Goal: Book appointment/travel/reservation

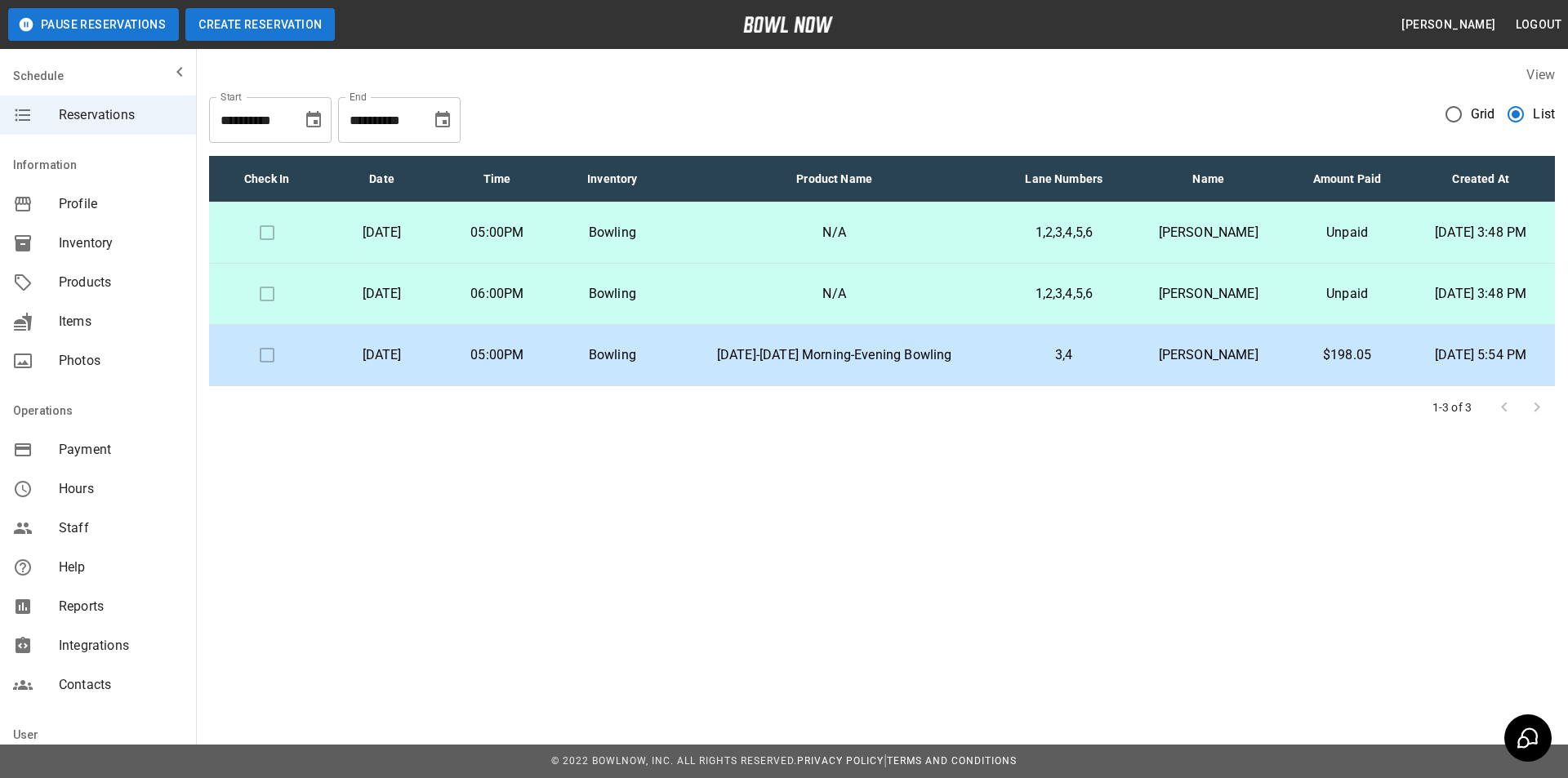
click at [279, 31] on button "Create Reservation" at bounding box center [259, 24] width 149 height 32
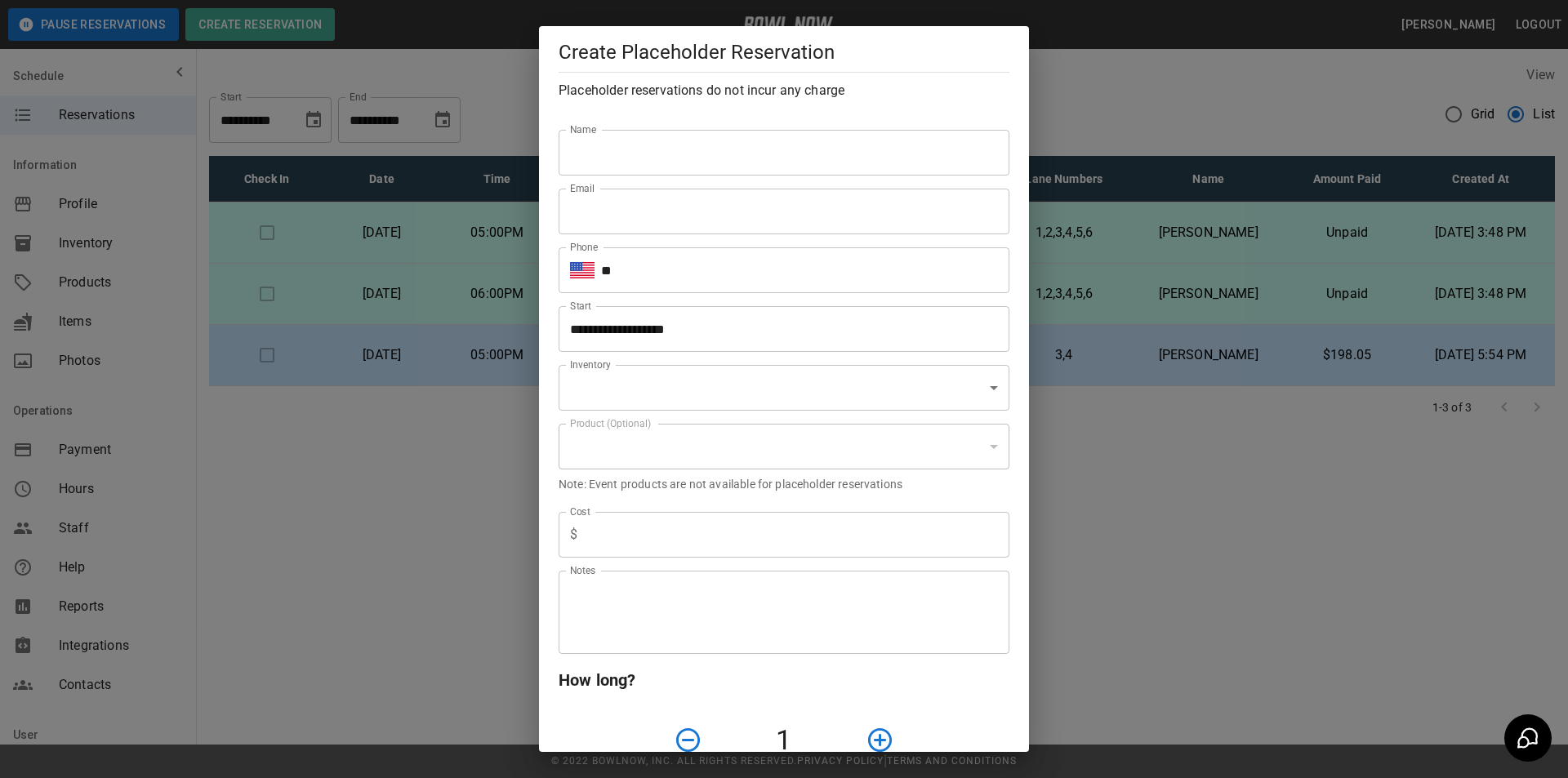
type input "**********"
drag, startPoint x: 653, startPoint y: 140, endPoint x: 655, endPoint y: 148, distance: 8.2
click at [654, 141] on input "Name" at bounding box center [784, 153] width 450 height 45
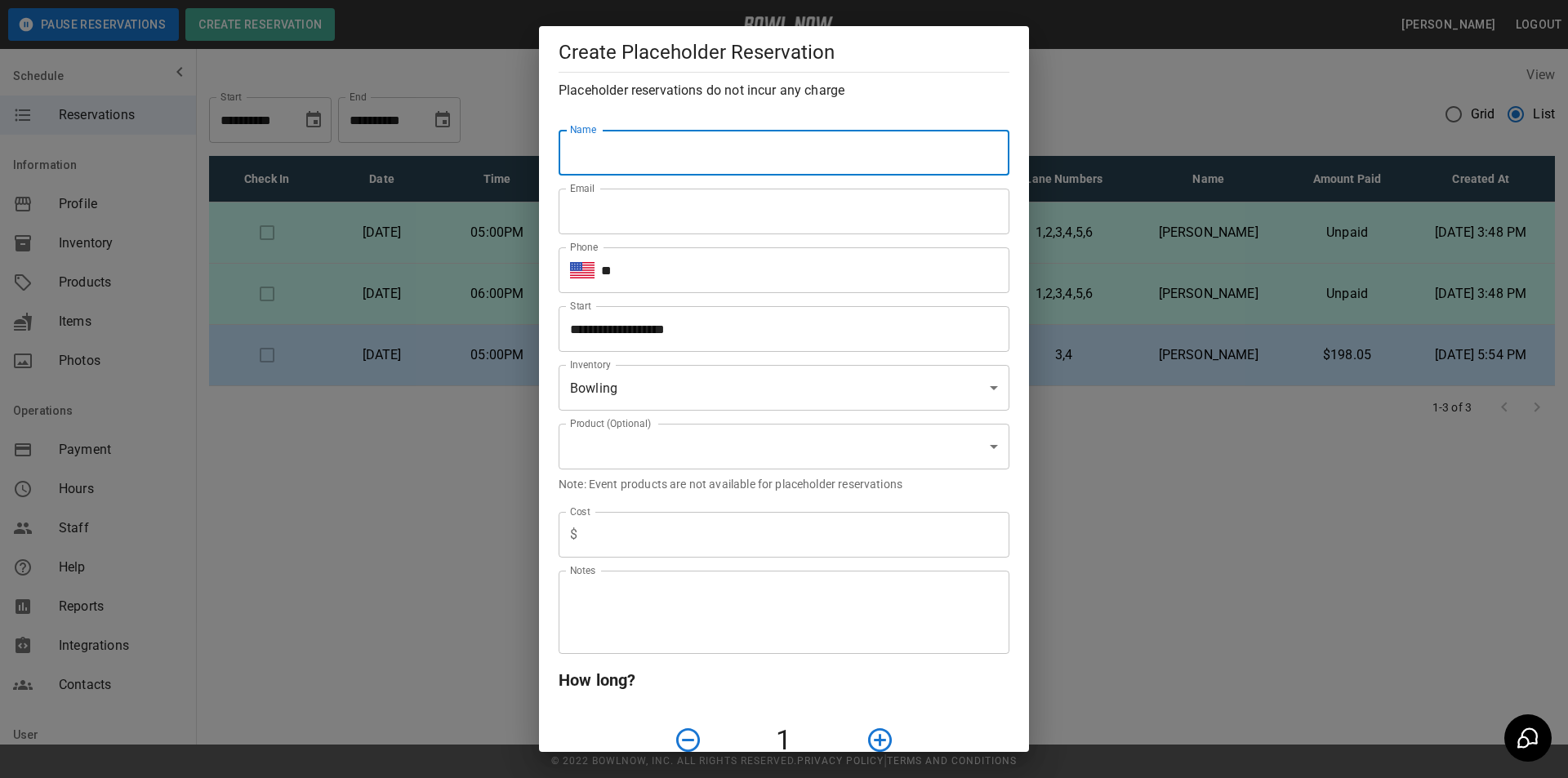
type input "**********"
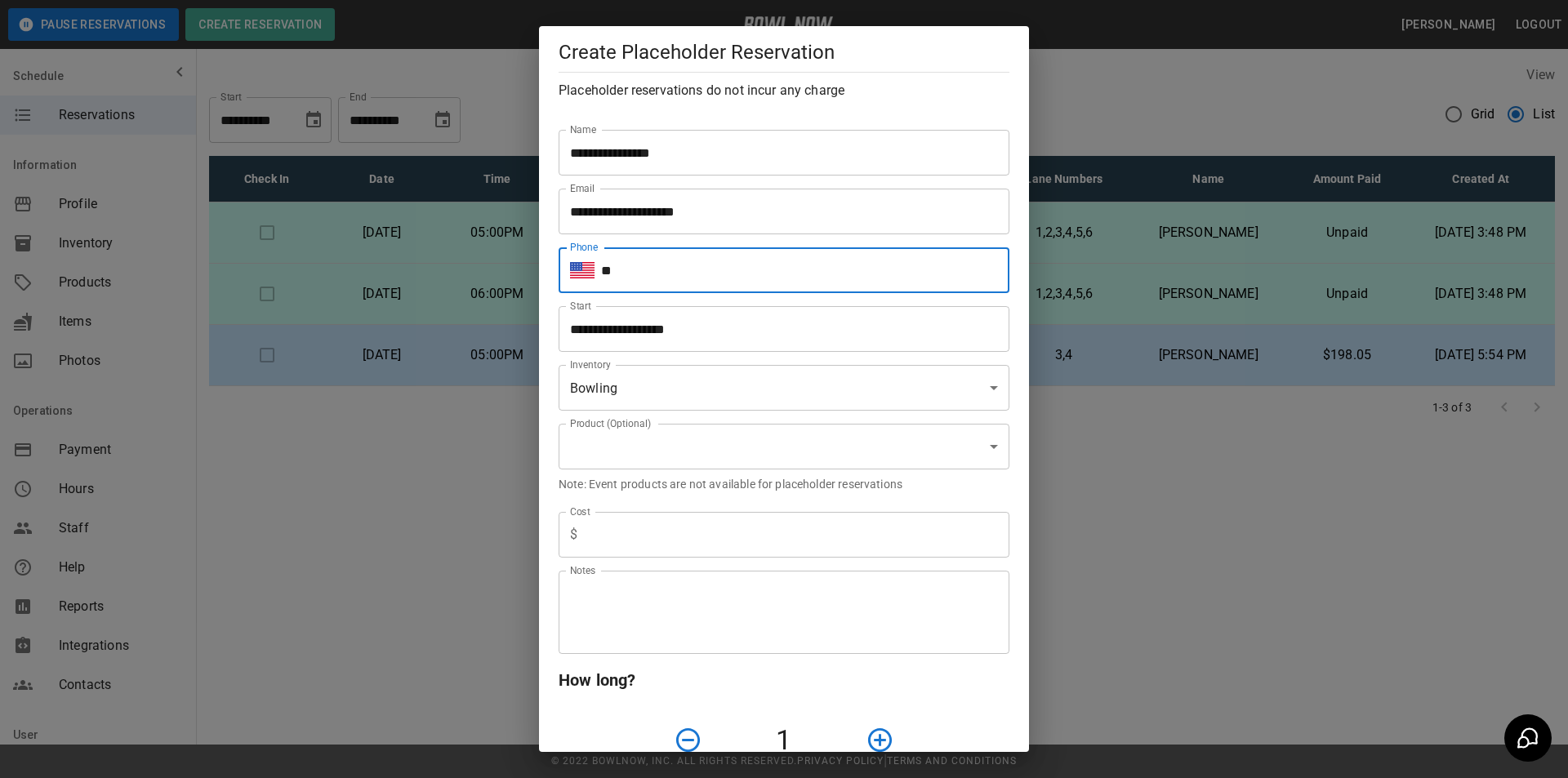
click at [675, 278] on input "**" at bounding box center [805, 270] width 409 height 45
type input "**********"
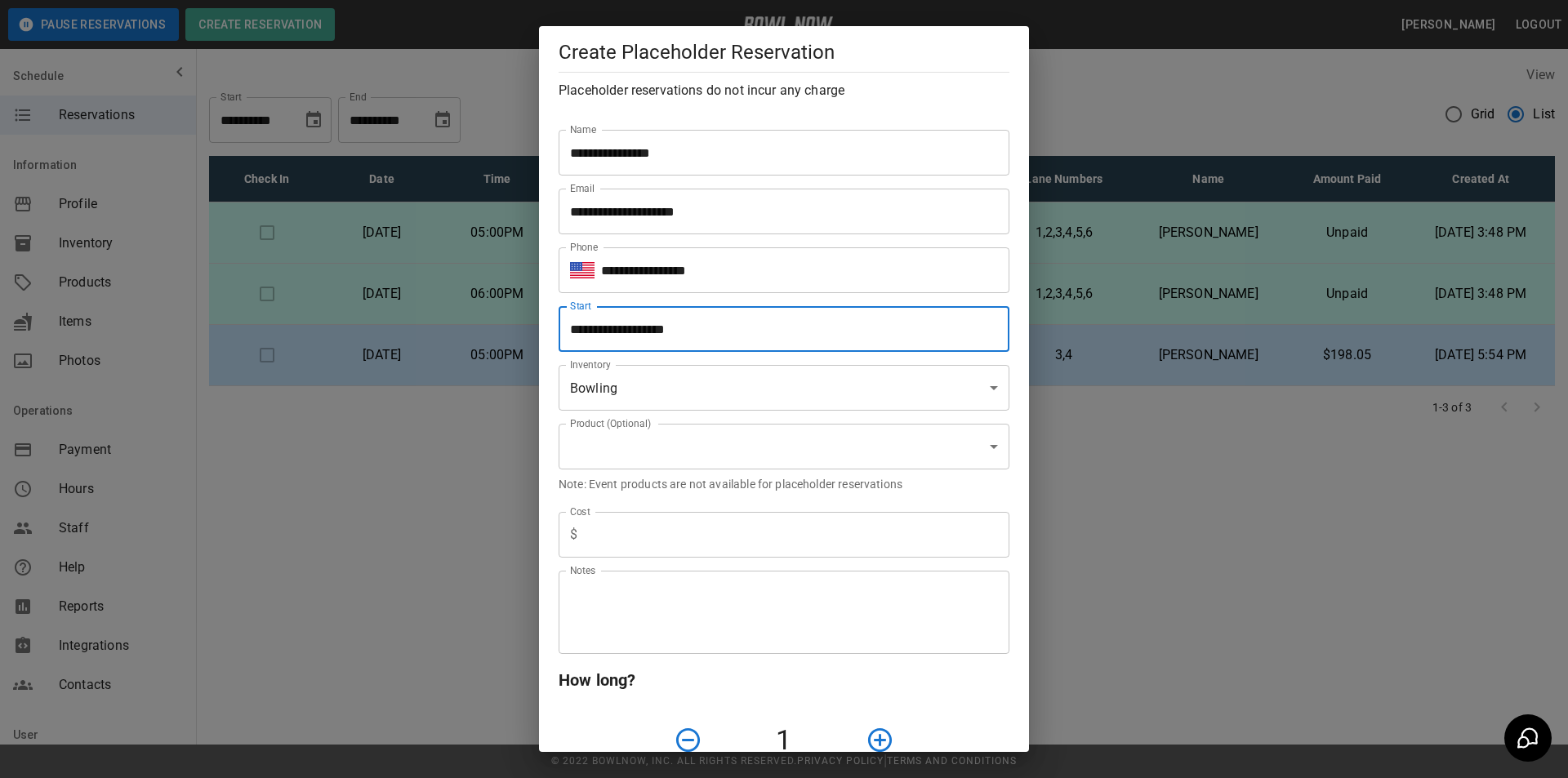
click at [746, 327] on input "**********" at bounding box center [778, 329] width 439 height 45
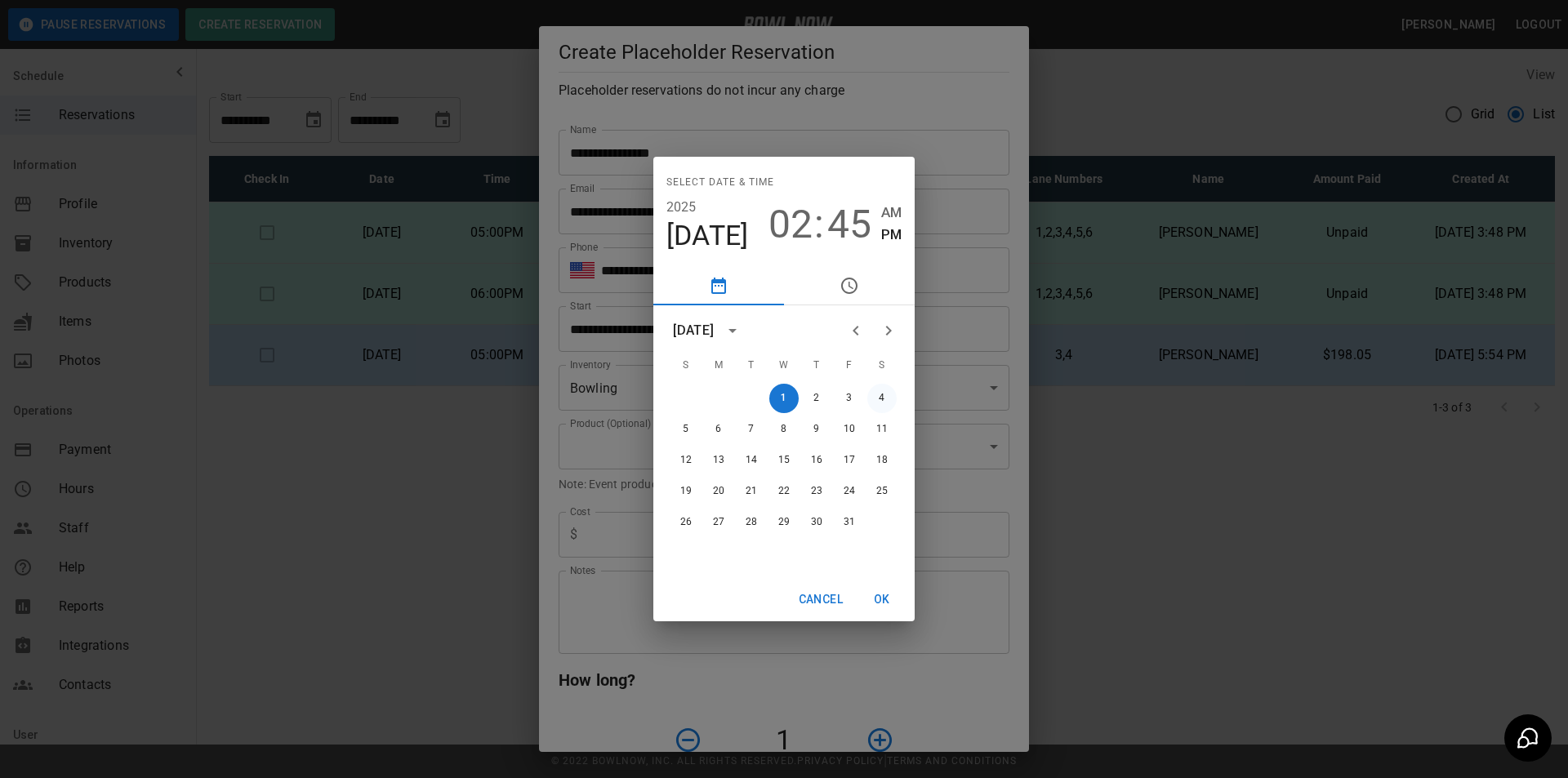
click at [877, 392] on button "4" at bounding box center [882, 399] width 30 height 30
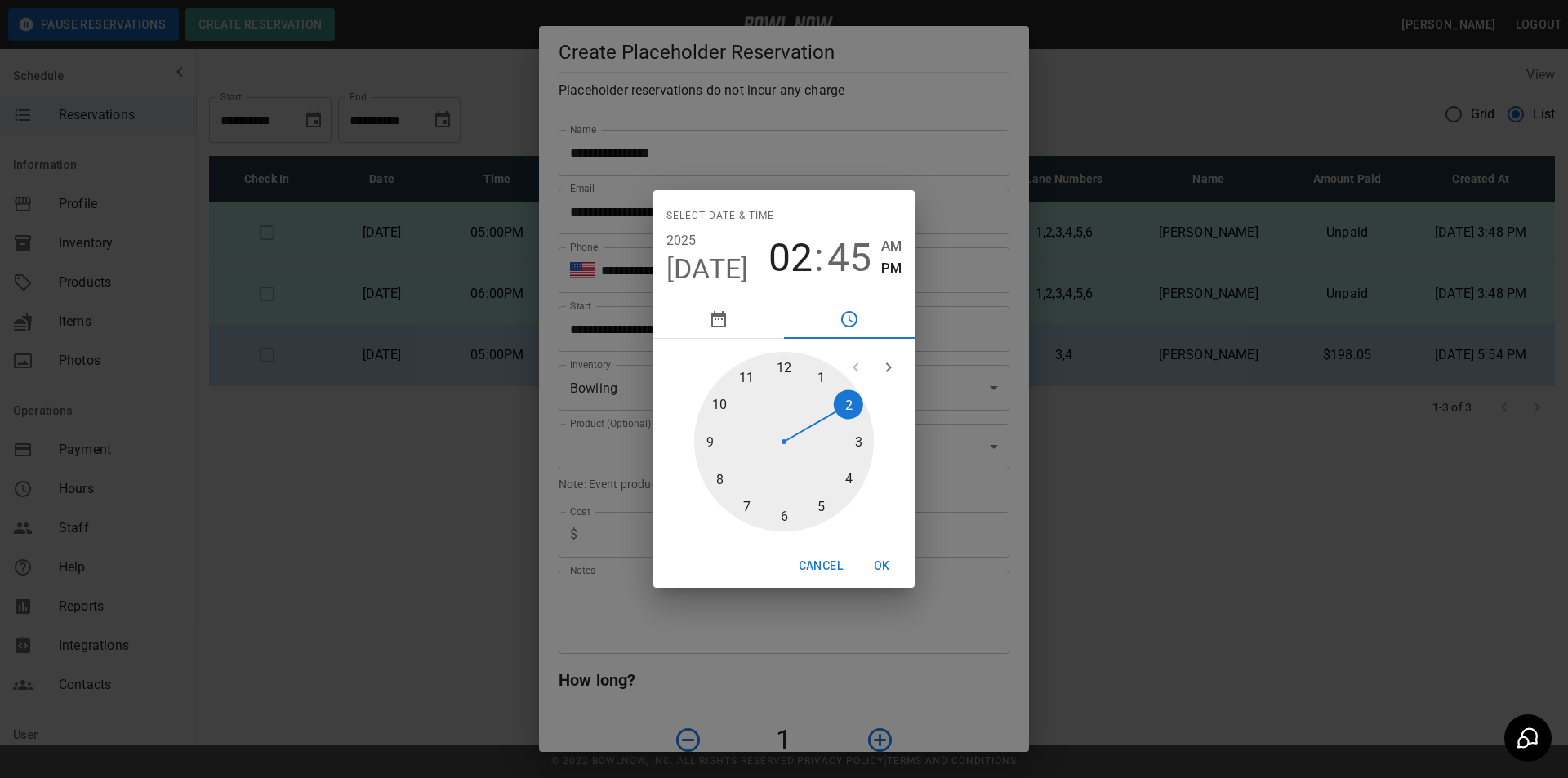
click at [781, 514] on div at bounding box center [784, 442] width 180 height 180
click at [844, 259] on span "45" at bounding box center [849, 258] width 45 height 45
click at [789, 361] on div at bounding box center [784, 442] width 180 height 180
type input "**********"
drag, startPoint x: 891, startPoint y: 265, endPoint x: 901, endPoint y: 304, distance: 40.3
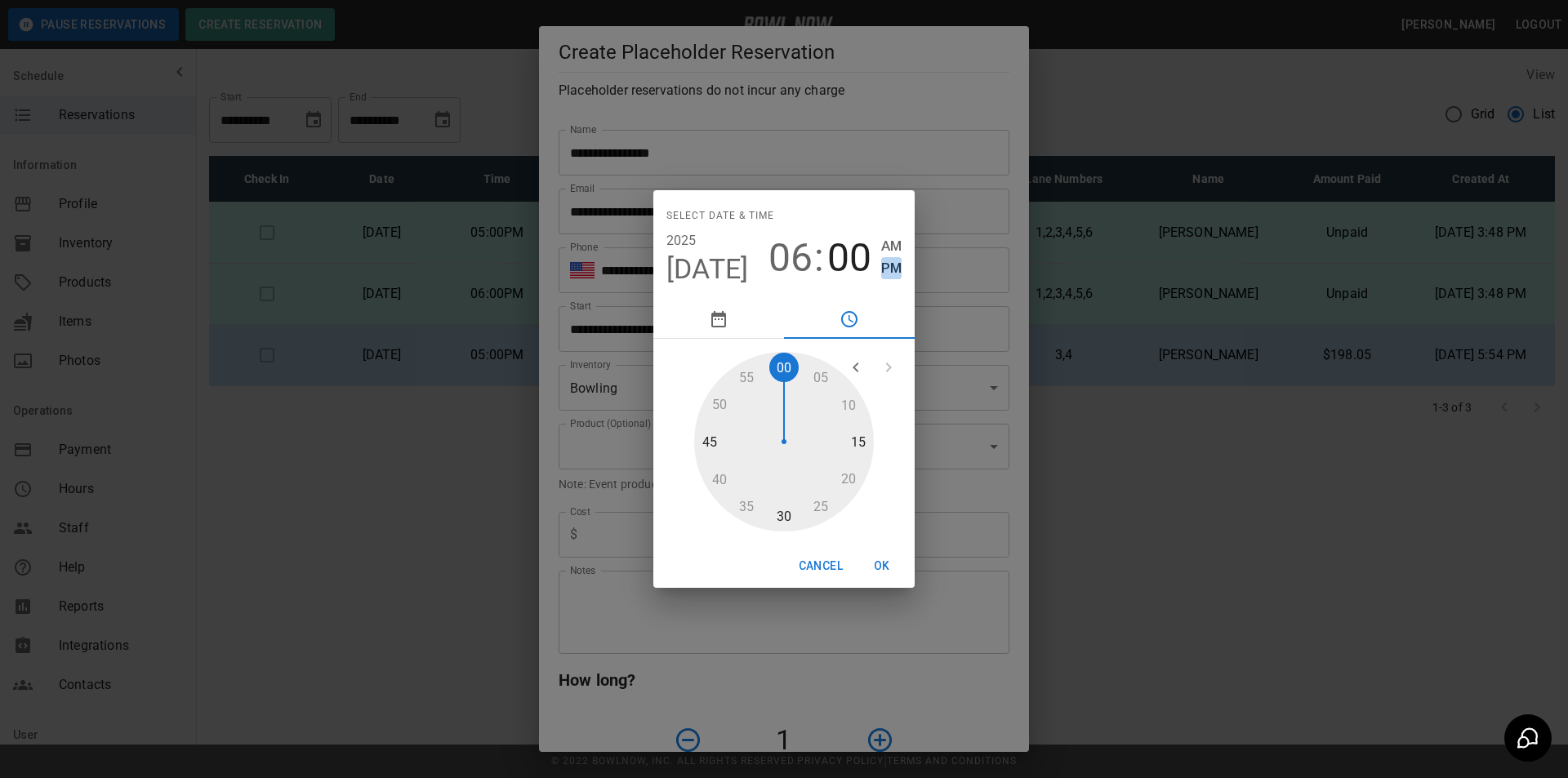
click at [891, 265] on span "PM" at bounding box center [891, 268] width 20 height 22
drag, startPoint x: 880, startPoint y: 560, endPoint x: 881, endPoint y: 568, distance: 8.1
click at [881, 560] on button "OK" at bounding box center [882, 566] width 52 height 31
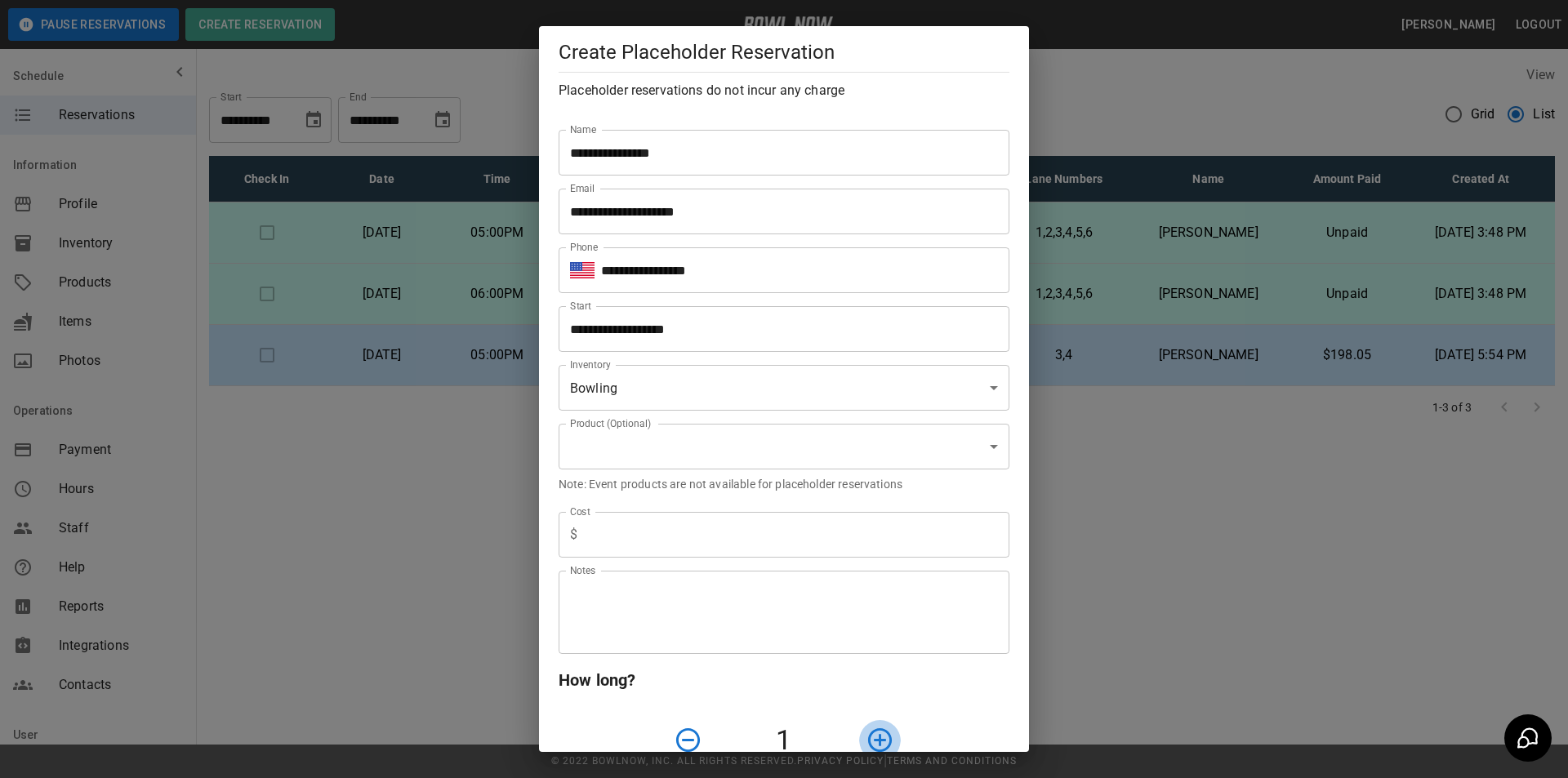
click at [867, 727] on icon "button" at bounding box center [879, 740] width 29 height 29
click at [867, 726] on icon "button" at bounding box center [879, 740] width 29 height 29
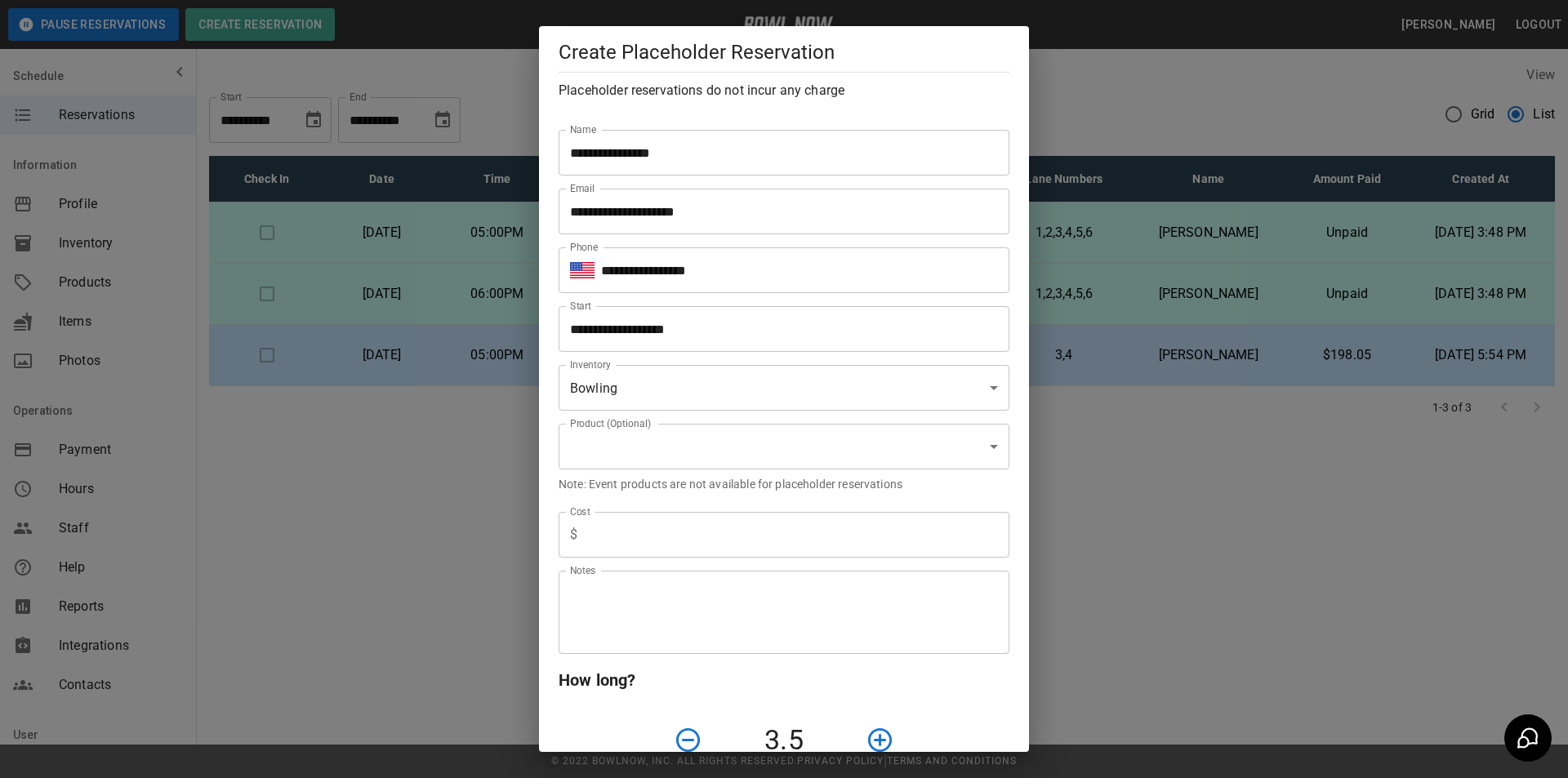
click at [877, 736] on icon "button" at bounding box center [879, 740] width 29 height 29
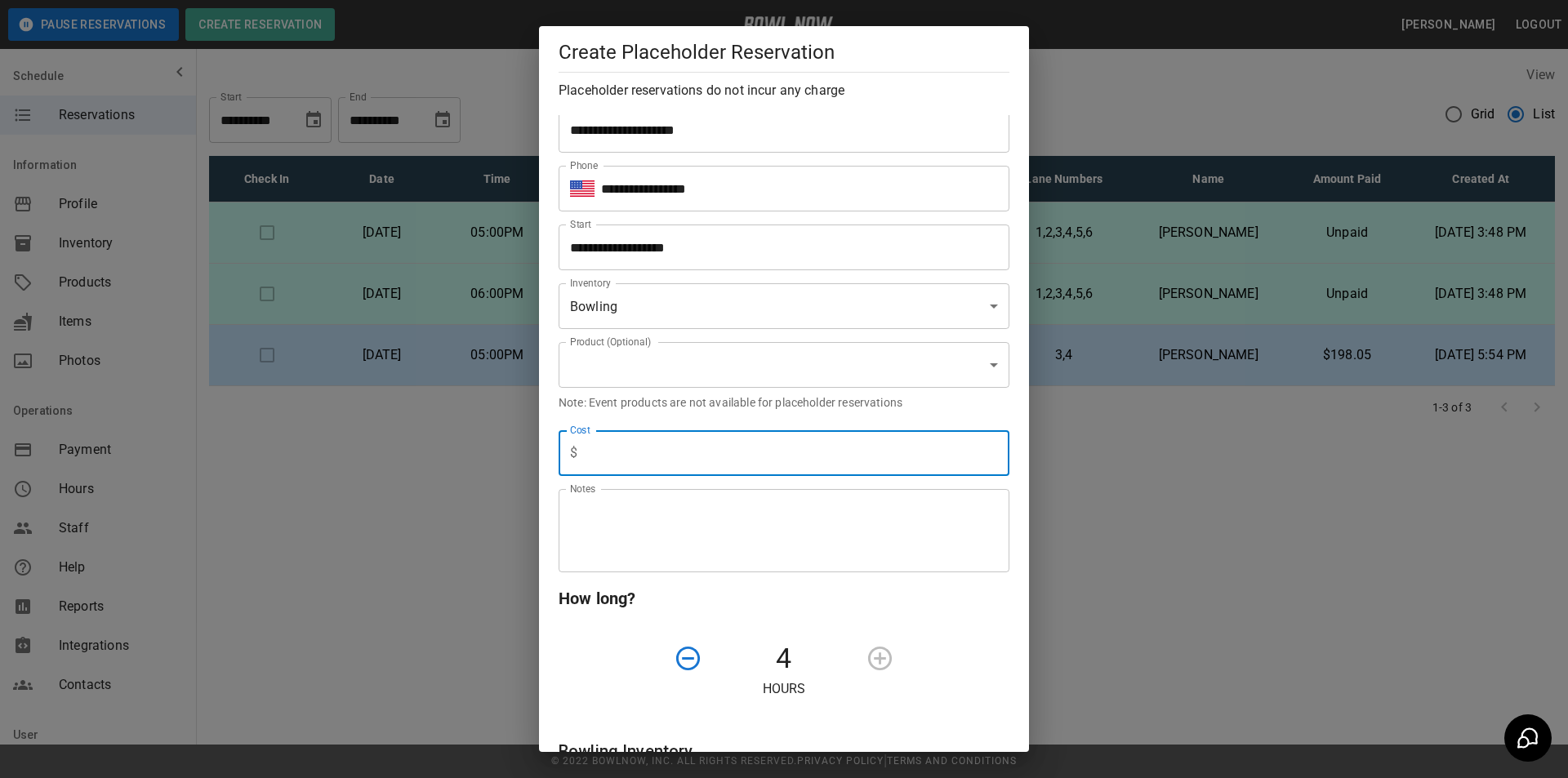
click at [671, 472] on input "text" at bounding box center [796, 453] width 425 height 45
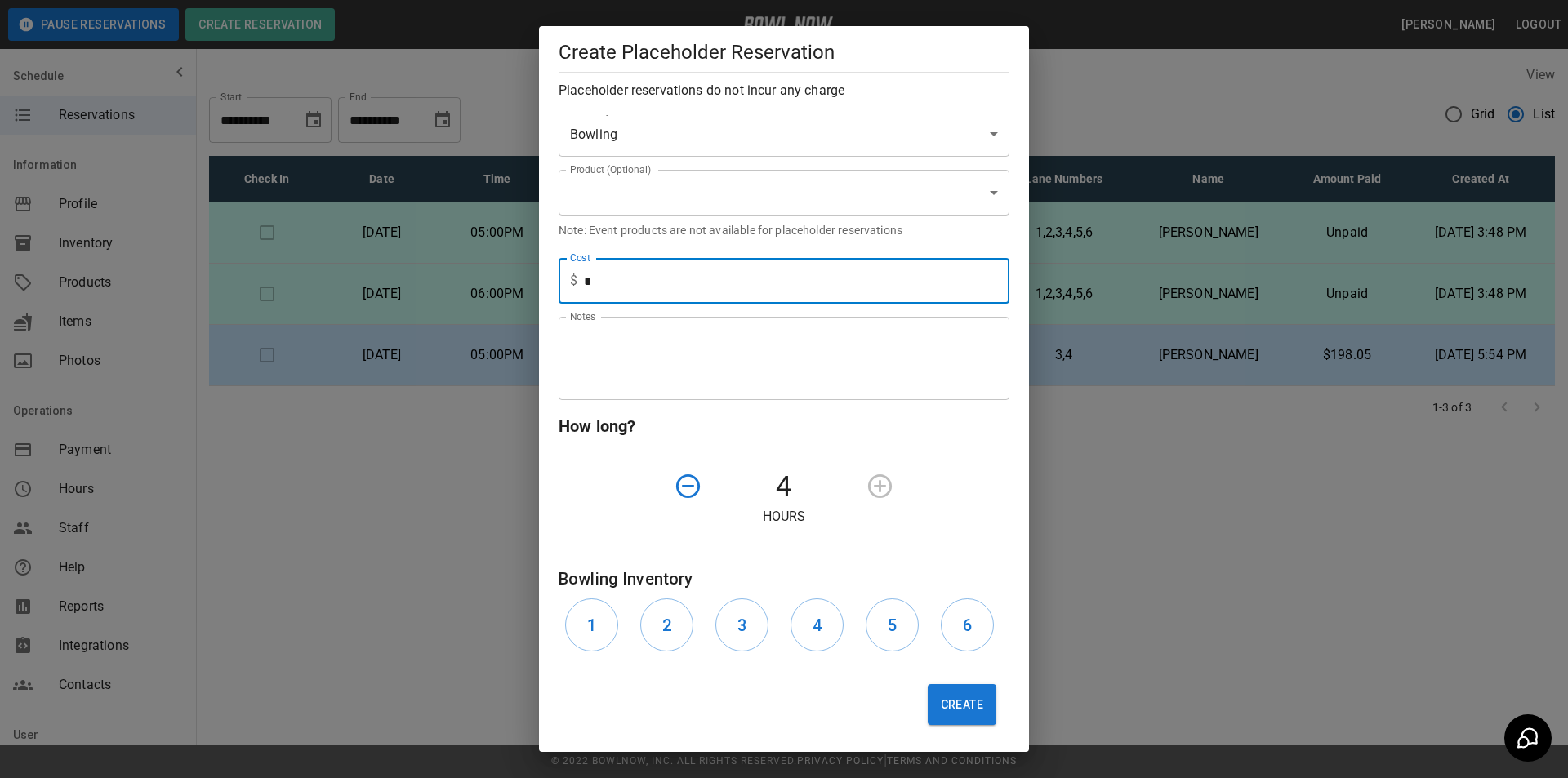
scroll to position [257, 0]
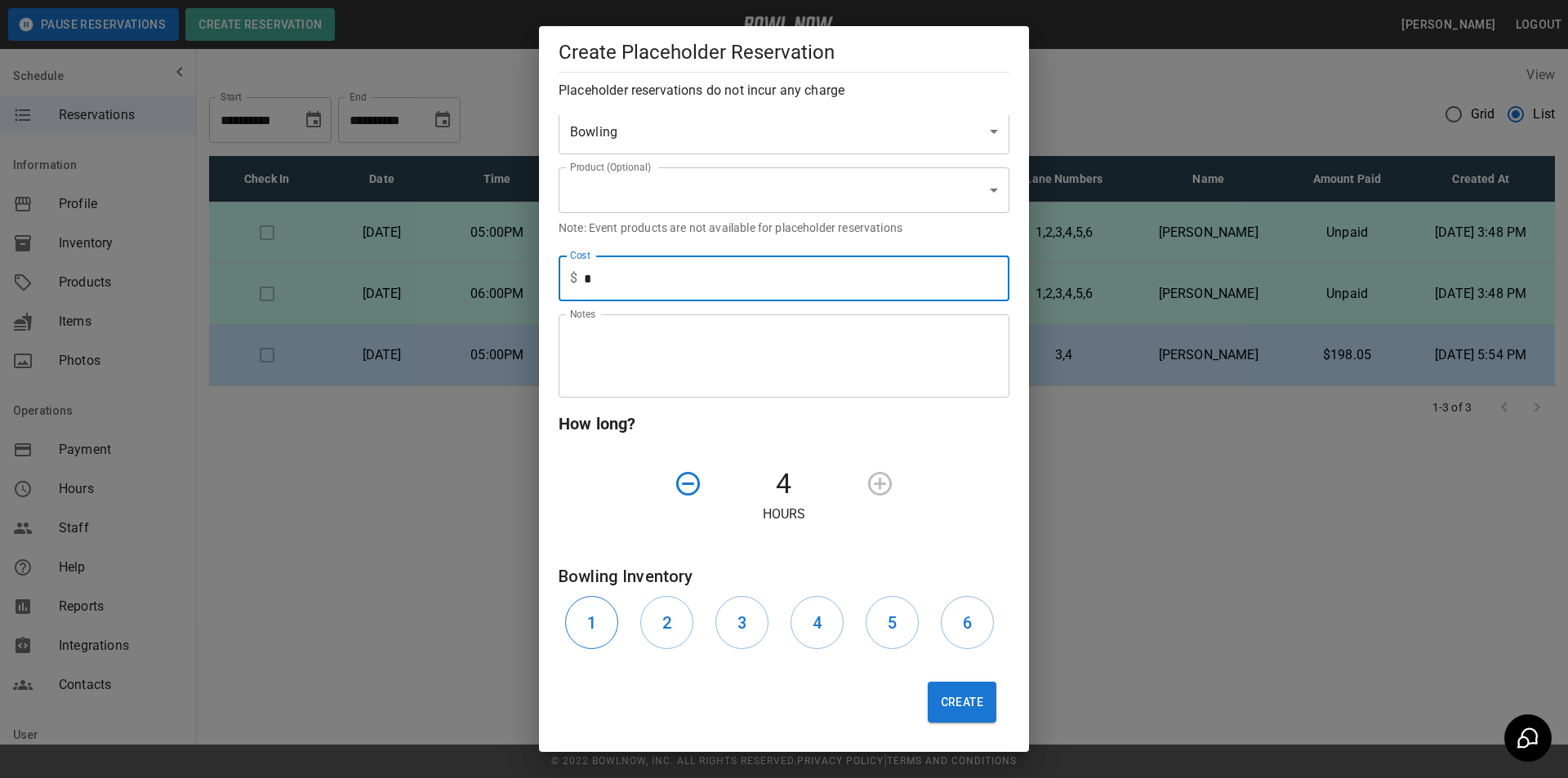
type input "*"
click at [592, 626] on h6 "1" at bounding box center [592, 623] width 9 height 26
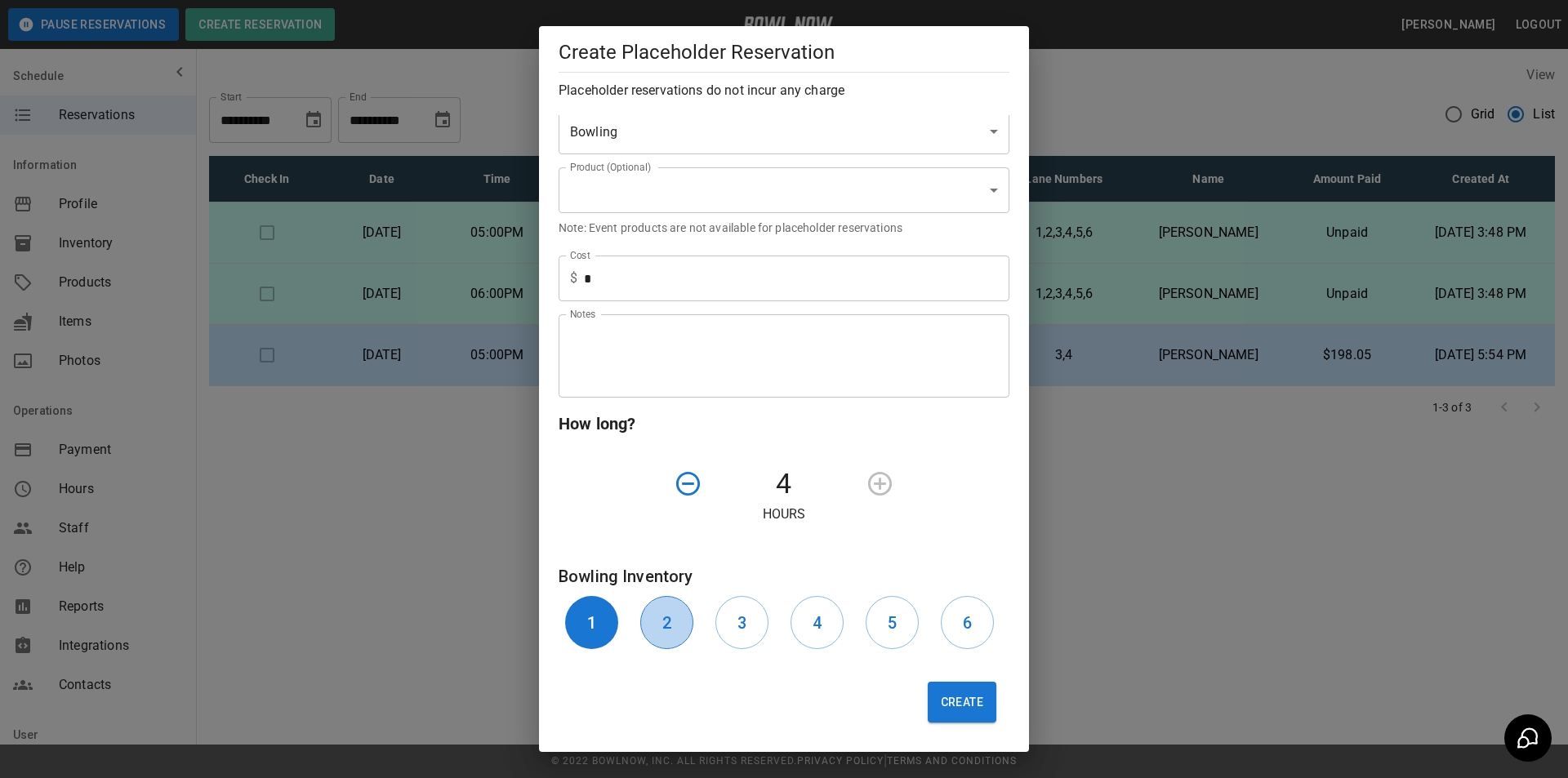
click at [663, 612] on h6 "2" at bounding box center [667, 623] width 9 height 26
click at [738, 614] on h6 "3" at bounding box center [742, 623] width 9 height 26
click at [827, 624] on button "4" at bounding box center [816, 623] width 53 height 53
click at [877, 622] on button "5" at bounding box center [891, 623] width 53 height 53
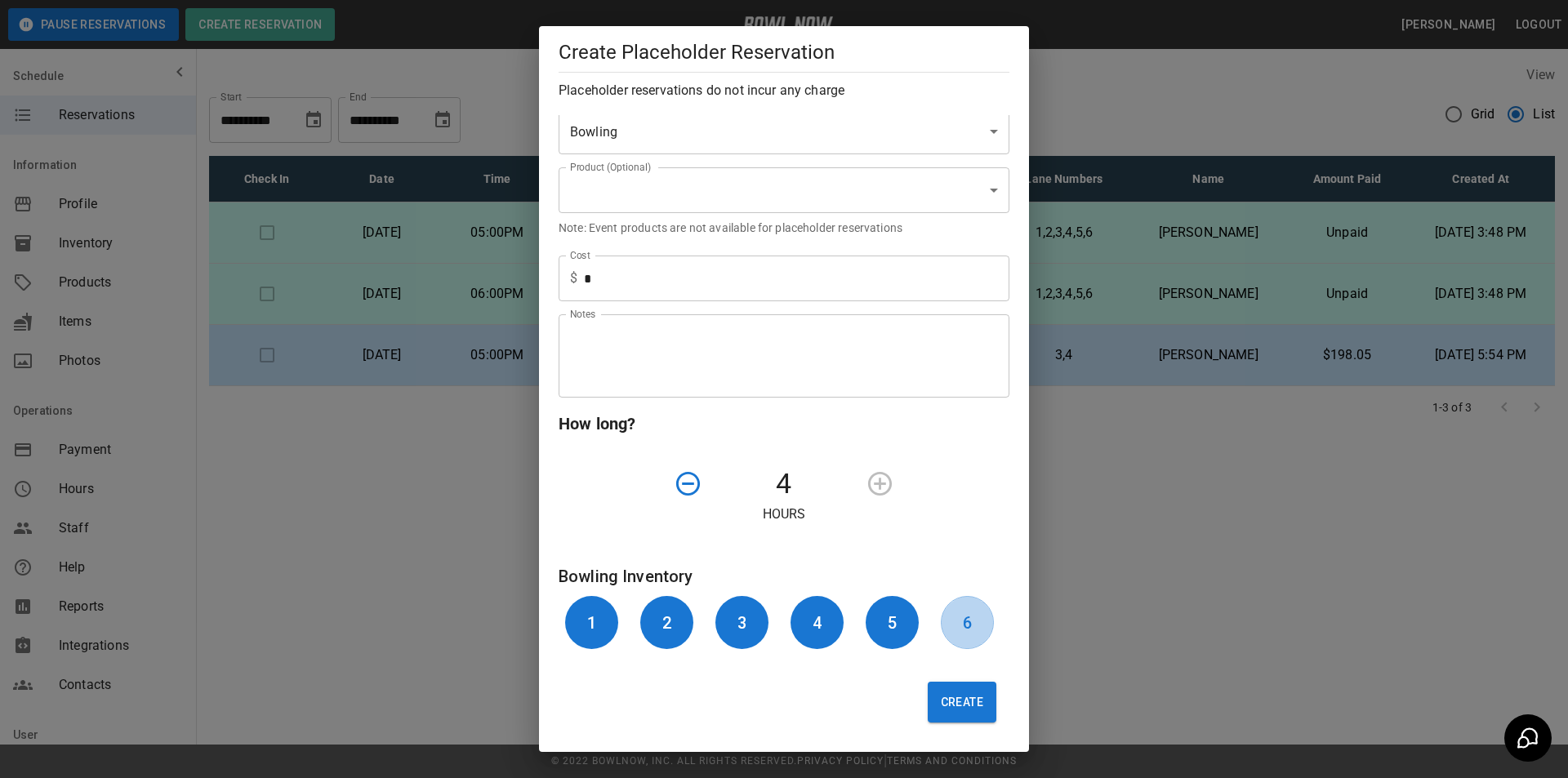
drag, startPoint x: 941, startPoint y: 616, endPoint x: 914, endPoint y: 587, distance: 39.6
click at [941, 616] on button "6" at bounding box center [967, 623] width 53 height 53
click at [959, 705] on button "Create" at bounding box center [962, 702] width 69 height 41
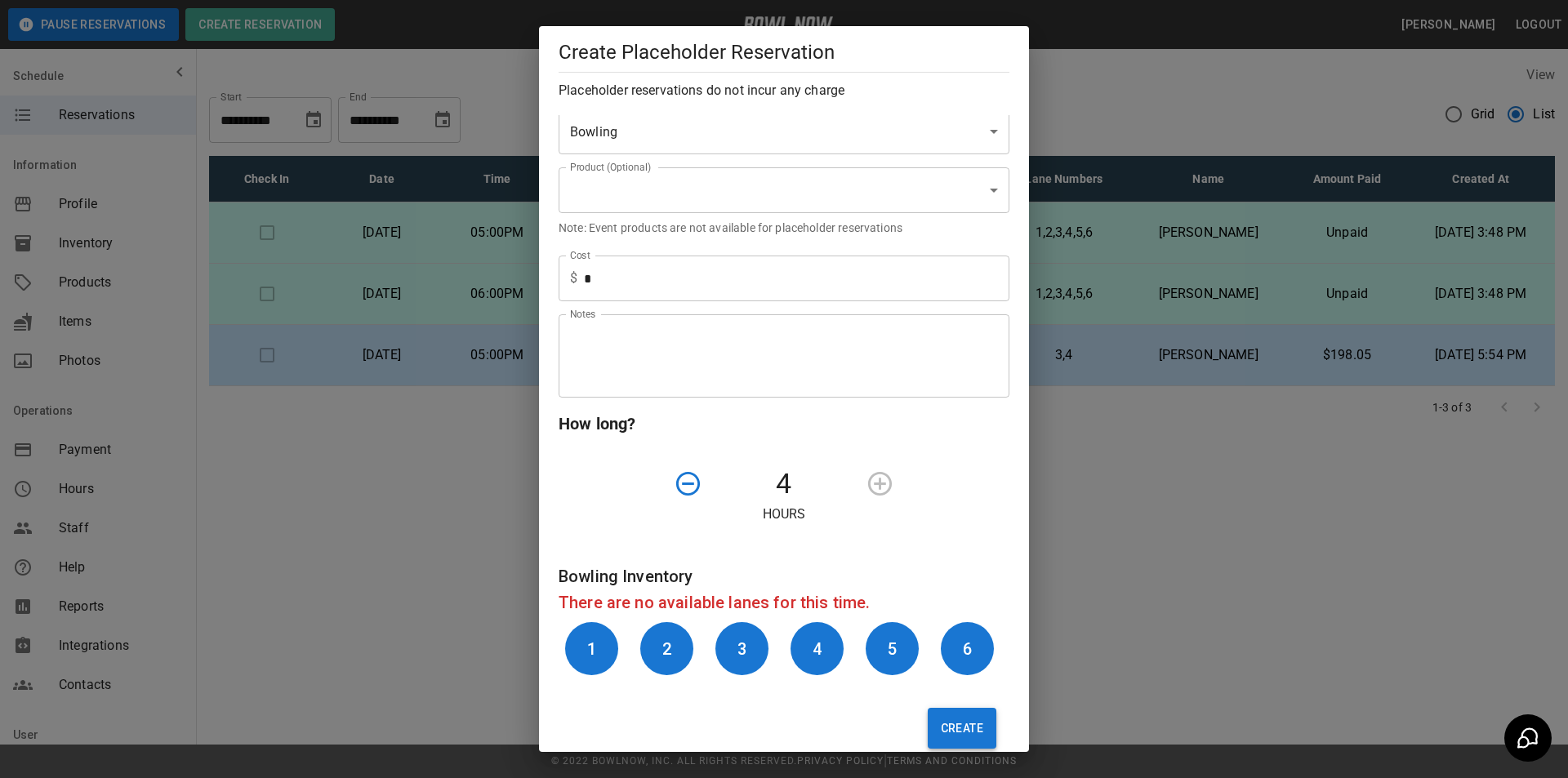
click at [972, 719] on button "Create" at bounding box center [962, 728] width 69 height 41
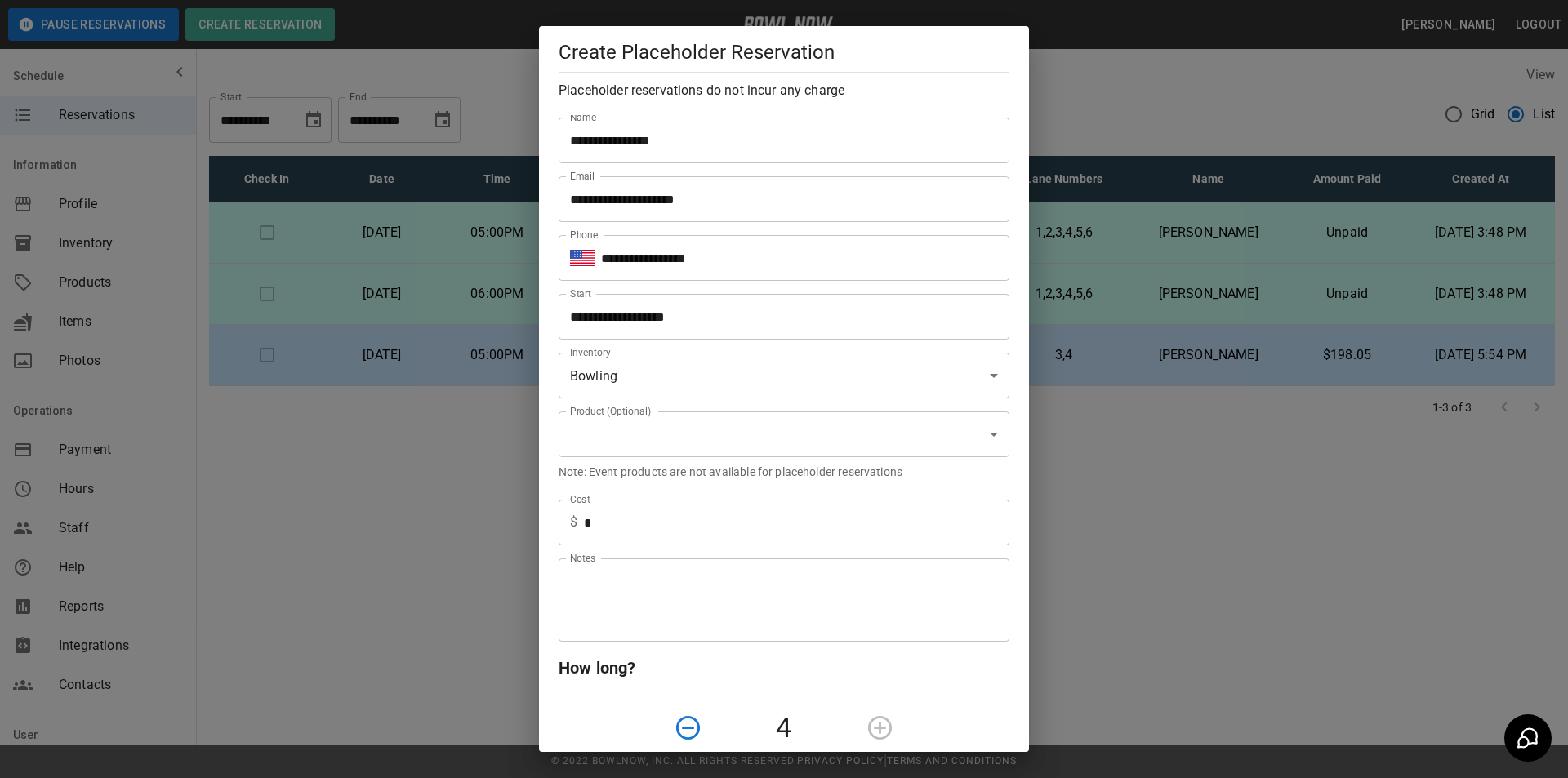
scroll to position [0, 0]
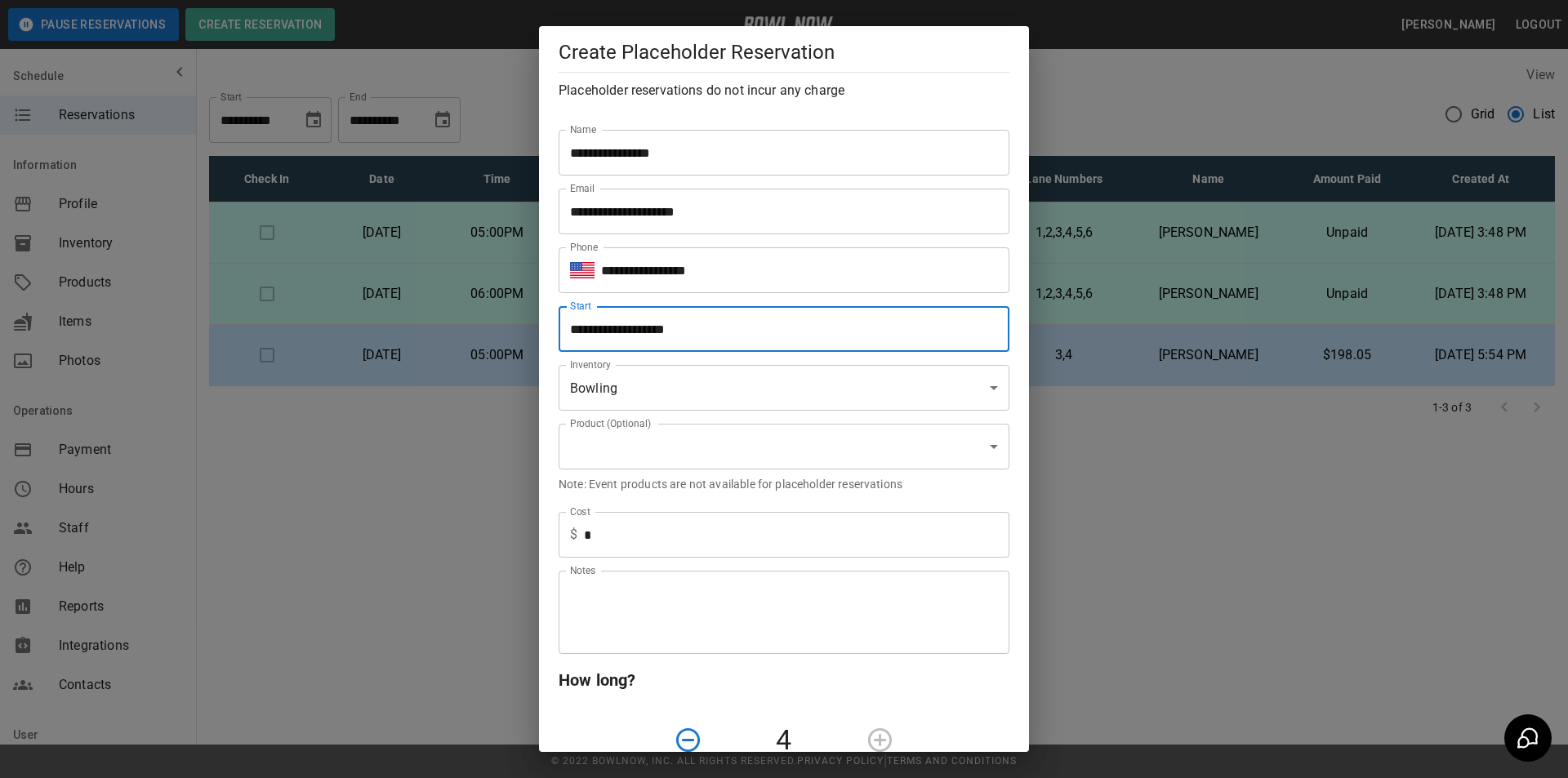
click at [713, 334] on input "**********" at bounding box center [778, 329] width 439 height 45
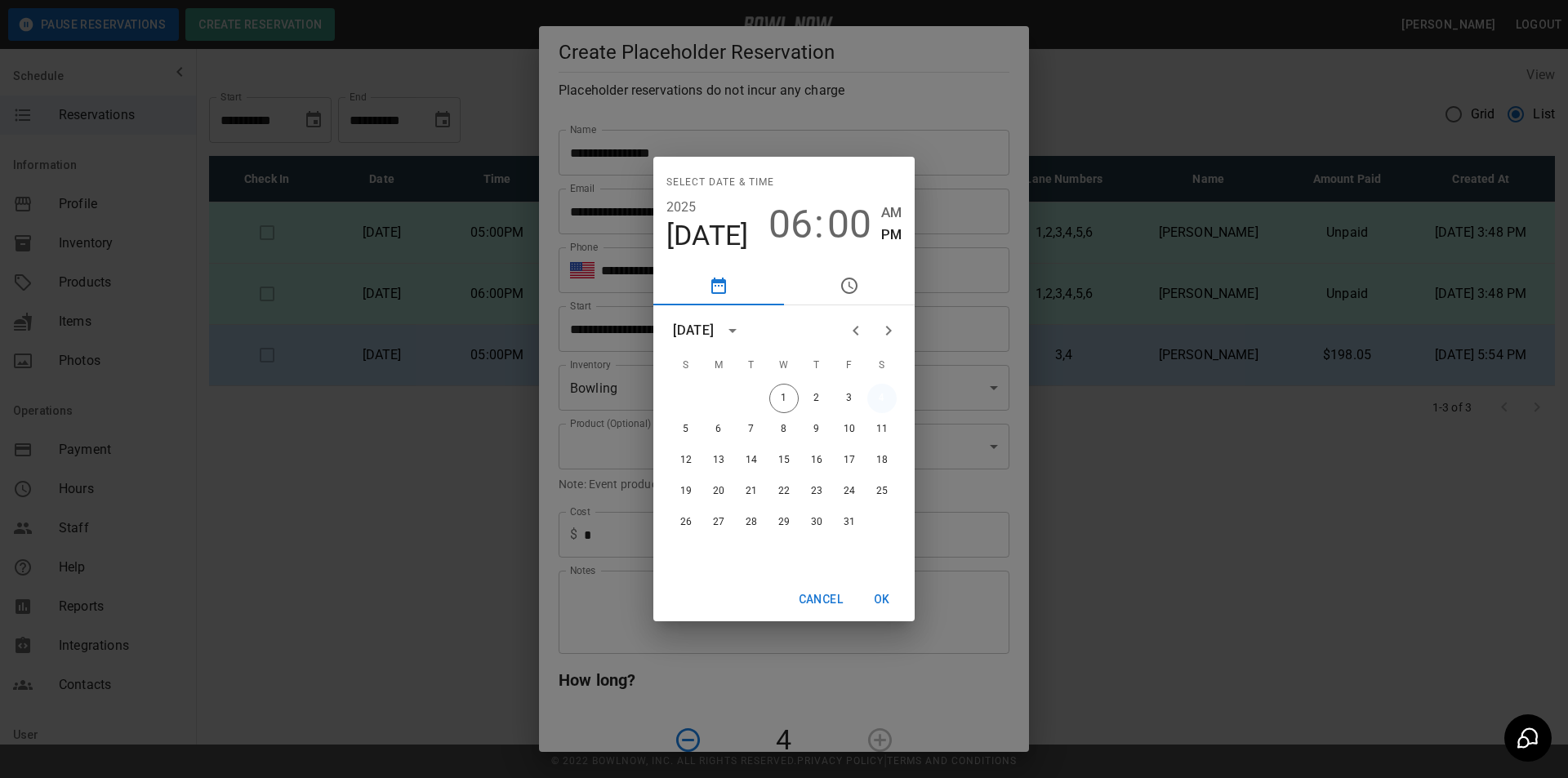
click at [876, 396] on button "4" at bounding box center [882, 399] width 30 height 30
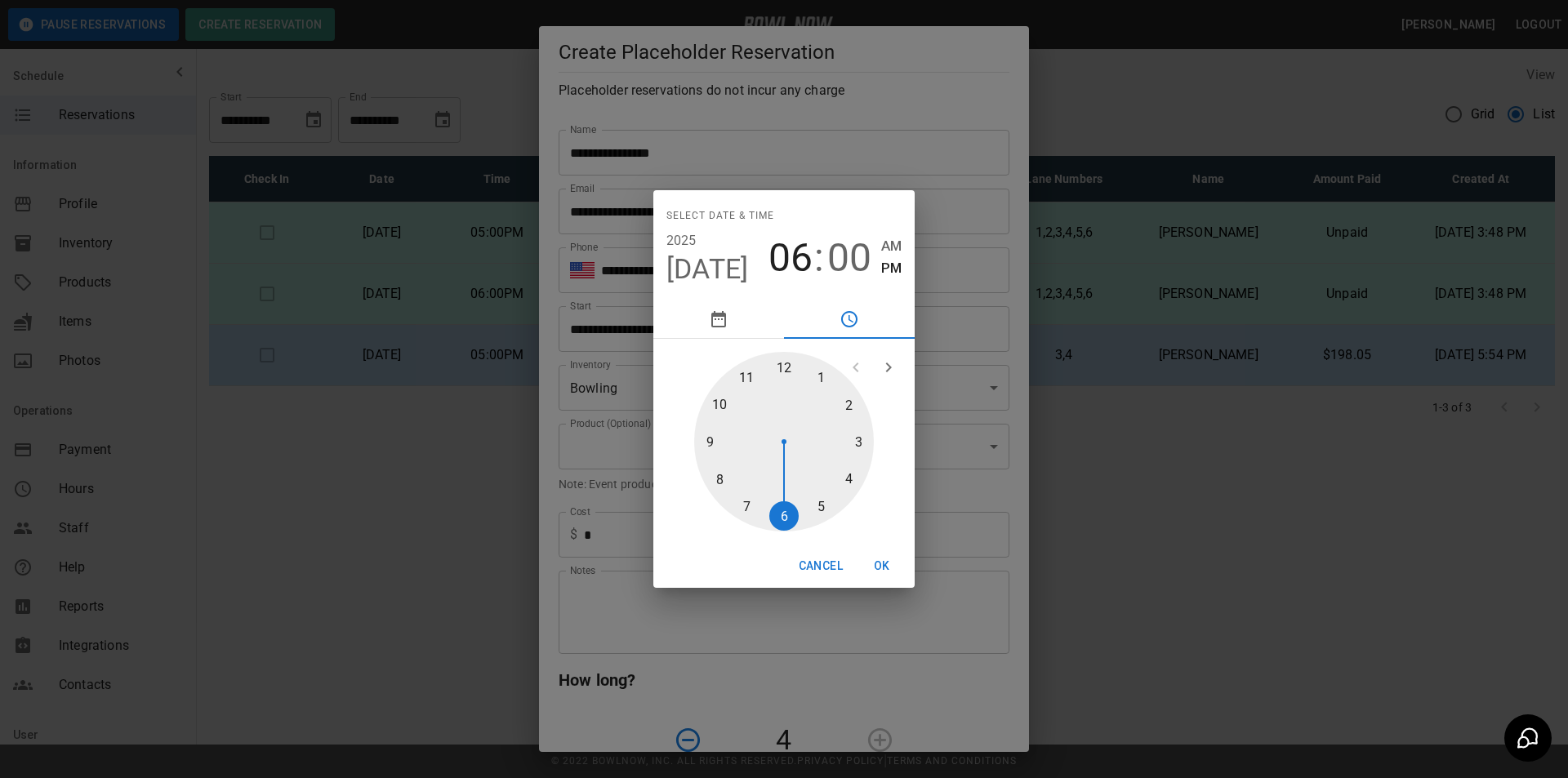
click at [877, 567] on button "OK" at bounding box center [882, 566] width 52 height 31
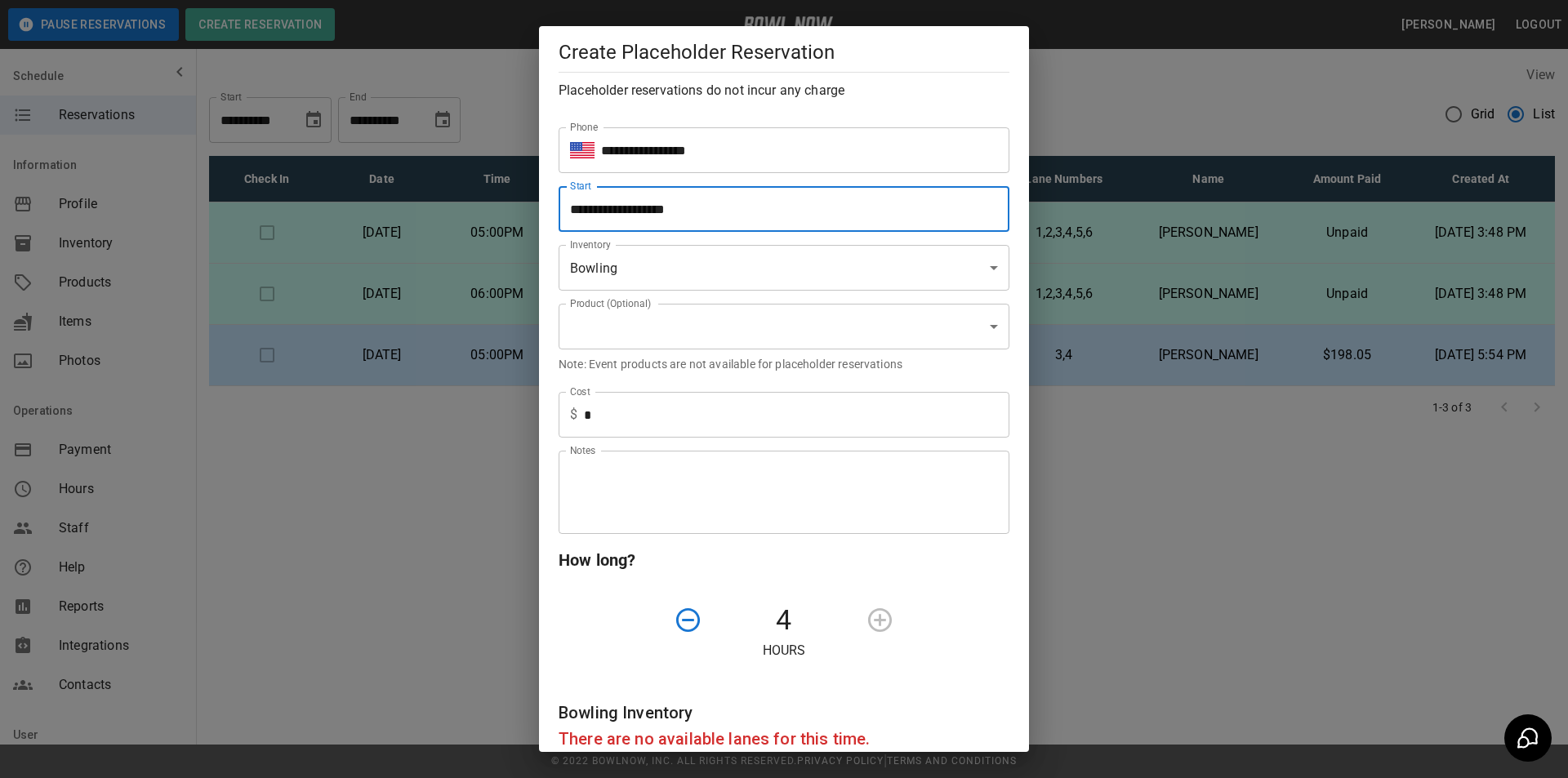
scroll to position [120, 0]
click at [684, 614] on icon "button" at bounding box center [688, 621] width 29 height 29
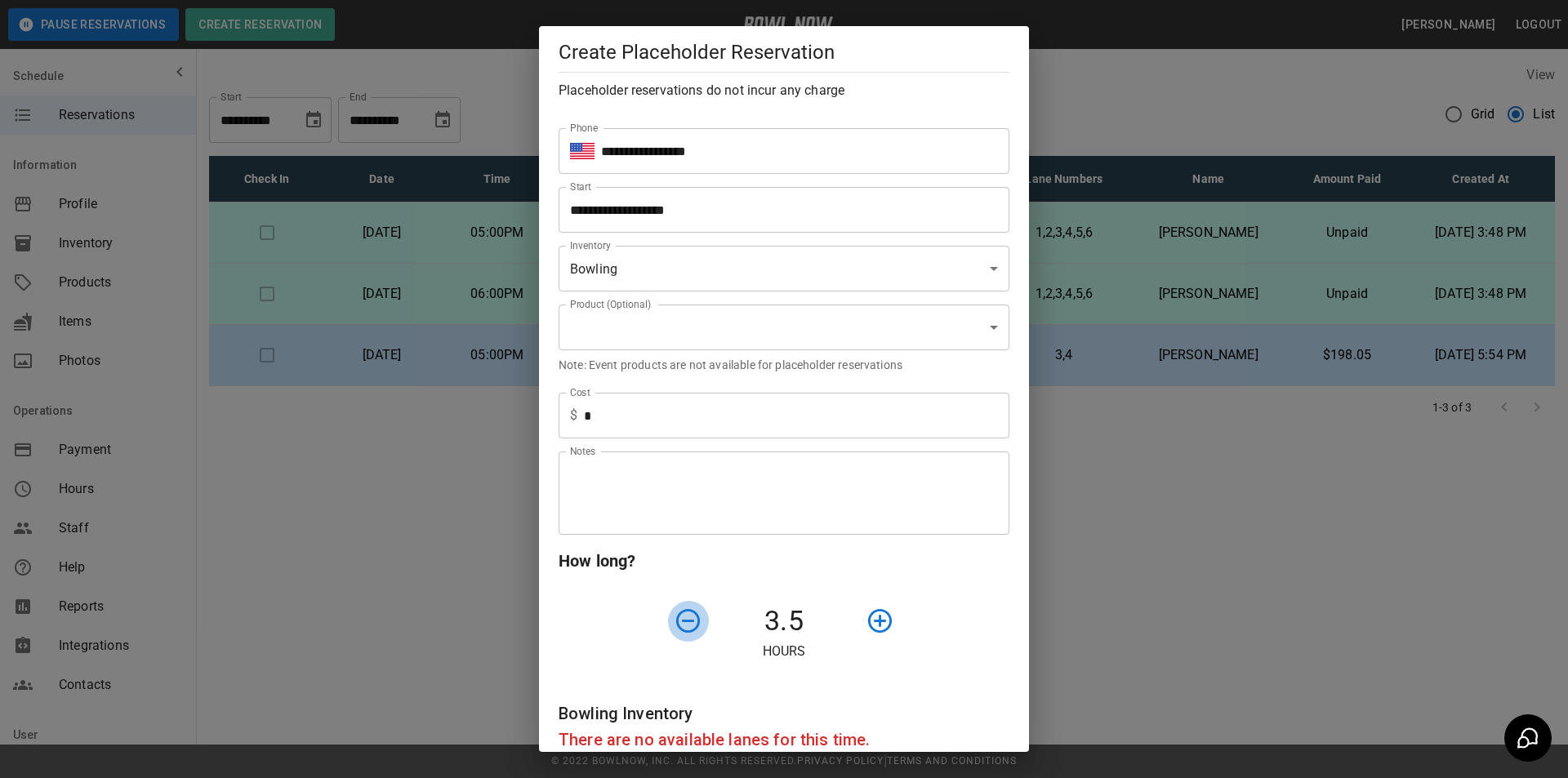
click at [683, 613] on icon "button" at bounding box center [688, 621] width 29 height 29
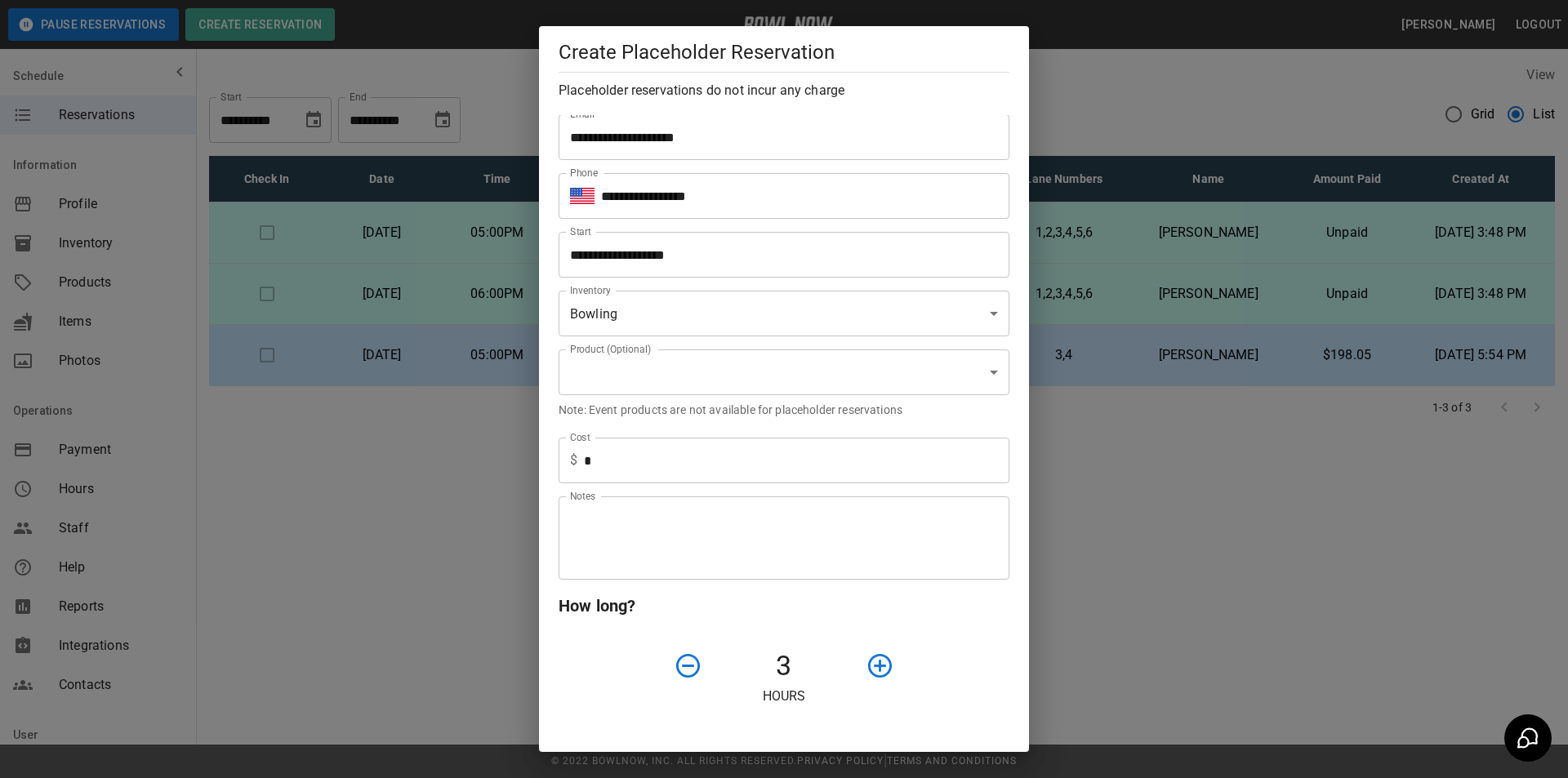
scroll to position [38, 0]
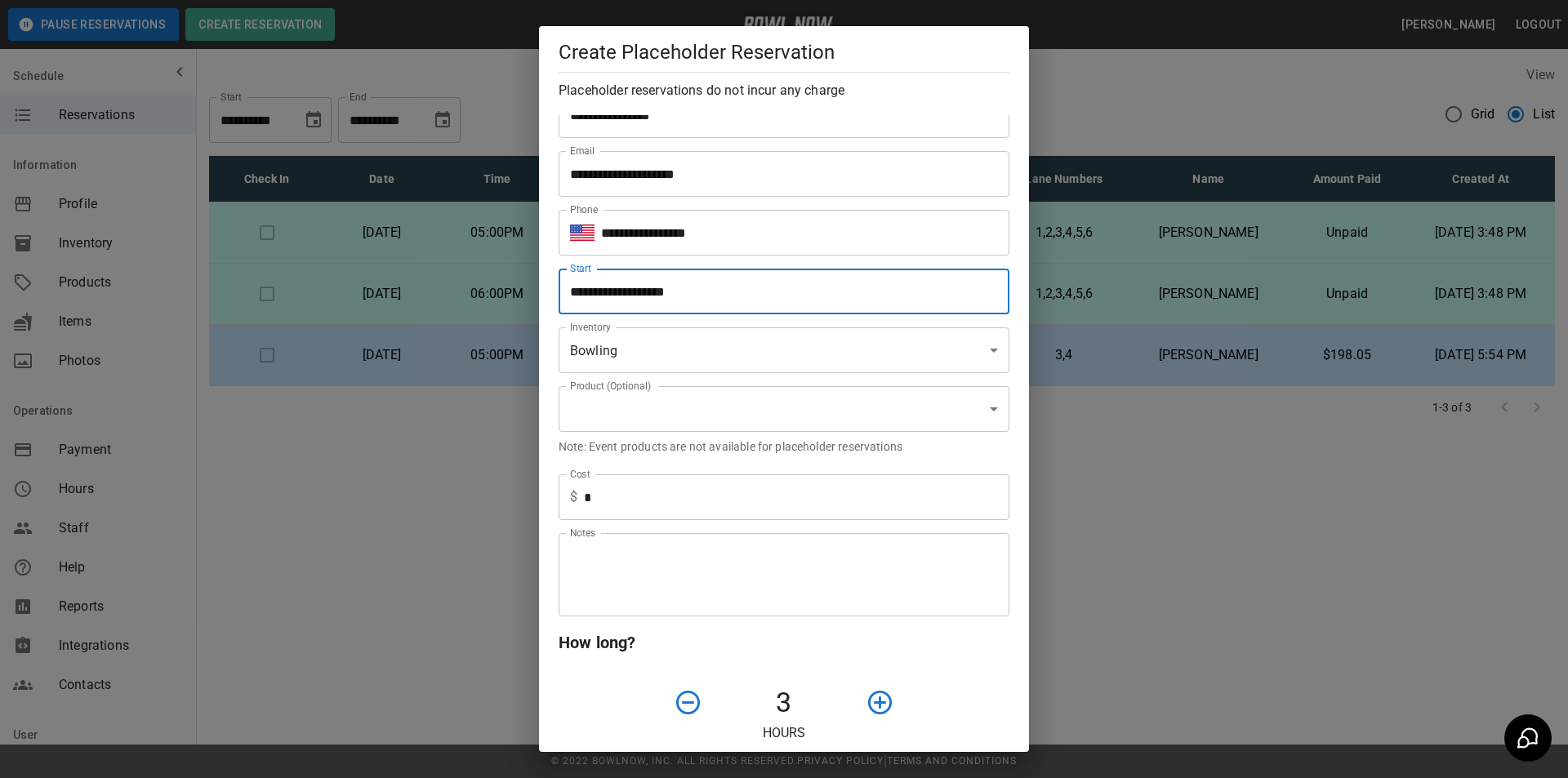
click at [724, 288] on input "**********" at bounding box center [778, 292] width 439 height 45
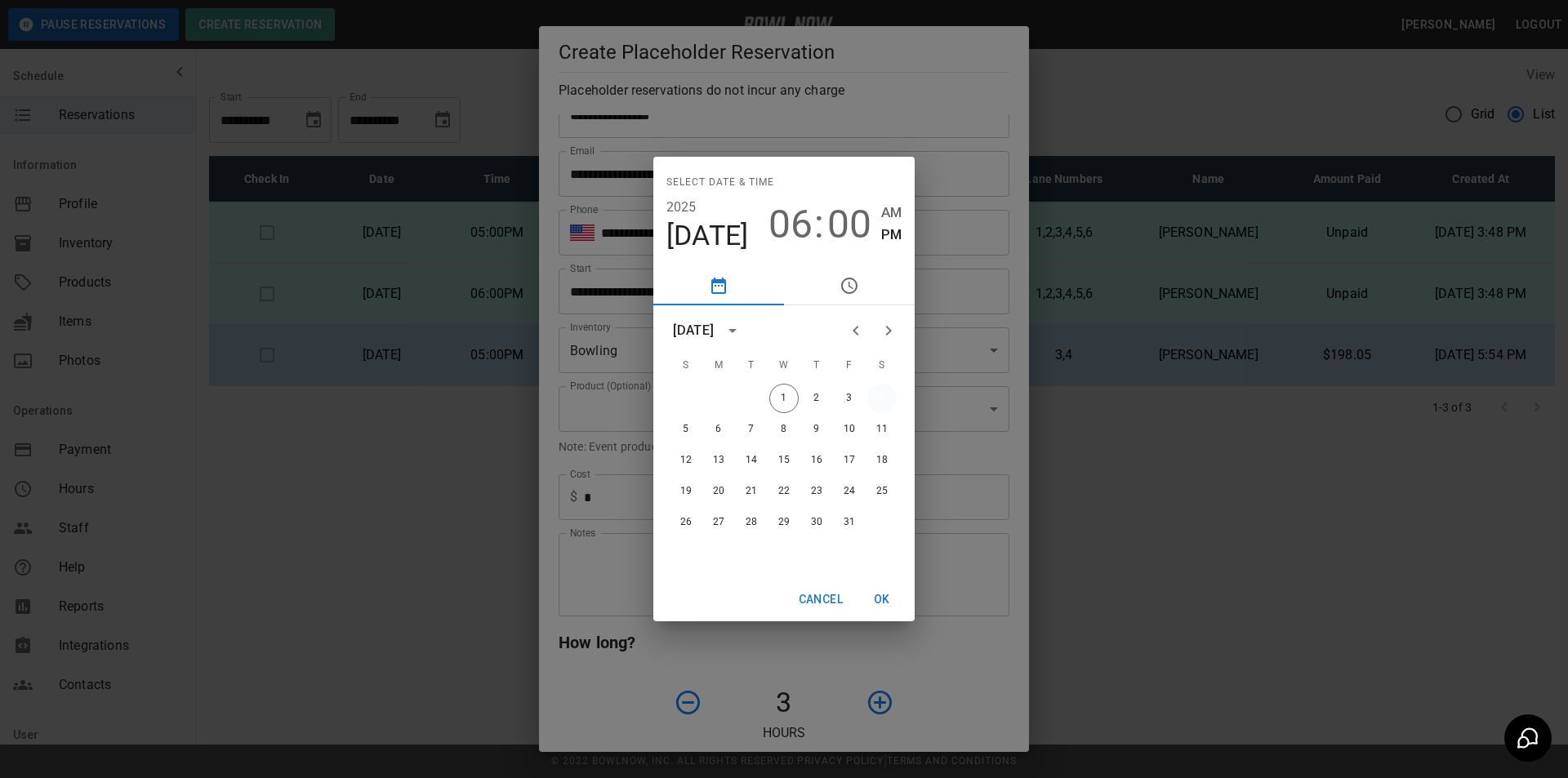
click at [882, 395] on button "4" at bounding box center [882, 399] width 30 height 30
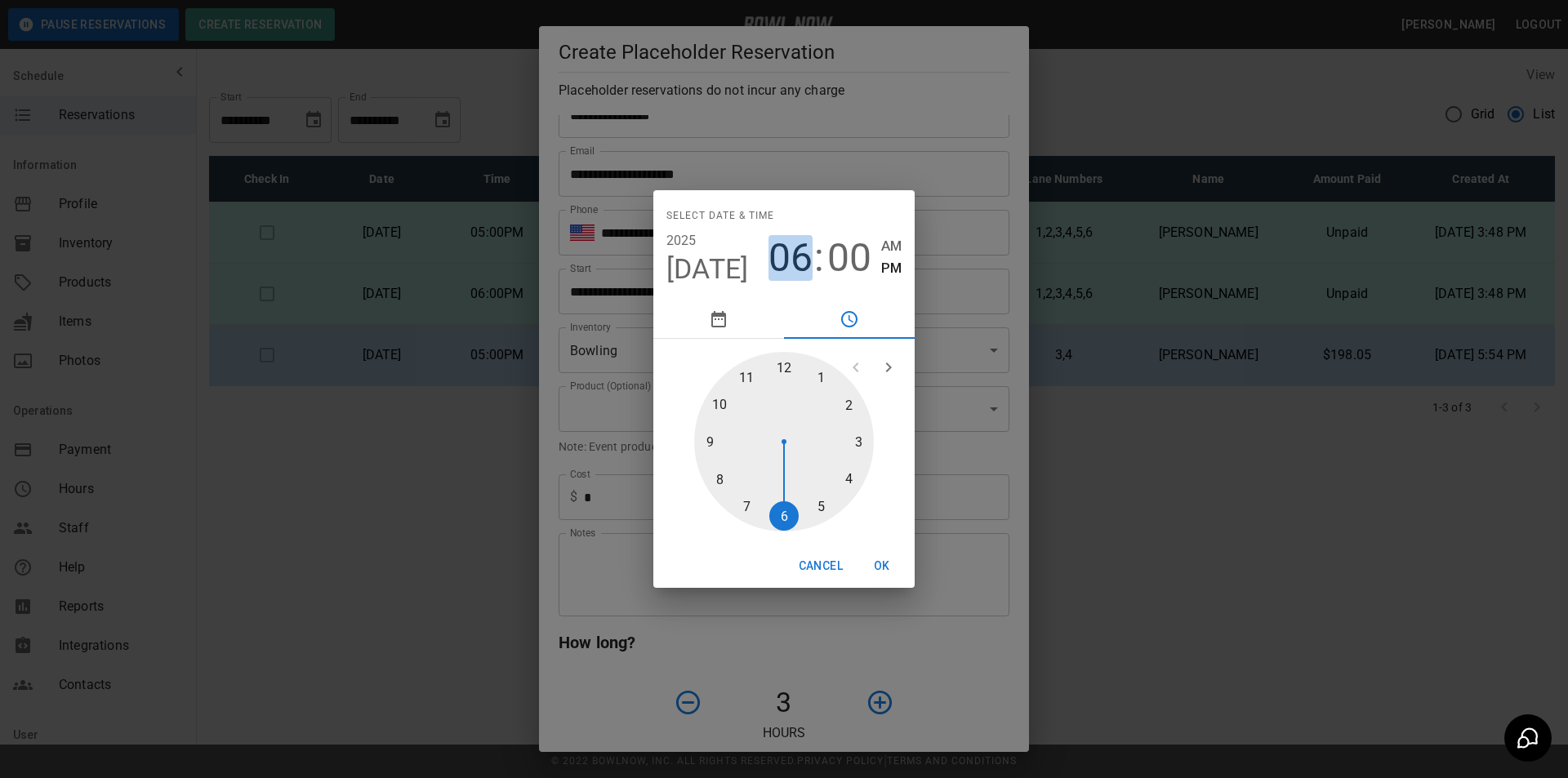
click at [790, 256] on span "06" at bounding box center [790, 258] width 45 height 45
click at [753, 500] on div at bounding box center [784, 442] width 180 height 180
click at [796, 260] on span "07" at bounding box center [790, 258] width 45 height 45
click at [814, 506] on div at bounding box center [784, 442] width 180 height 180
type input "**********"
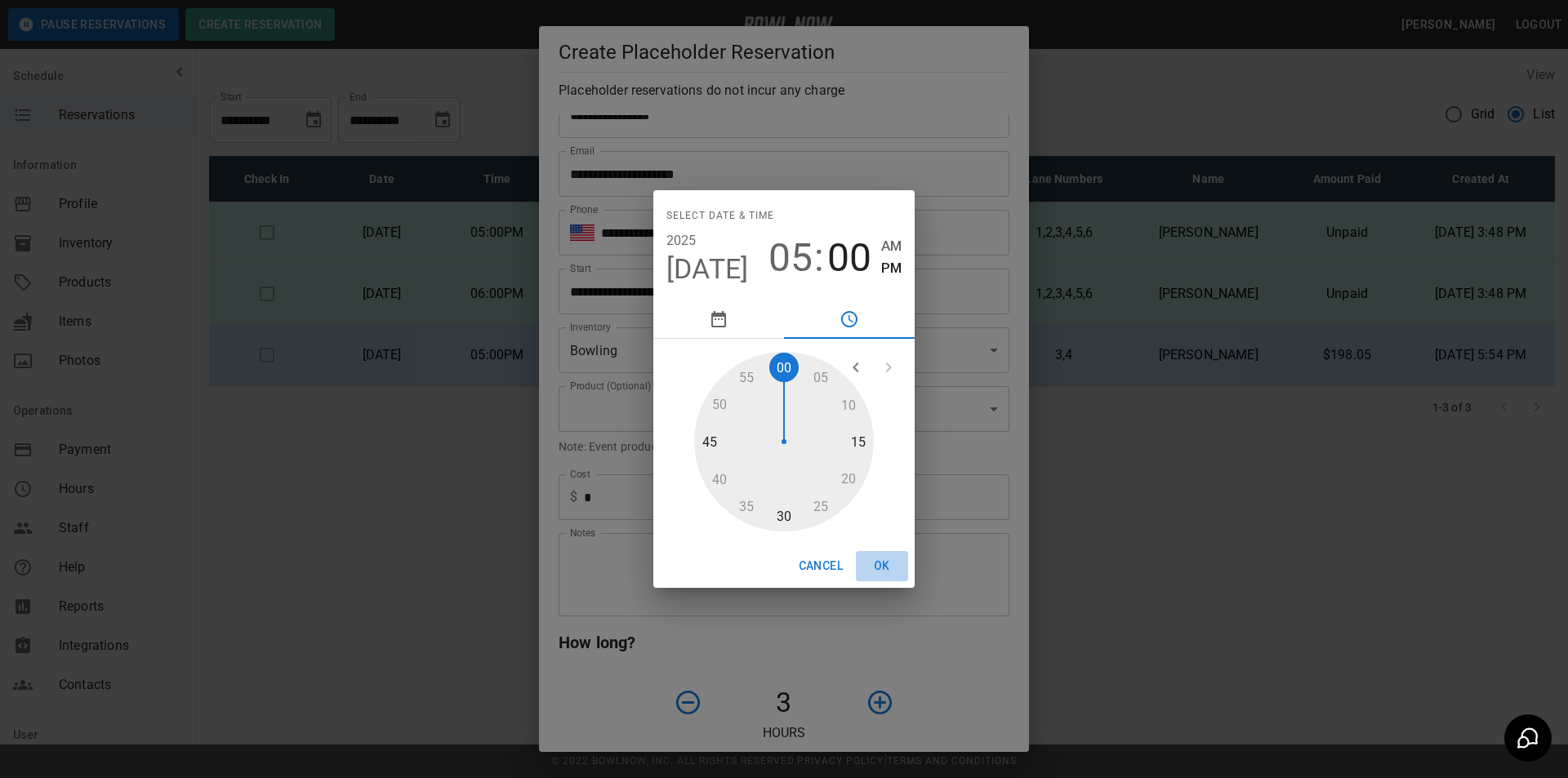
click at [878, 565] on button "OK" at bounding box center [882, 566] width 52 height 31
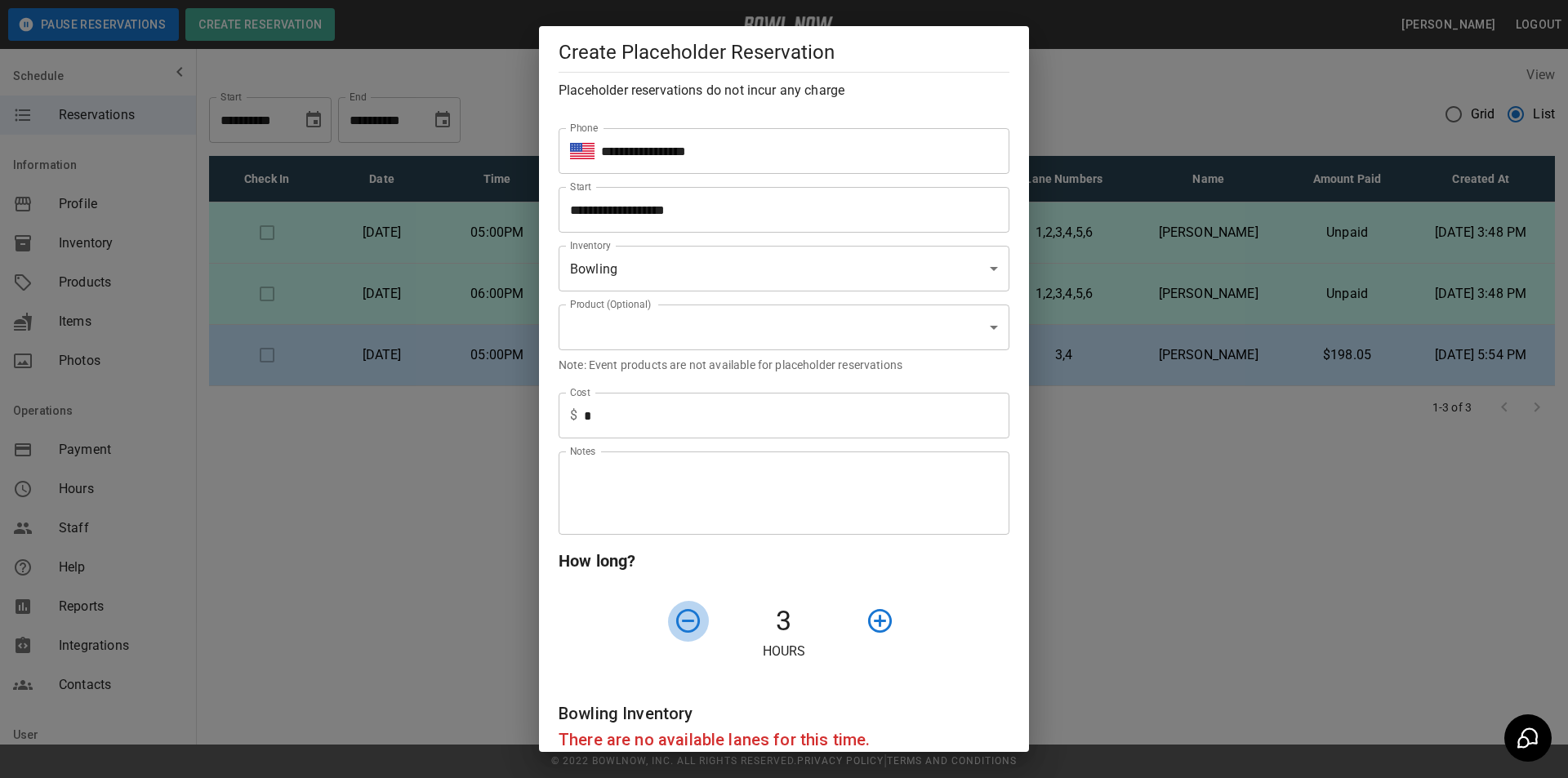
click at [677, 616] on icon "button" at bounding box center [688, 621] width 29 height 29
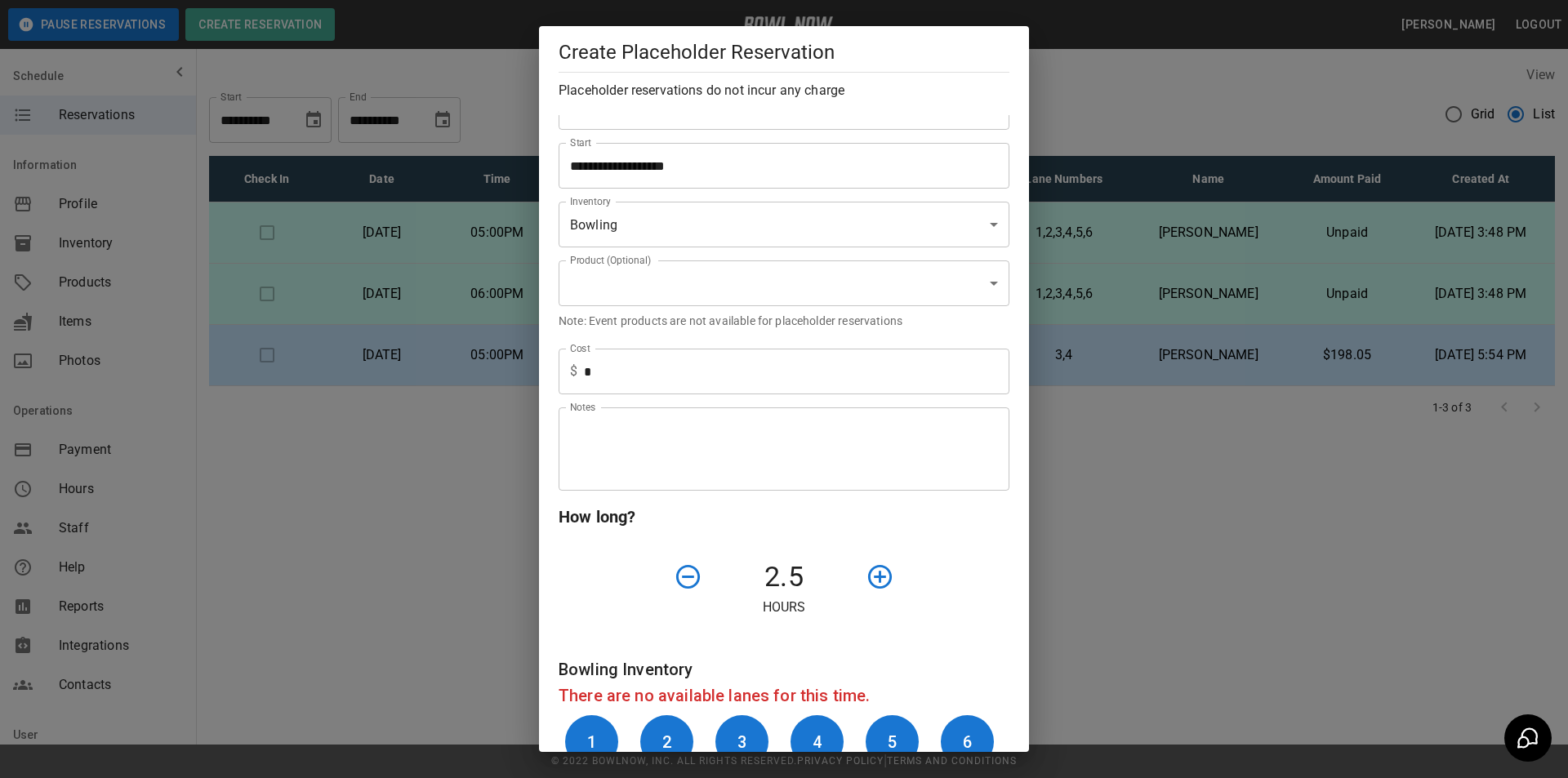
scroll to position [201, 0]
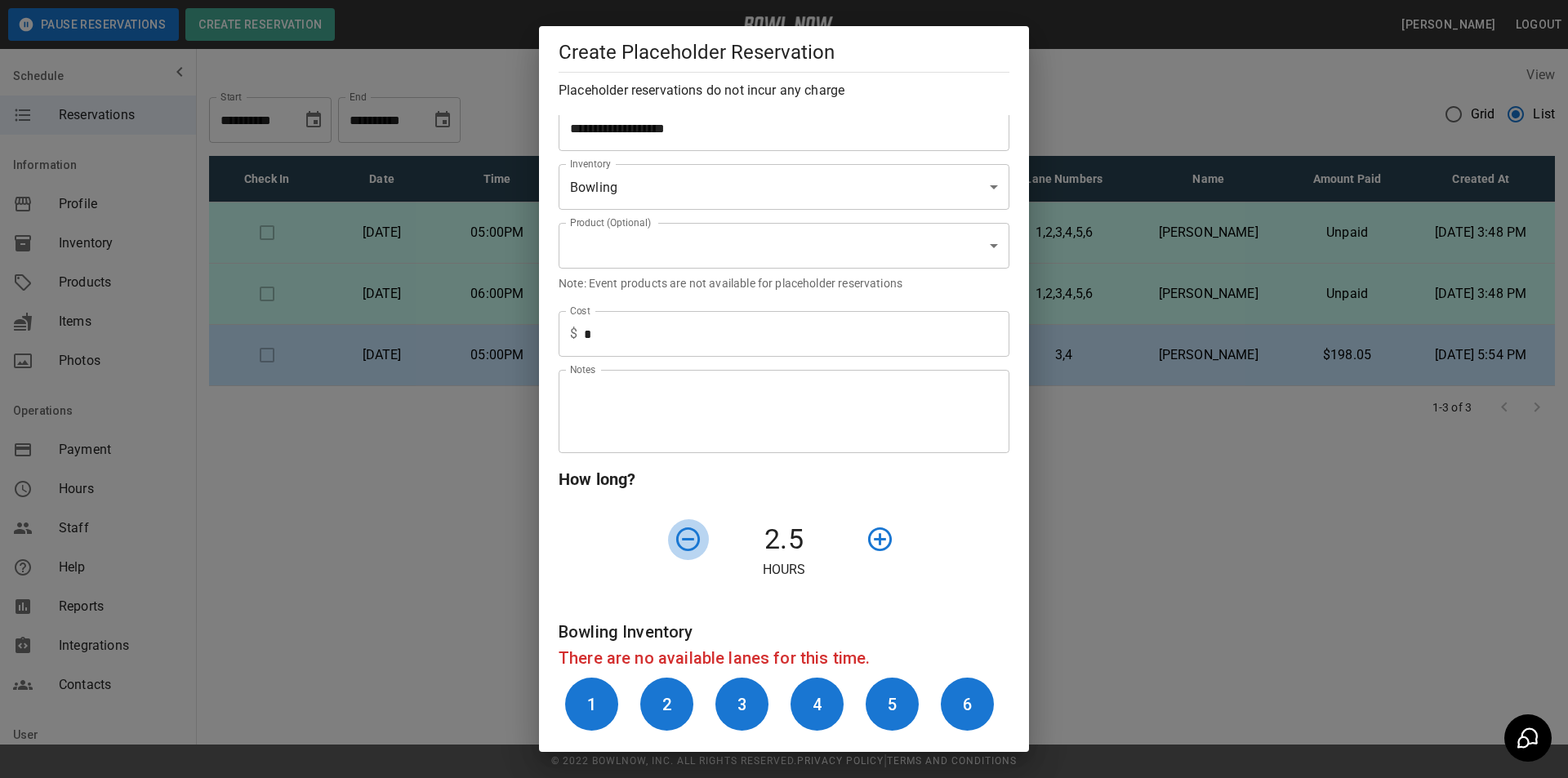
click at [679, 539] on icon "button" at bounding box center [687, 539] width 24 height 24
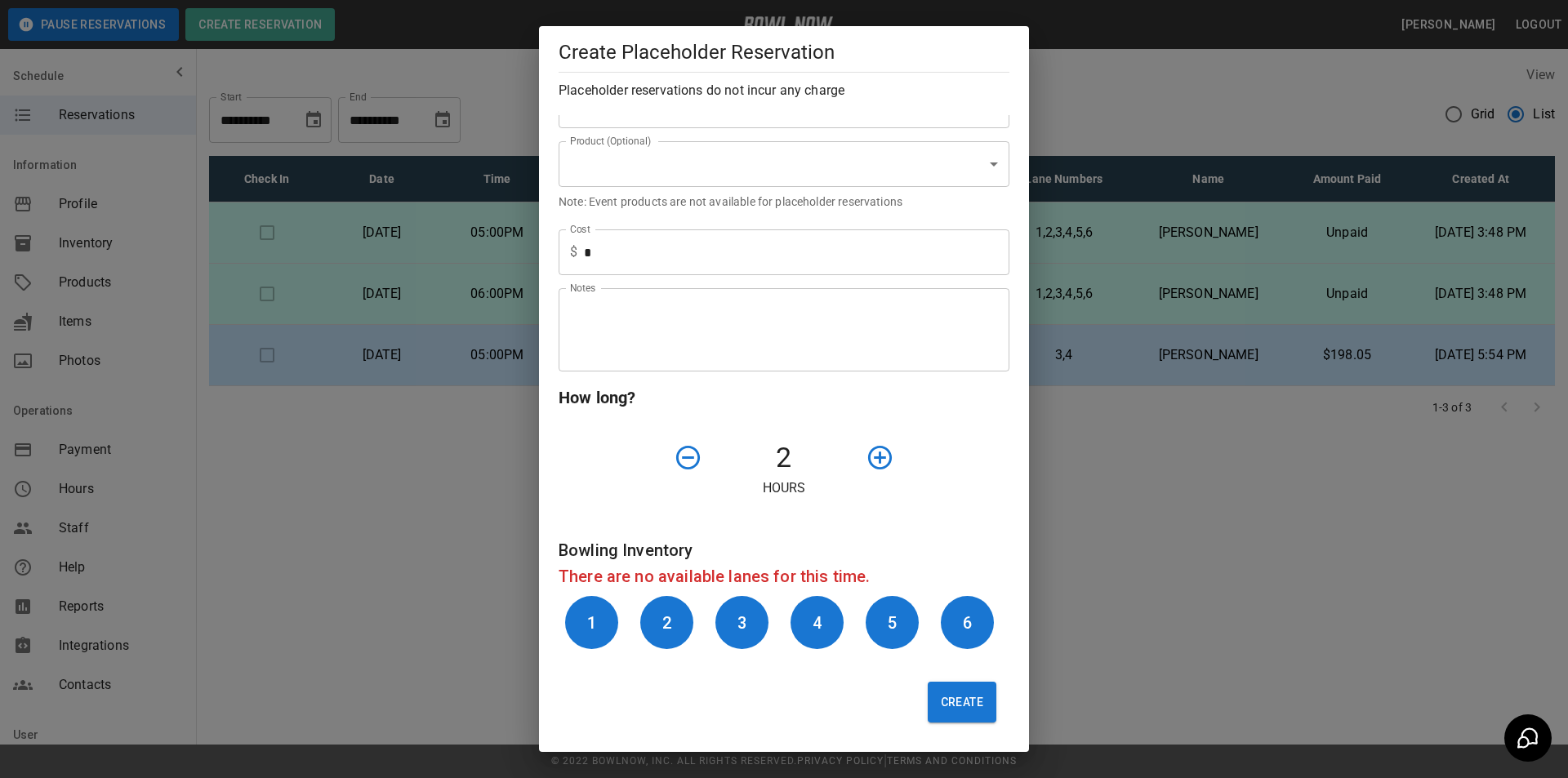
click at [947, 715] on button "Create" at bounding box center [962, 702] width 69 height 41
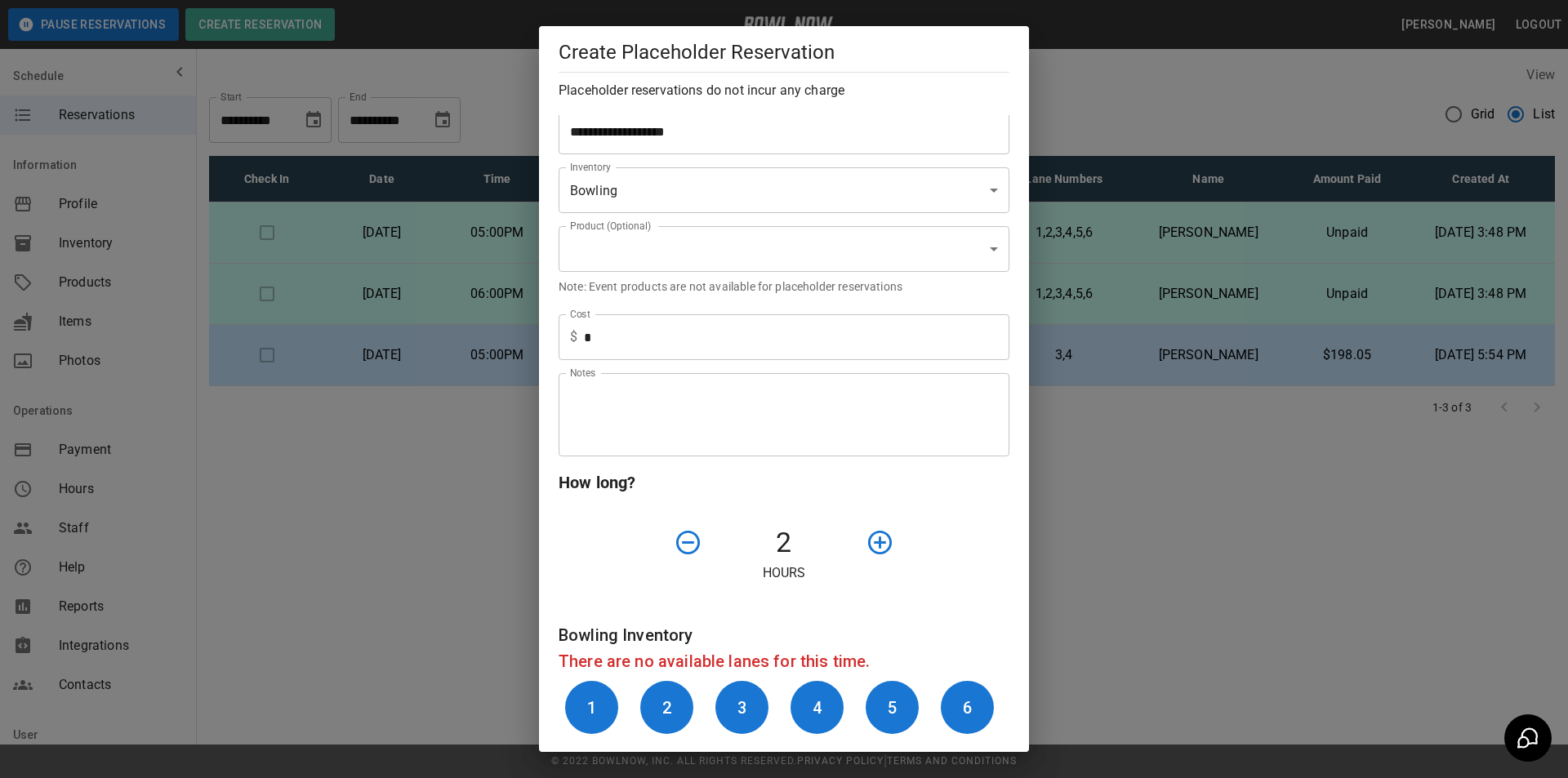
scroll to position [245, 0]
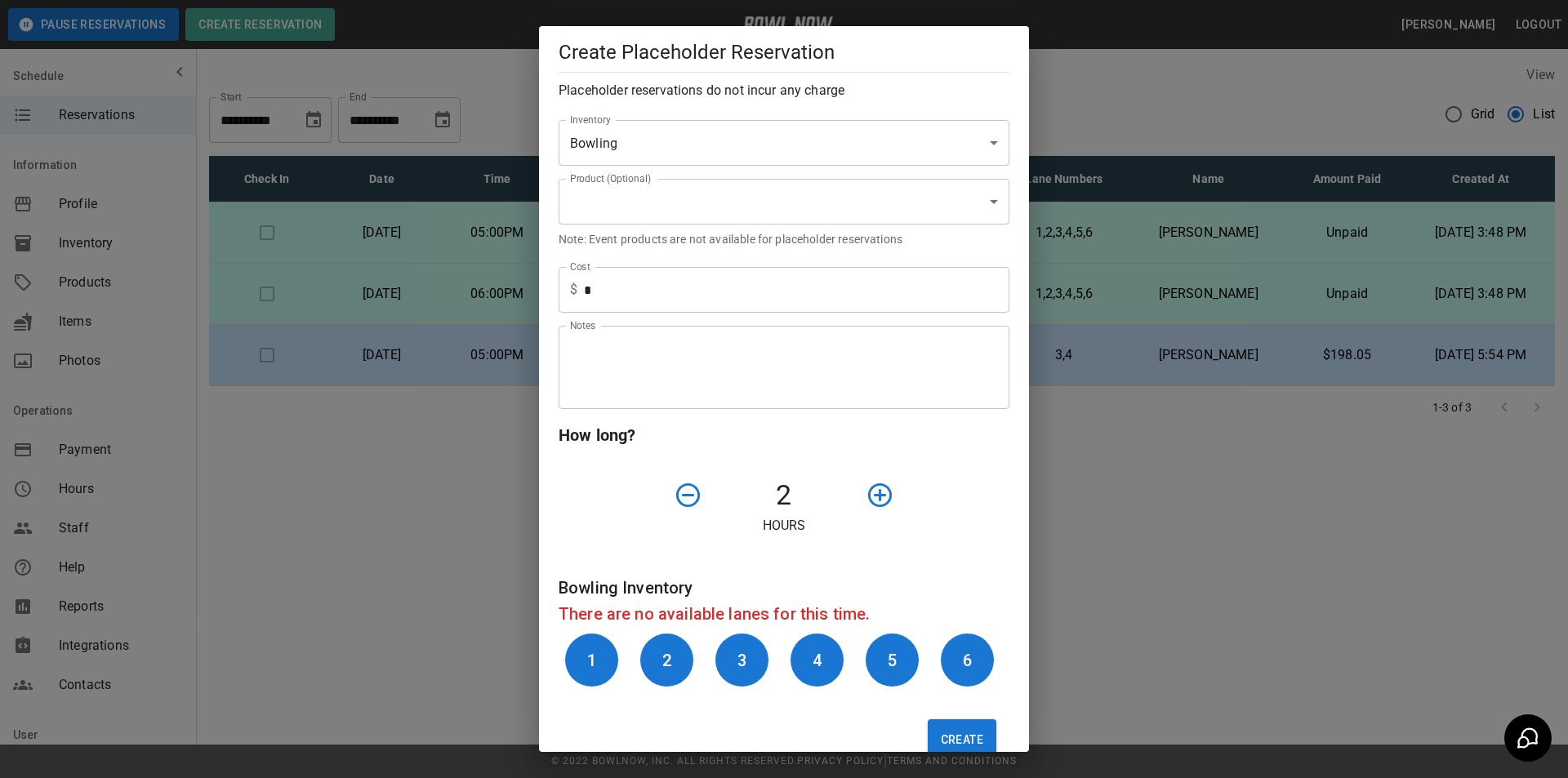
click at [685, 490] on icon "button" at bounding box center [688, 495] width 29 height 29
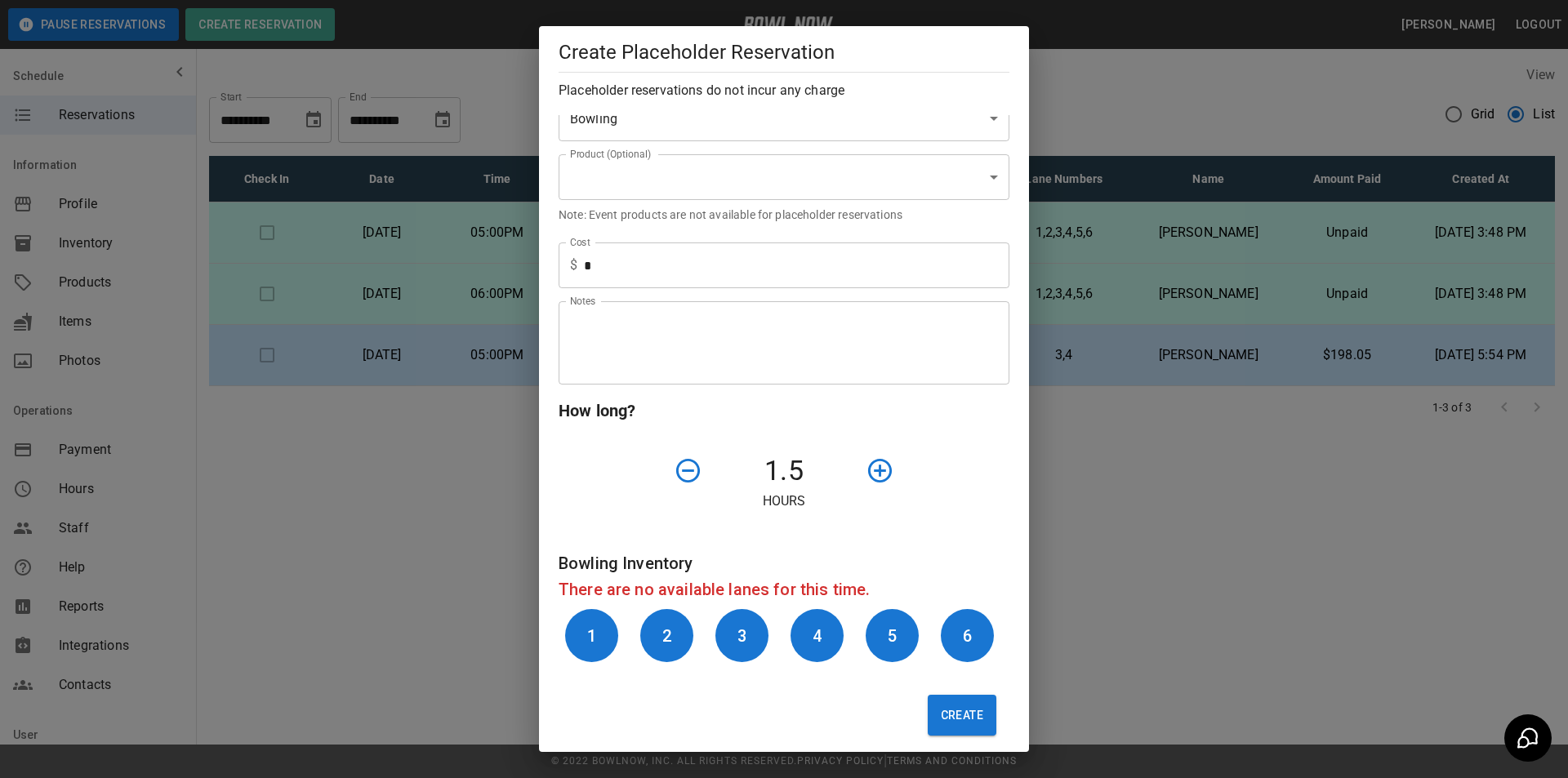
scroll to position [283, 0]
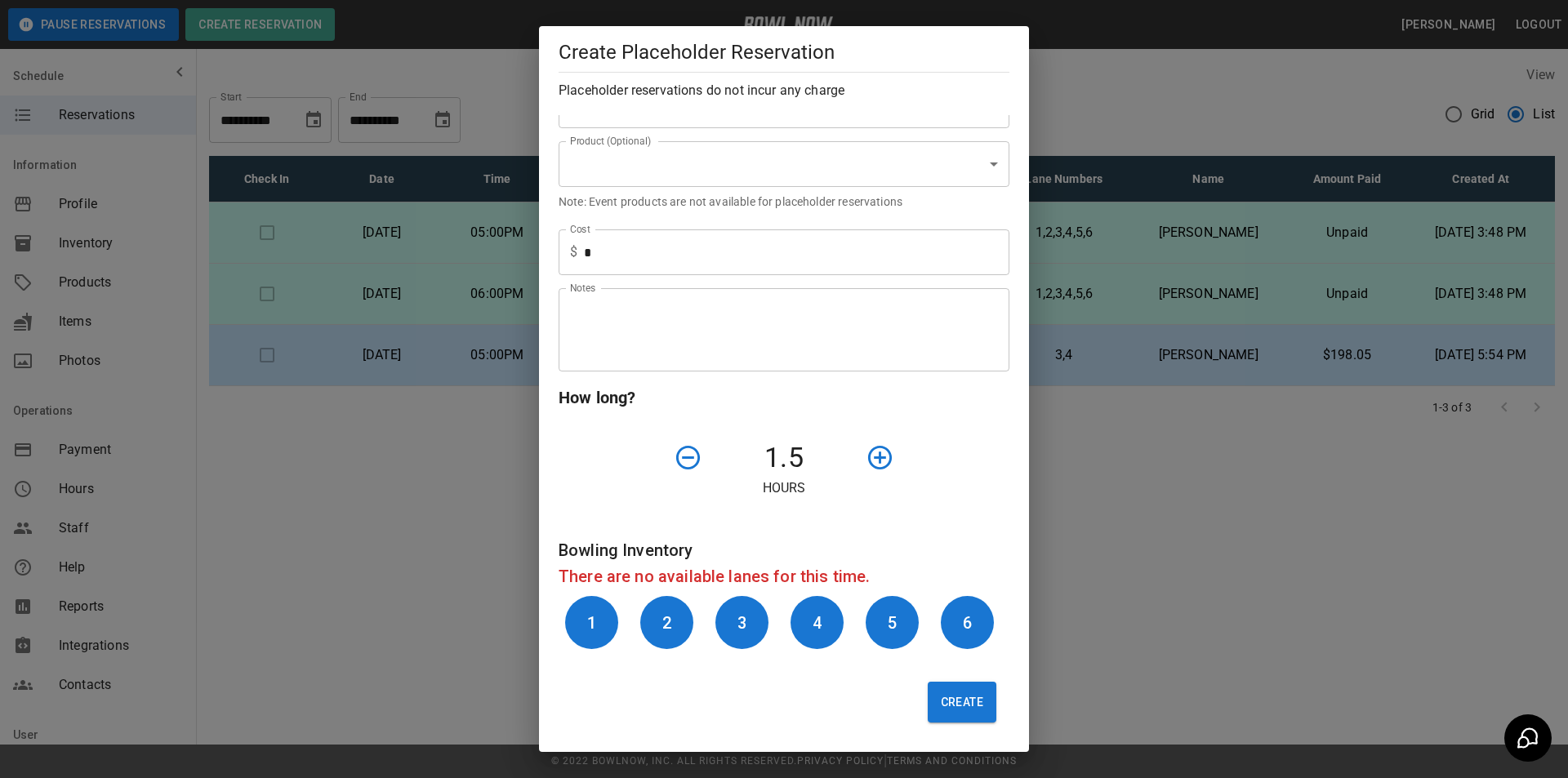
click at [948, 697] on button "Create" at bounding box center [962, 702] width 69 height 41
drag, startPoint x: 679, startPoint y: 455, endPoint x: 740, endPoint y: 502, distance: 77.0
click at [680, 455] on icon "button" at bounding box center [688, 458] width 29 height 29
click at [932, 693] on button "Create" at bounding box center [962, 702] width 69 height 41
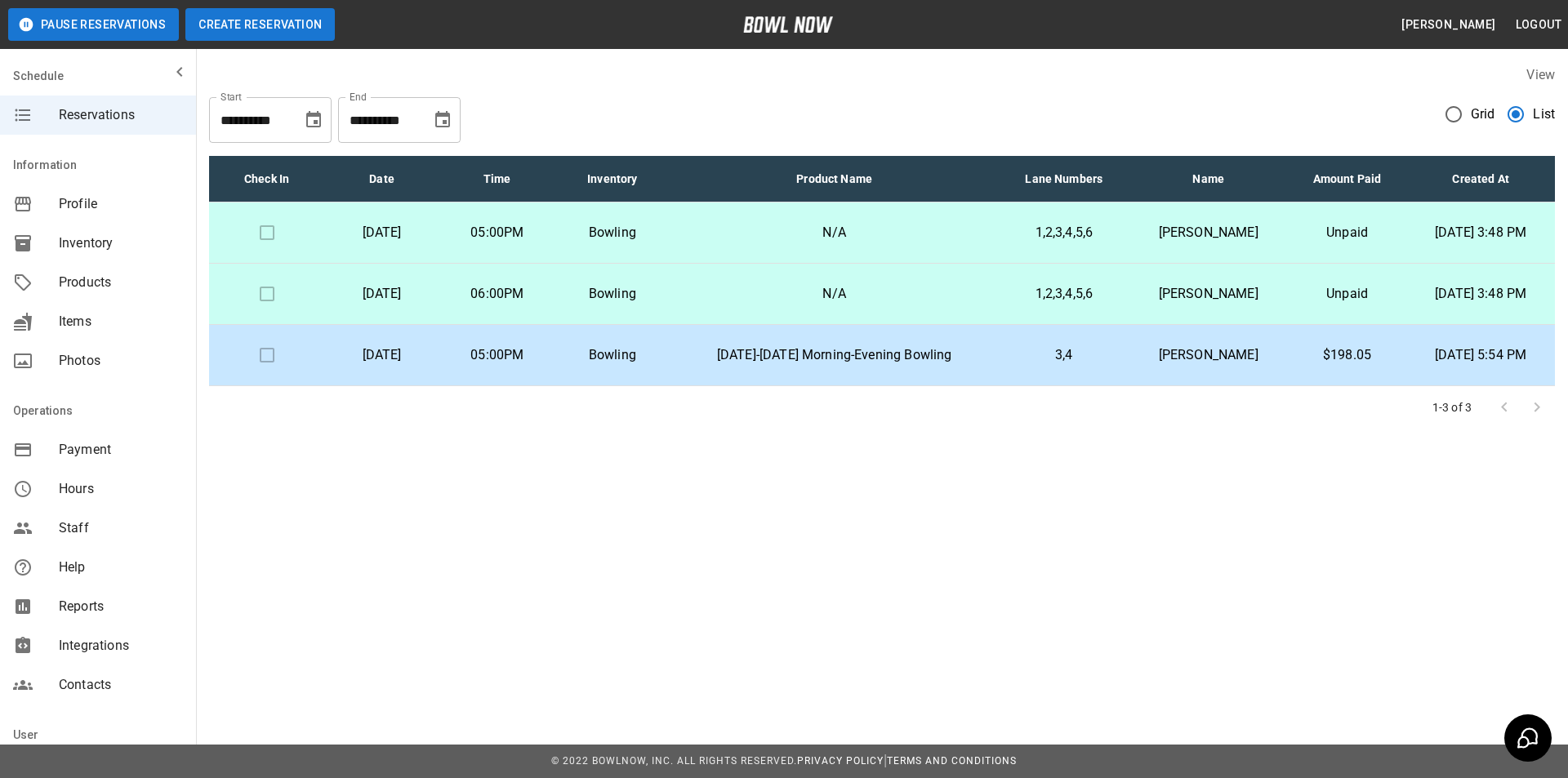
click at [255, 10] on header "Pause Reservations Create Reservation [PERSON_NAME] Logout" at bounding box center [784, 24] width 1568 height 49
click at [255, 17] on button "Create Reservation" at bounding box center [259, 24] width 149 height 32
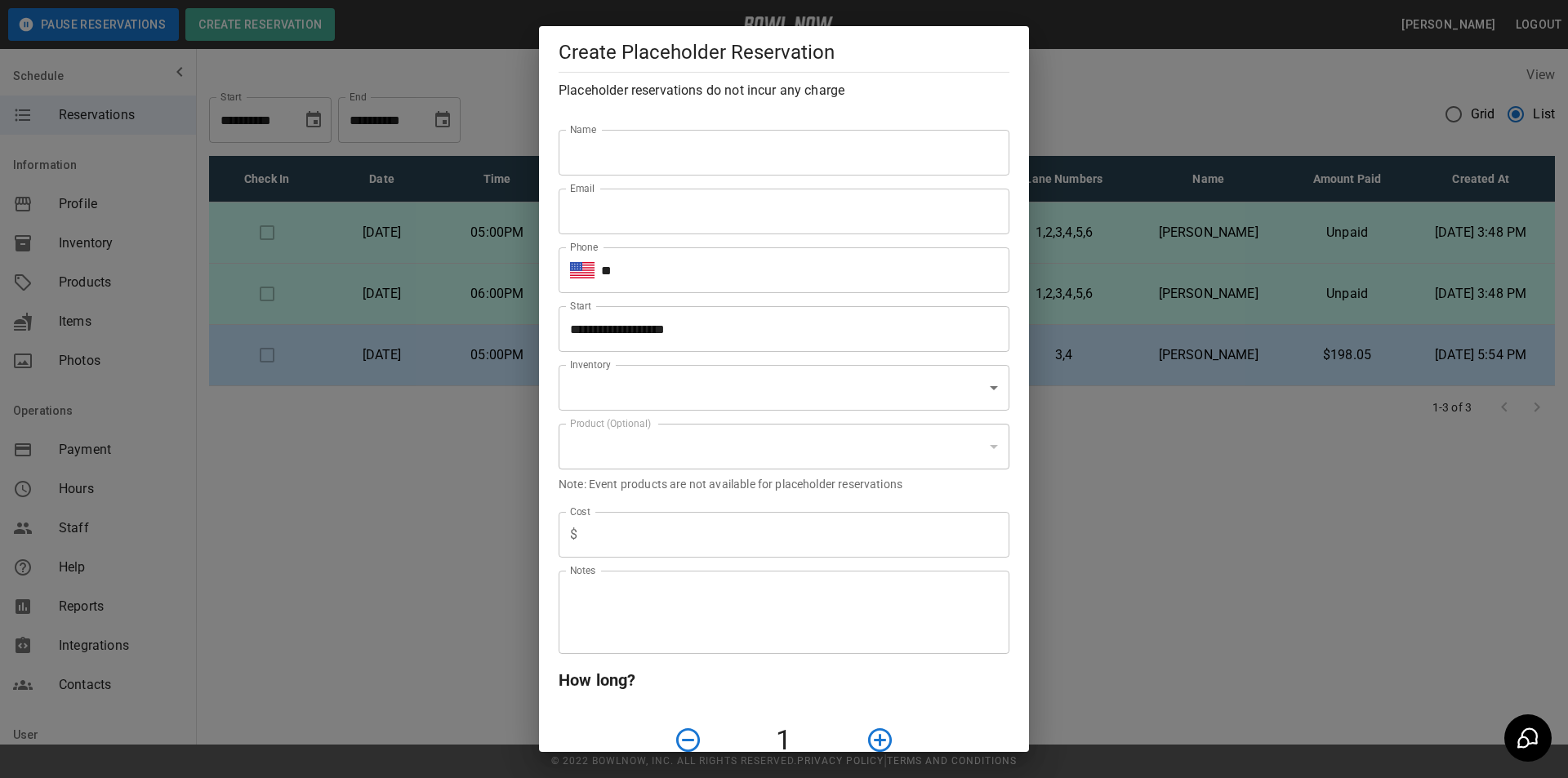
type input "**********"
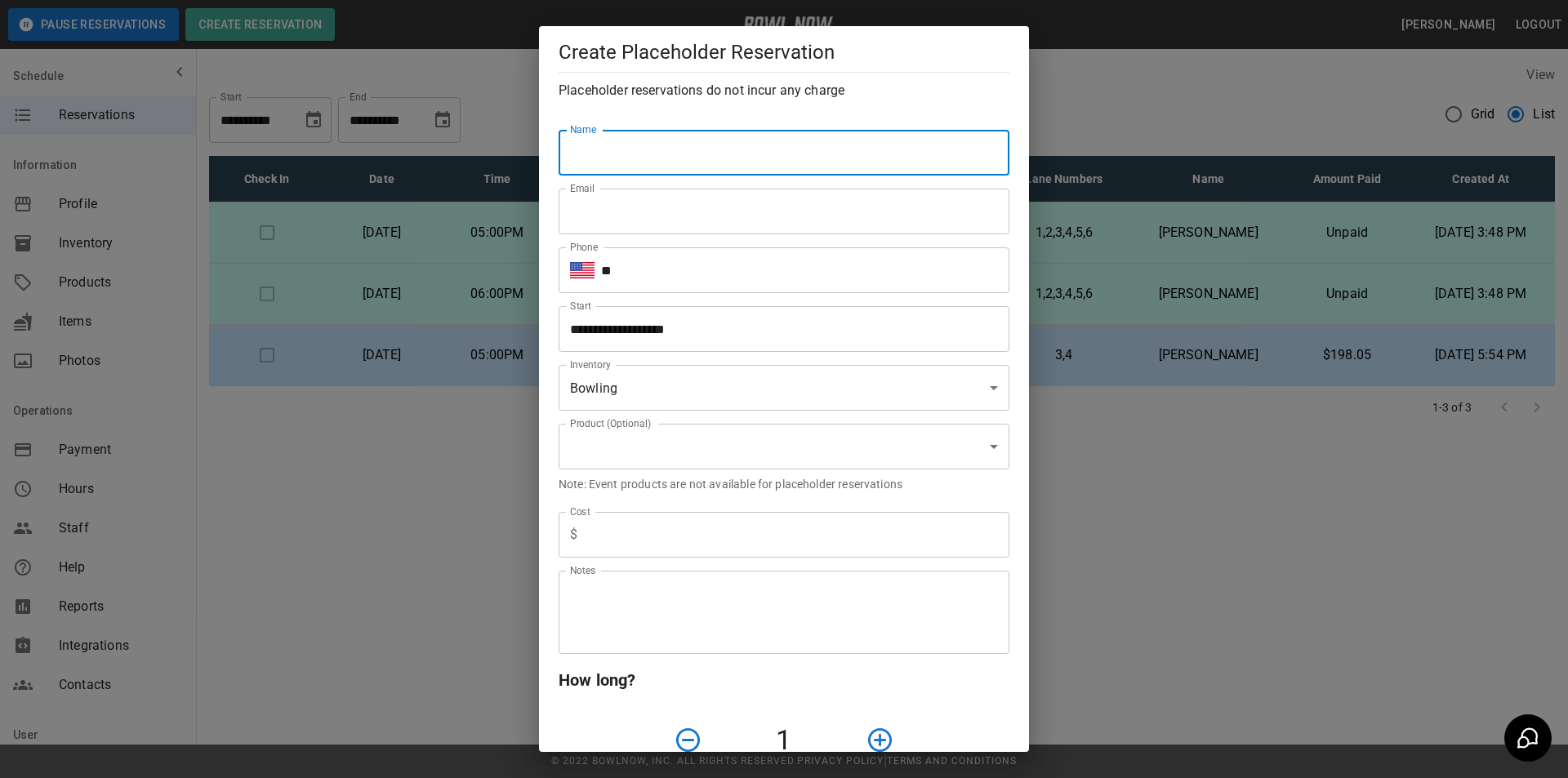
click at [612, 141] on input "Name" at bounding box center [784, 153] width 450 height 45
type input "**********"
click at [661, 260] on input "**" at bounding box center [805, 270] width 409 height 45
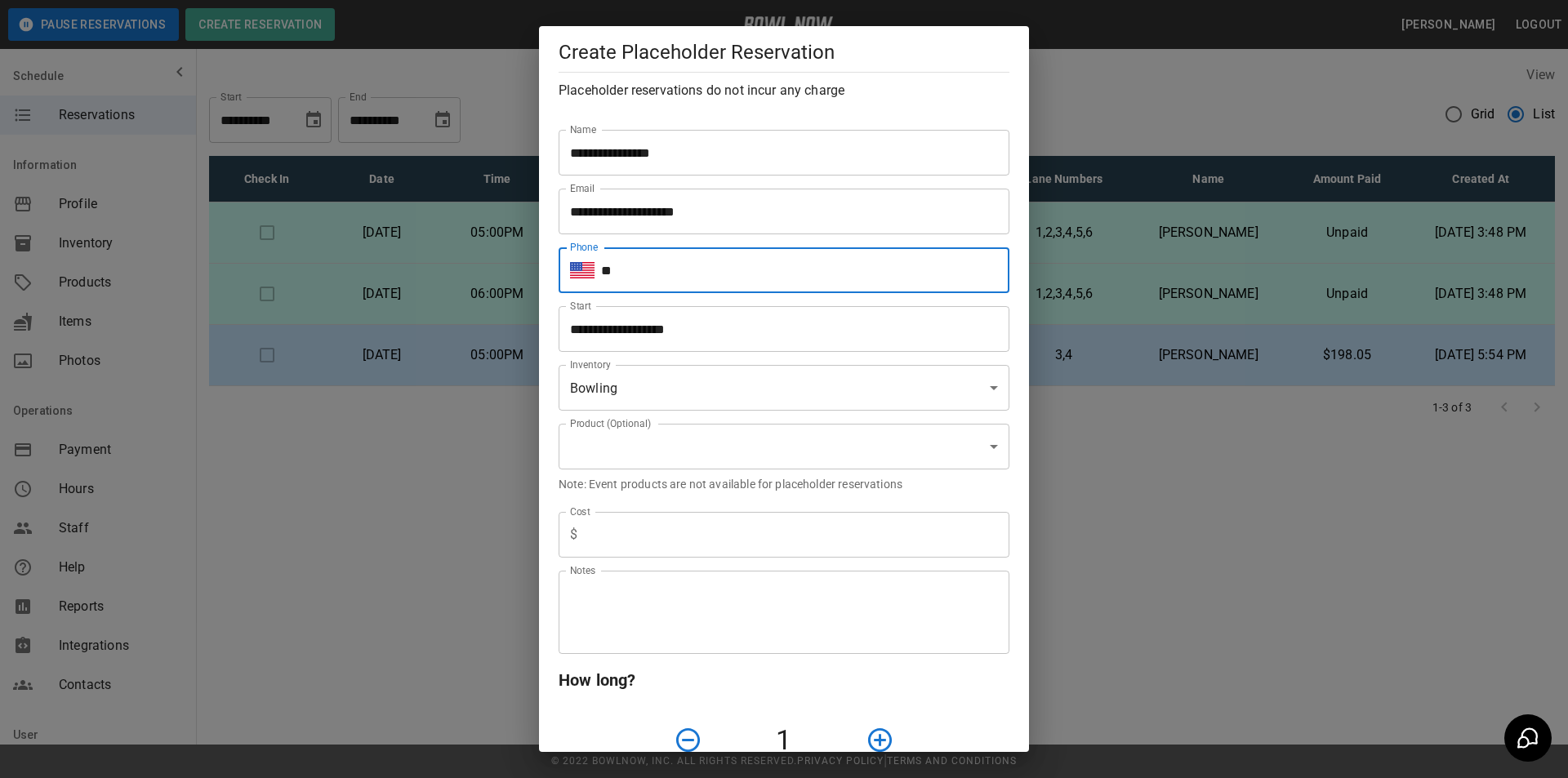
type input "**********"
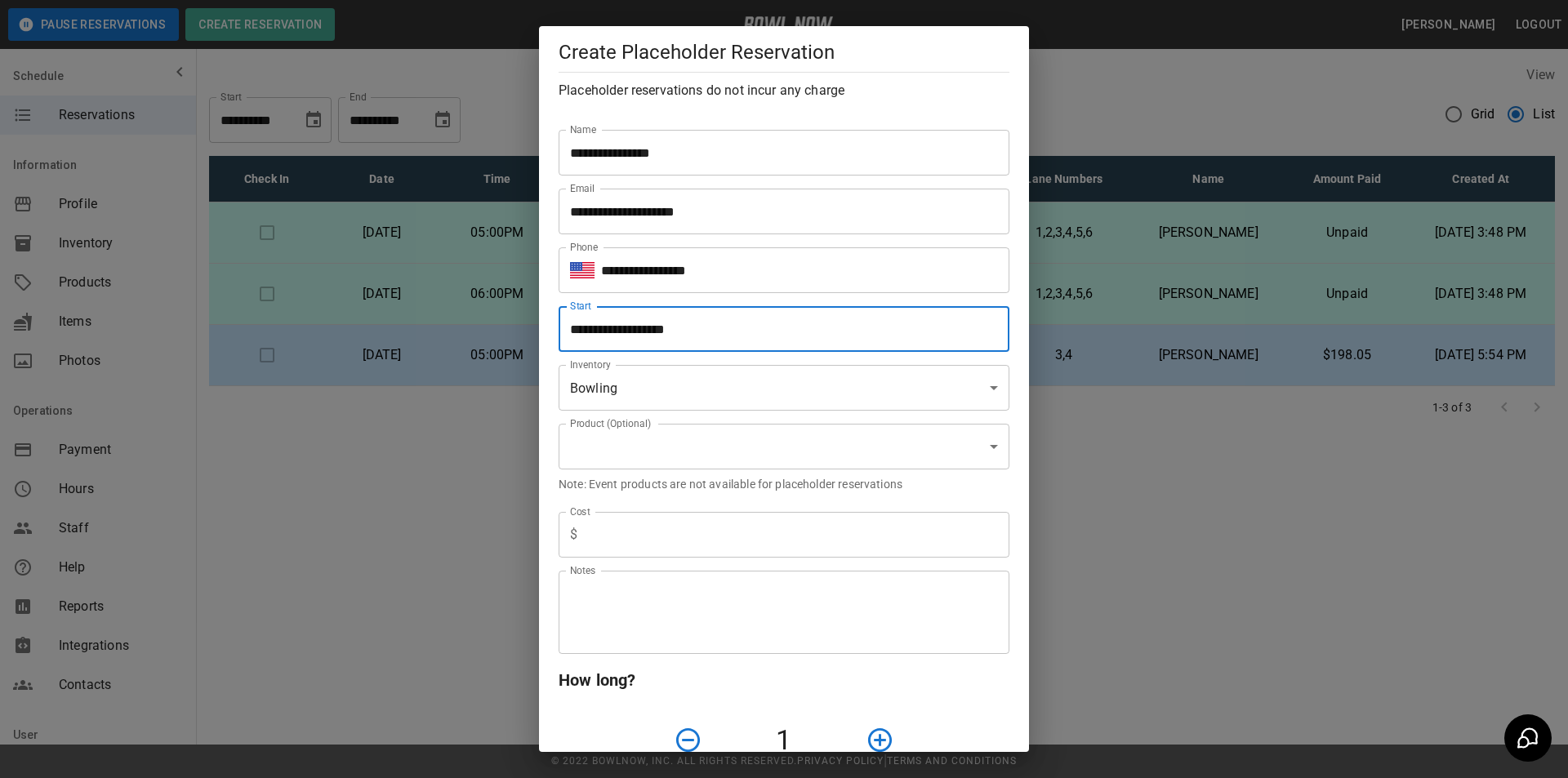
click at [726, 334] on input "**********" at bounding box center [778, 329] width 439 height 45
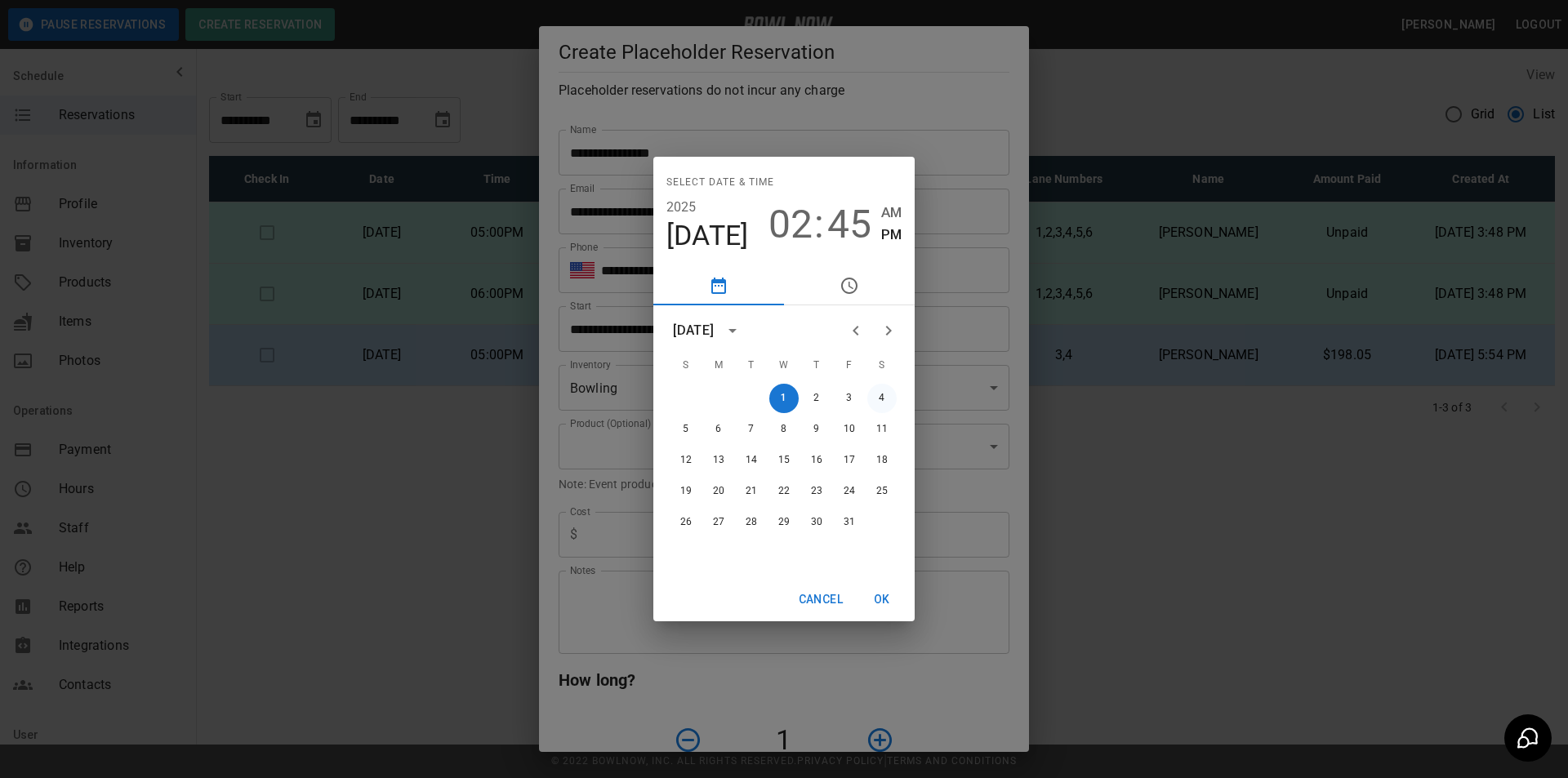
click at [877, 395] on button "4" at bounding box center [882, 399] width 30 height 30
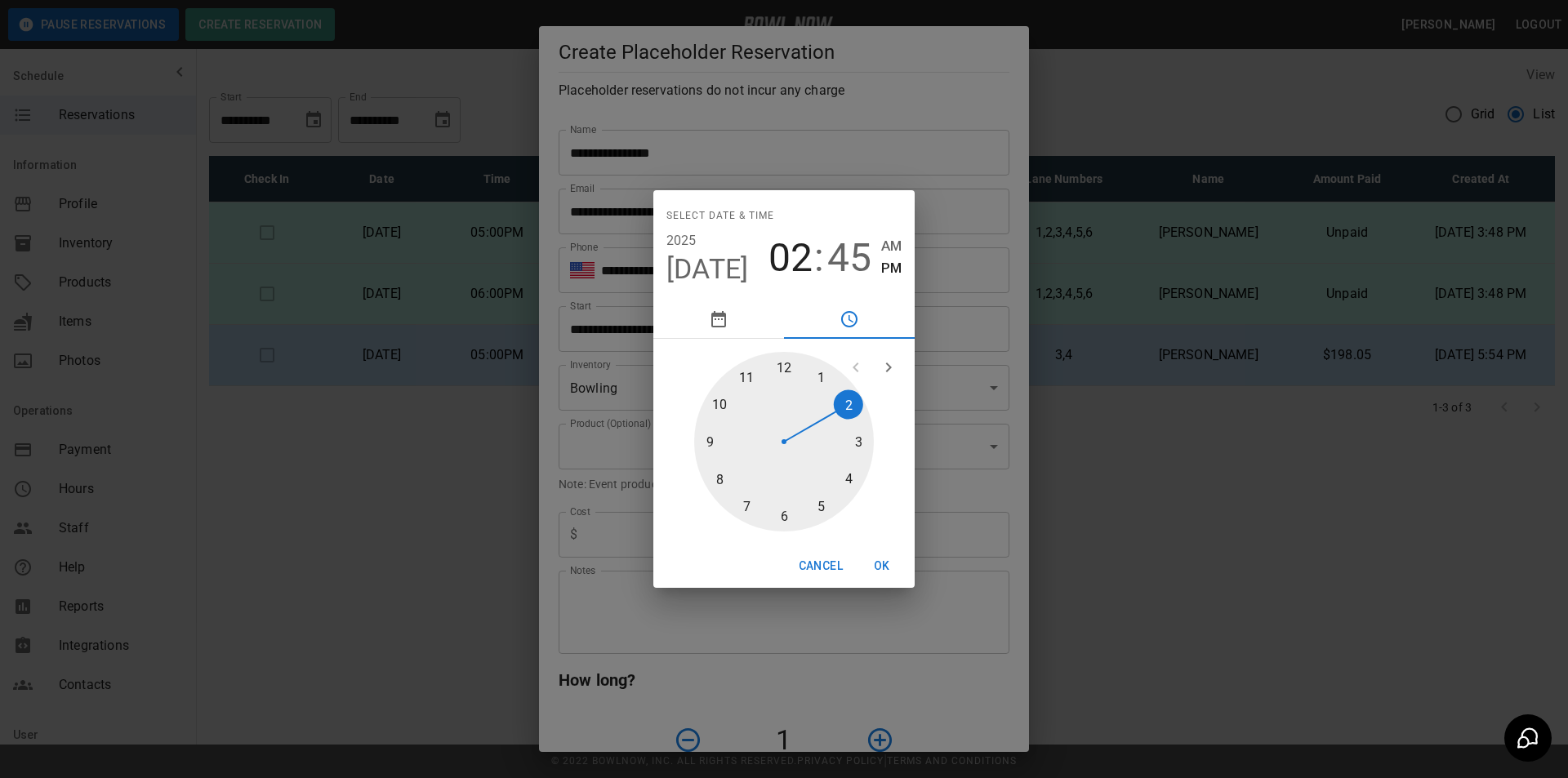
click at [803, 258] on span "02" at bounding box center [790, 258] width 45 height 45
click at [722, 472] on div at bounding box center [784, 442] width 180 height 180
click at [856, 258] on span "45" at bounding box center [849, 258] width 45 height 45
type input "**********"
click at [786, 364] on div at bounding box center [784, 442] width 180 height 180
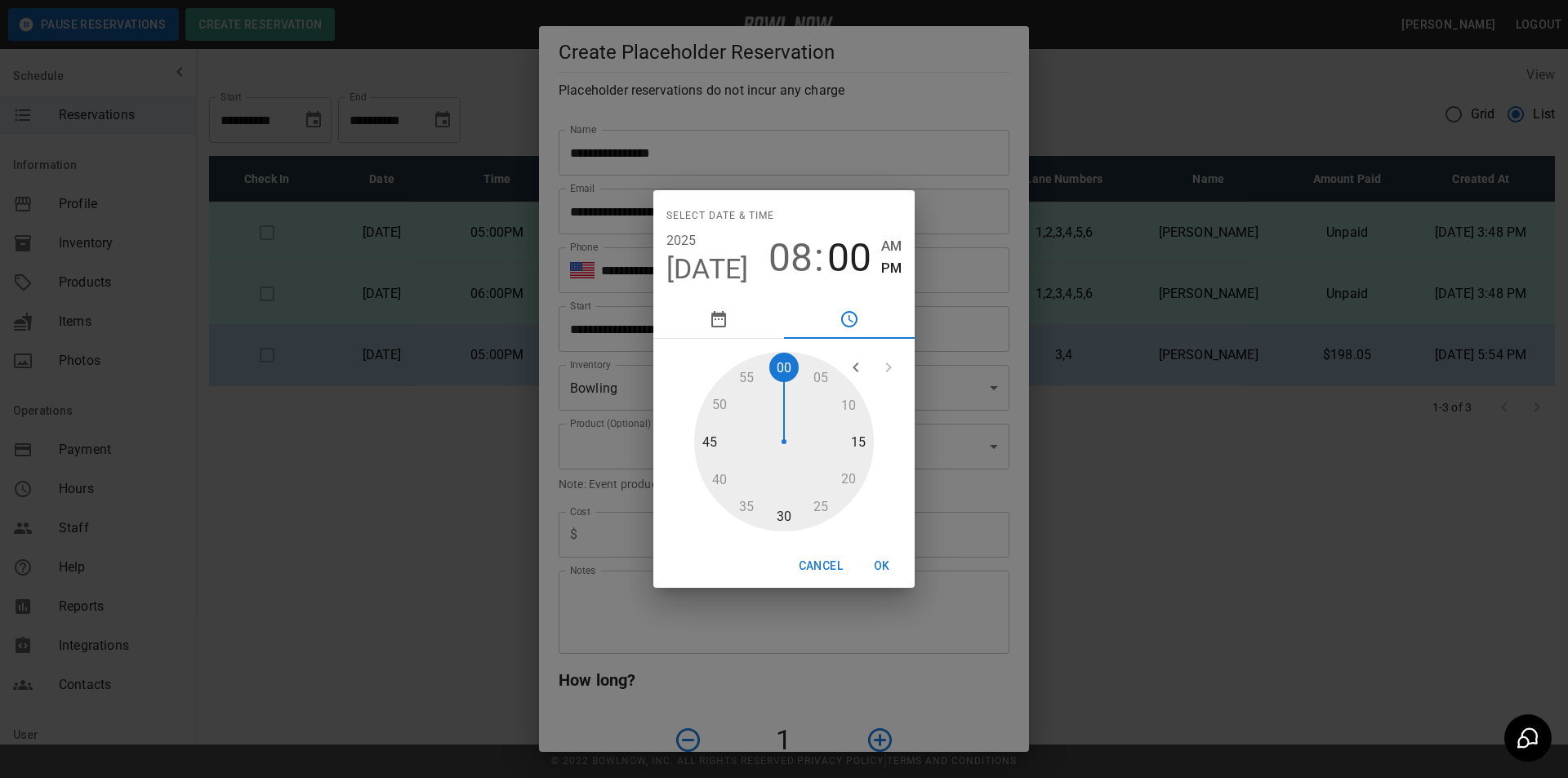
click at [891, 560] on button "OK" at bounding box center [882, 566] width 52 height 31
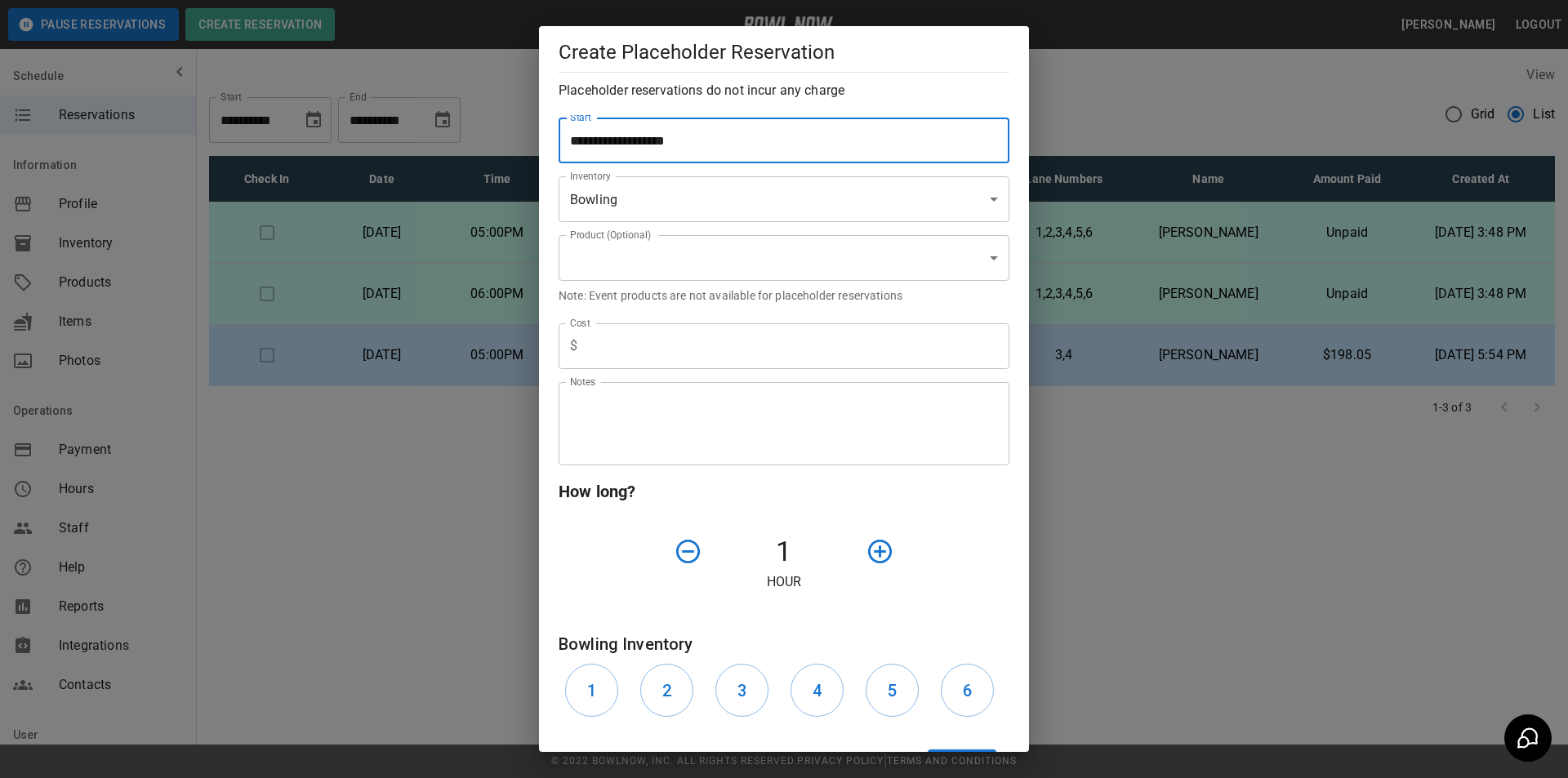
scroll to position [245, 0]
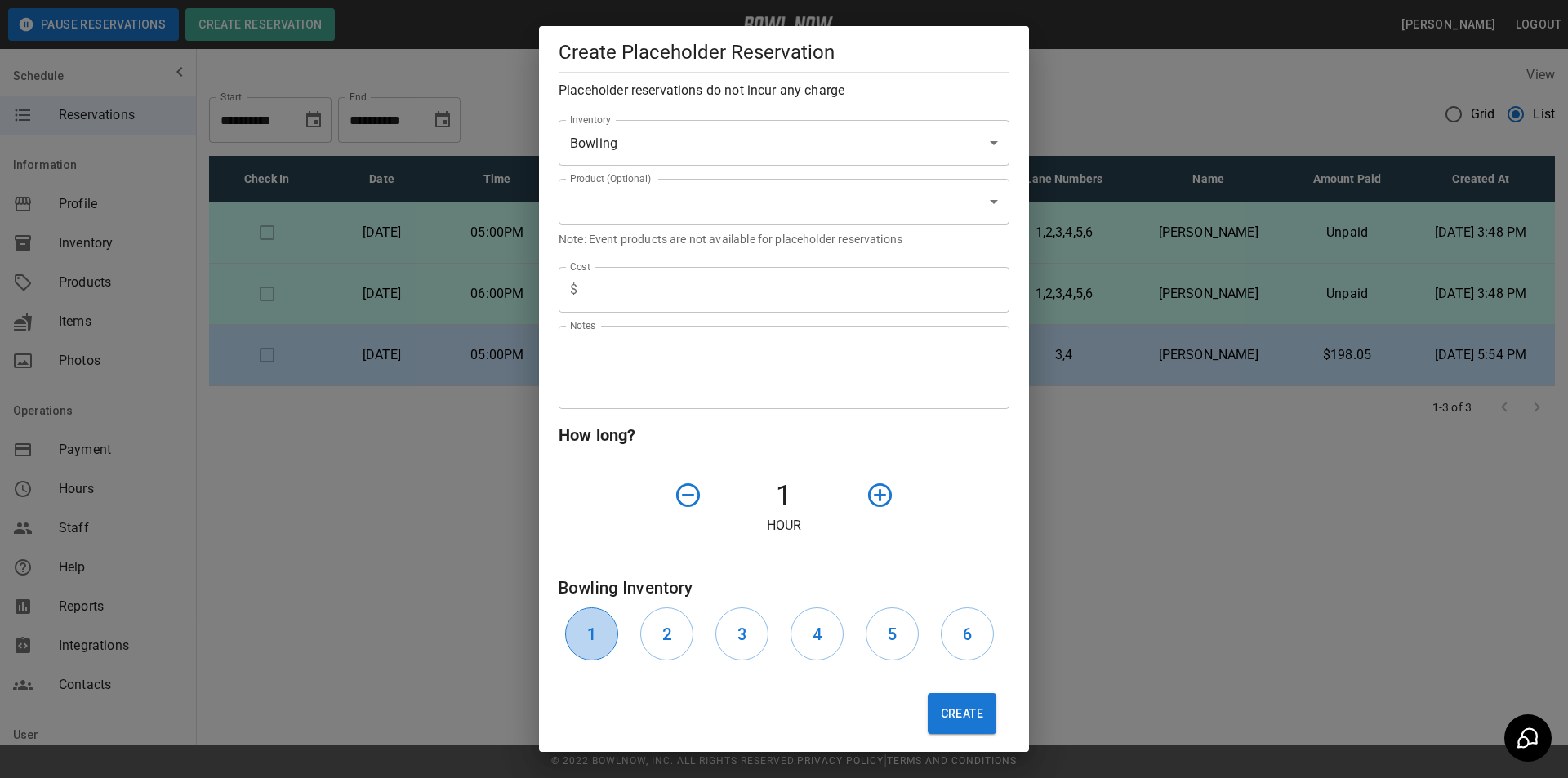
click at [604, 637] on button "1" at bounding box center [591, 634] width 53 height 53
drag, startPoint x: 664, startPoint y: 639, endPoint x: 701, endPoint y: 641, distance: 37.1
click at [669, 638] on h6 "2" at bounding box center [667, 635] width 9 height 26
drag, startPoint x: 735, startPoint y: 642, endPoint x: 788, endPoint y: 651, distance: 53.8
click at [738, 642] on h6 "3" at bounding box center [742, 635] width 9 height 26
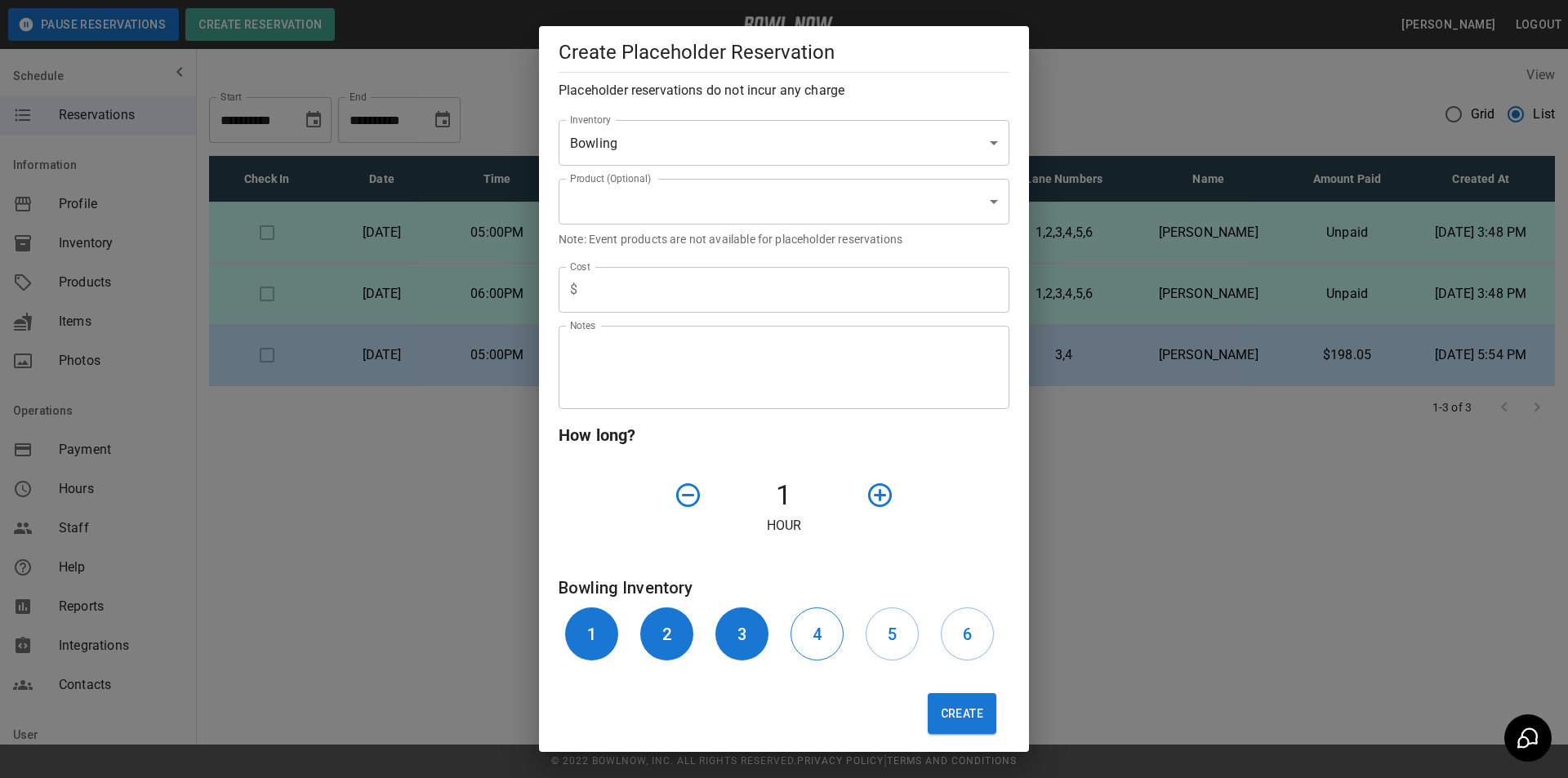
click at [816, 654] on button "4" at bounding box center [816, 634] width 53 height 53
click at [891, 644] on button "5" at bounding box center [891, 634] width 53 height 53
click at [949, 641] on button "6" at bounding box center [967, 634] width 53 height 53
click at [875, 492] on icon "button" at bounding box center [879, 495] width 29 height 29
click at [875, 492] on icon "button" at bounding box center [879, 495] width 29 height 29
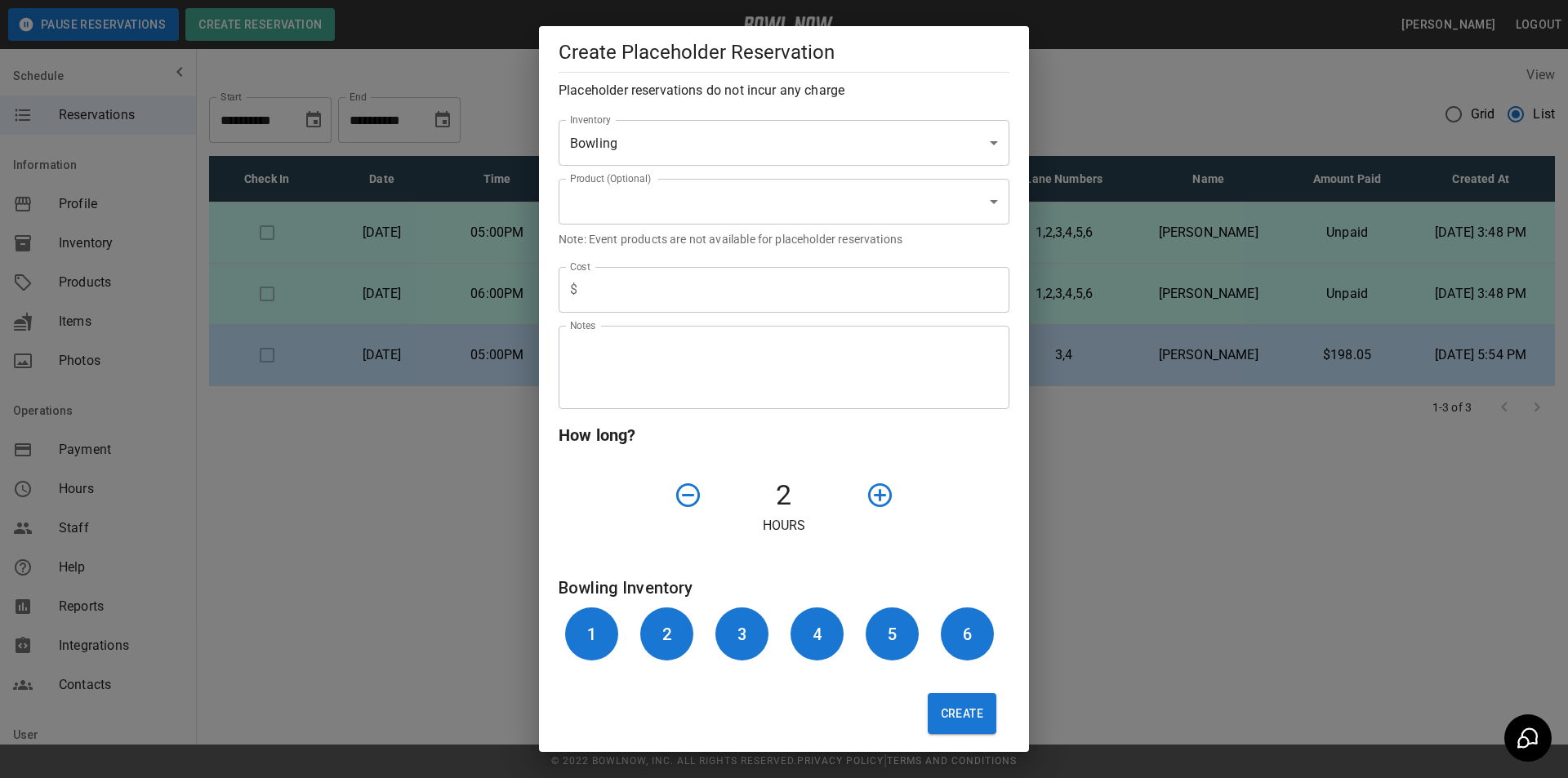
click at [875, 492] on icon "button" at bounding box center [879, 495] width 29 height 29
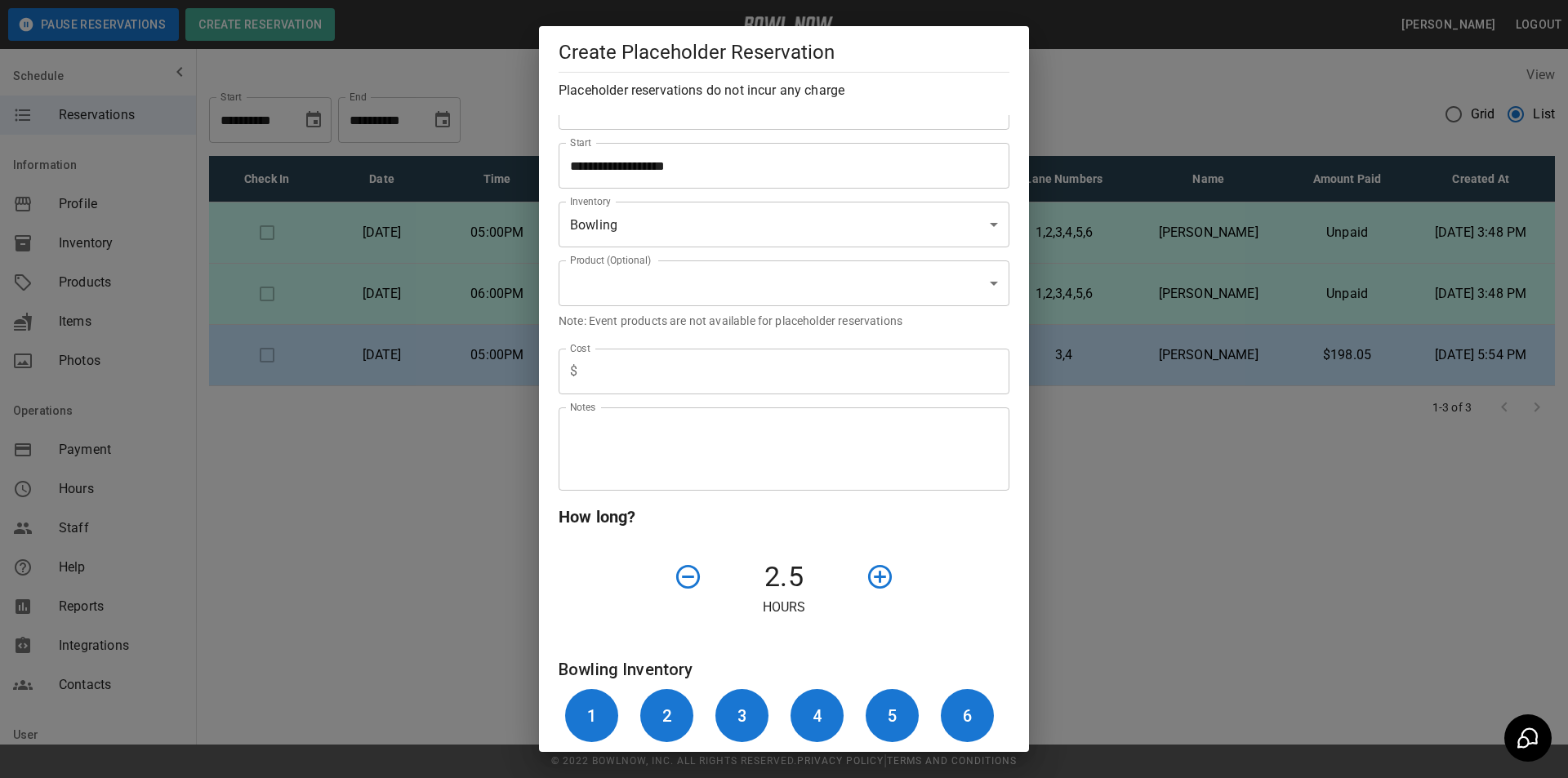
scroll to position [257, 0]
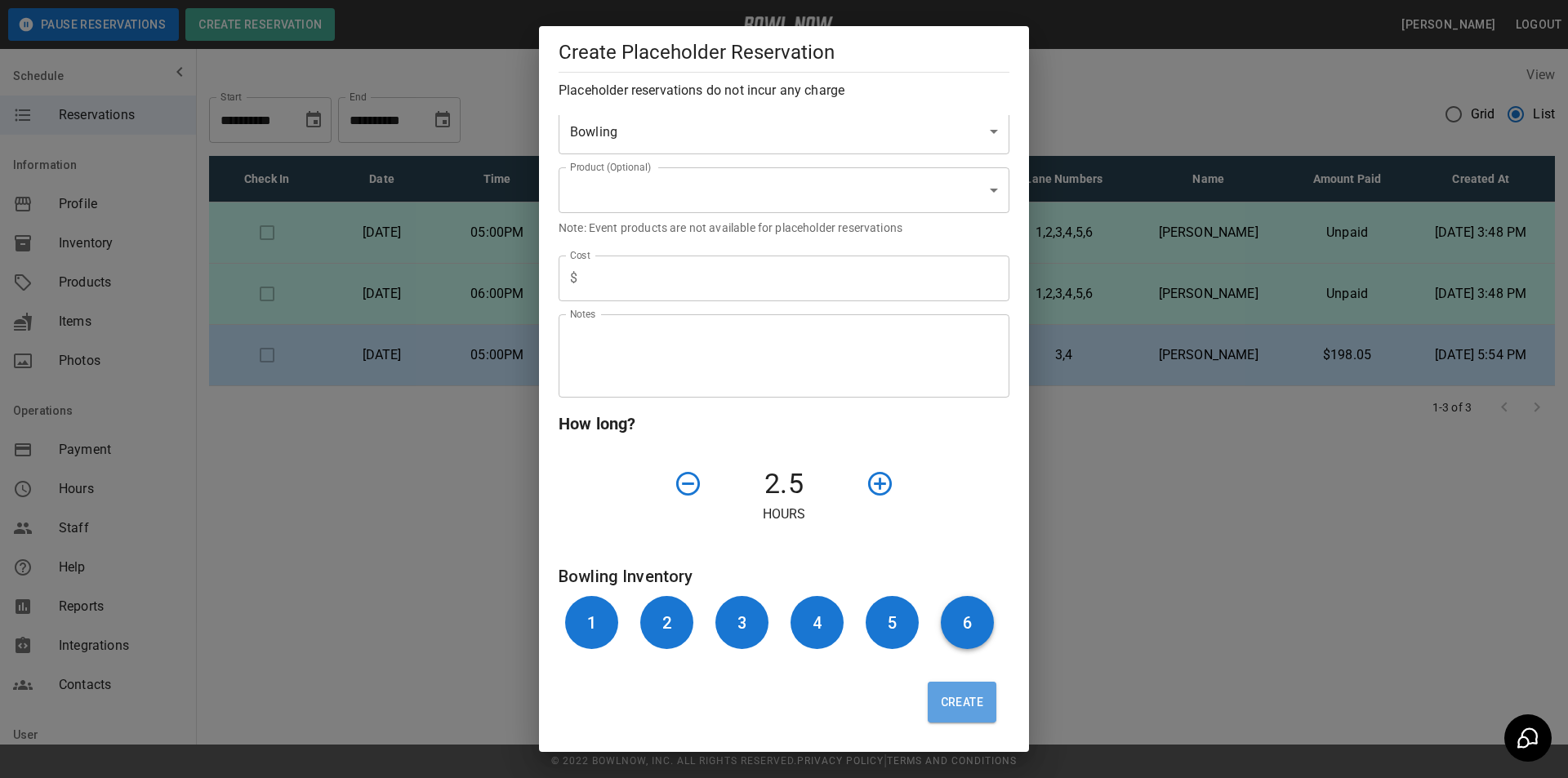
click at [942, 699] on button "Create" at bounding box center [962, 702] width 69 height 41
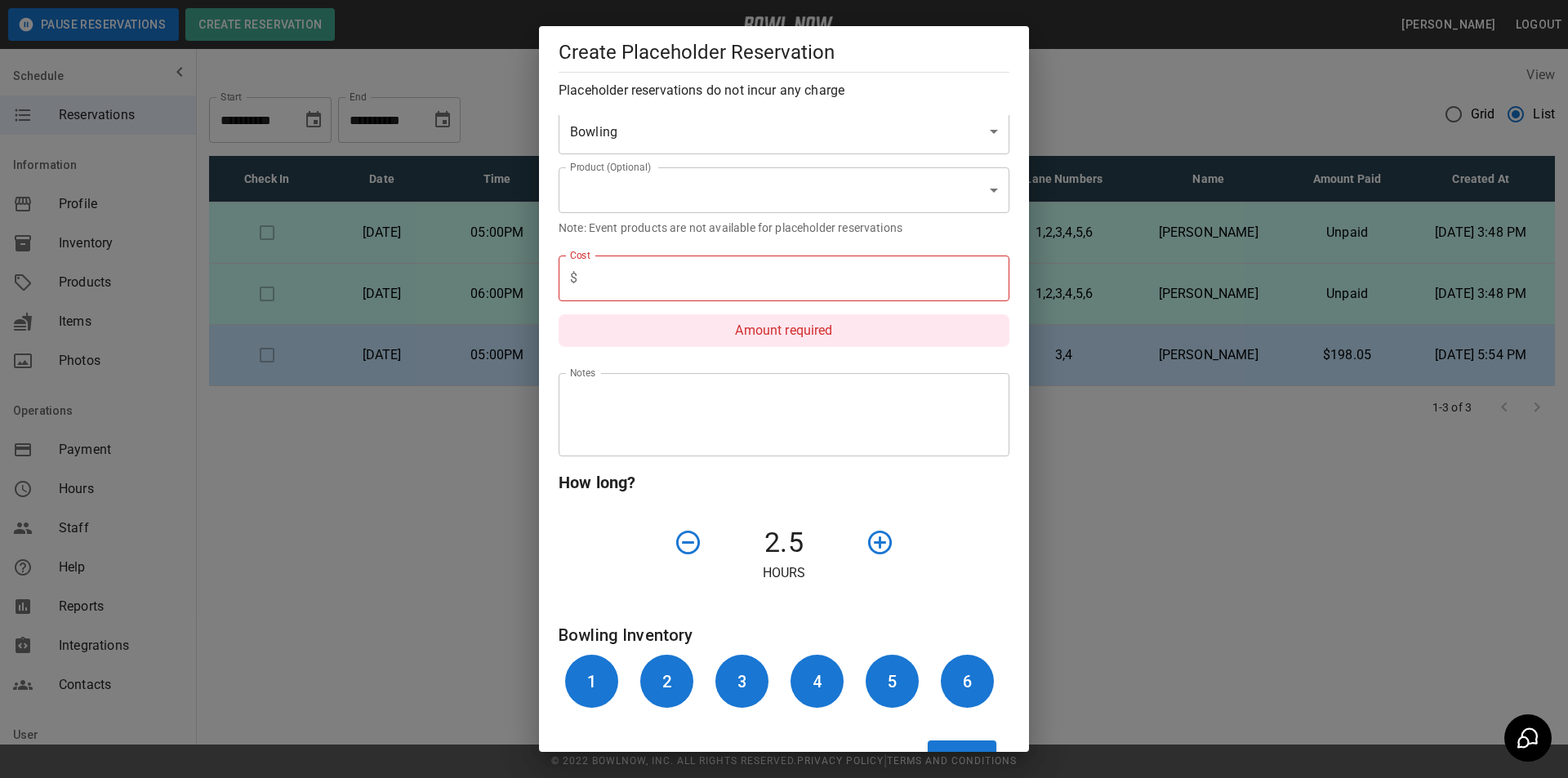
click at [680, 276] on input "text" at bounding box center [796, 279] width 425 height 45
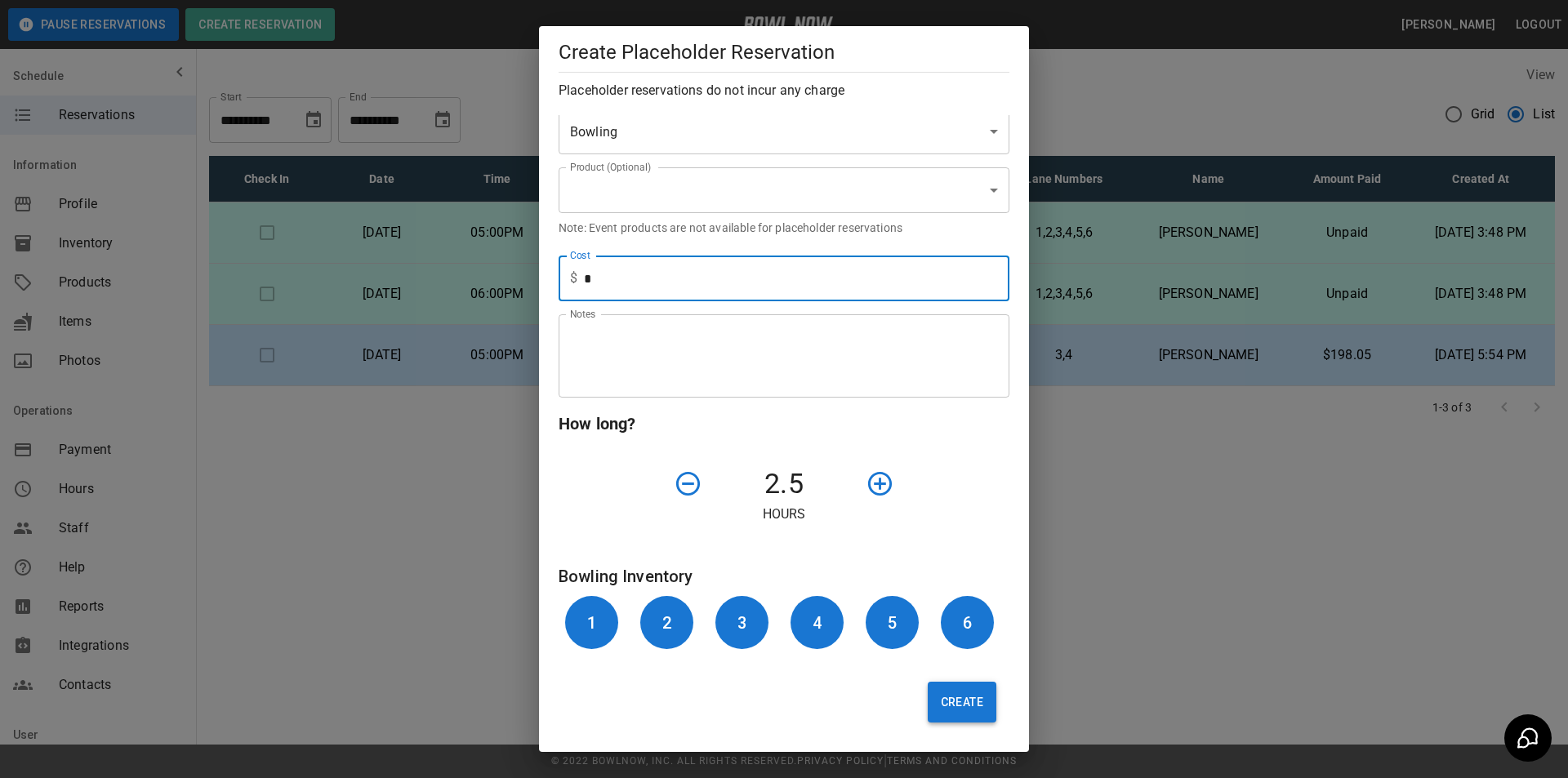
type input "*"
drag, startPoint x: 946, startPoint y: 710, endPoint x: 979, endPoint y: 658, distance: 61.6
click at [945, 706] on button "Create" at bounding box center [962, 702] width 69 height 41
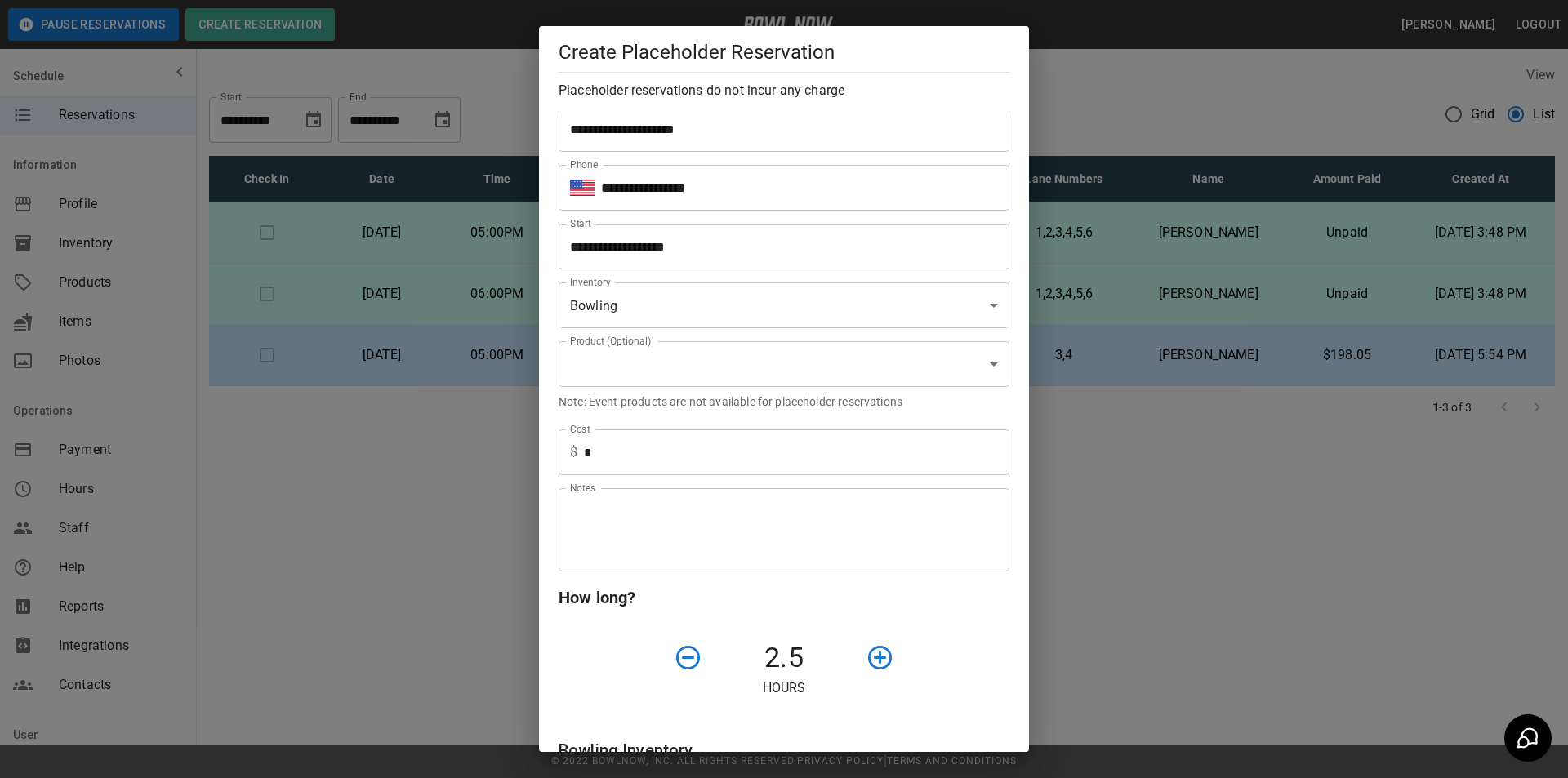
scroll to position [82, 0]
click at [753, 250] on input "**********" at bounding box center [778, 247] width 439 height 45
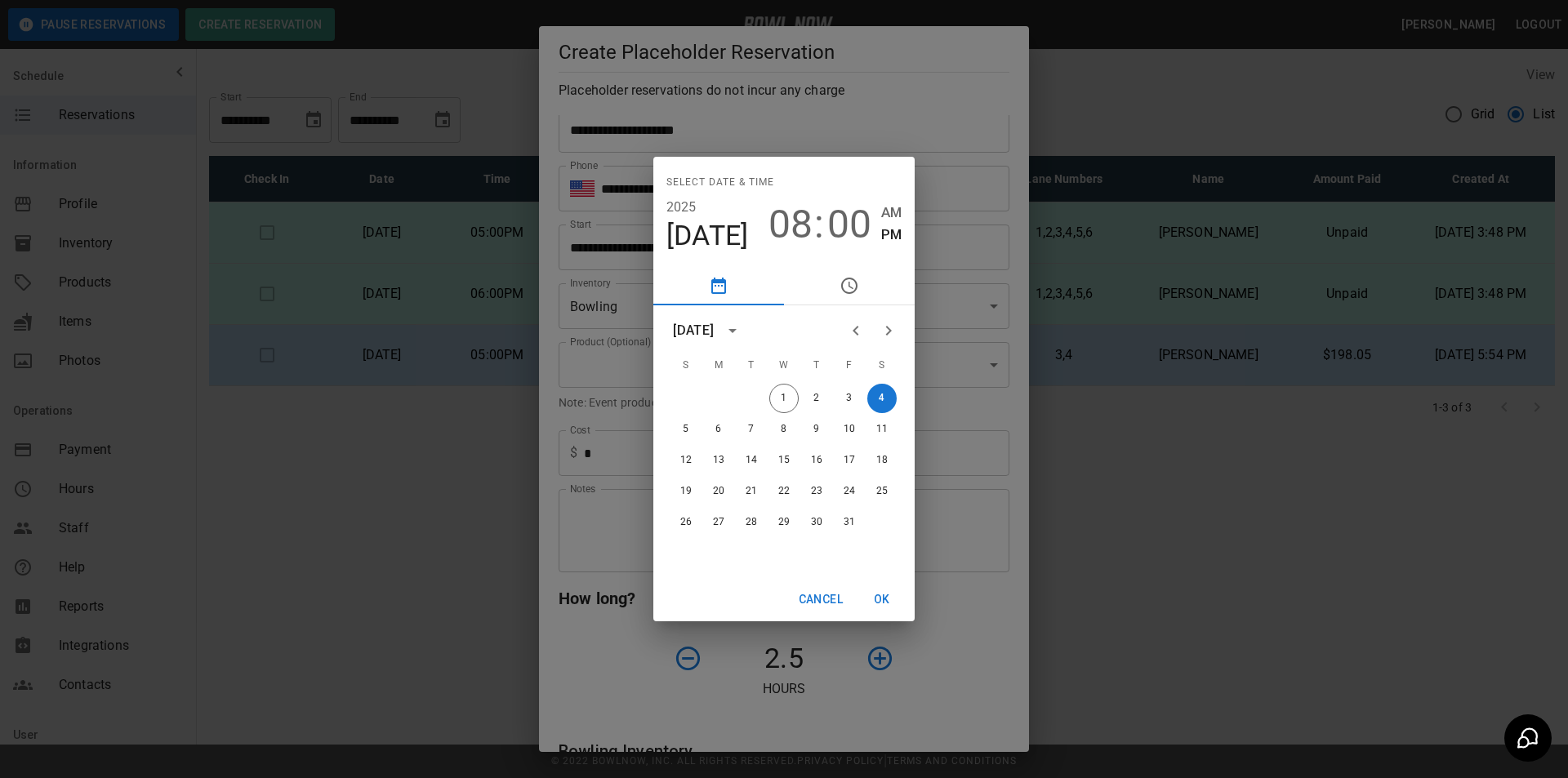
click at [840, 231] on span "00" at bounding box center [849, 224] width 45 height 45
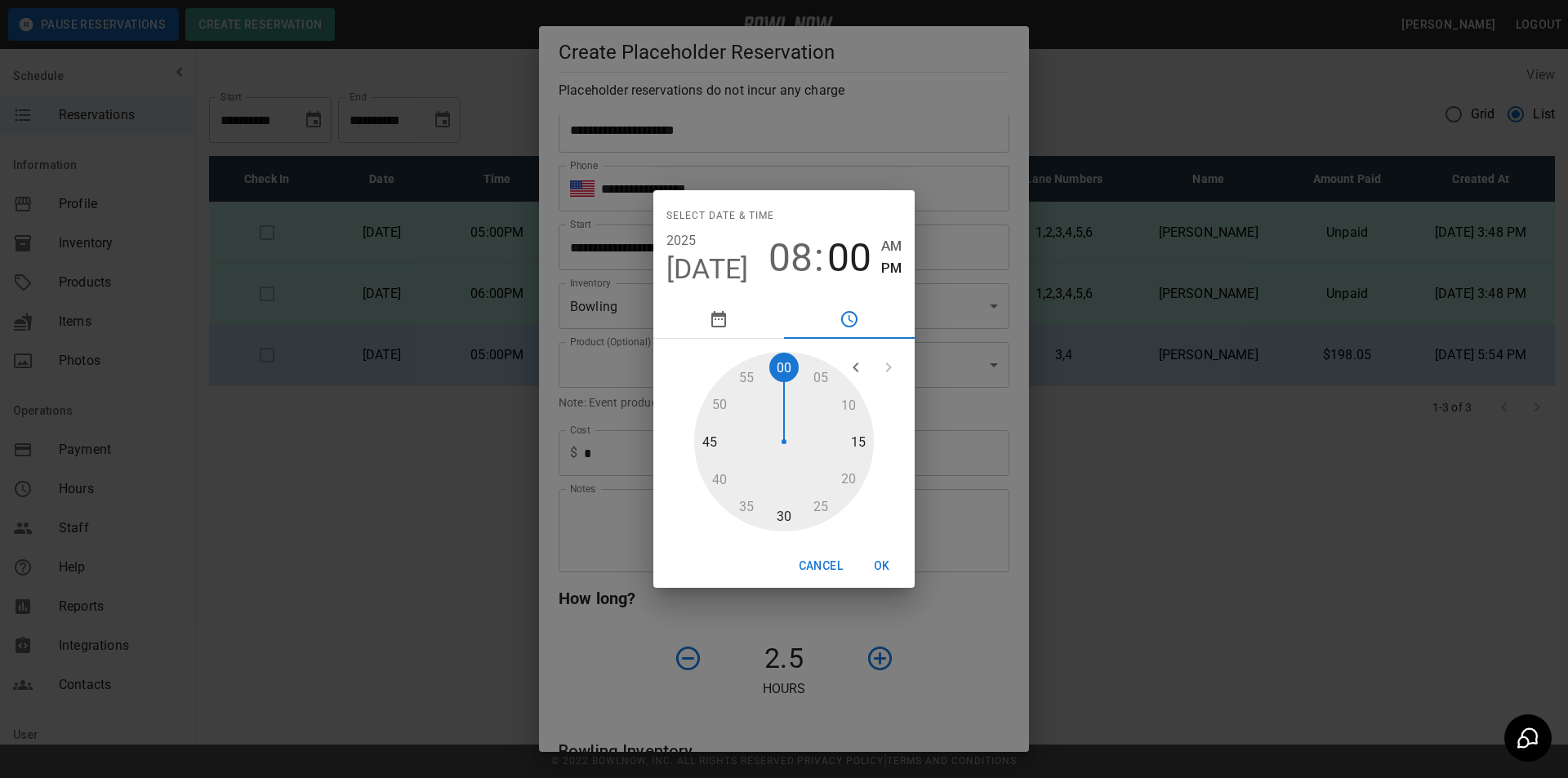
click at [784, 513] on div at bounding box center [784, 442] width 180 height 180
click at [881, 562] on button "OK" at bounding box center [882, 566] width 52 height 31
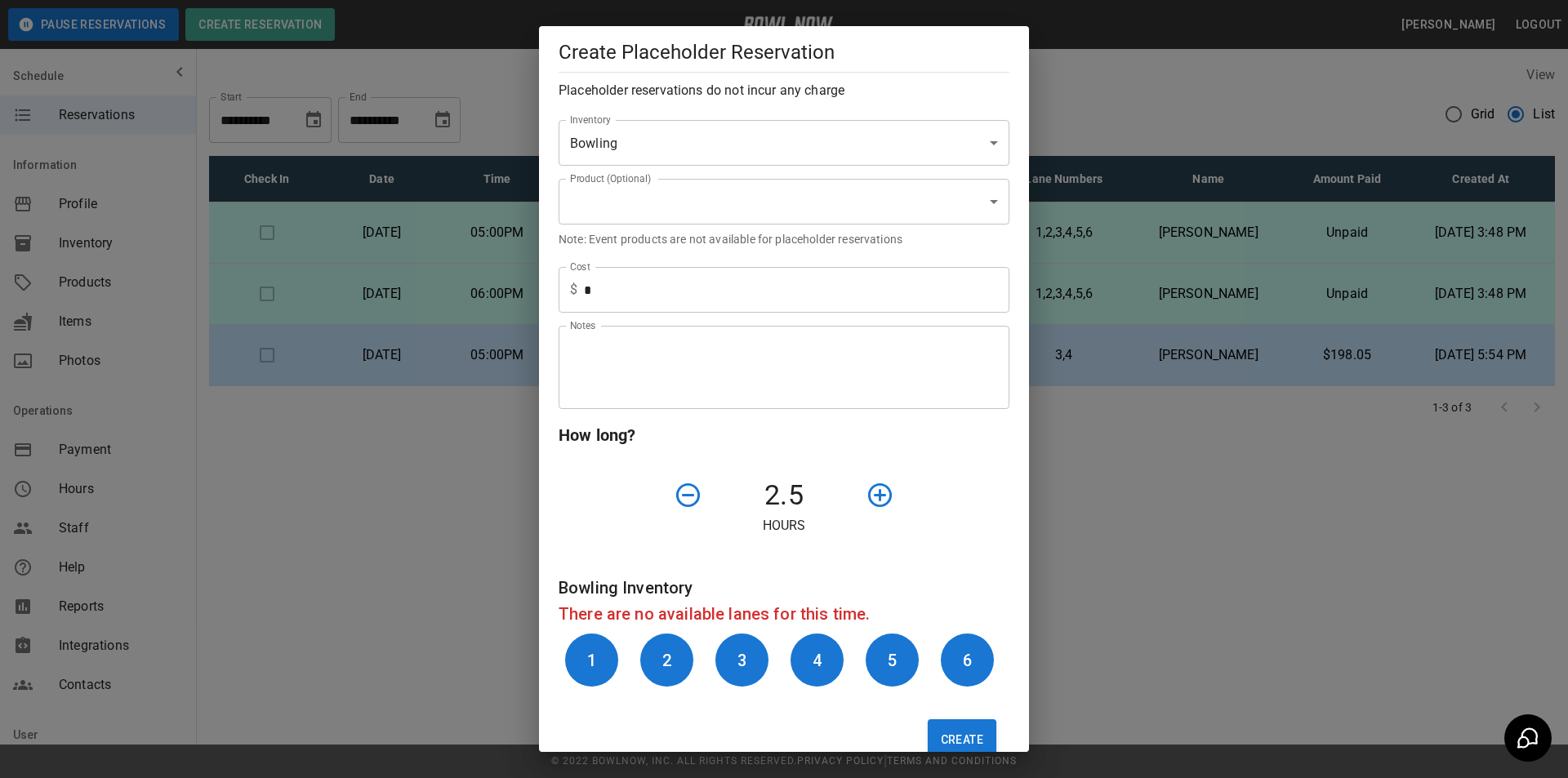
scroll to position [283, 0]
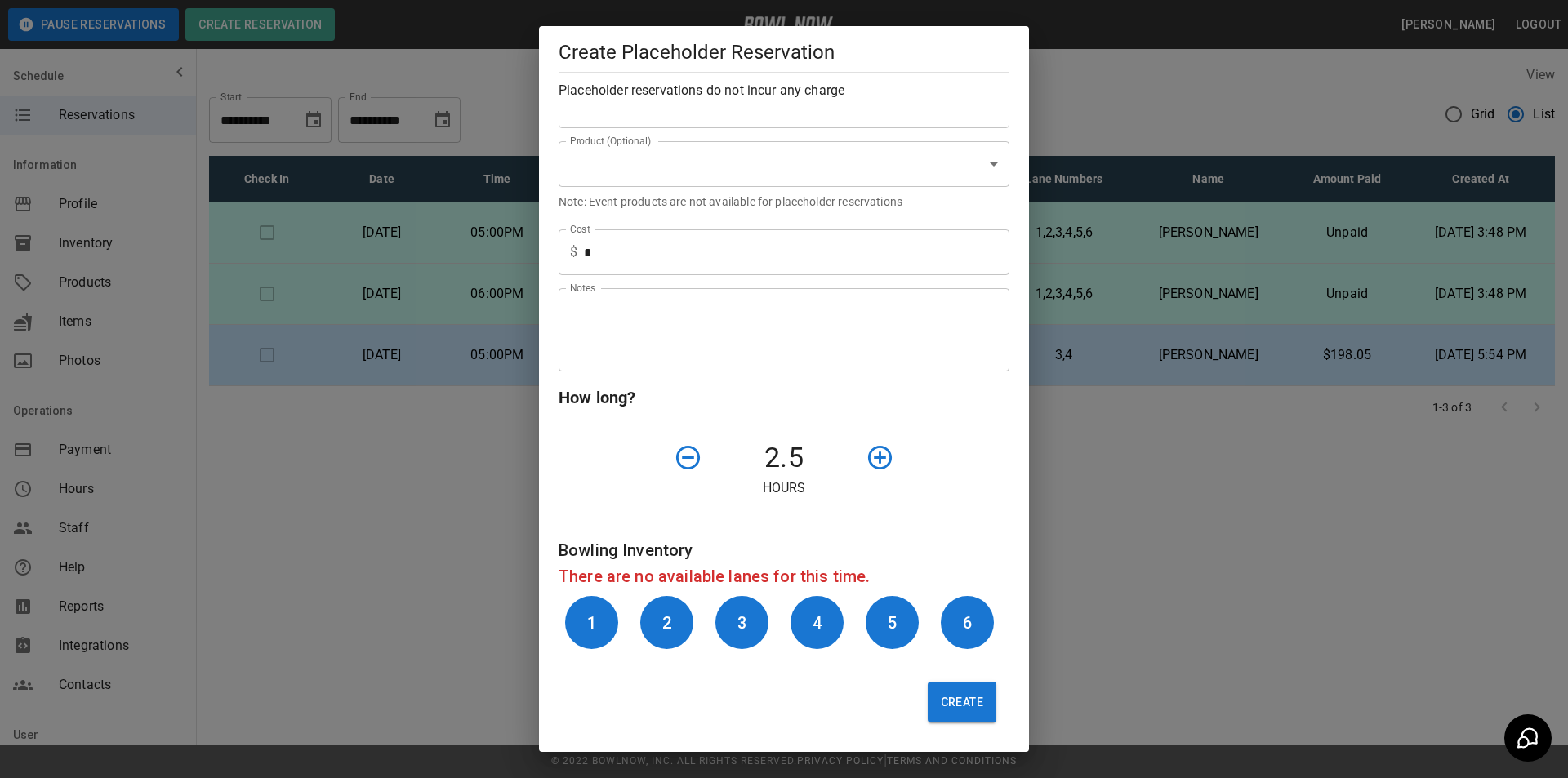
click at [950, 703] on button "Create" at bounding box center [962, 702] width 69 height 41
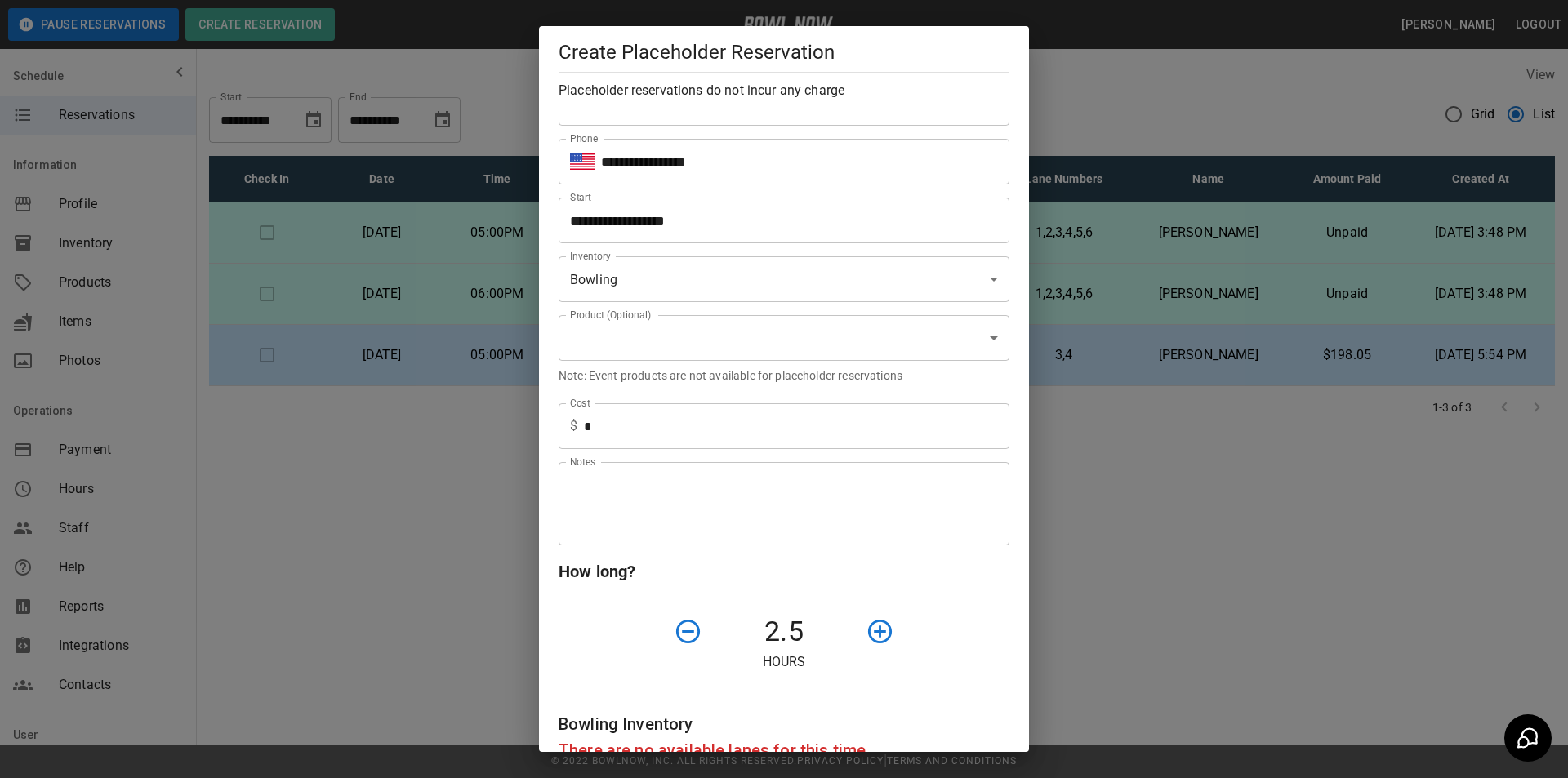
scroll to position [245, 0]
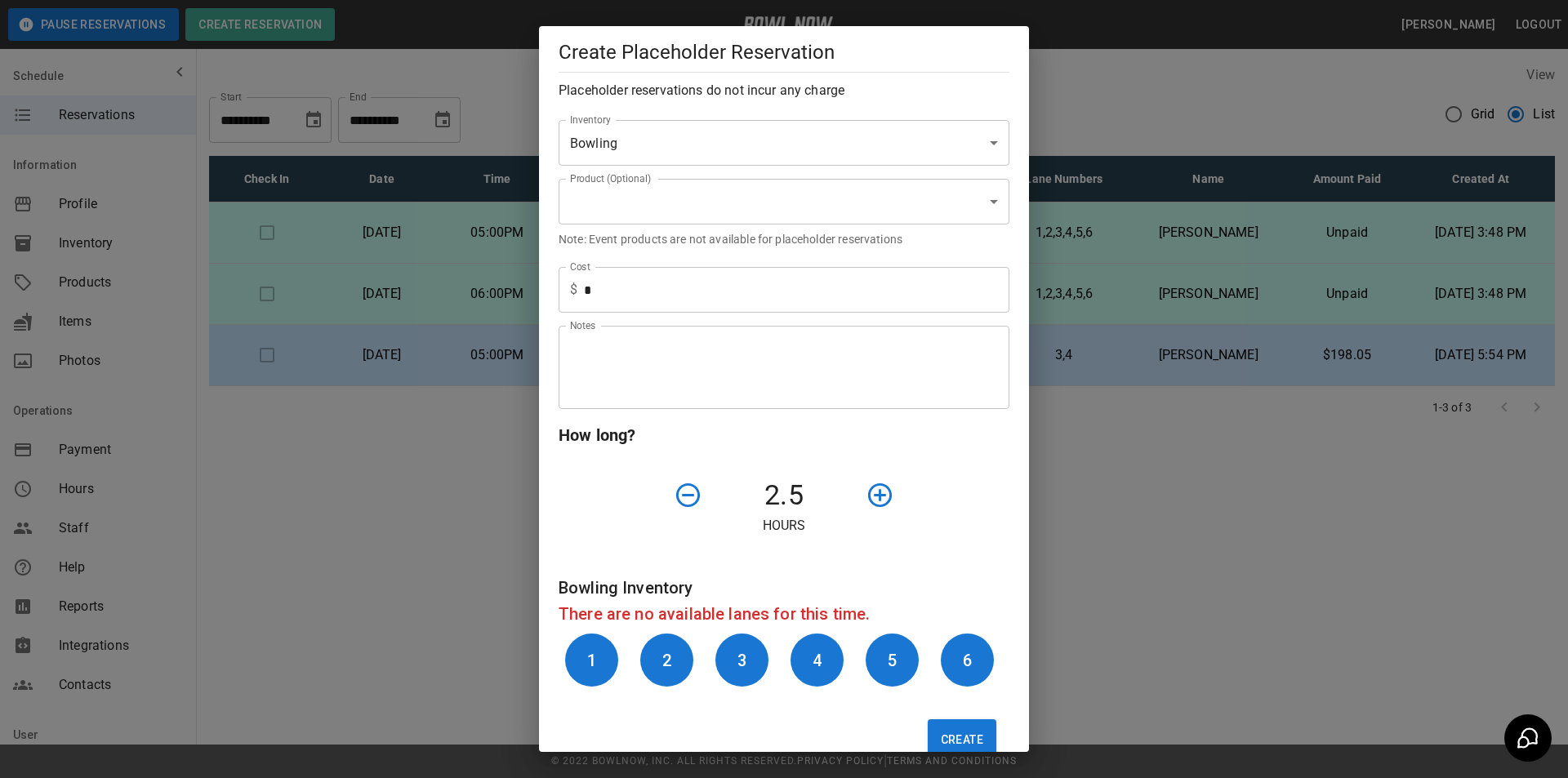
click at [689, 490] on icon "button" at bounding box center [688, 495] width 29 height 29
click at [939, 734] on button "Create" at bounding box center [962, 740] width 69 height 41
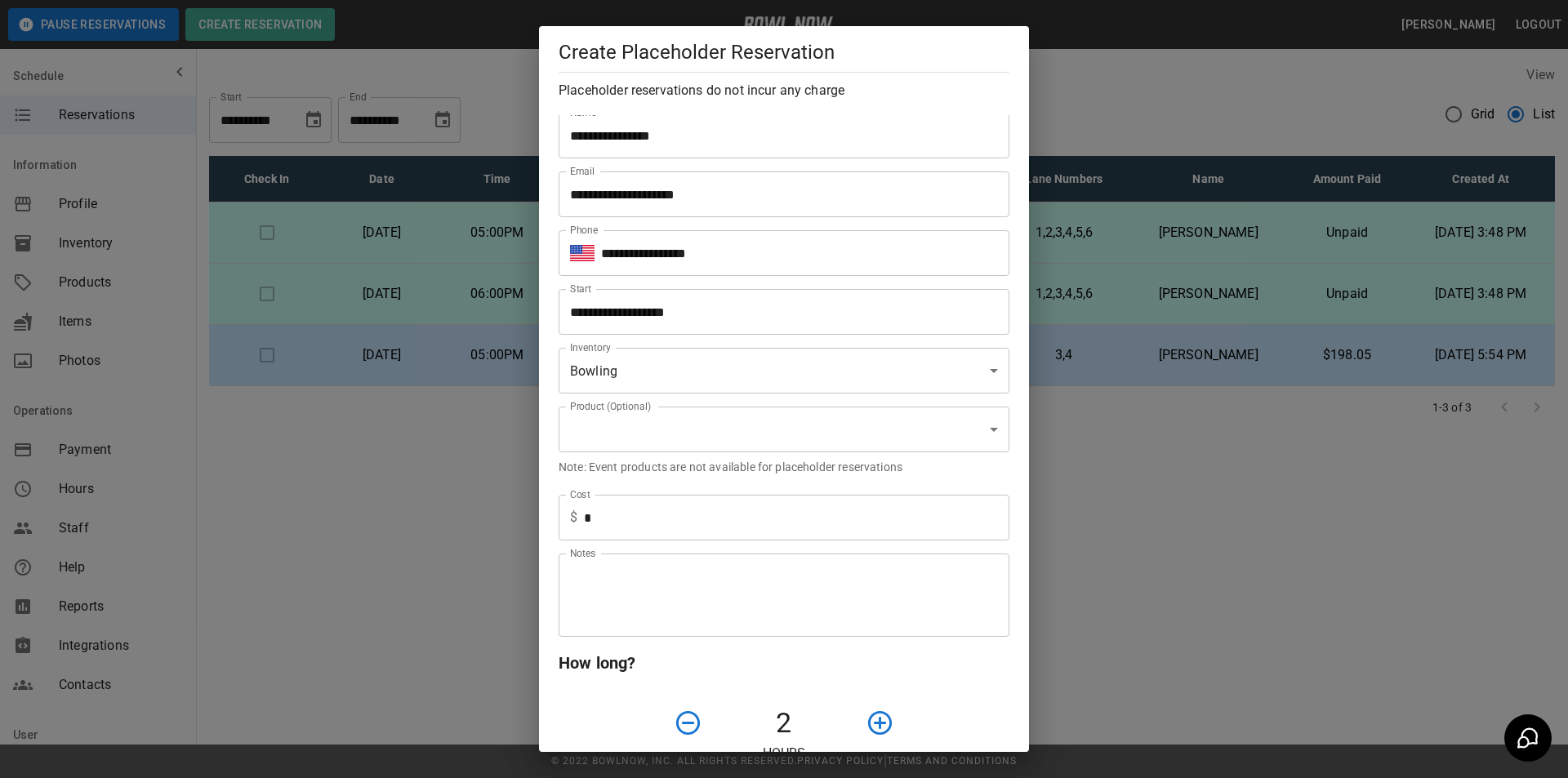
scroll to position [0, 0]
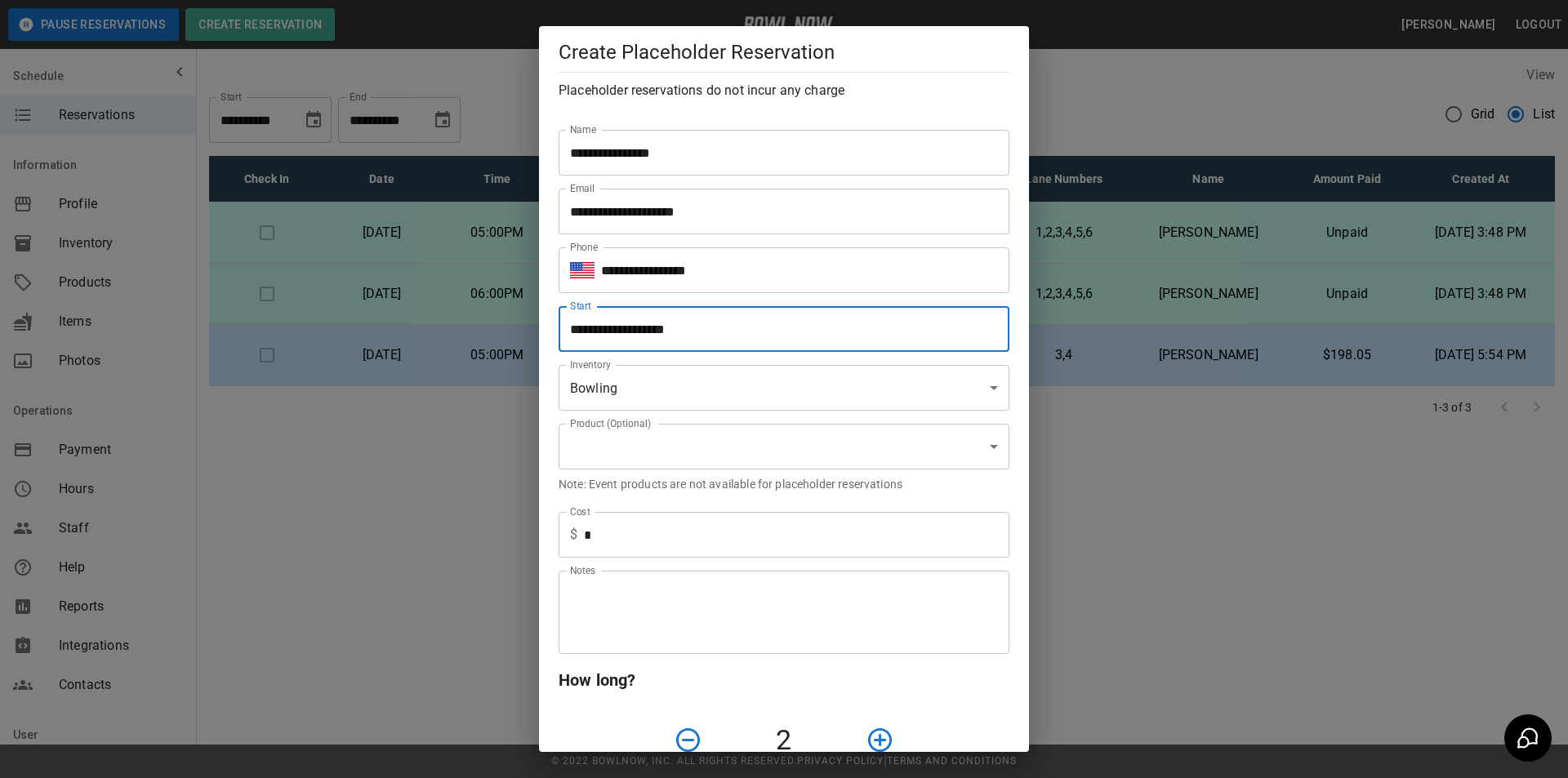
click at [764, 328] on input "**********" at bounding box center [778, 329] width 439 height 45
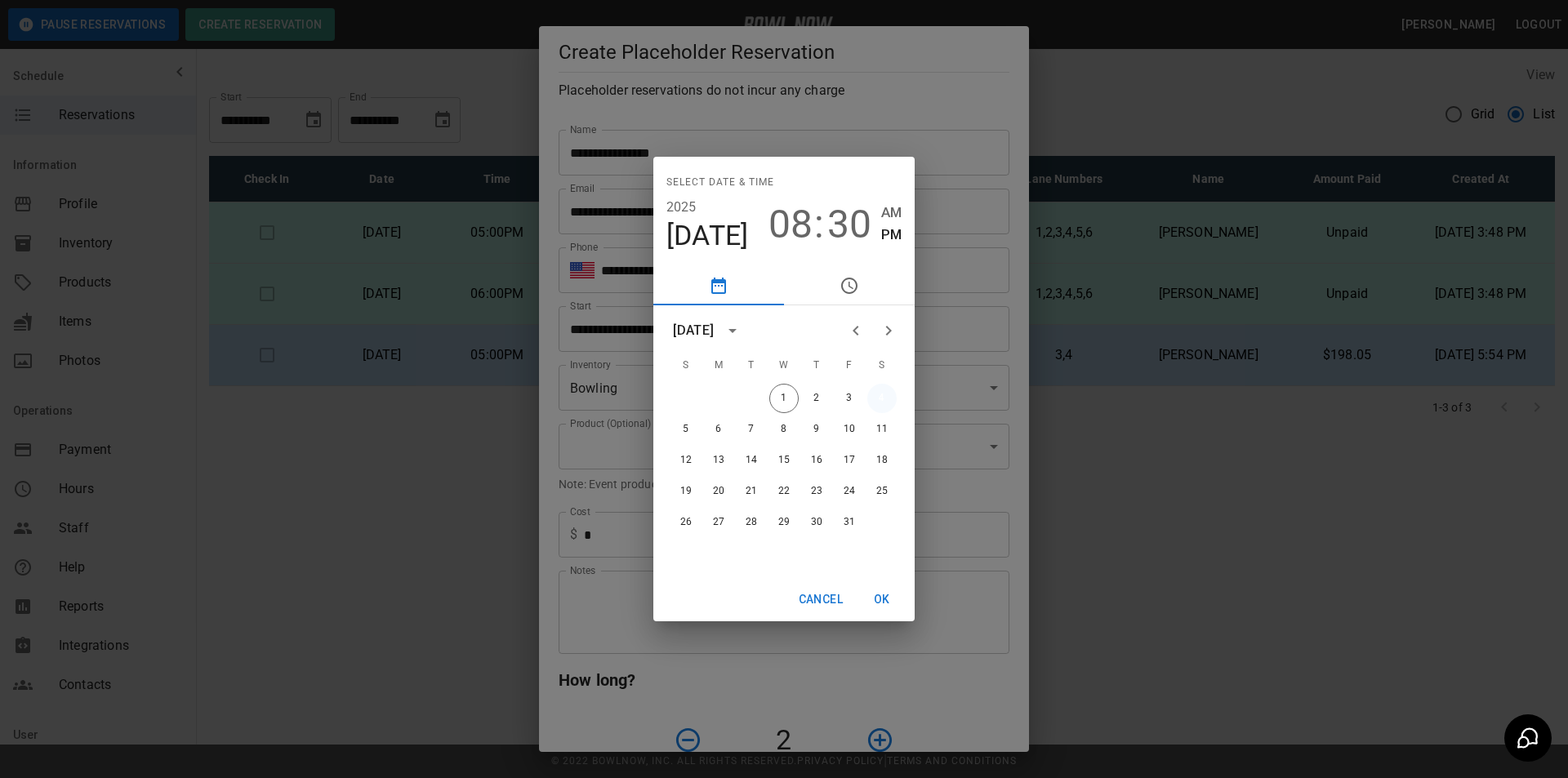
click at [884, 400] on button "4" at bounding box center [882, 399] width 30 height 30
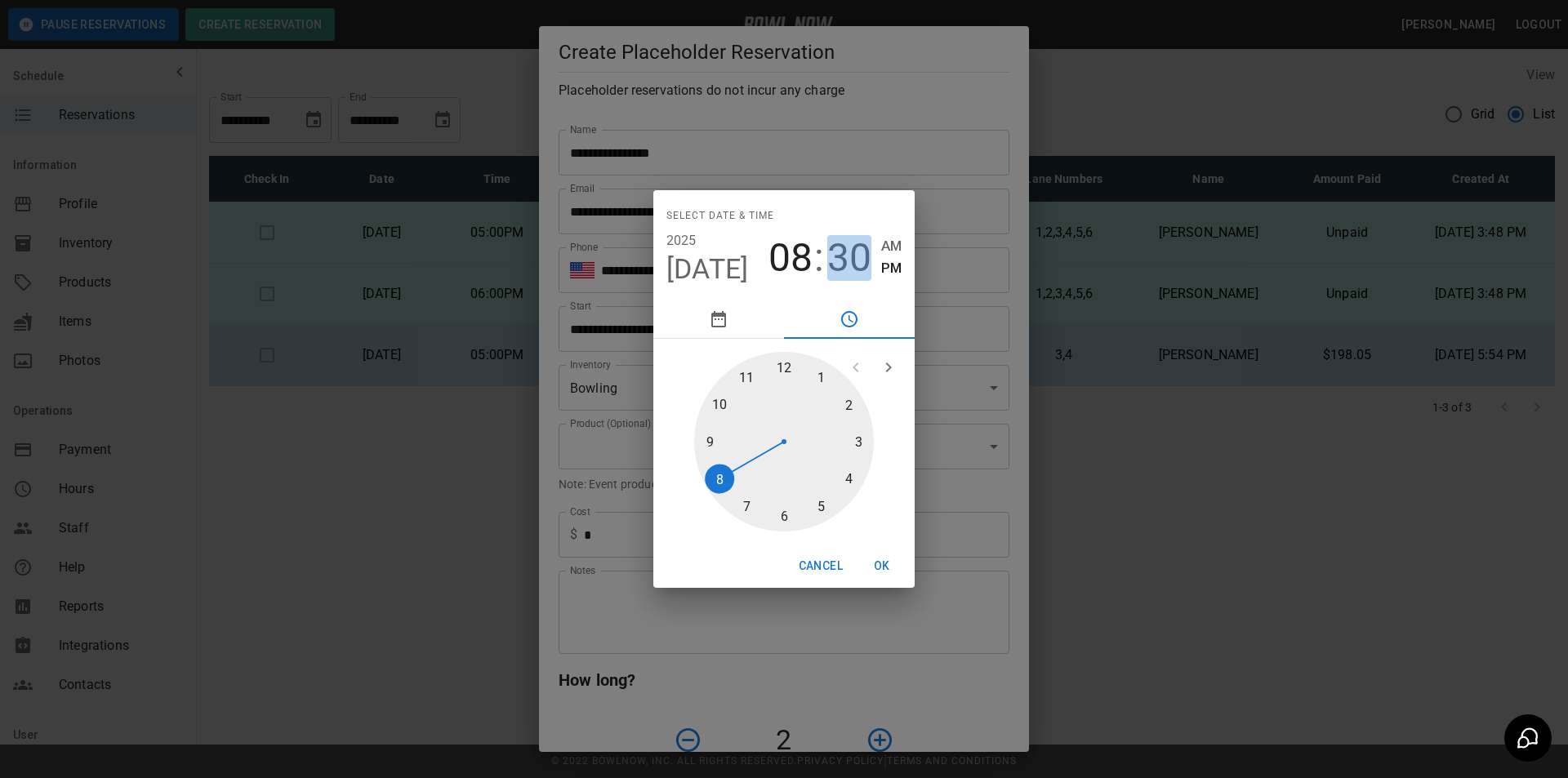
click at [842, 252] on span "30" at bounding box center [849, 258] width 45 height 45
click at [788, 364] on div at bounding box center [784, 442] width 180 height 180
click at [884, 559] on button "OK" at bounding box center [882, 566] width 52 height 31
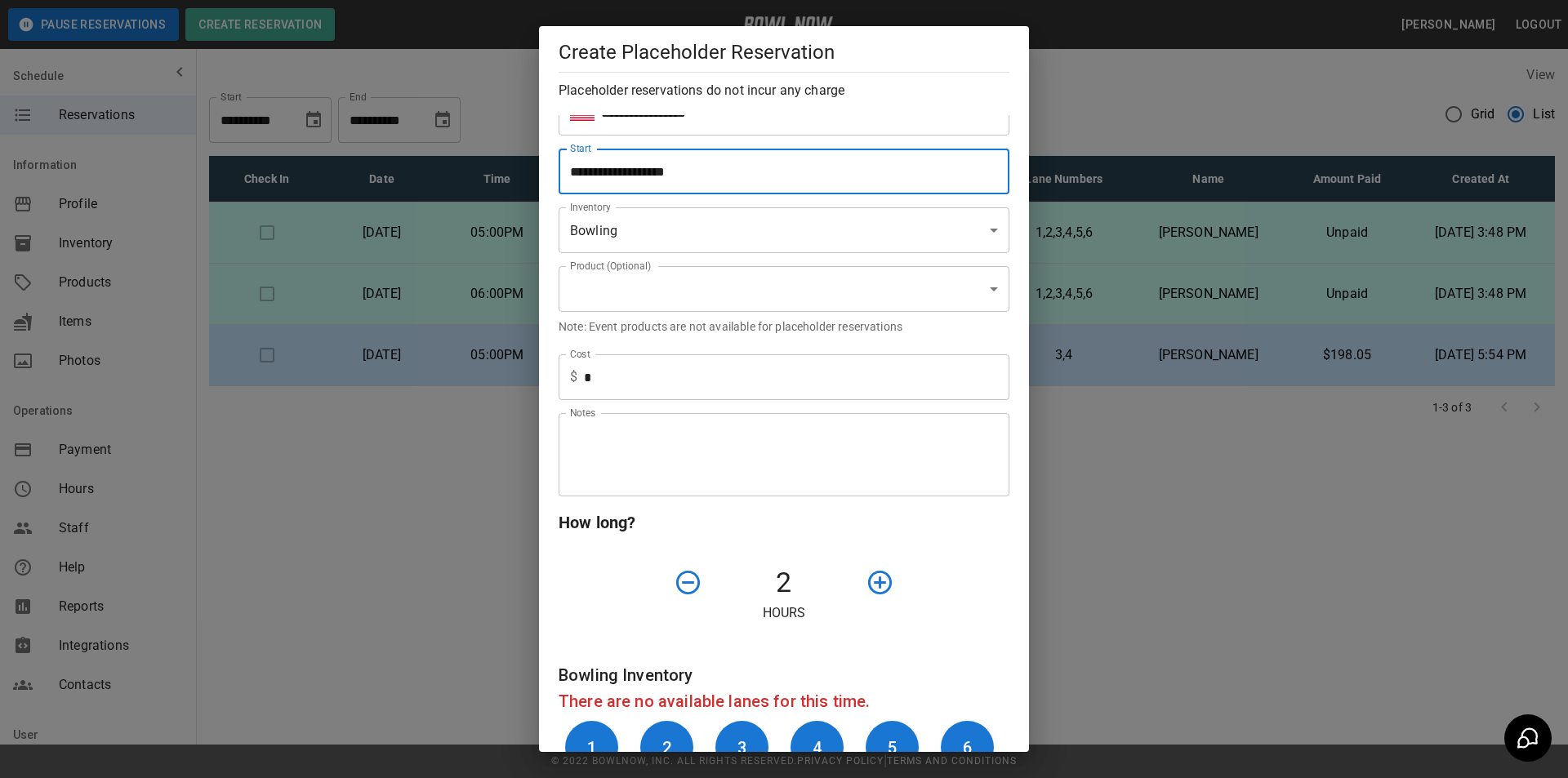
scroll to position [245, 0]
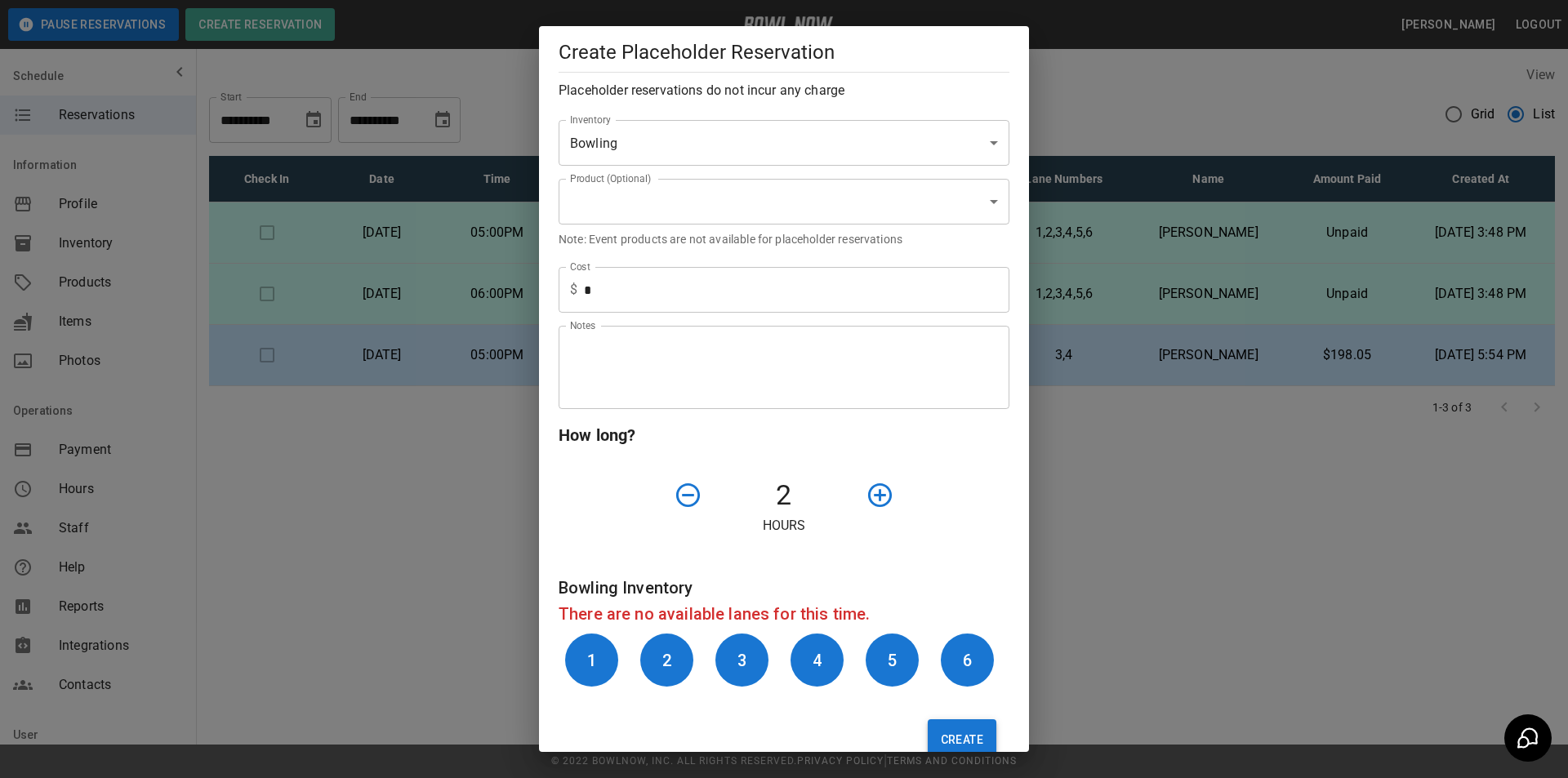
click at [942, 739] on button "Create" at bounding box center [962, 740] width 69 height 41
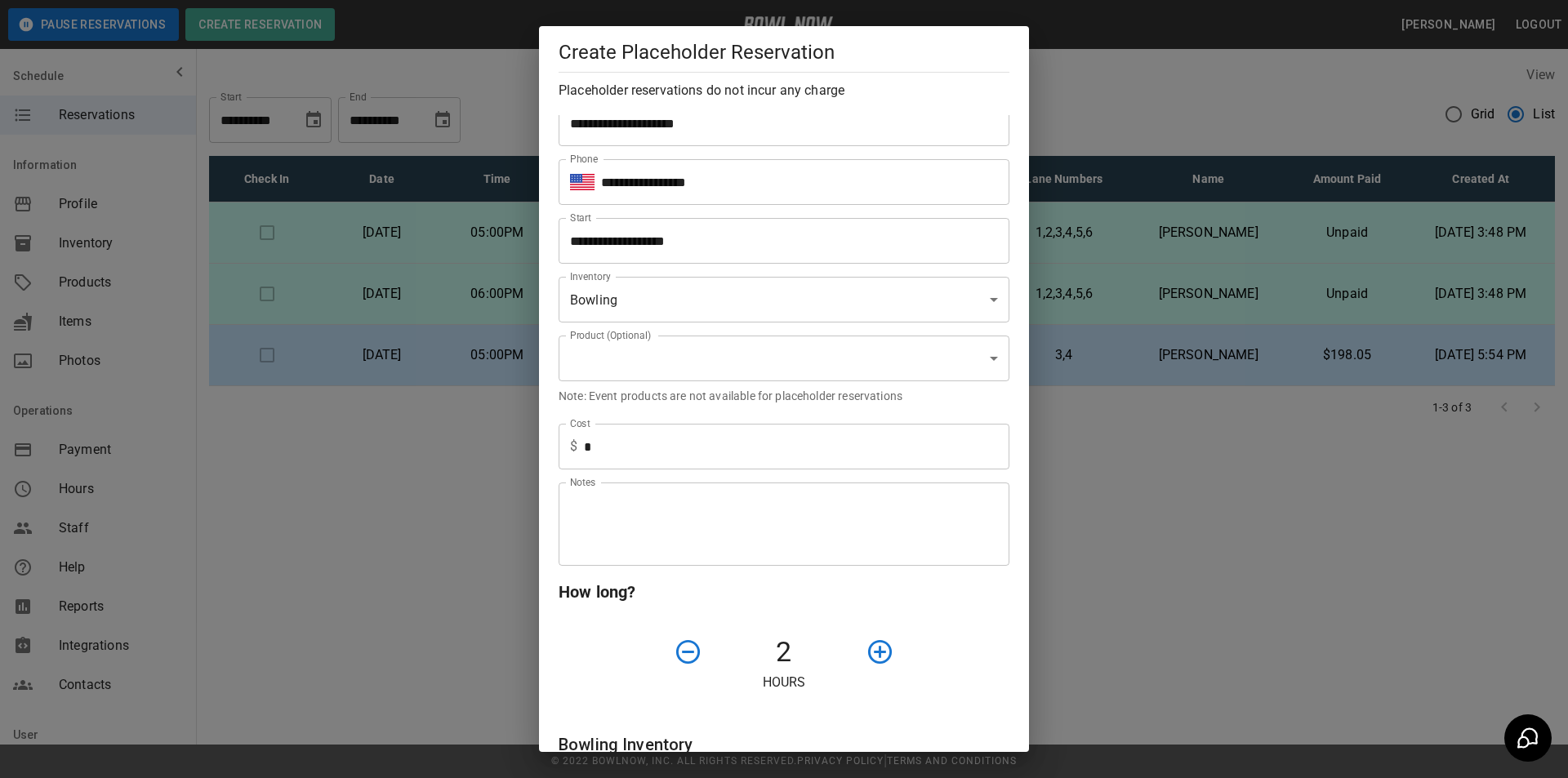
scroll to position [82, 0]
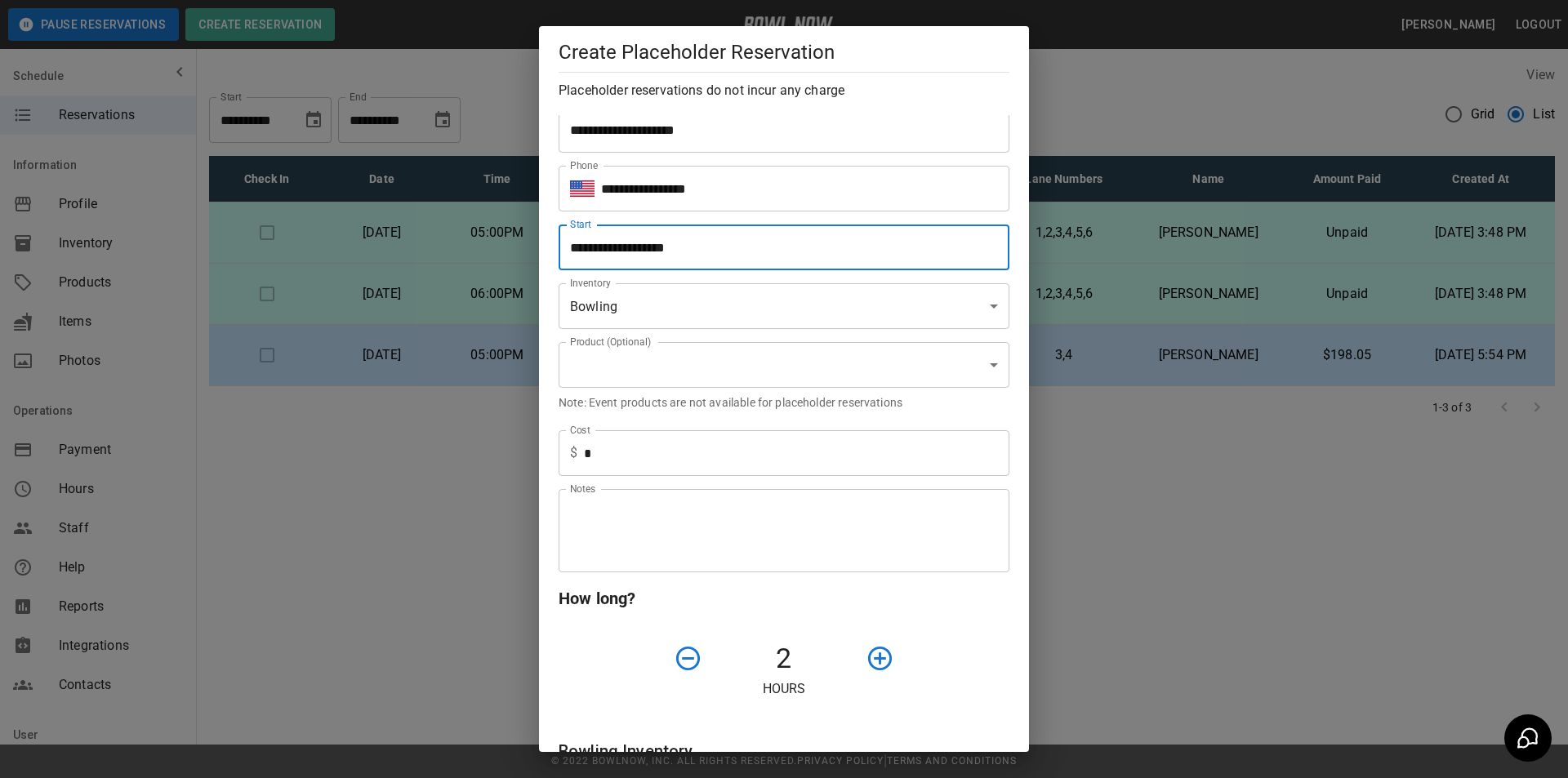
click at [732, 249] on input "**********" at bounding box center [778, 247] width 439 height 45
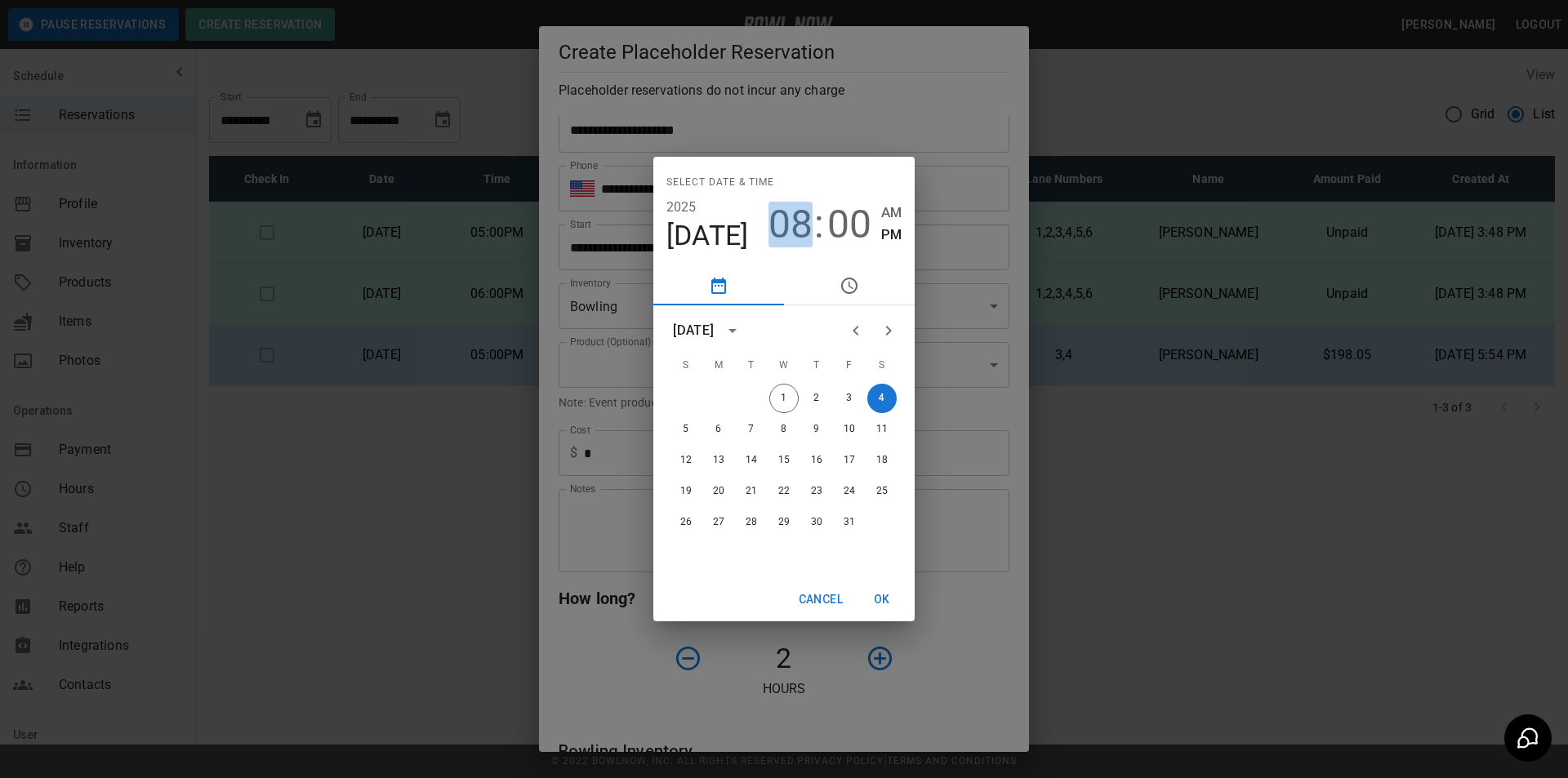
click at [789, 232] on span "08" at bounding box center [790, 224] width 45 height 45
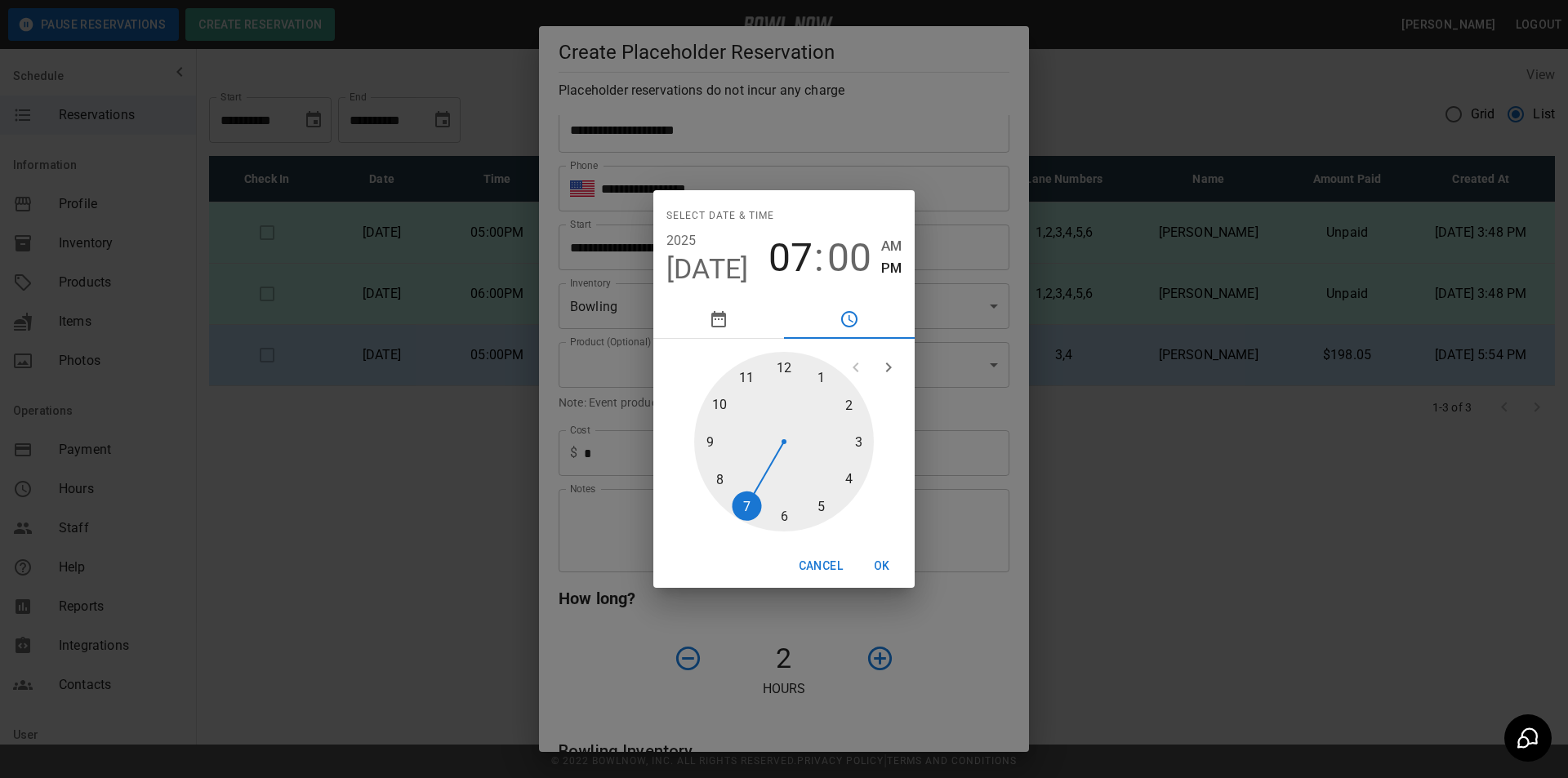
click at [745, 502] on div at bounding box center [784, 442] width 180 height 180
drag, startPoint x: 795, startPoint y: 251, endPoint x: 813, endPoint y: 286, distance: 39.4
click at [797, 256] on span "07" at bounding box center [790, 258] width 45 height 45
click at [789, 513] on div at bounding box center [784, 442] width 180 height 180
click at [876, 562] on button "OK" at bounding box center [882, 566] width 52 height 31
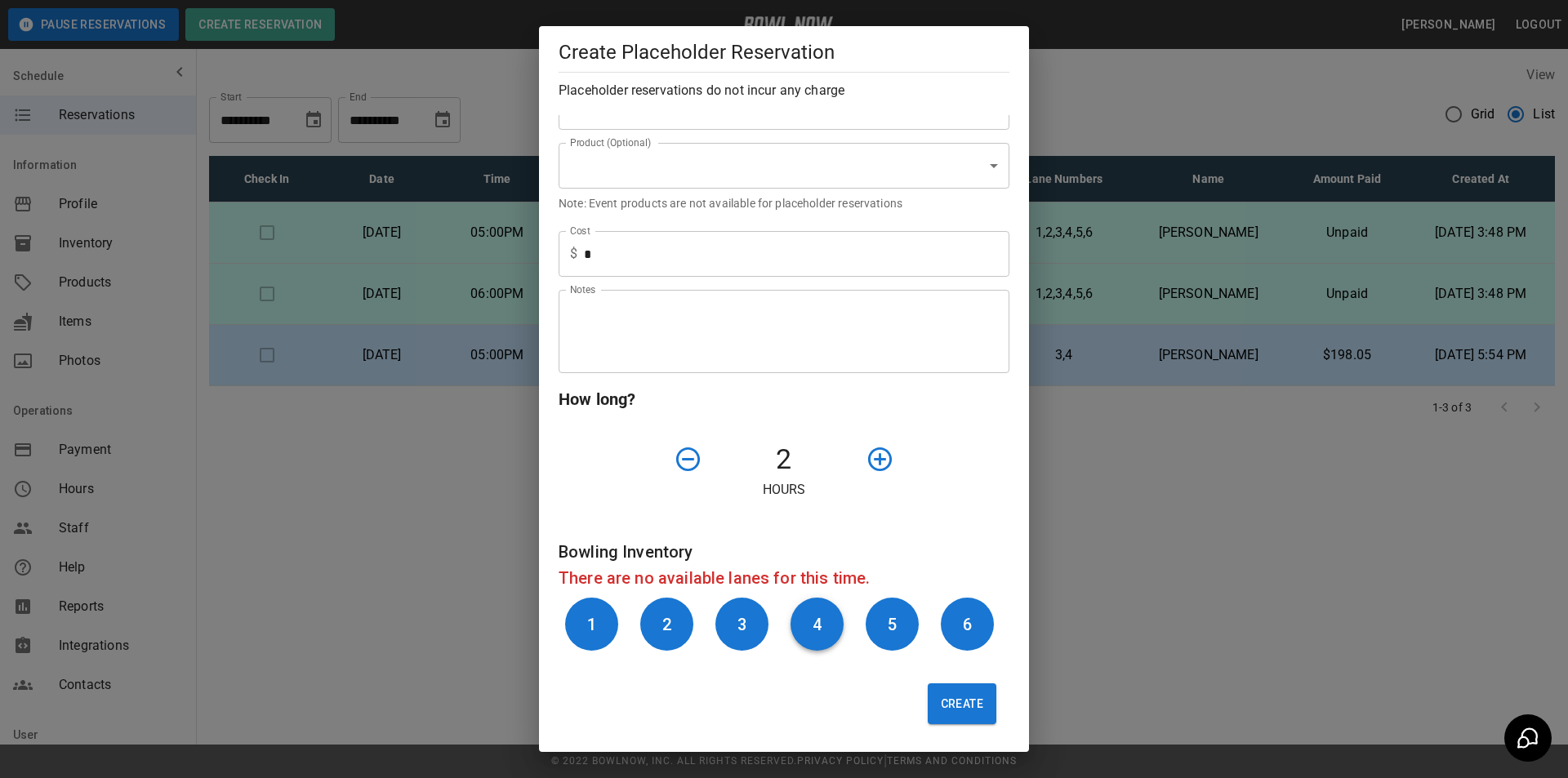
scroll to position [283, 0]
click at [943, 704] on button "Create" at bounding box center [962, 702] width 69 height 41
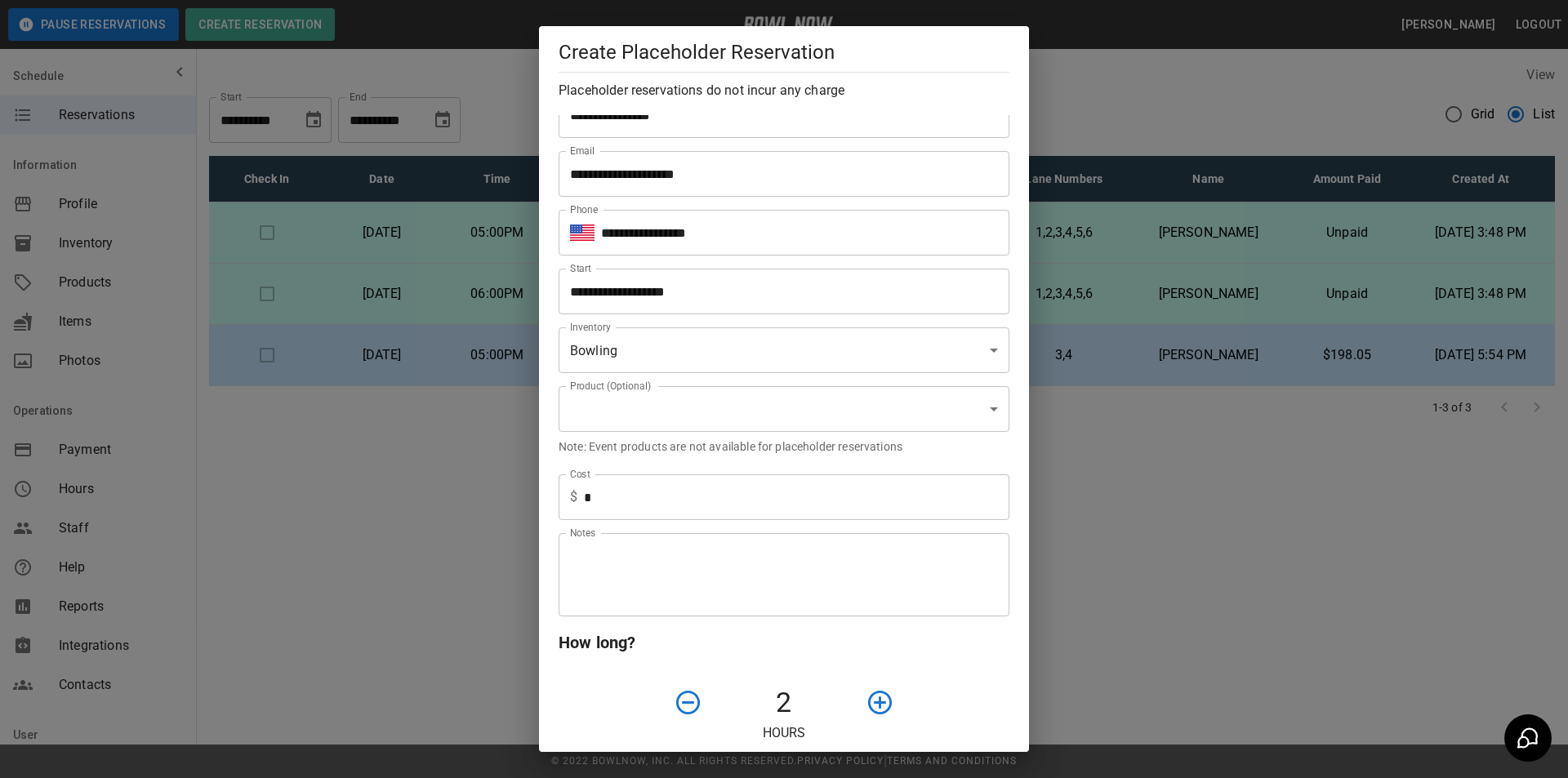
click at [726, 293] on input "**********" at bounding box center [778, 292] width 439 height 45
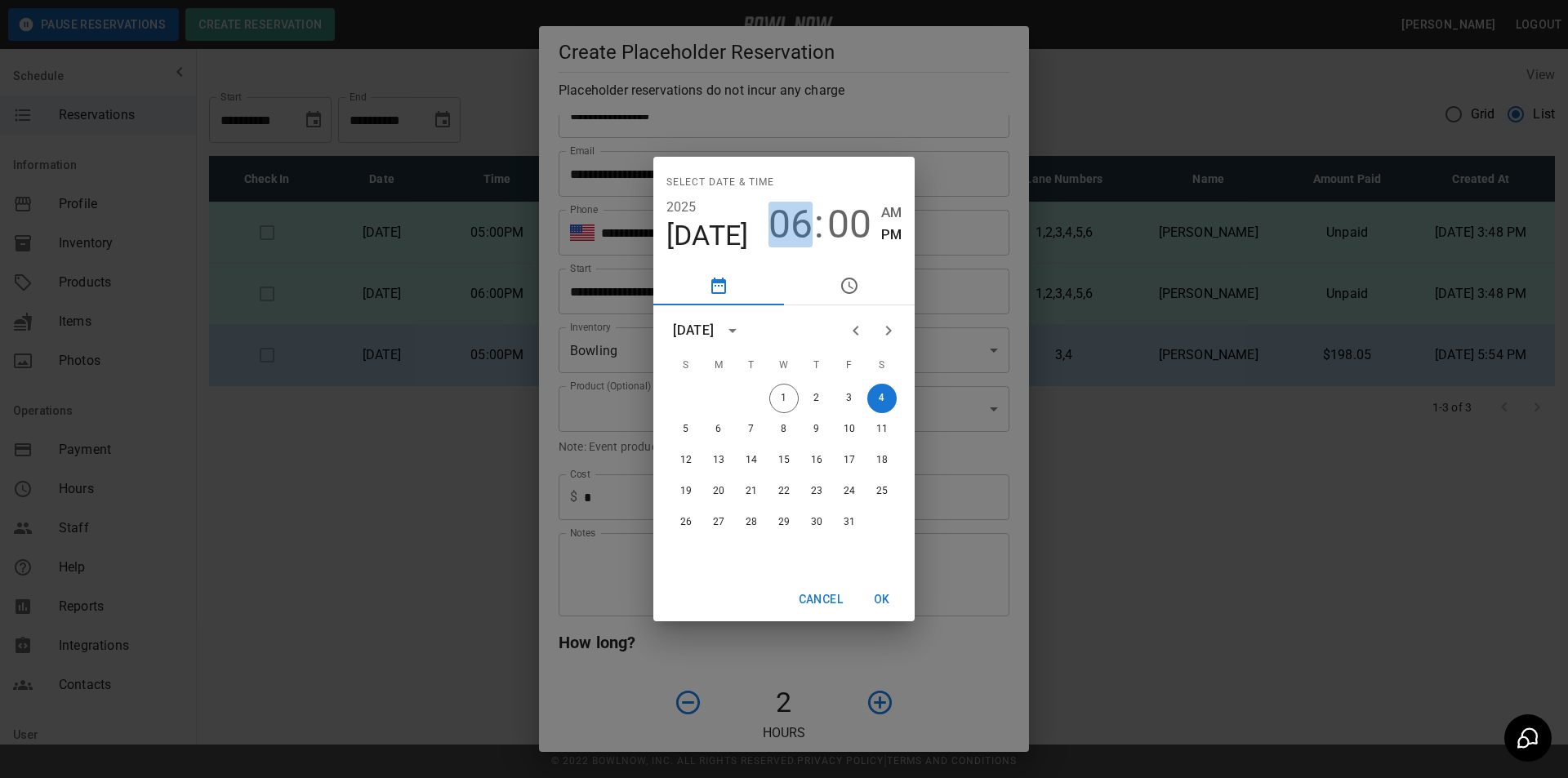
click at [790, 222] on span "06" at bounding box center [790, 224] width 45 height 45
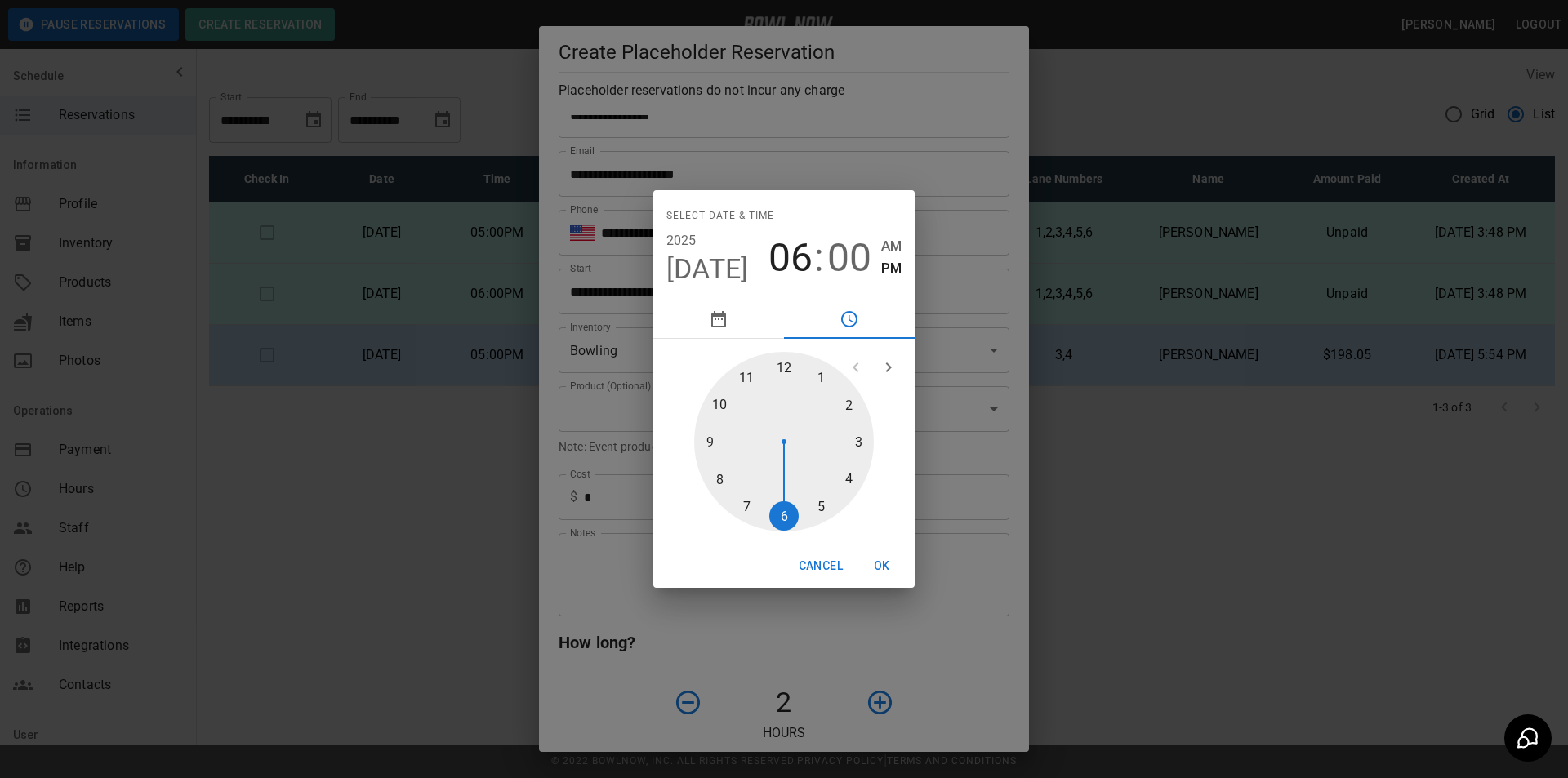
click at [747, 511] on div at bounding box center [784, 442] width 180 height 180
click at [883, 574] on button "OK" at bounding box center [882, 566] width 52 height 31
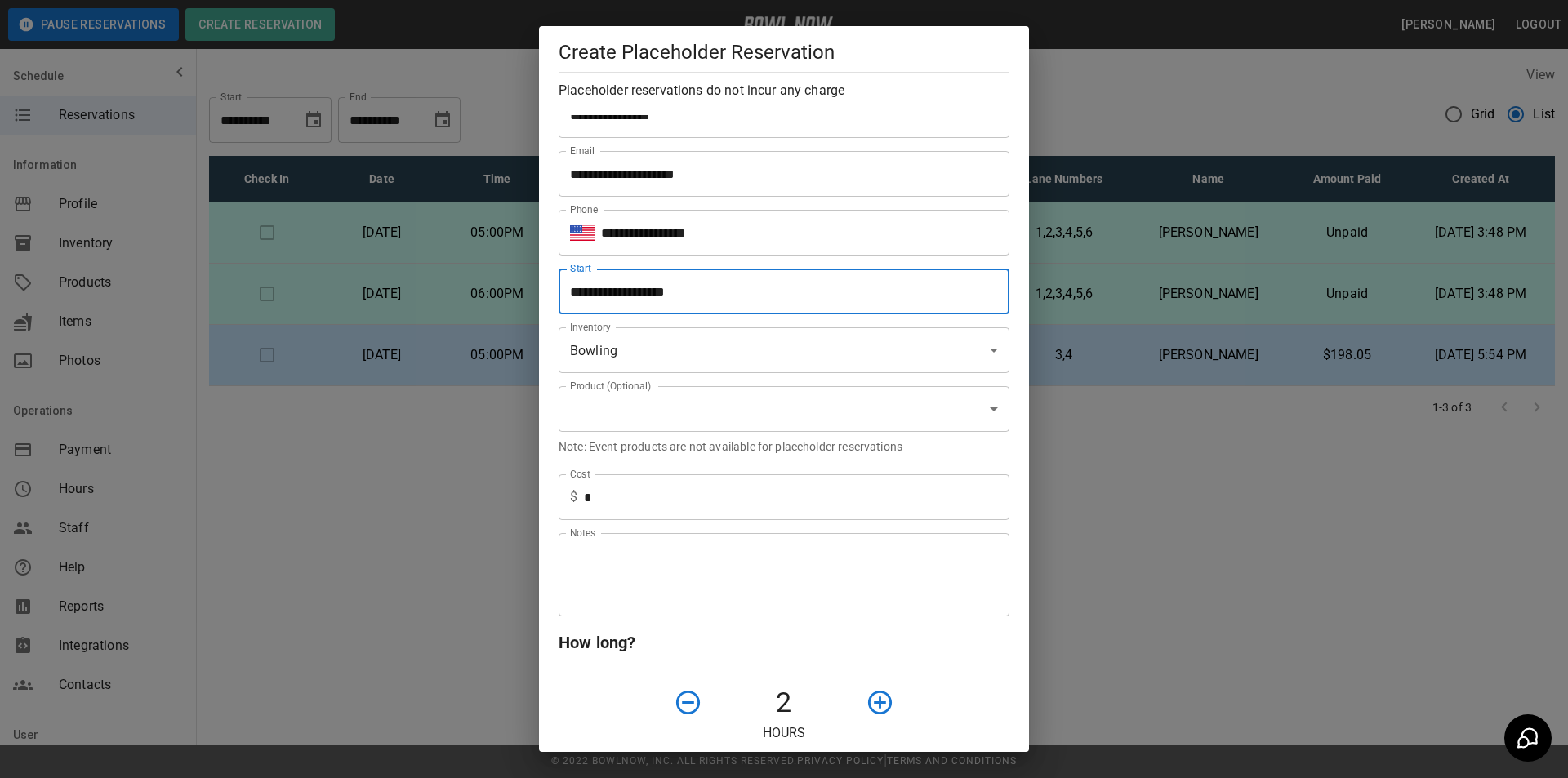
click at [764, 298] on input "**********" at bounding box center [778, 292] width 439 height 45
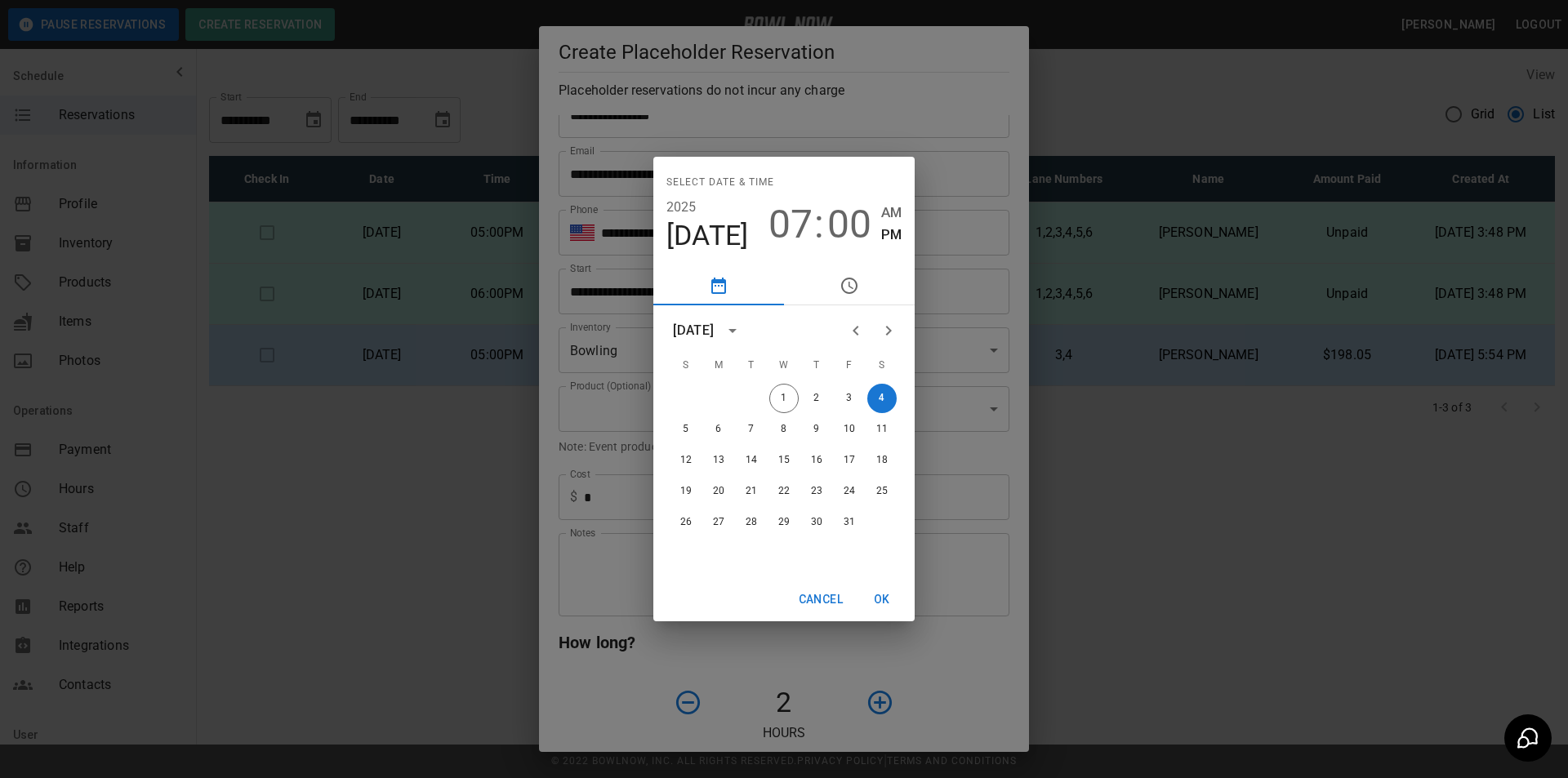
drag, startPoint x: 794, startPoint y: 220, endPoint x: 793, endPoint y: 229, distance: 9.1
click at [794, 221] on span "07" at bounding box center [790, 224] width 45 height 45
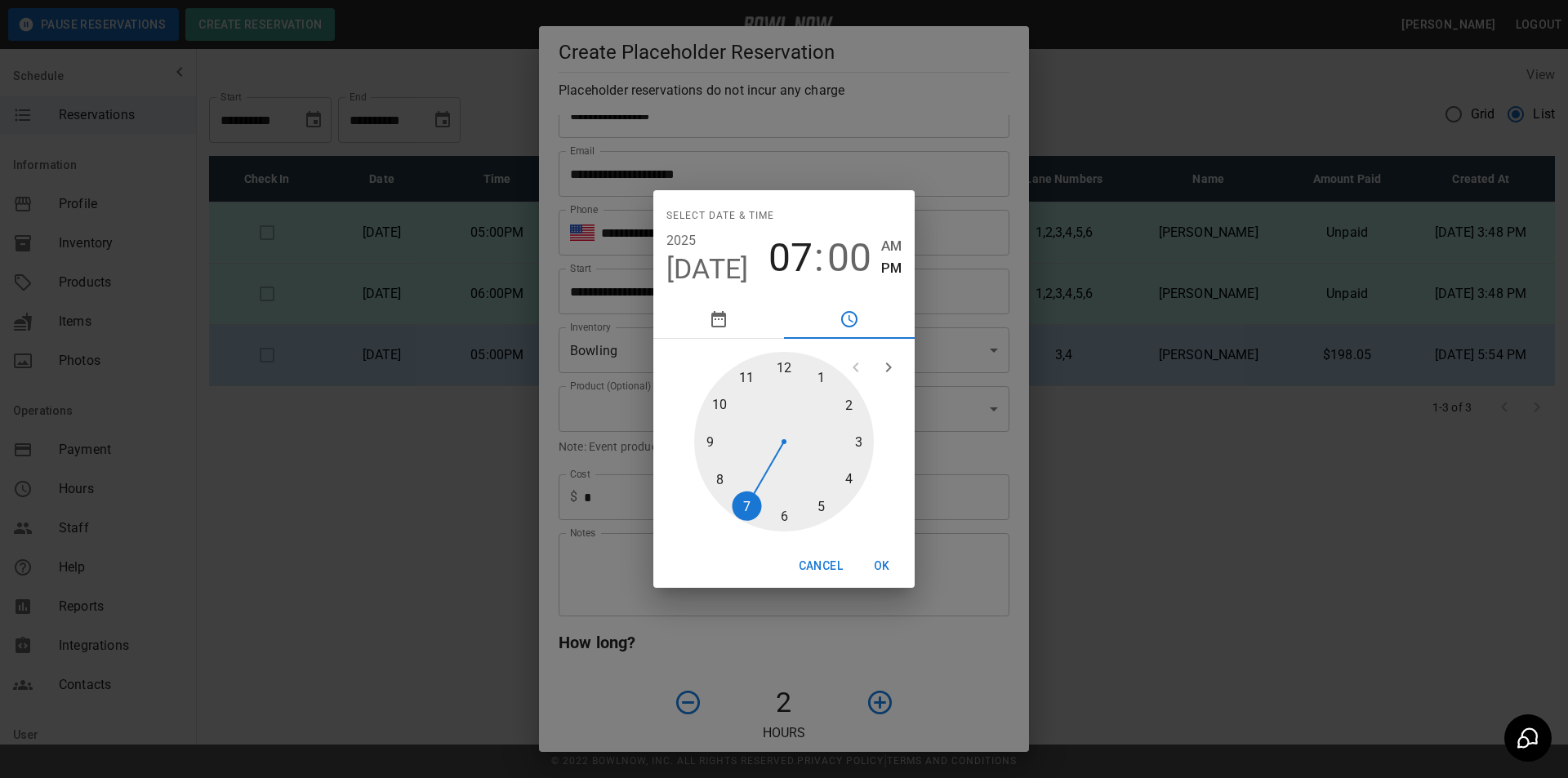
click at [719, 473] on div at bounding box center [784, 442] width 180 height 180
type input "**********"
click at [886, 563] on button "OK" at bounding box center [882, 566] width 52 height 31
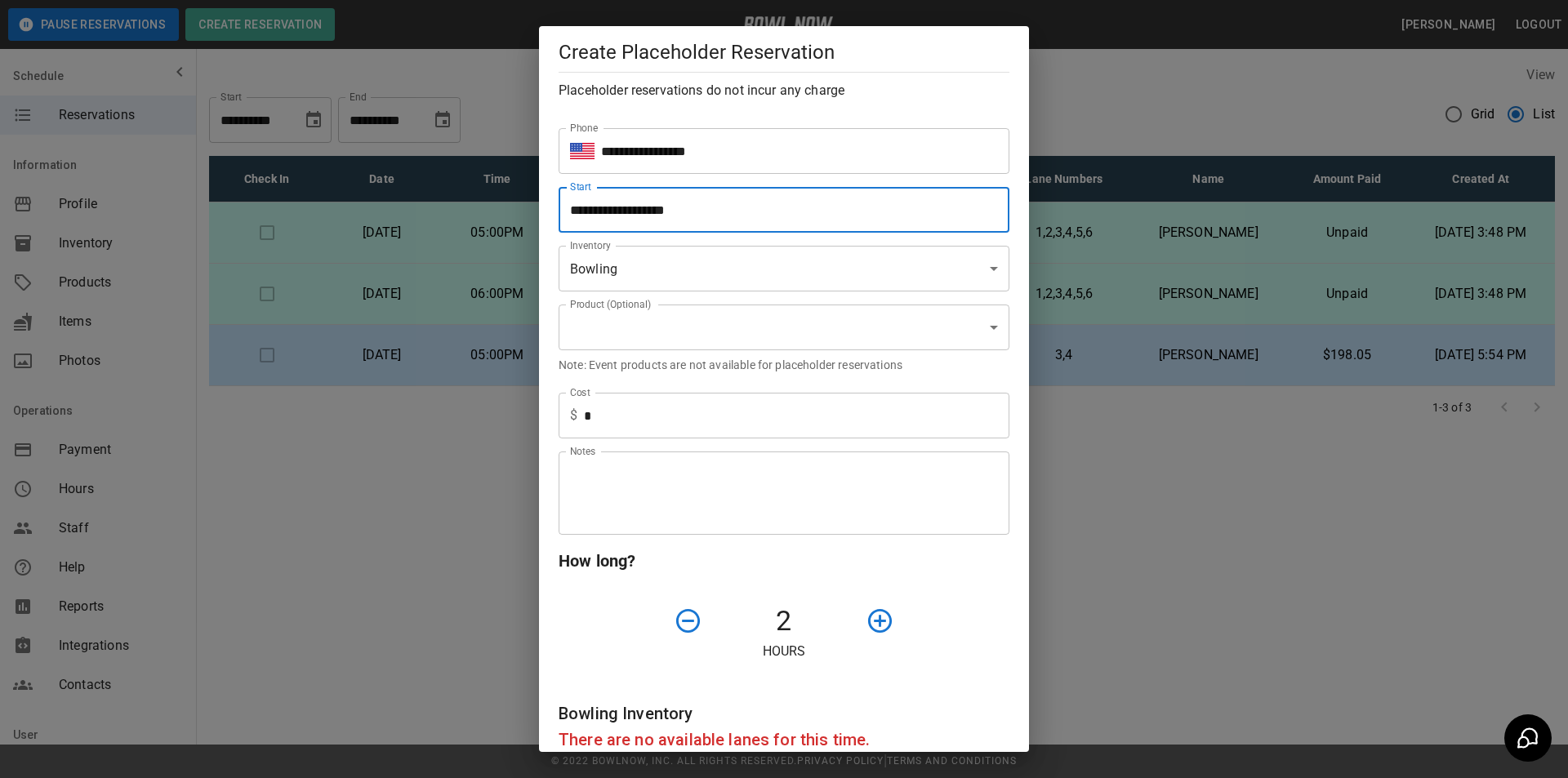
scroll to position [283, 0]
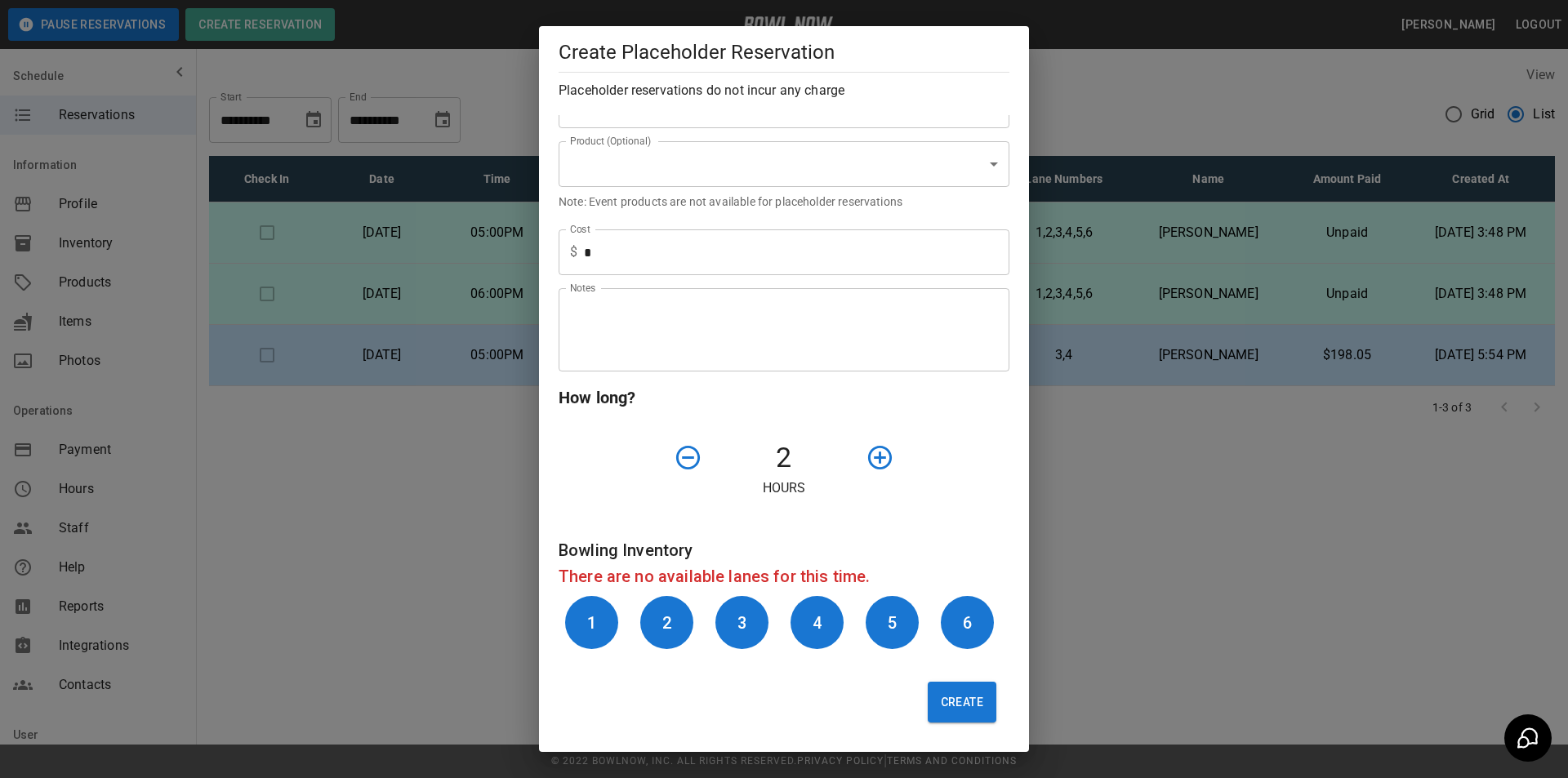
click at [931, 702] on button "Create" at bounding box center [962, 702] width 69 height 41
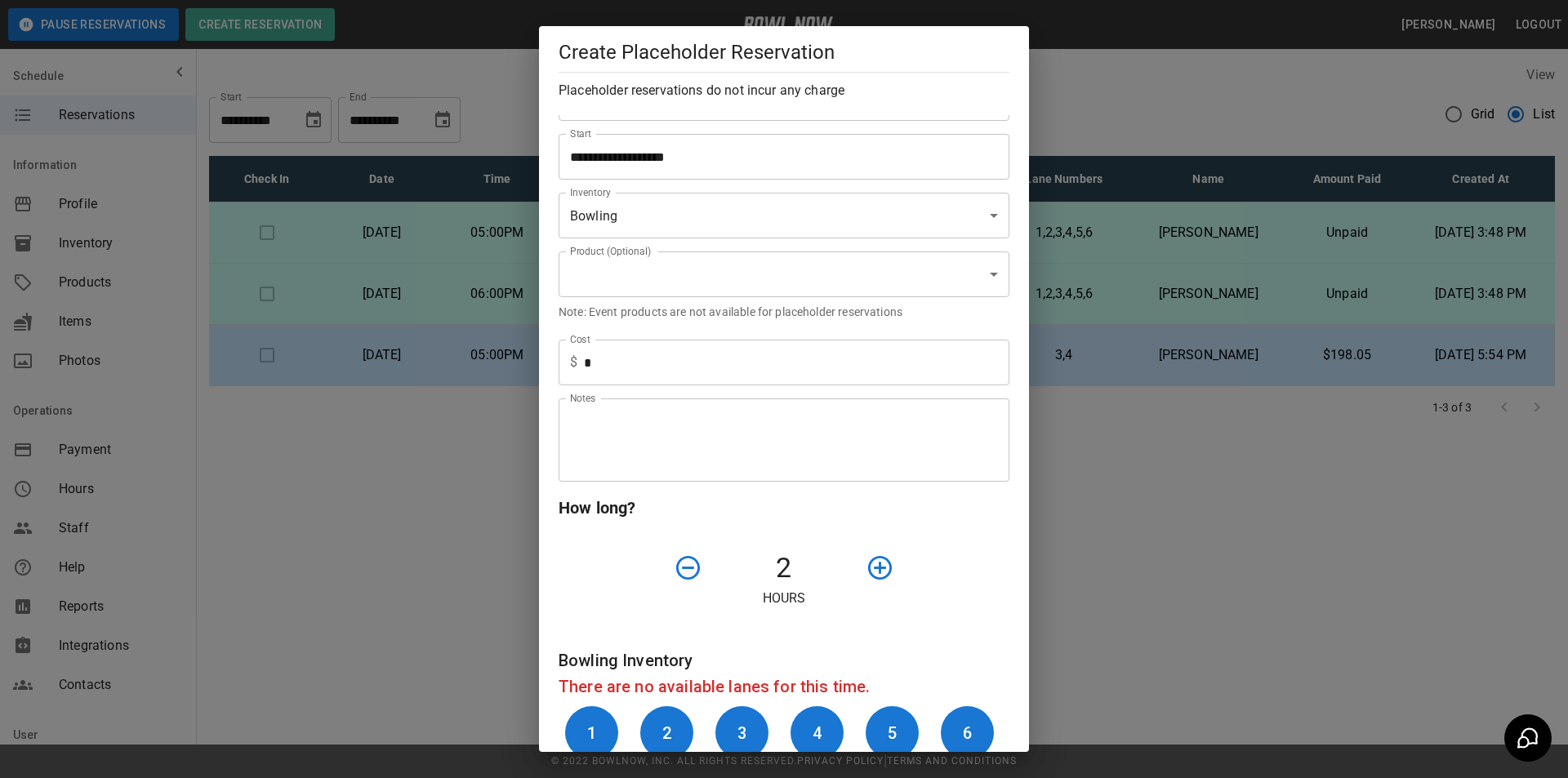
scroll to position [201, 0]
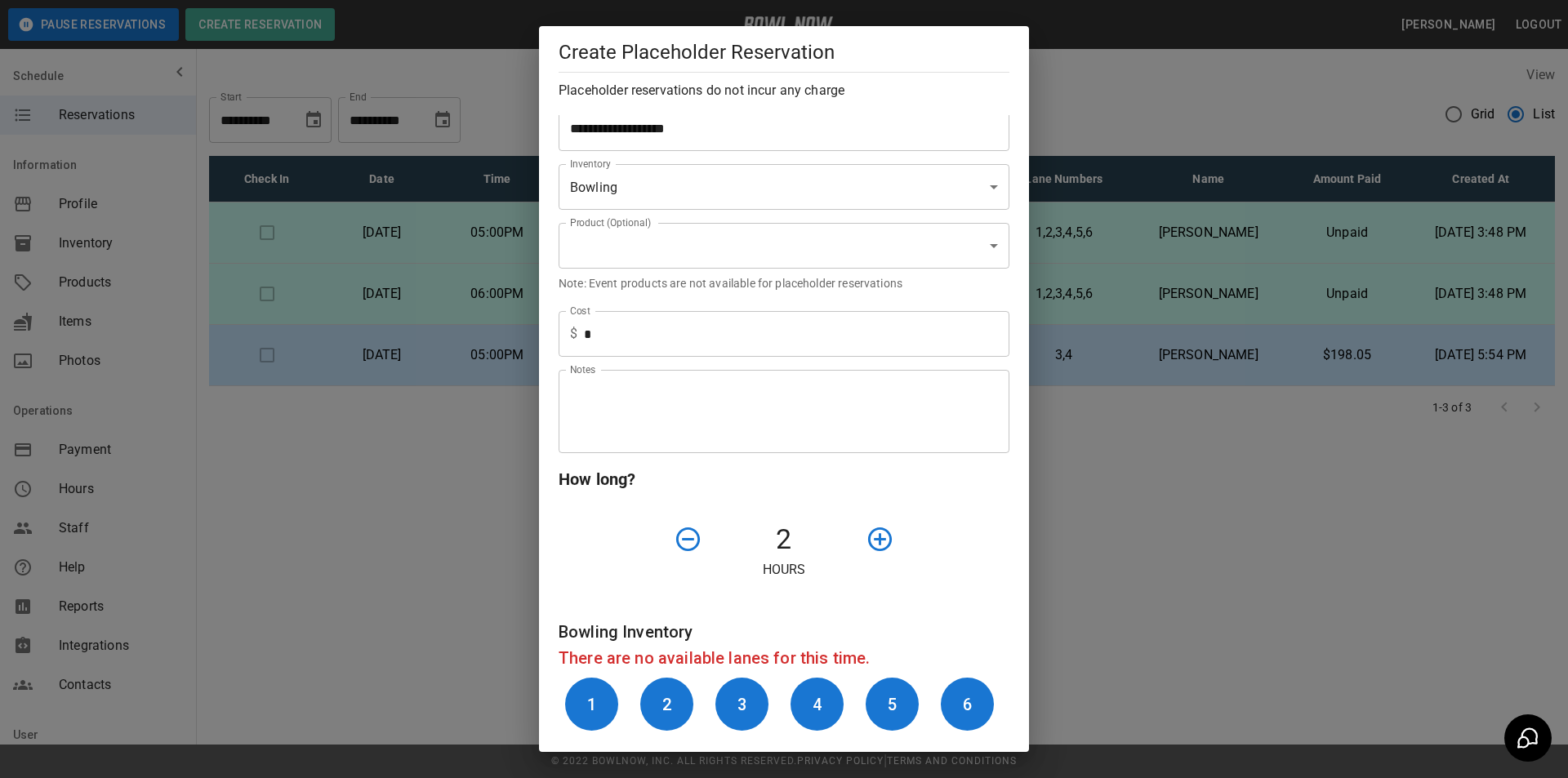
drag, startPoint x: 592, startPoint y: 700, endPoint x: 657, endPoint y: 676, distance: 69.3
click at [592, 701] on h6 "1" at bounding box center [592, 705] width 9 height 26
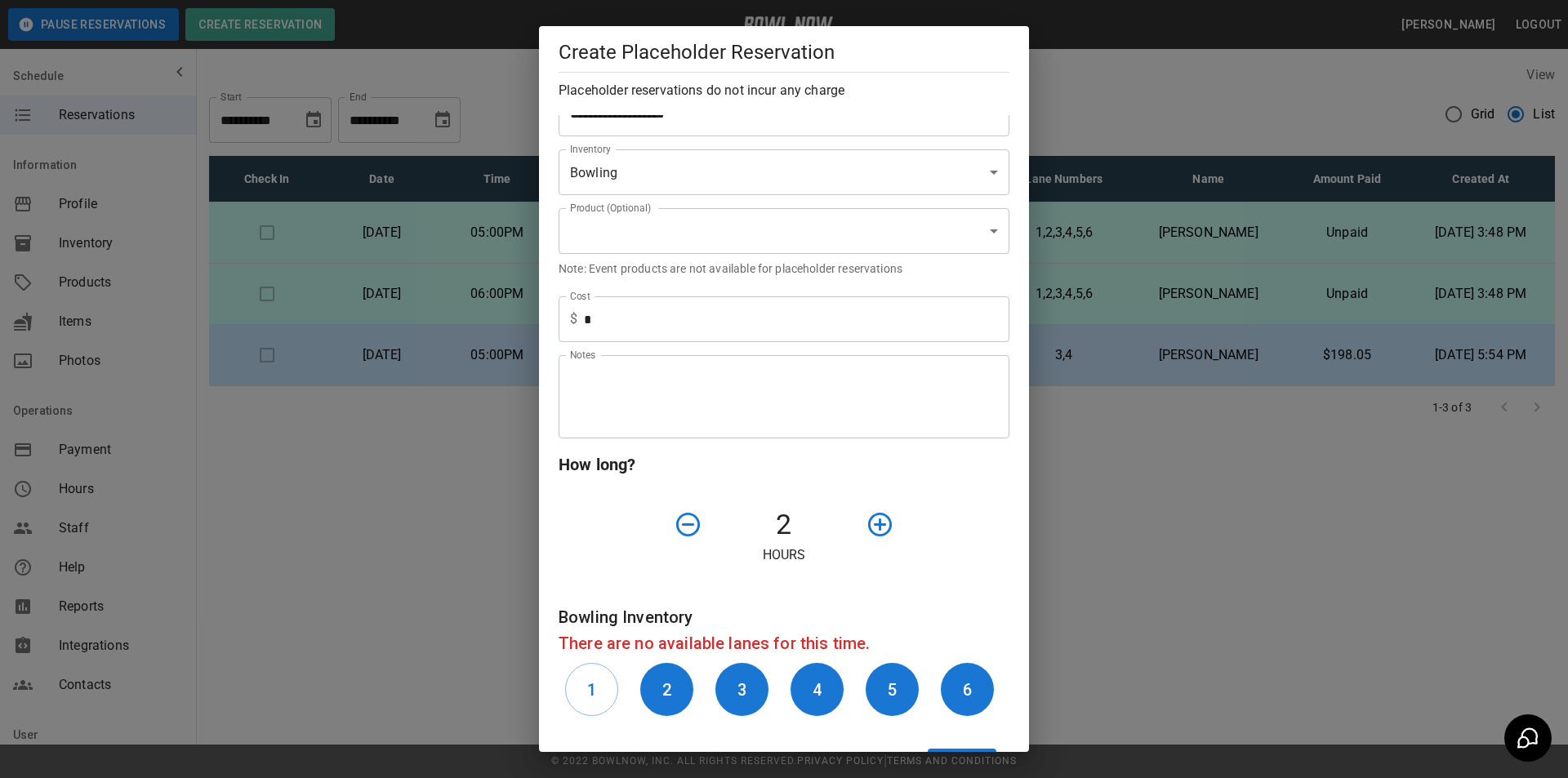
scroll to position [283, 0]
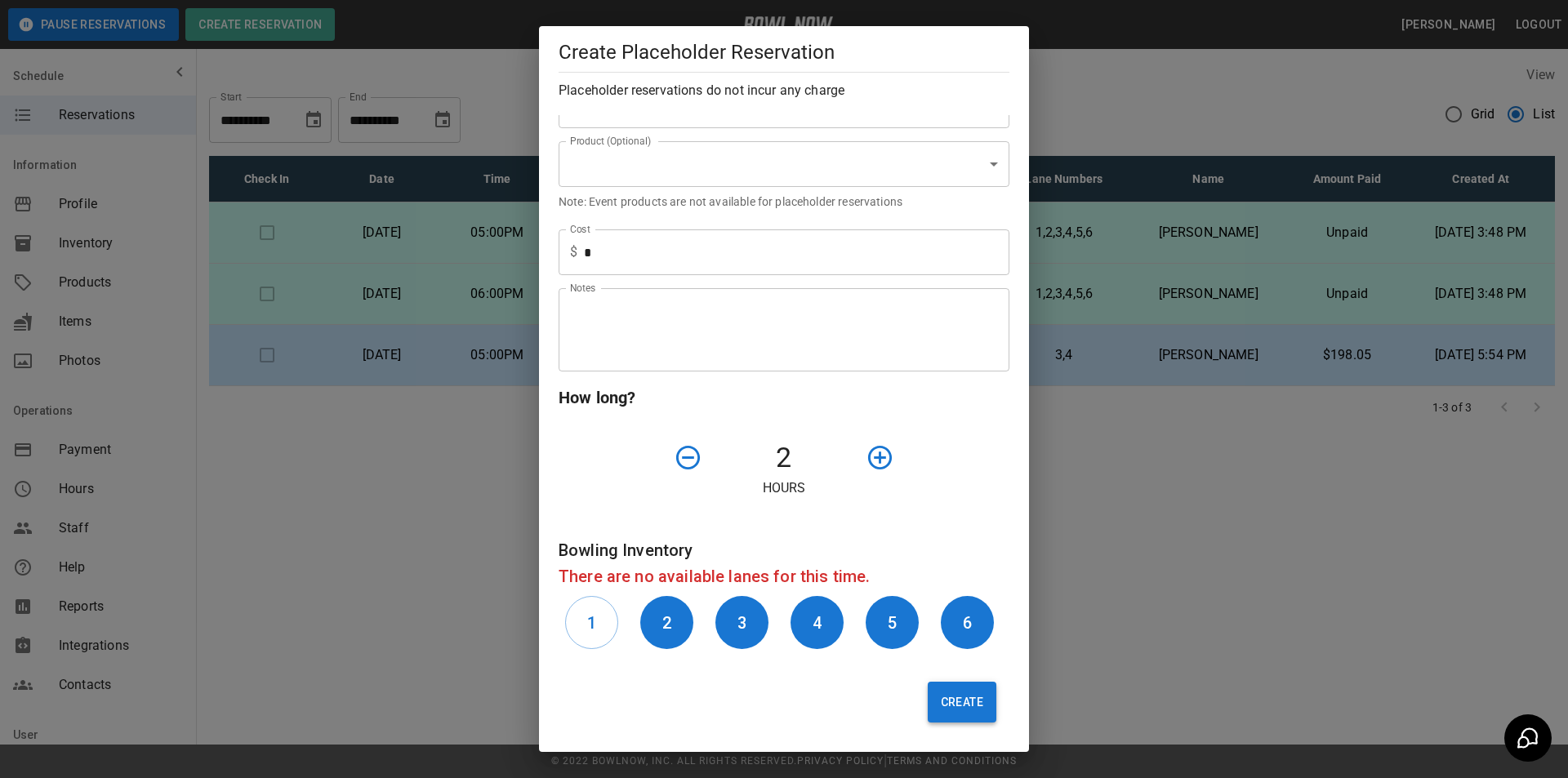
click at [929, 699] on button "Create" at bounding box center [962, 702] width 69 height 41
click at [664, 613] on h6 "2" at bounding box center [667, 623] width 9 height 26
click at [945, 701] on button "Create" at bounding box center [962, 702] width 69 height 41
click at [746, 623] on button "3" at bounding box center [741, 623] width 53 height 53
click at [941, 703] on button "Create" at bounding box center [962, 702] width 69 height 41
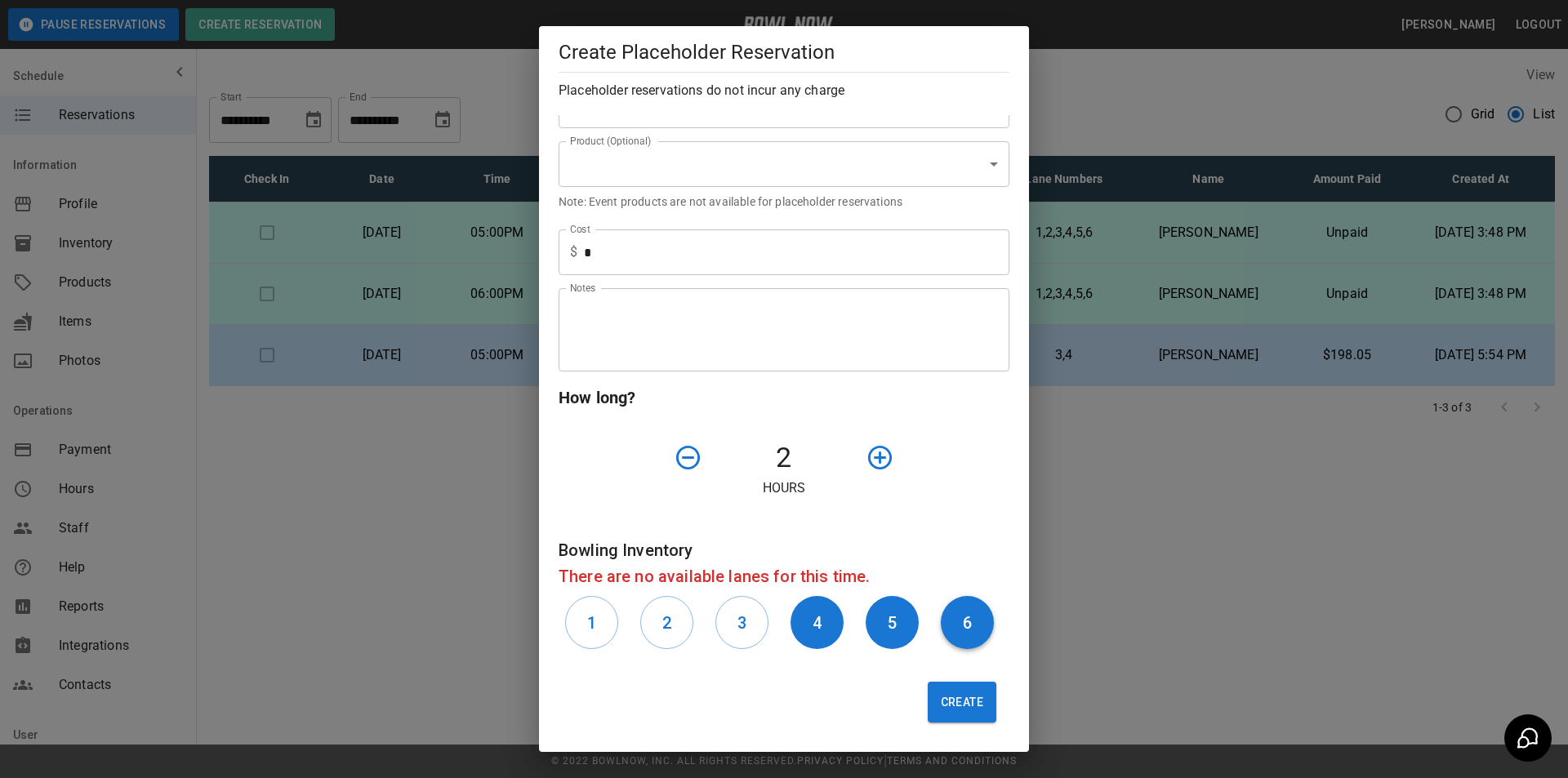
drag, startPoint x: 962, startPoint y: 613, endPoint x: 962, endPoint y: 623, distance: 10.0
click at [962, 621] on button "6" at bounding box center [967, 623] width 53 height 53
click at [966, 712] on button "Create" at bounding box center [962, 702] width 69 height 41
click at [888, 624] on h6 "5" at bounding box center [892, 623] width 9 height 26
click at [928, 693] on button "Create" at bounding box center [962, 702] width 69 height 41
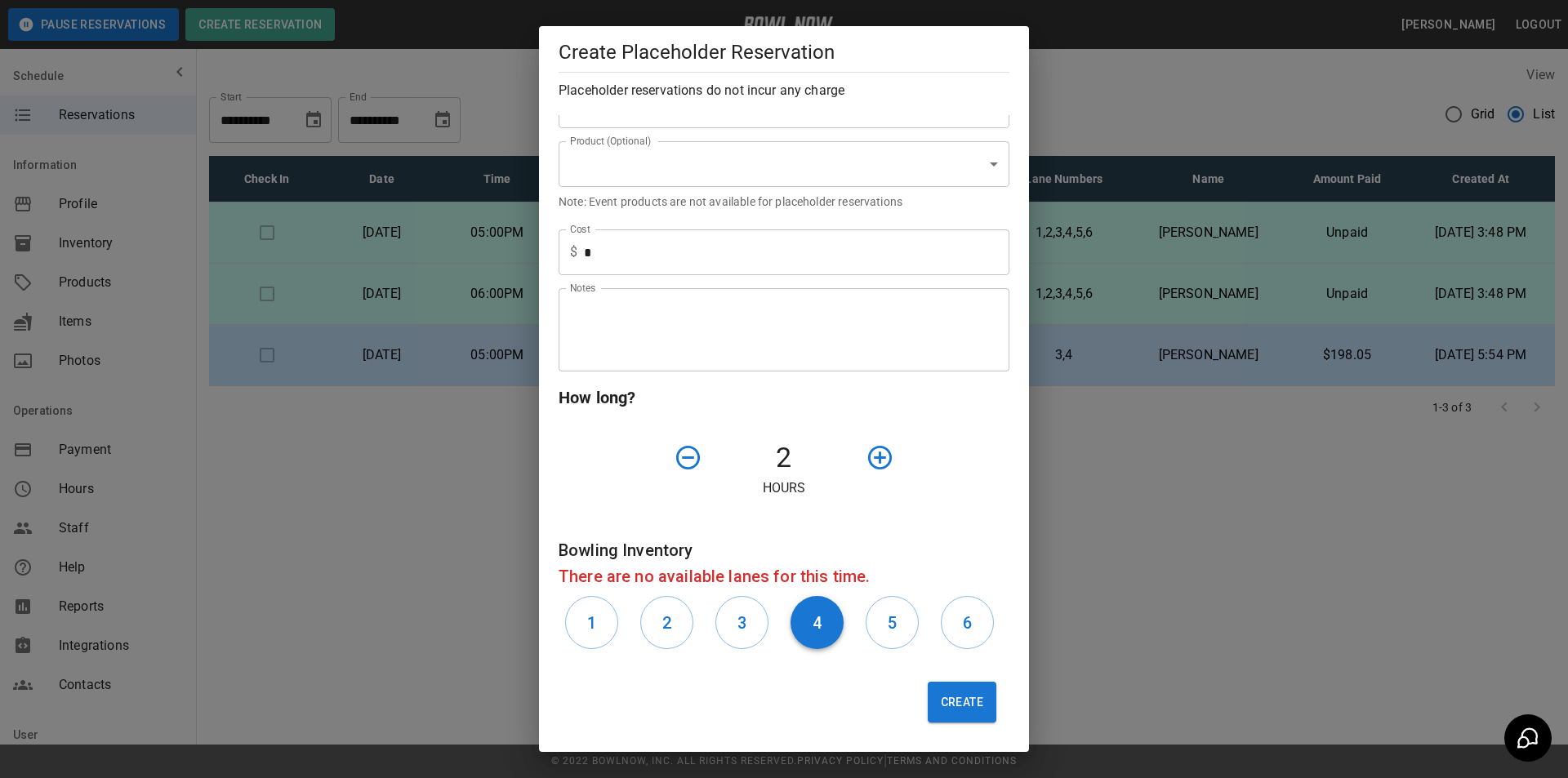
click at [831, 627] on button "4" at bounding box center [816, 623] width 53 height 53
drag, startPoint x: 937, startPoint y: 699, endPoint x: 940, endPoint y: 719, distance: 20.2
click at [938, 699] on button "Create" at bounding box center [962, 702] width 69 height 41
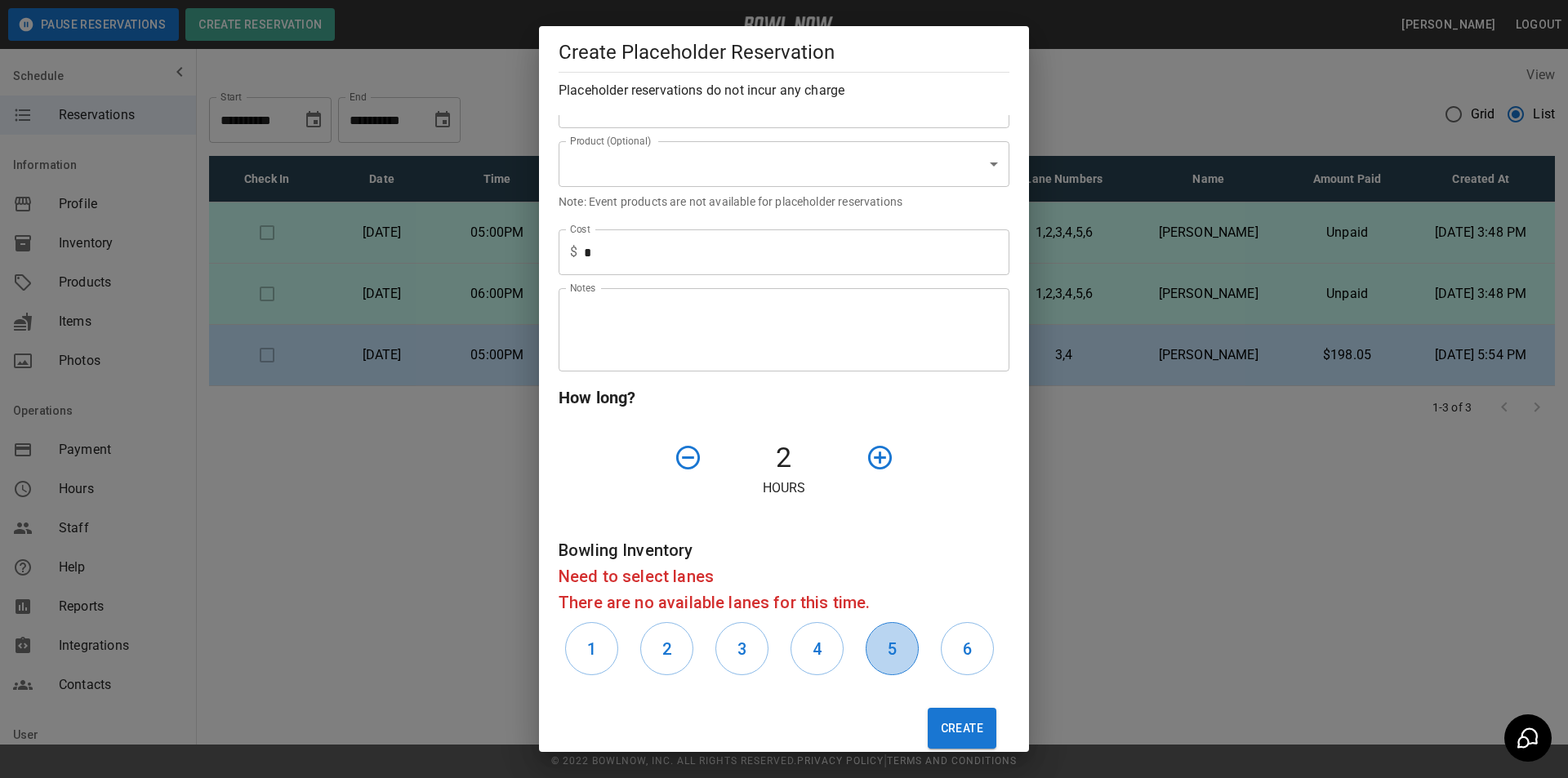
click at [891, 659] on button "5" at bounding box center [891, 649] width 53 height 53
click at [821, 655] on button "4" at bounding box center [816, 649] width 53 height 53
click at [745, 652] on button "3" at bounding box center [741, 649] width 53 height 53
click at [936, 714] on button "Create" at bounding box center [962, 728] width 69 height 41
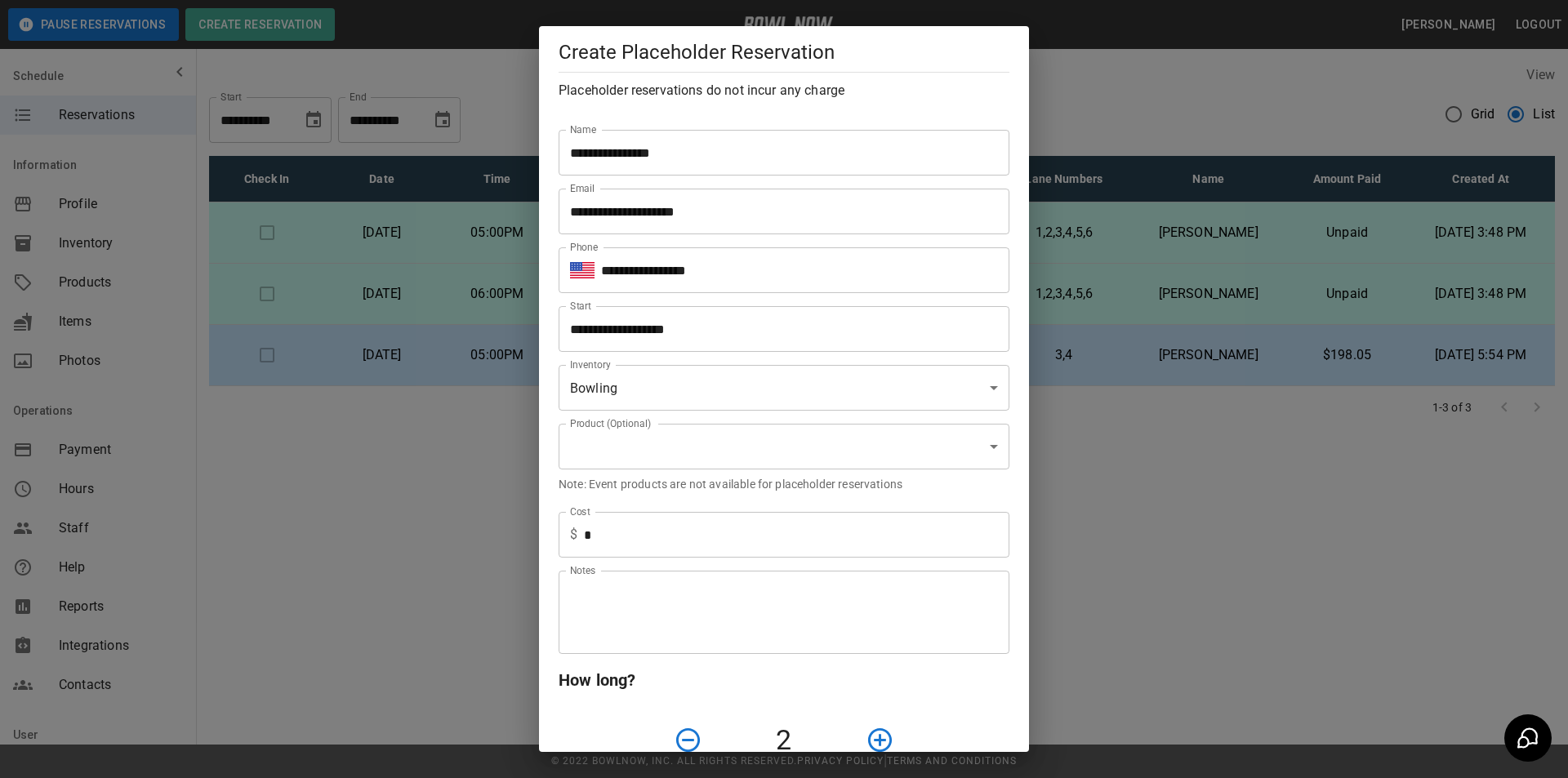
click at [1273, 515] on div "**********" at bounding box center [784, 389] width 1568 height 778
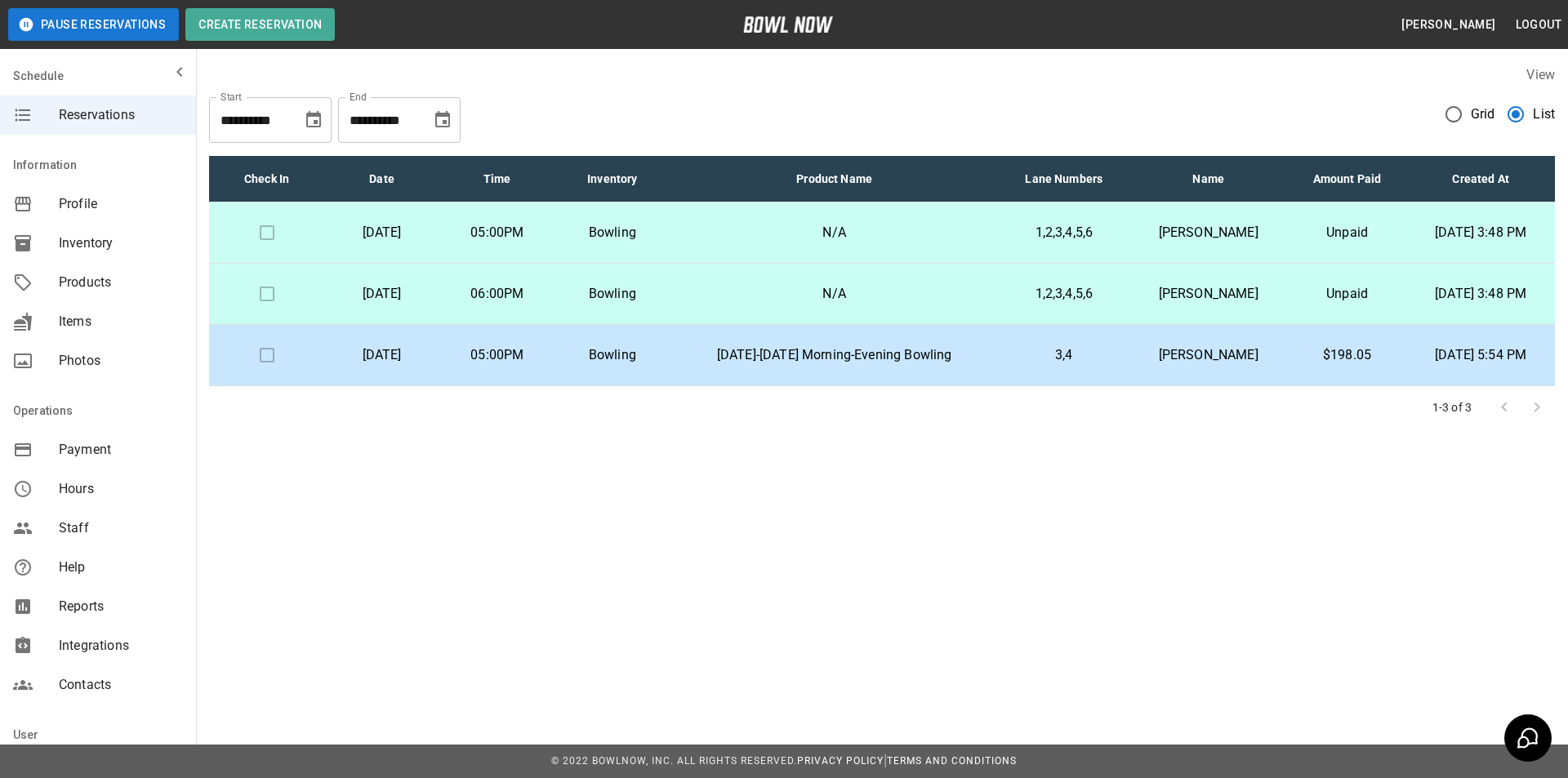
click at [1471, 120] on span "Grid" at bounding box center [1483, 114] width 24 height 19
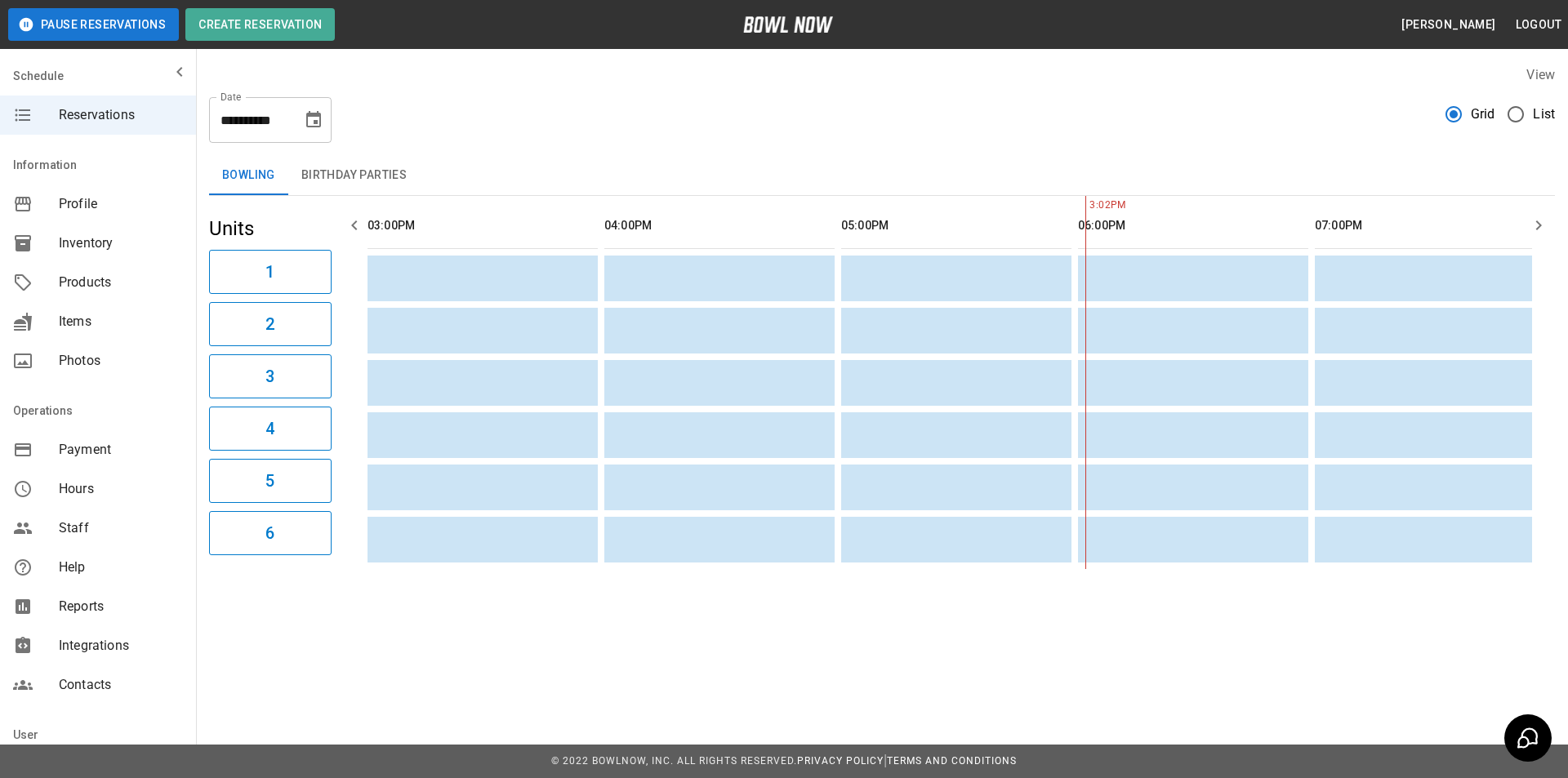
scroll to position [0, 711]
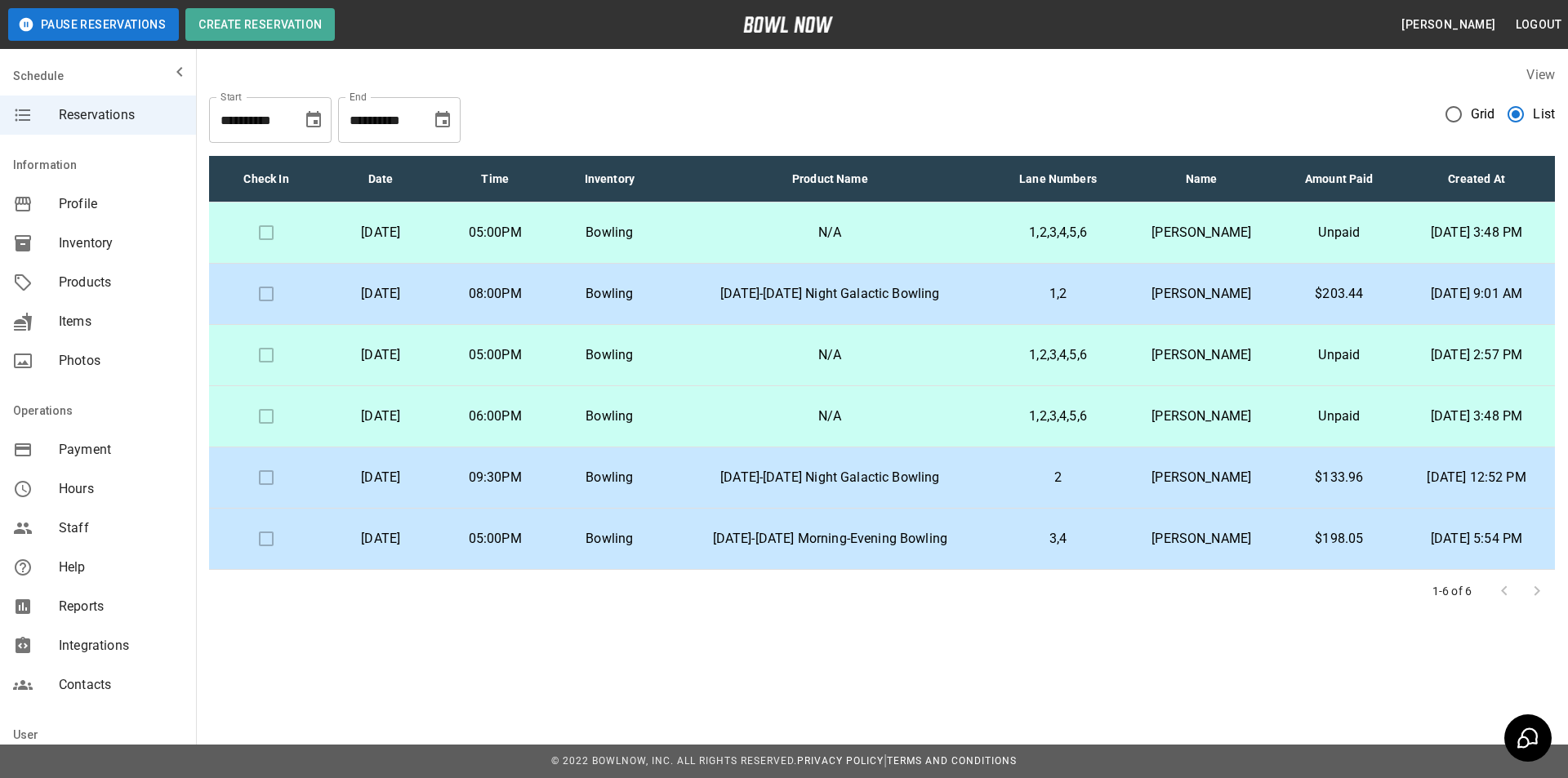
click at [1103, 476] on p "2" at bounding box center [1057, 478] width 104 height 19
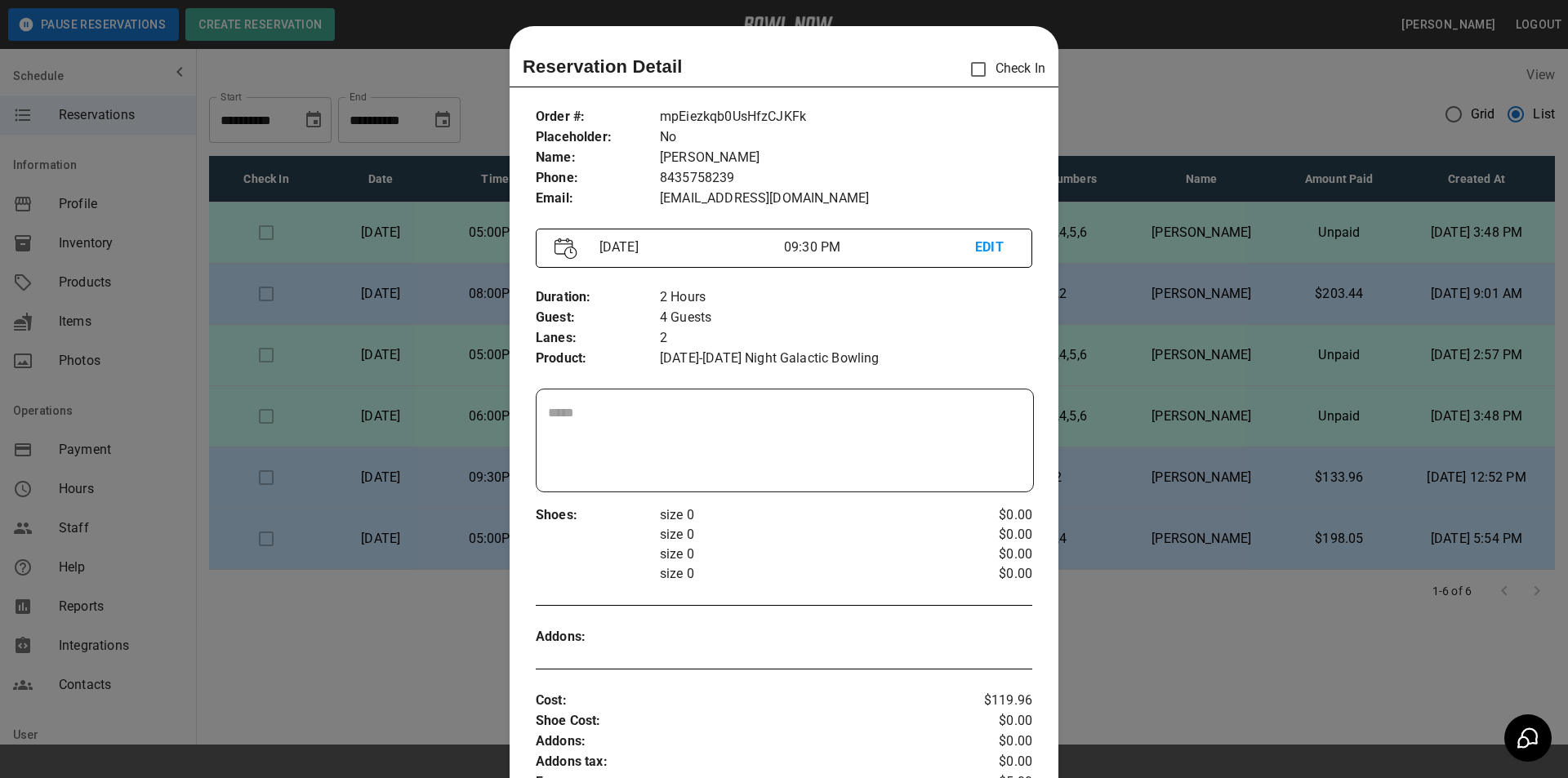
scroll to position [26, 0]
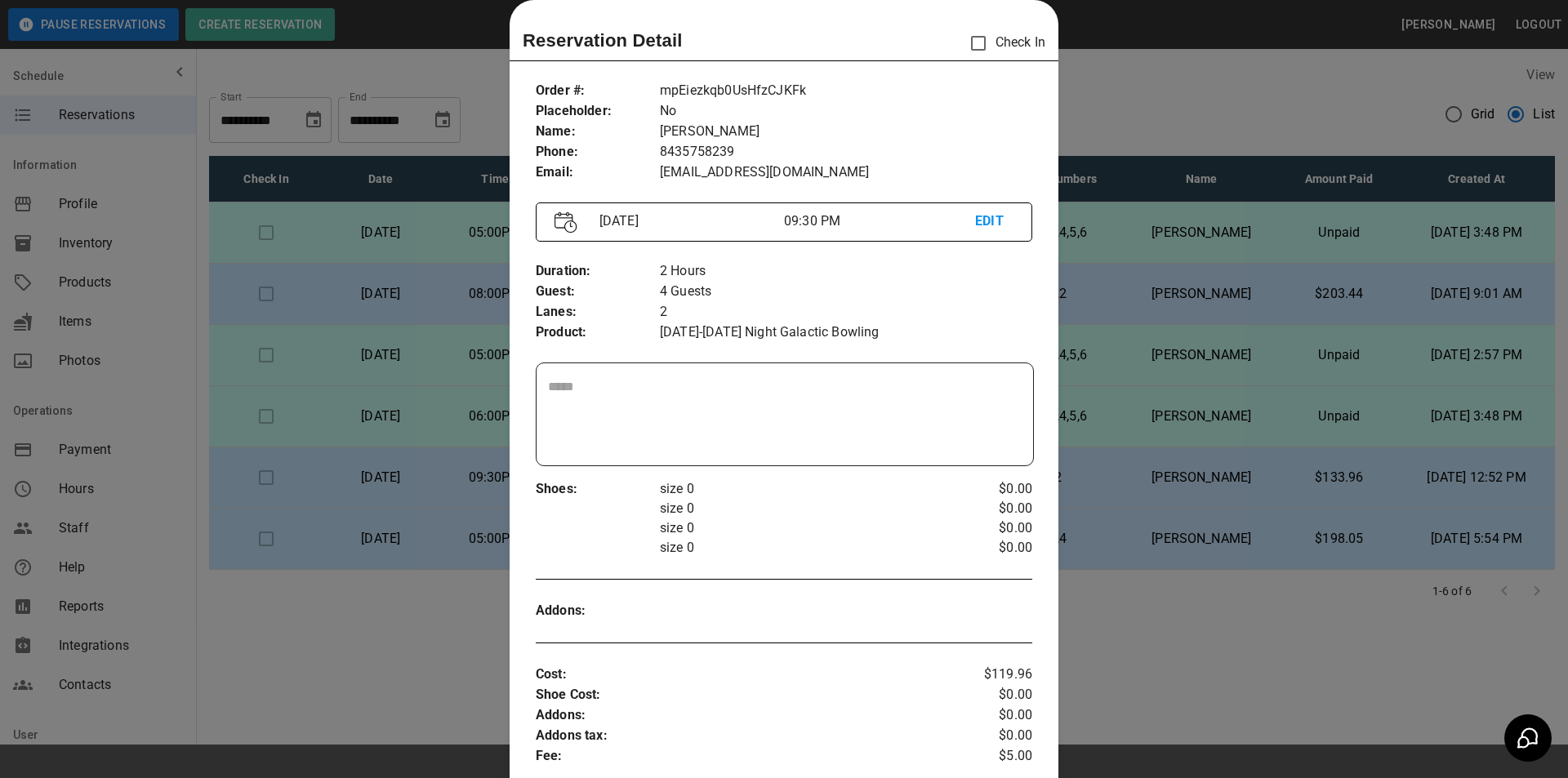
click at [1166, 613] on div at bounding box center [784, 389] width 1568 height 778
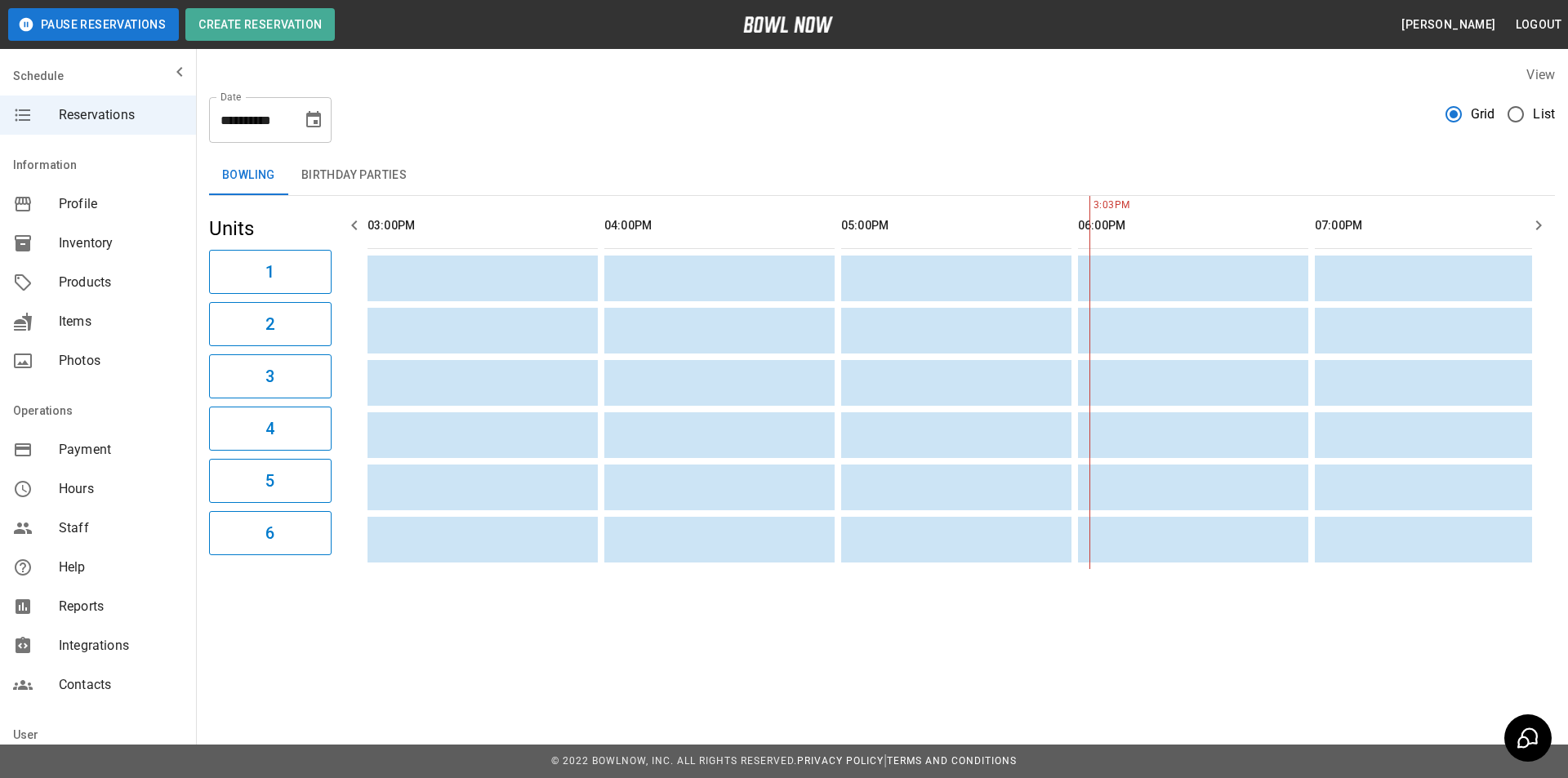
scroll to position [0, 711]
click at [316, 114] on icon "Choose date, selected date is Sep 16, 2025" at bounding box center [313, 119] width 15 height 17
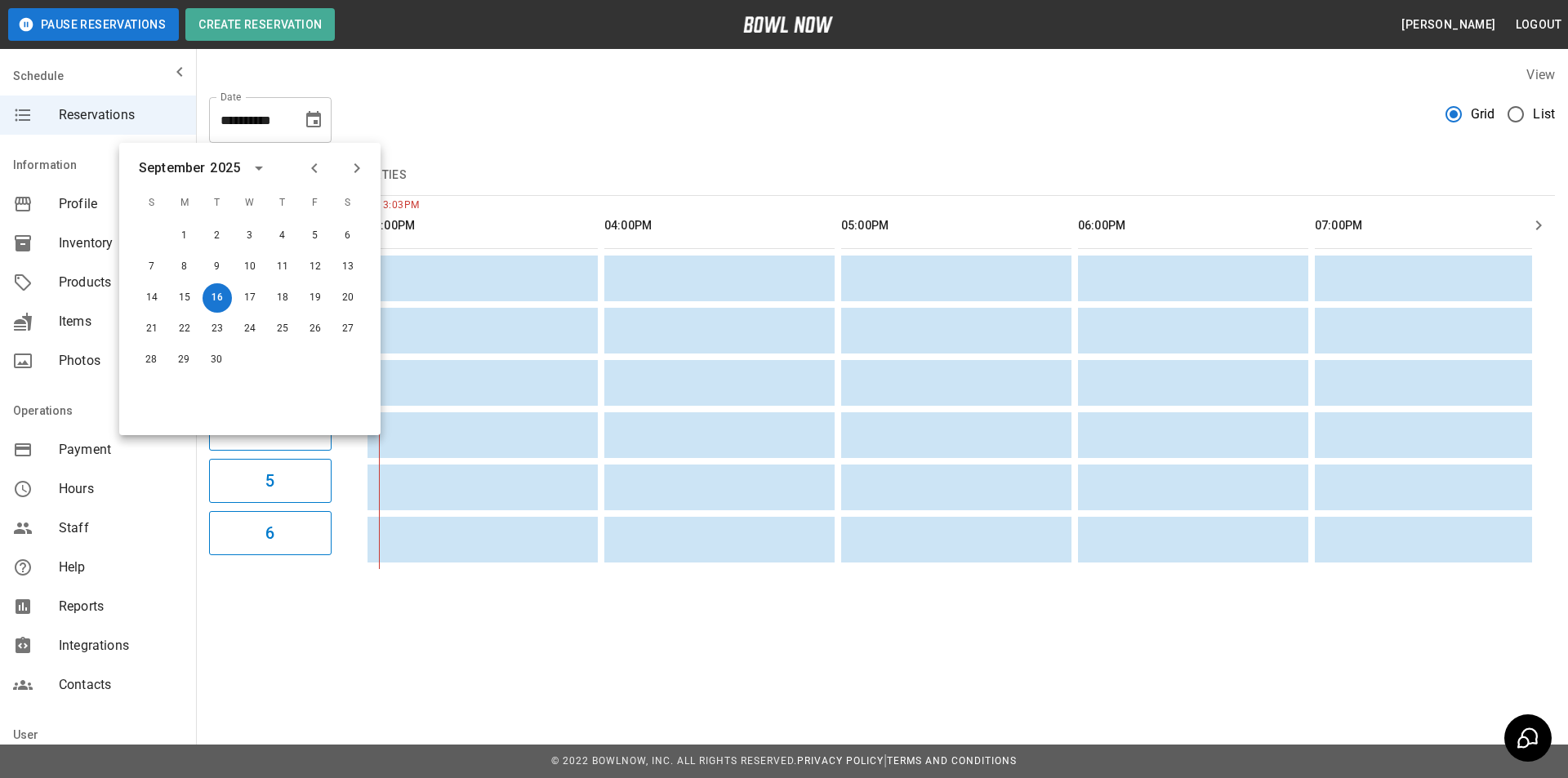
click at [346, 165] on button "Next month" at bounding box center [357, 169] width 28 height 28
click at [347, 231] on button "4" at bounding box center [348, 236] width 30 height 30
type input "**********"
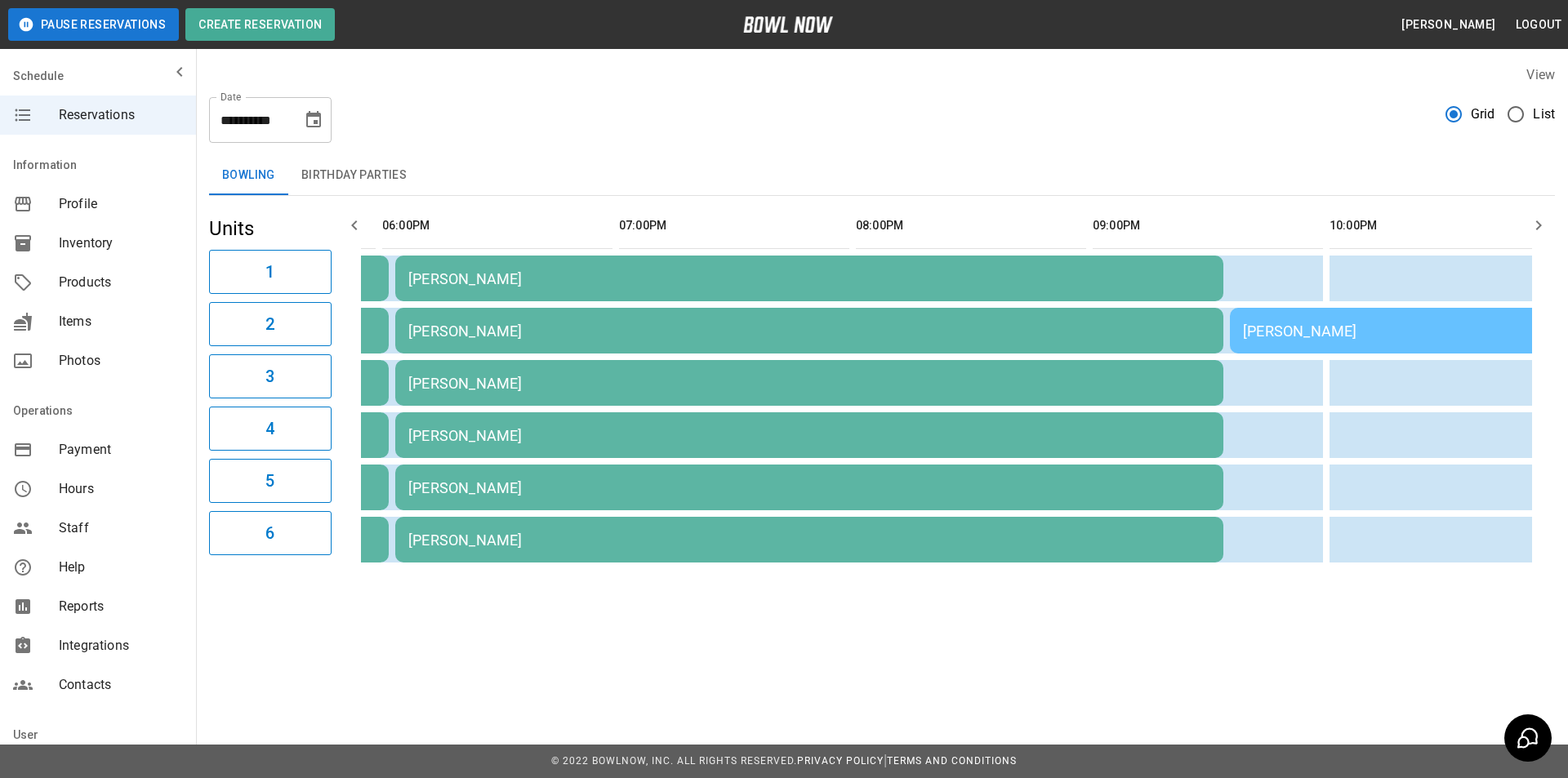
scroll to position [0, 2026]
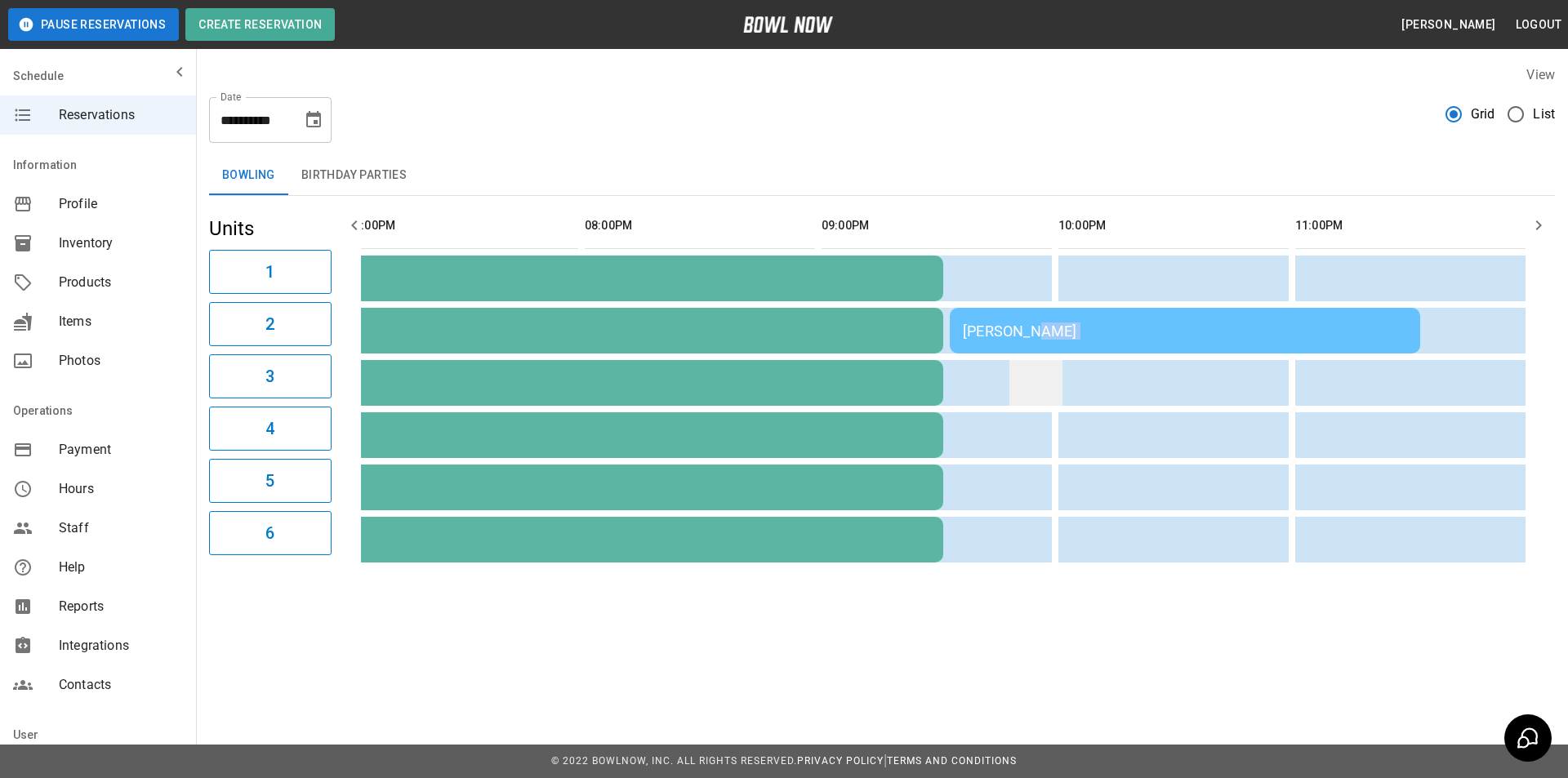
drag, startPoint x: 1053, startPoint y: 326, endPoint x: 1054, endPoint y: 368, distance: 42.0
drag, startPoint x: 959, startPoint y: 280, endPoint x: 1243, endPoint y: 284, distance: 284.0
click at [997, 281] on td "sticky table" at bounding box center [976, 279] width 53 height 45
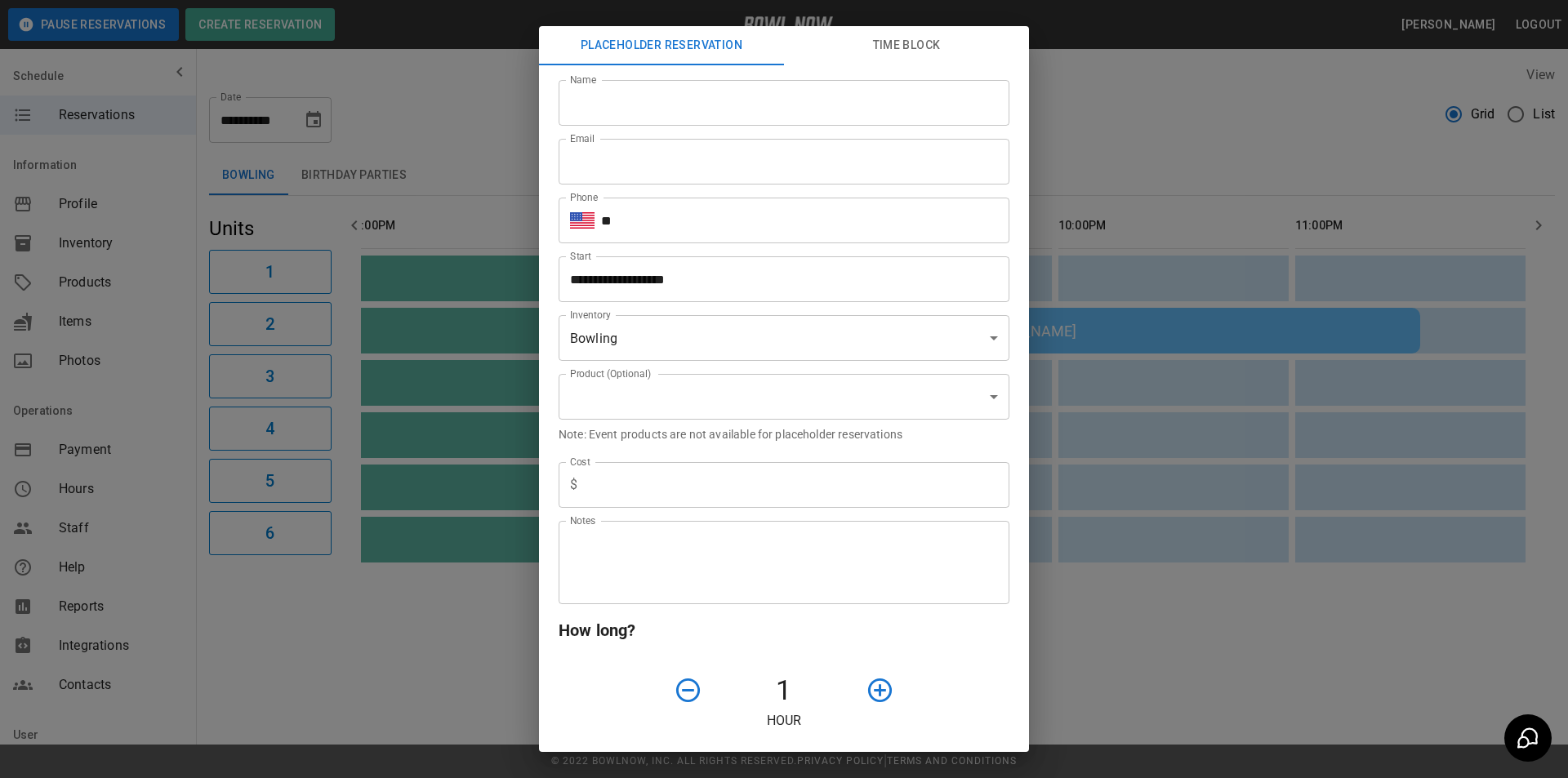
type input "**********"
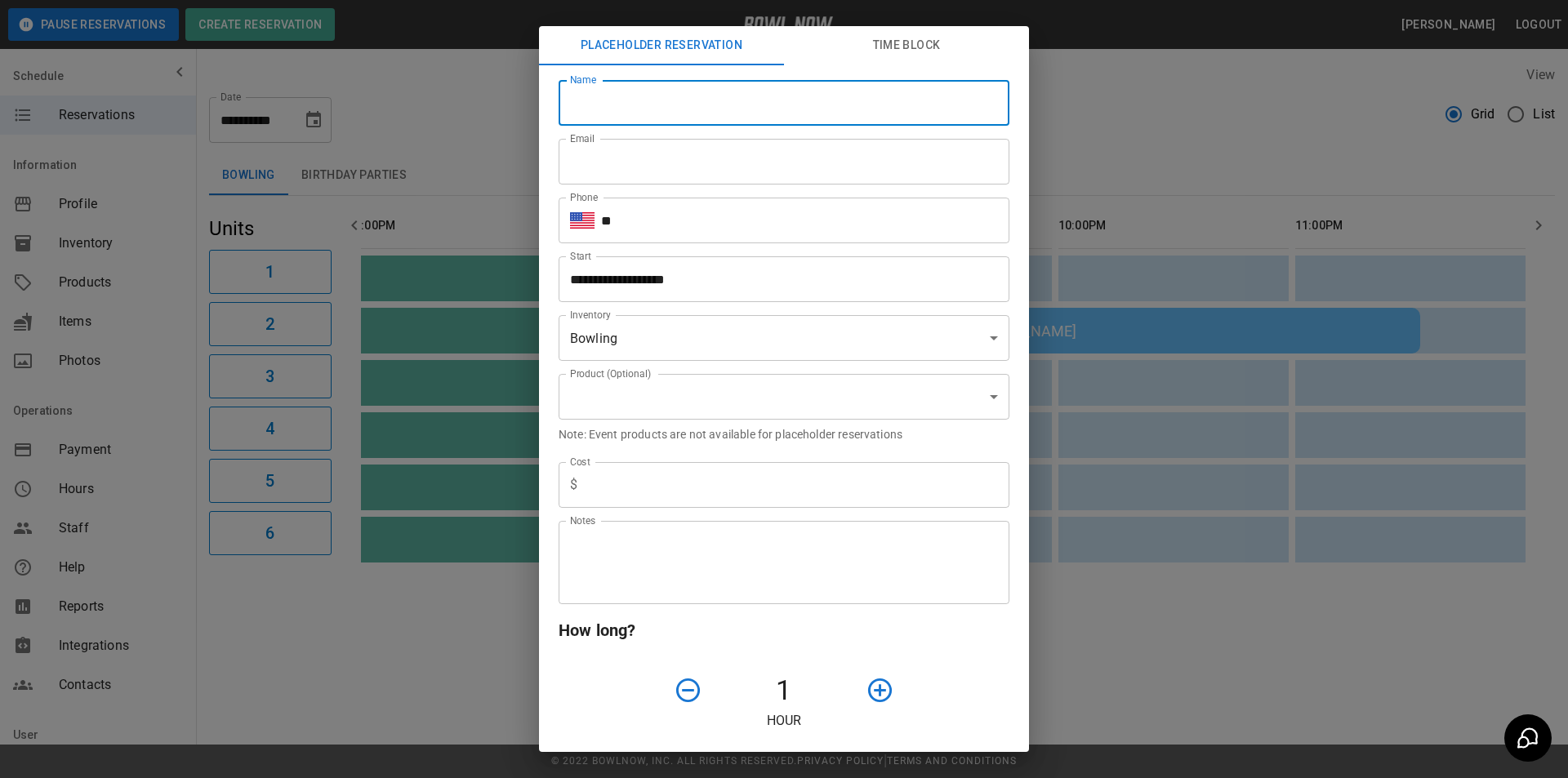
click at [618, 116] on input "Name" at bounding box center [784, 103] width 450 height 45
type input "**********"
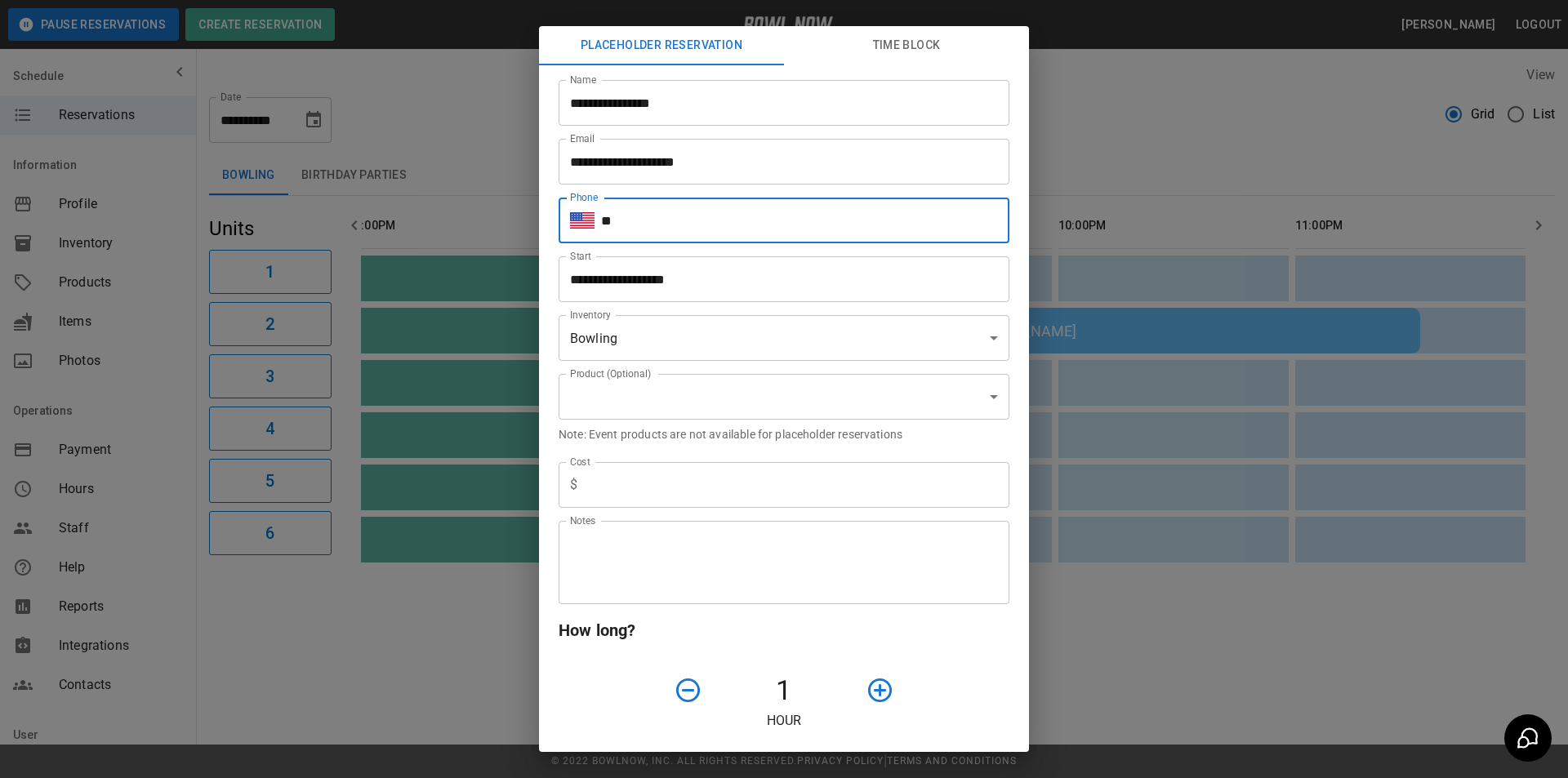
click at [668, 215] on input "**" at bounding box center [805, 220] width 409 height 45
type input "**********"
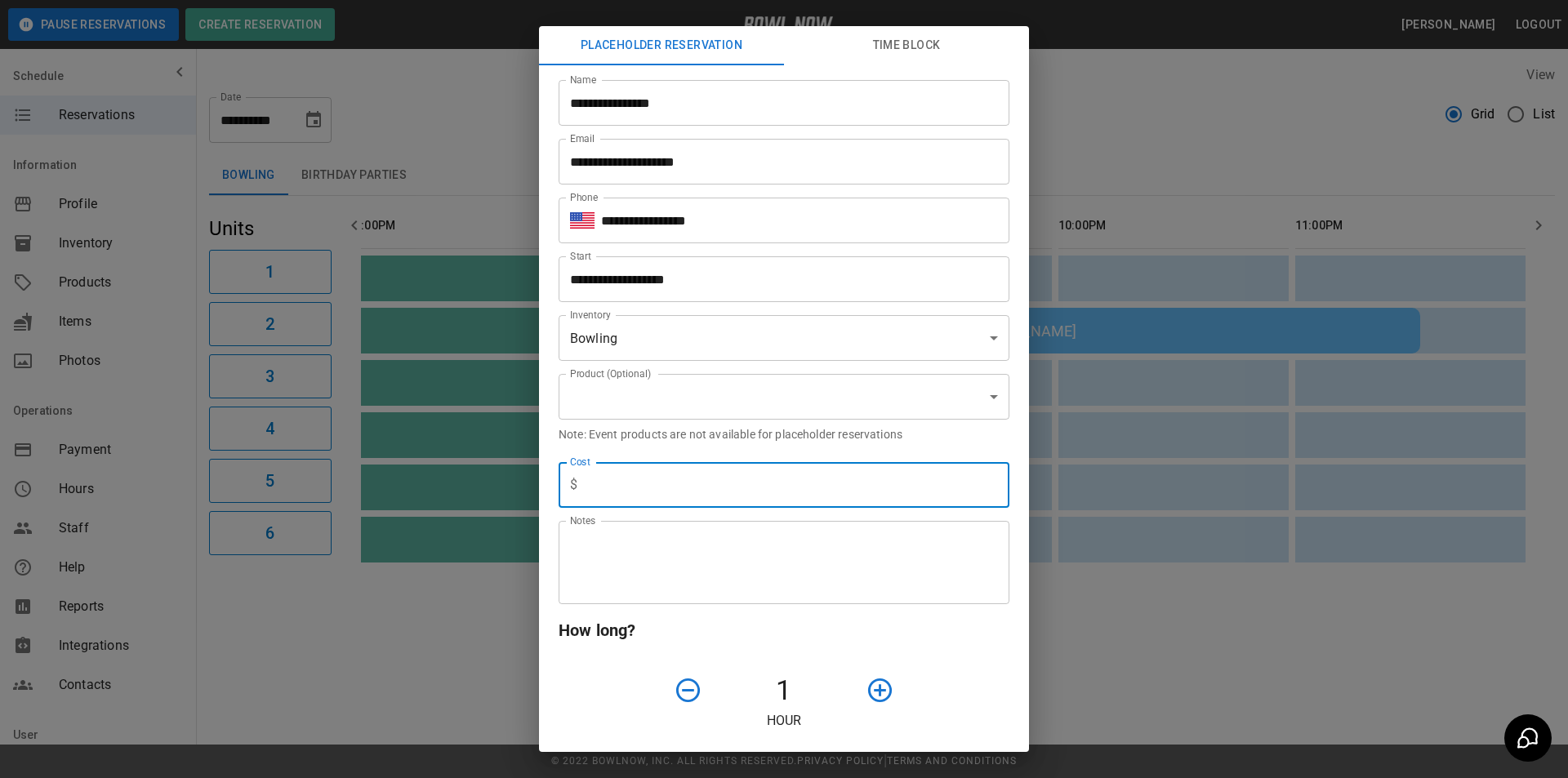
click at [643, 487] on input "text" at bounding box center [796, 485] width 425 height 45
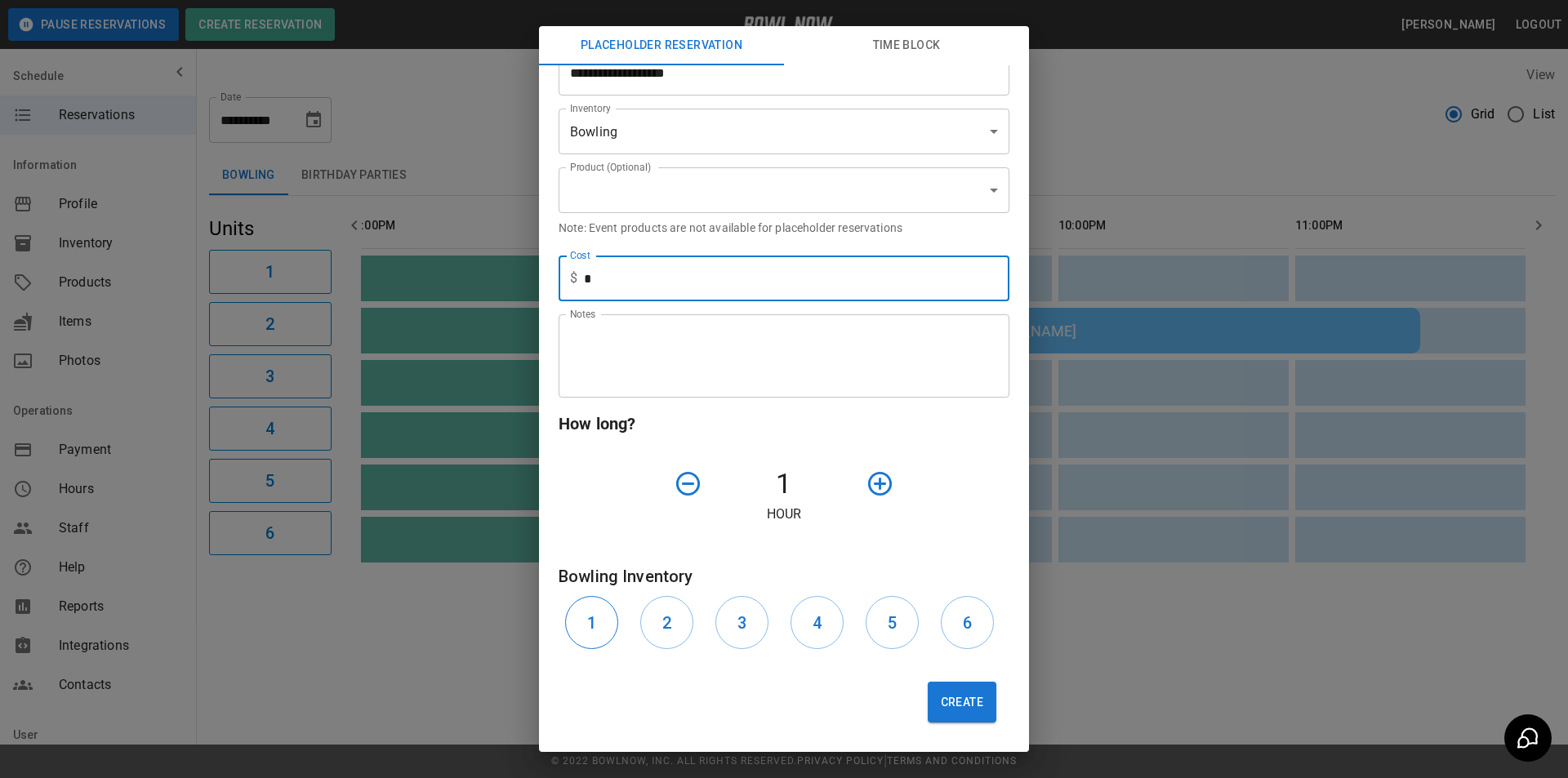
type input "*"
click at [591, 623] on h6 "1" at bounding box center [592, 623] width 9 height 26
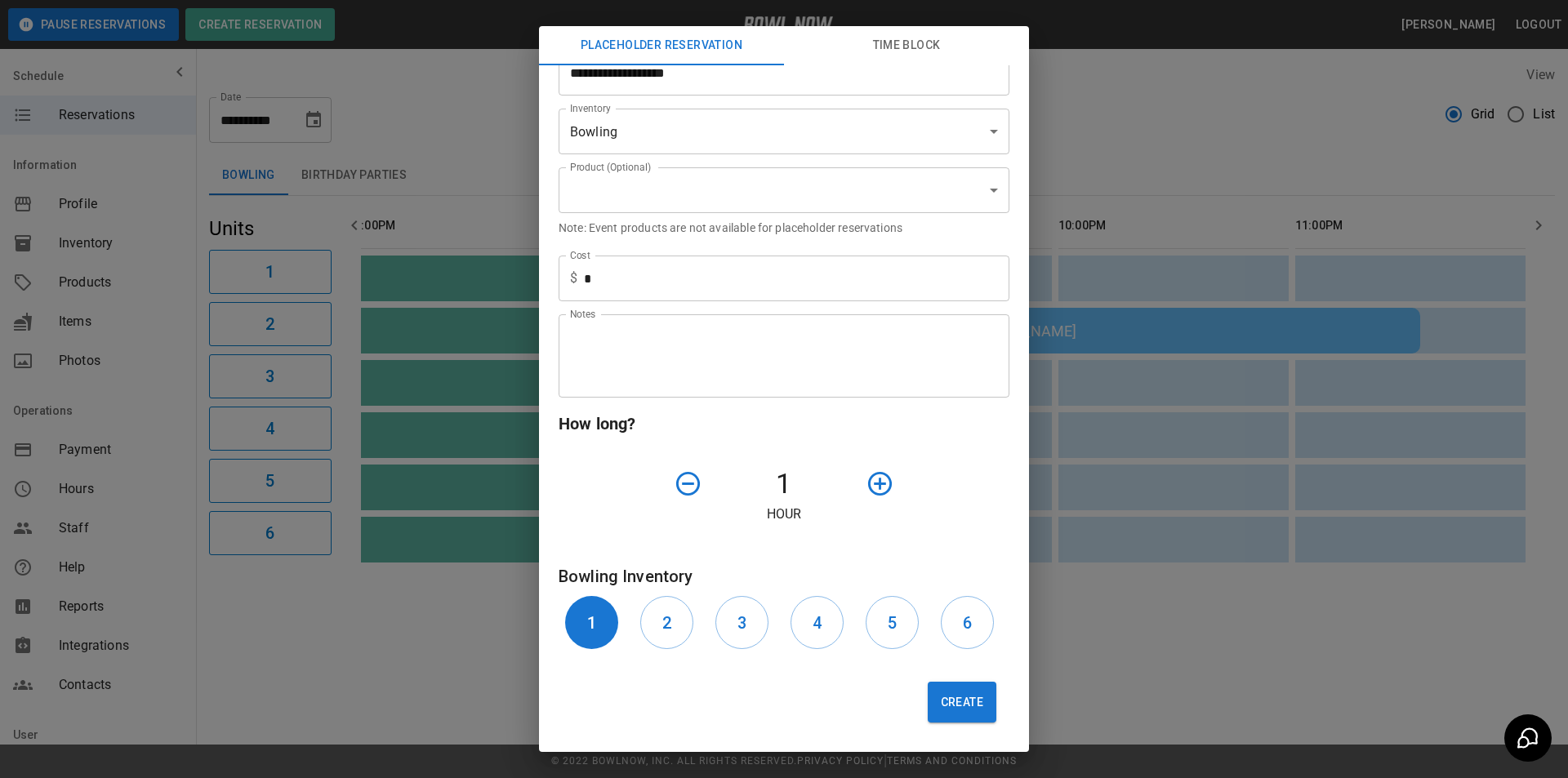
drag, startPoint x: 736, startPoint y: 626, endPoint x: 767, endPoint y: 623, distance: 31.1
click at [744, 625] on button "3" at bounding box center [741, 623] width 53 height 53
drag, startPoint x: 805, startPoint y: 629, endPoint x: 864, endPoint y: 625, distance: 59.1
click at [807, 629] on button "4" at bounding box center [816, 623] width 53 height 53
click at [875, 625] on button "5" at bounding box center [891, 623] width 53 height 53
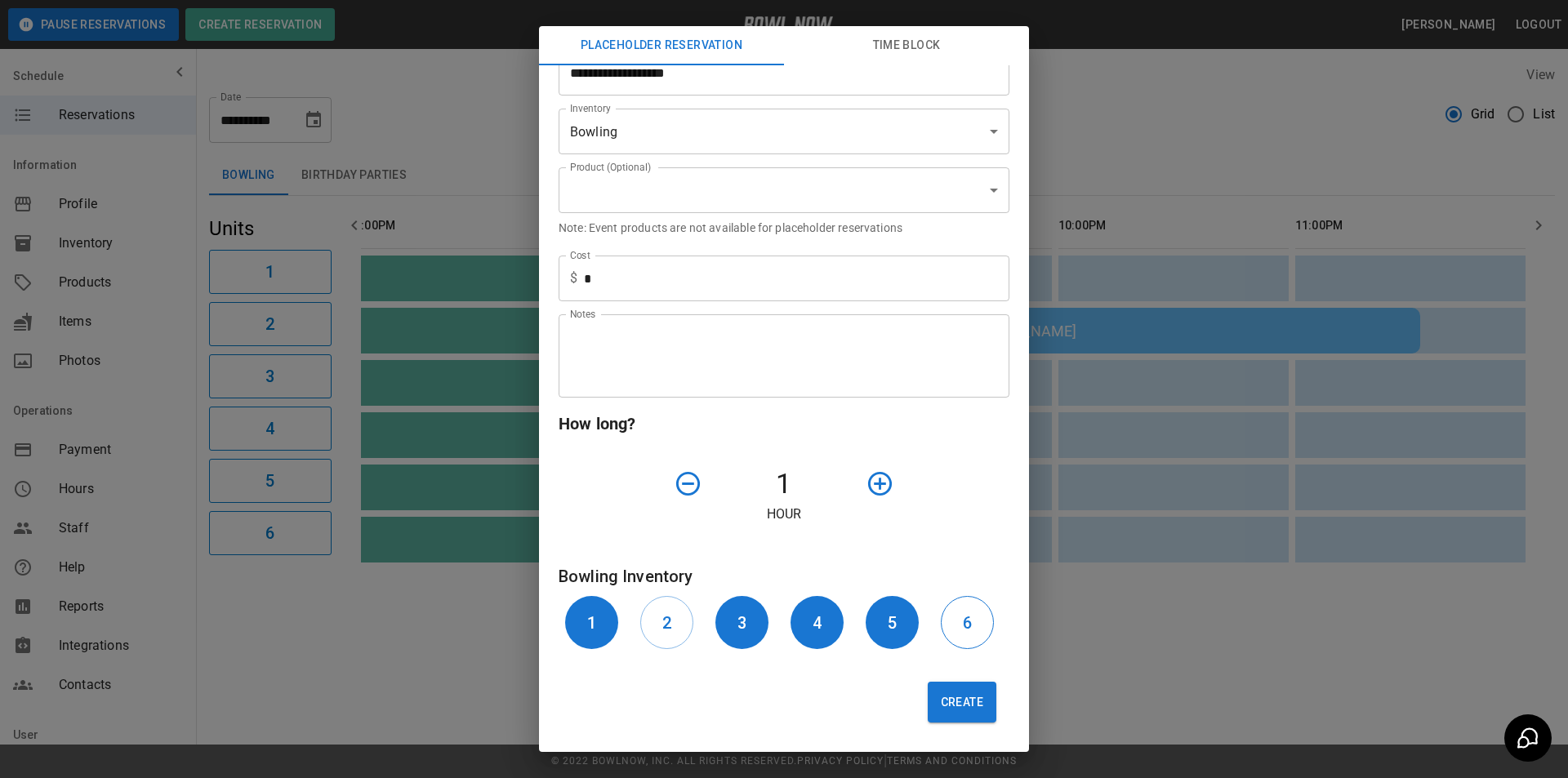
click at [941, 626] on button "6" at bounding box center [967, 623] width 53 height 53
drag, startPoint x: 951, startPoint y: 696, endPoint x: 911, endPoint y: 743, distance: 61.7
click at [951, 698] on button "Create" at bounding box center [962, 702] width 69 height 41
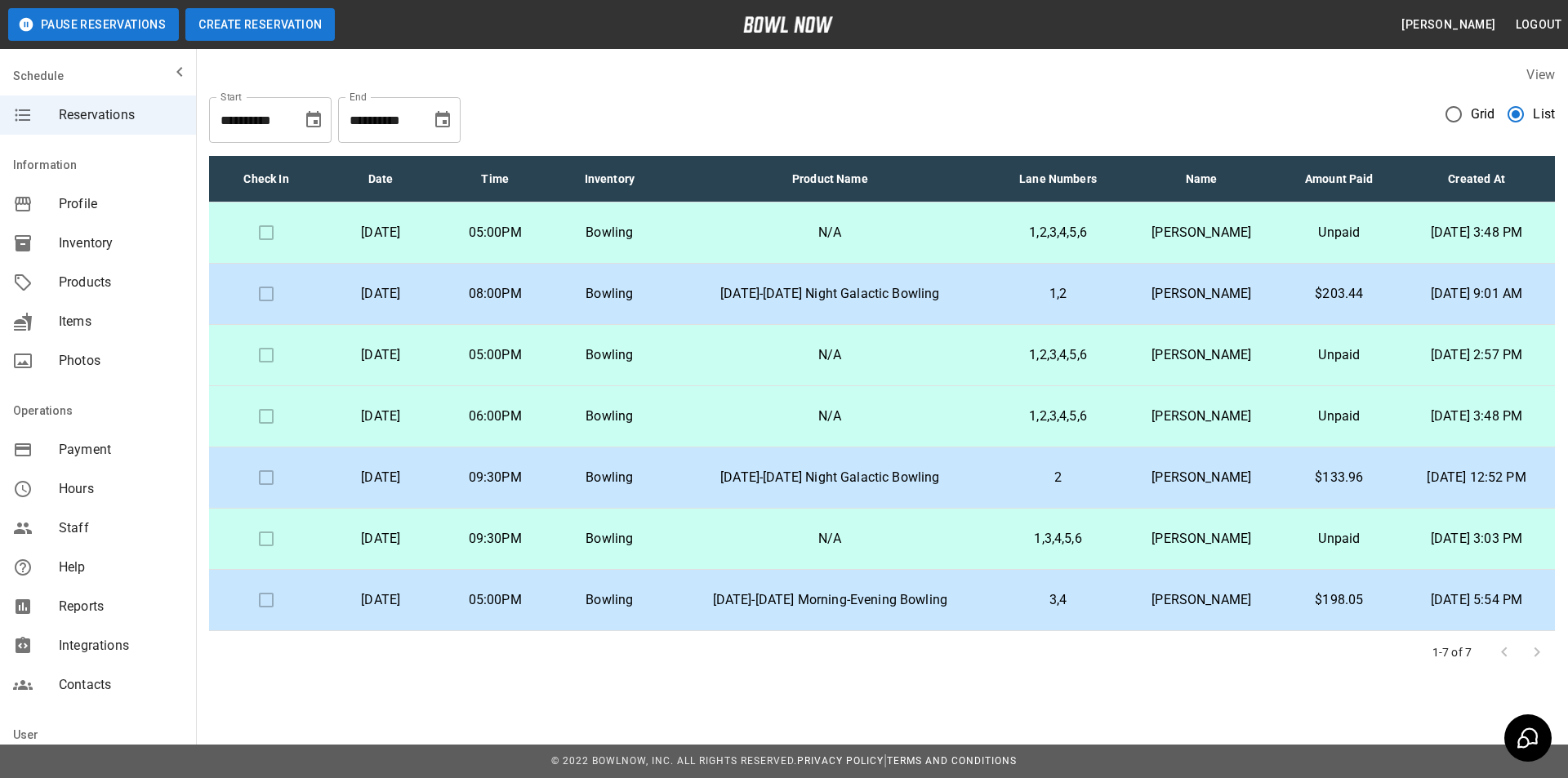
click at [241, 28] on button "Create Reservation" at bounding box center [259, 24] width 149 height 32
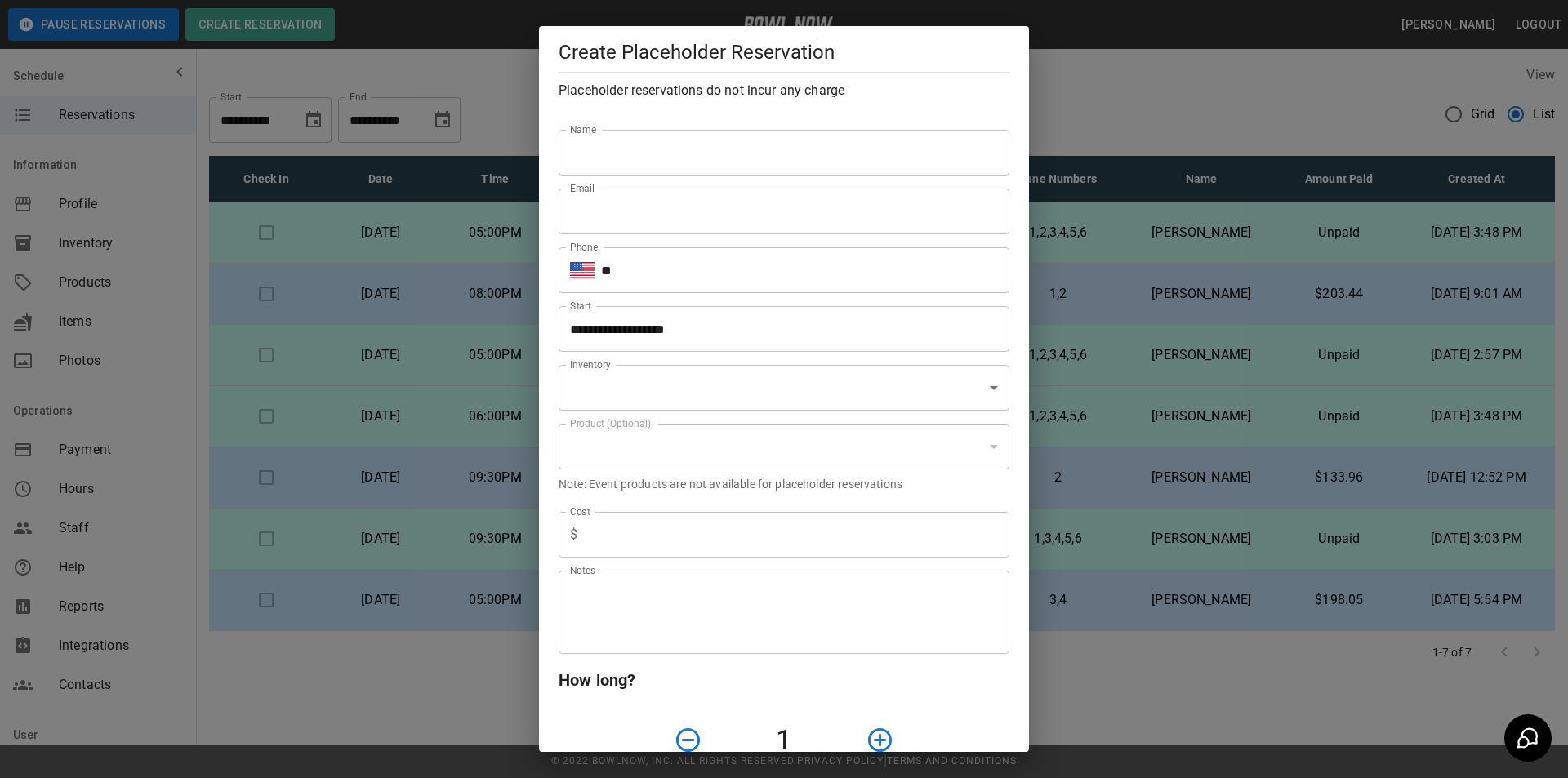
type input "**********"
click at [691, 172] on input "Name" at bounding box center [784, 153] width 450 height 45
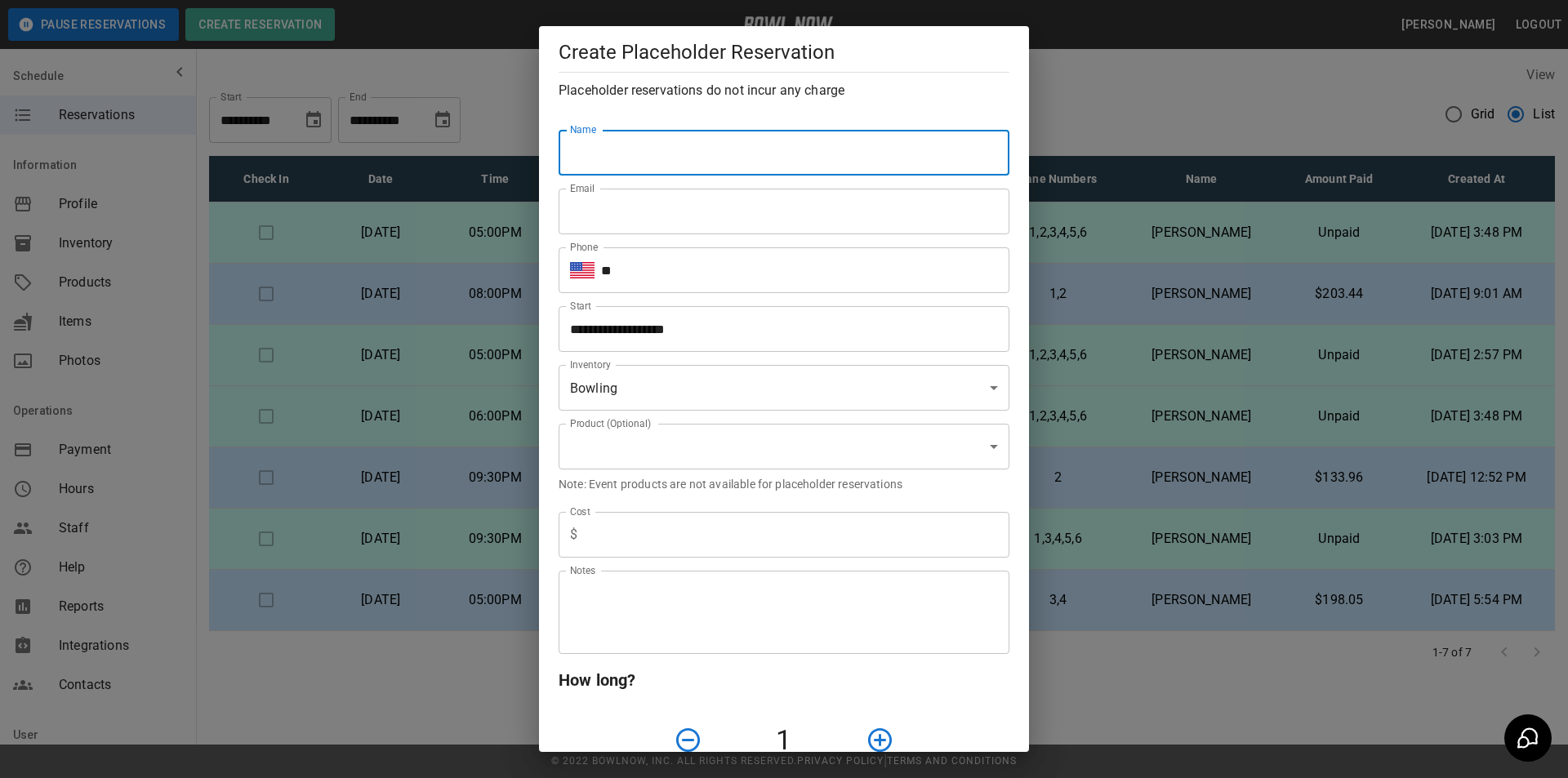
type input "**********"
click at [693, 284] on input "**" at bounding box center [805, 270] width 409 height 45
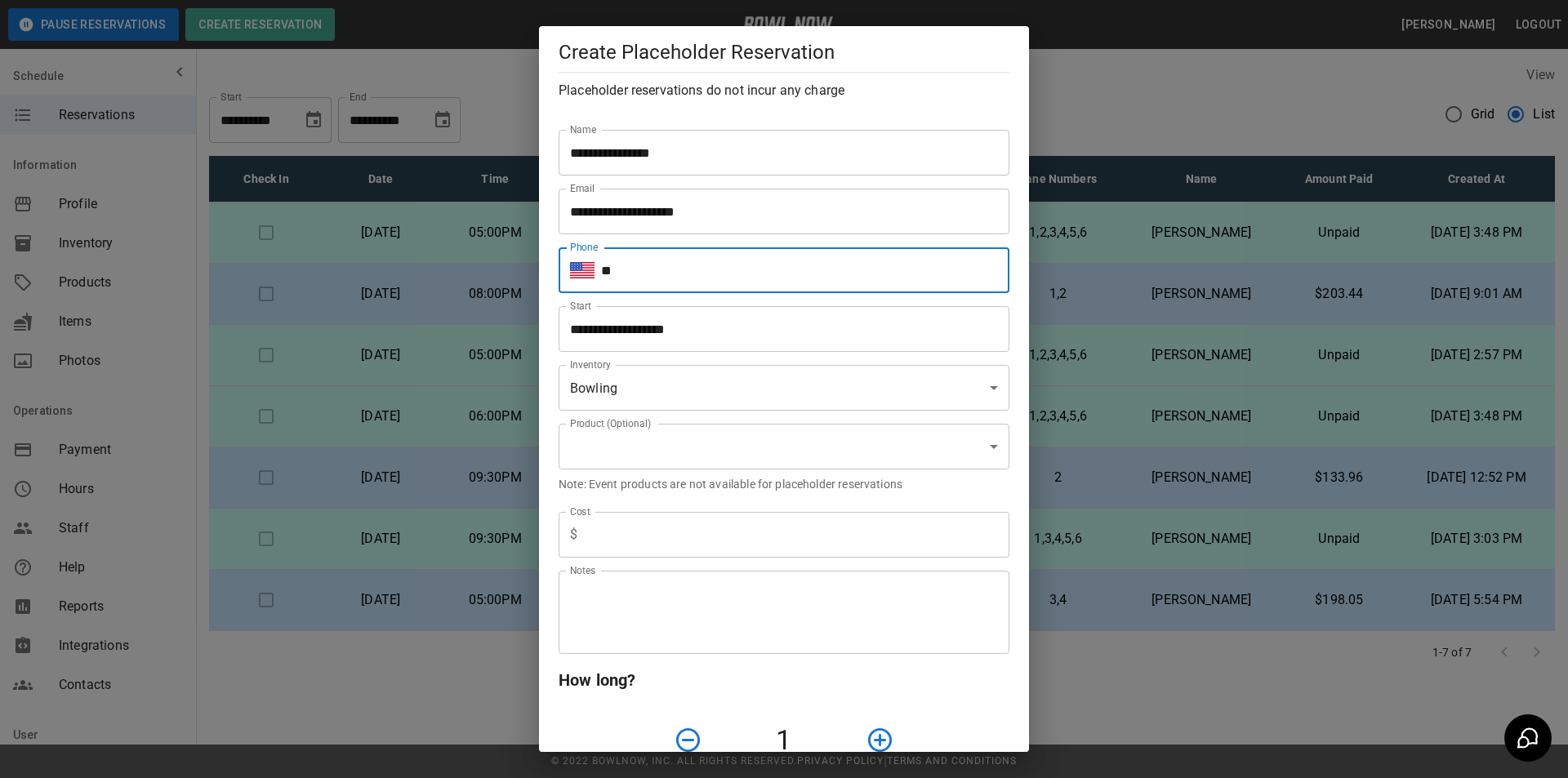
type input "**********"
click at [643, 437] on body "**********" at bounding box center [784, 389] width 1568 height 778
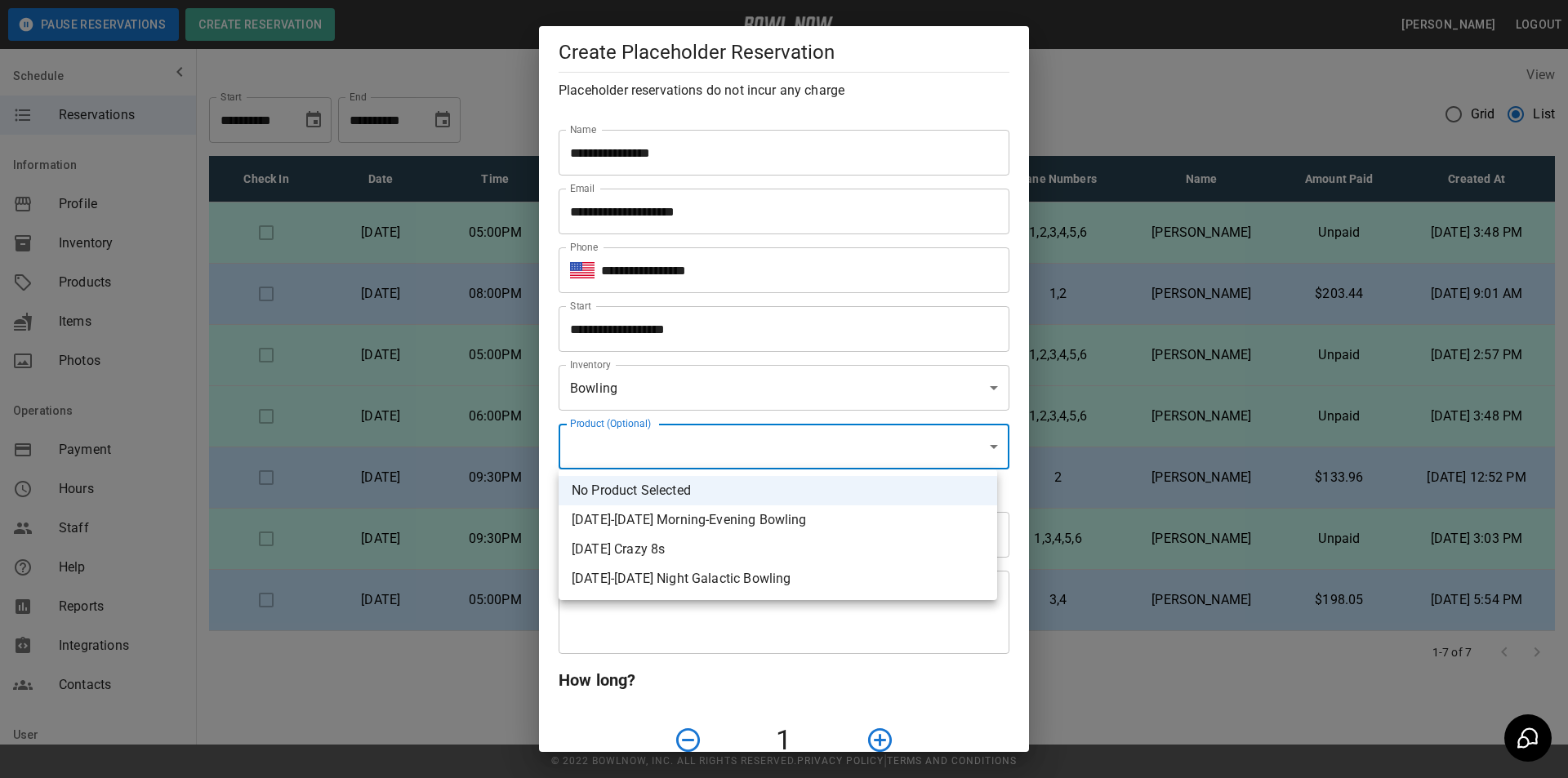
click at [674, 448] on div at bounding box center [784, 389] width 1568 height 778
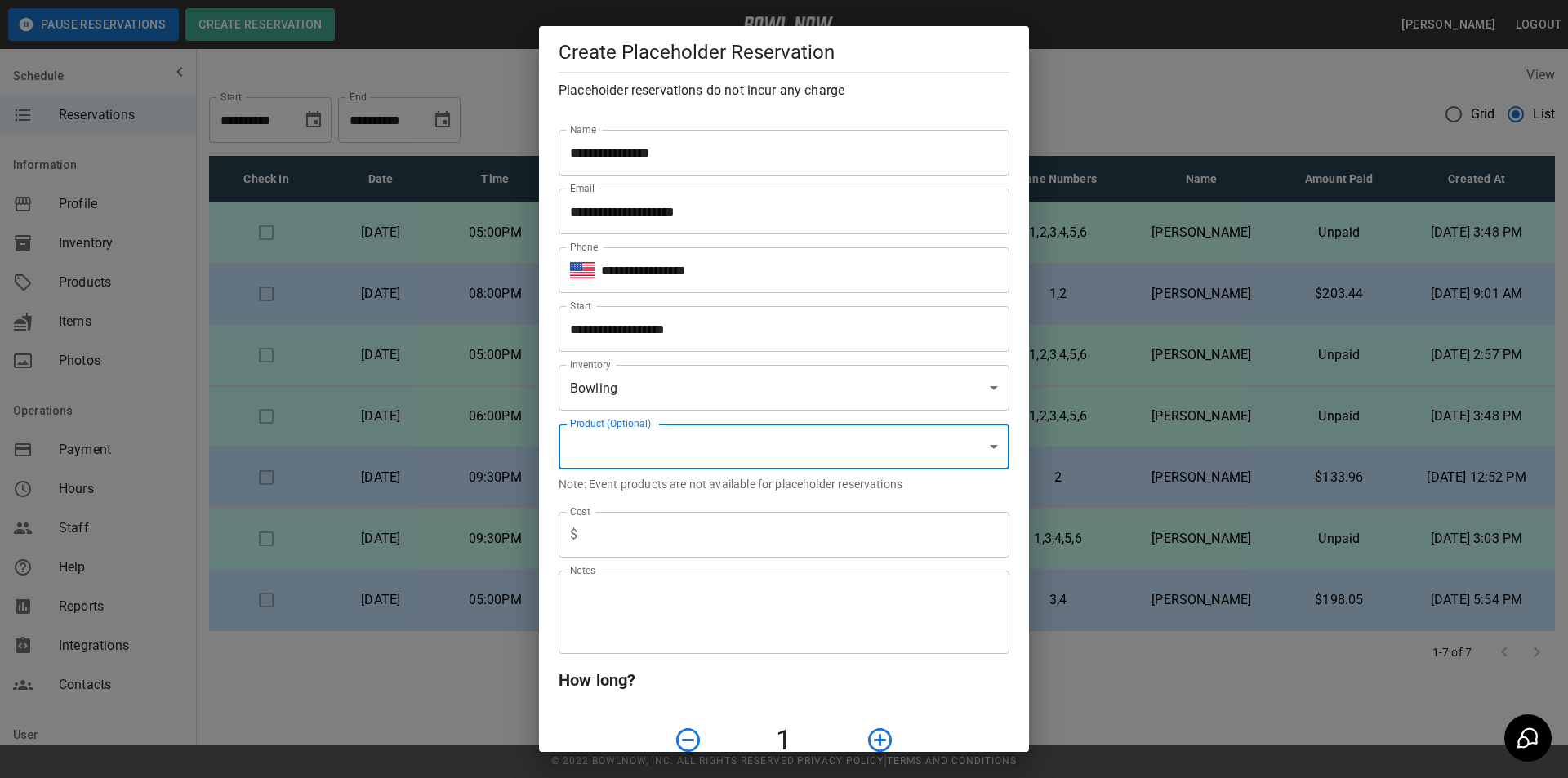
click at [615, 534] on input "text" at bounding box center [796, 534] width 425 height 45
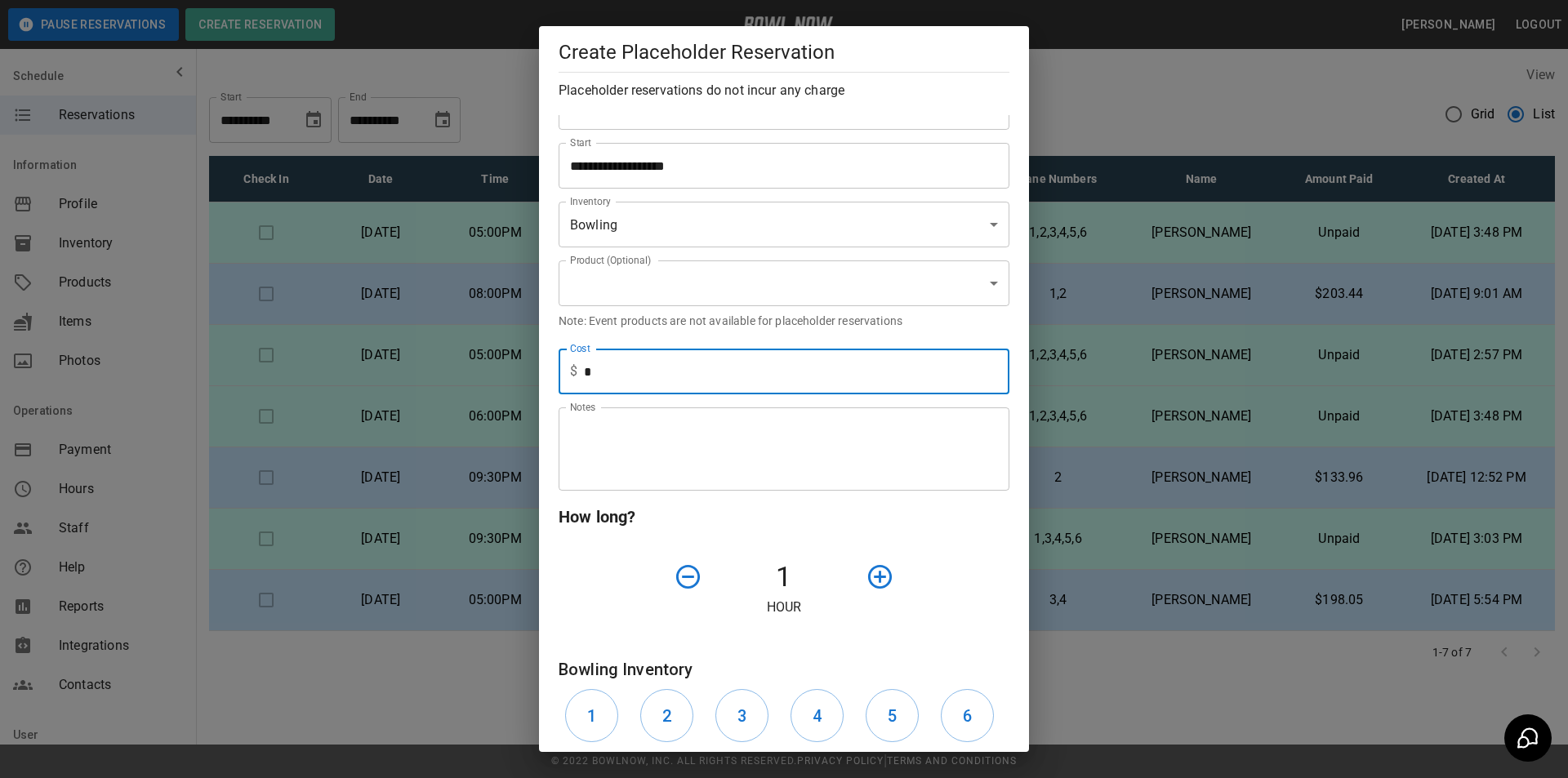
type input "*"
click at [875, 581] on icon "button" at bounding box center [879, 576] width 29 height 29
click at [874, 580] on icon "button" at bounding box center [879, 576] width 29 height 29
click at [873, 579] on icon "button" at bounding box center [879, 576] width 29 height 29
click at [872, 579] on icon "button" at bounding box center [879, 576] width 29 height 29
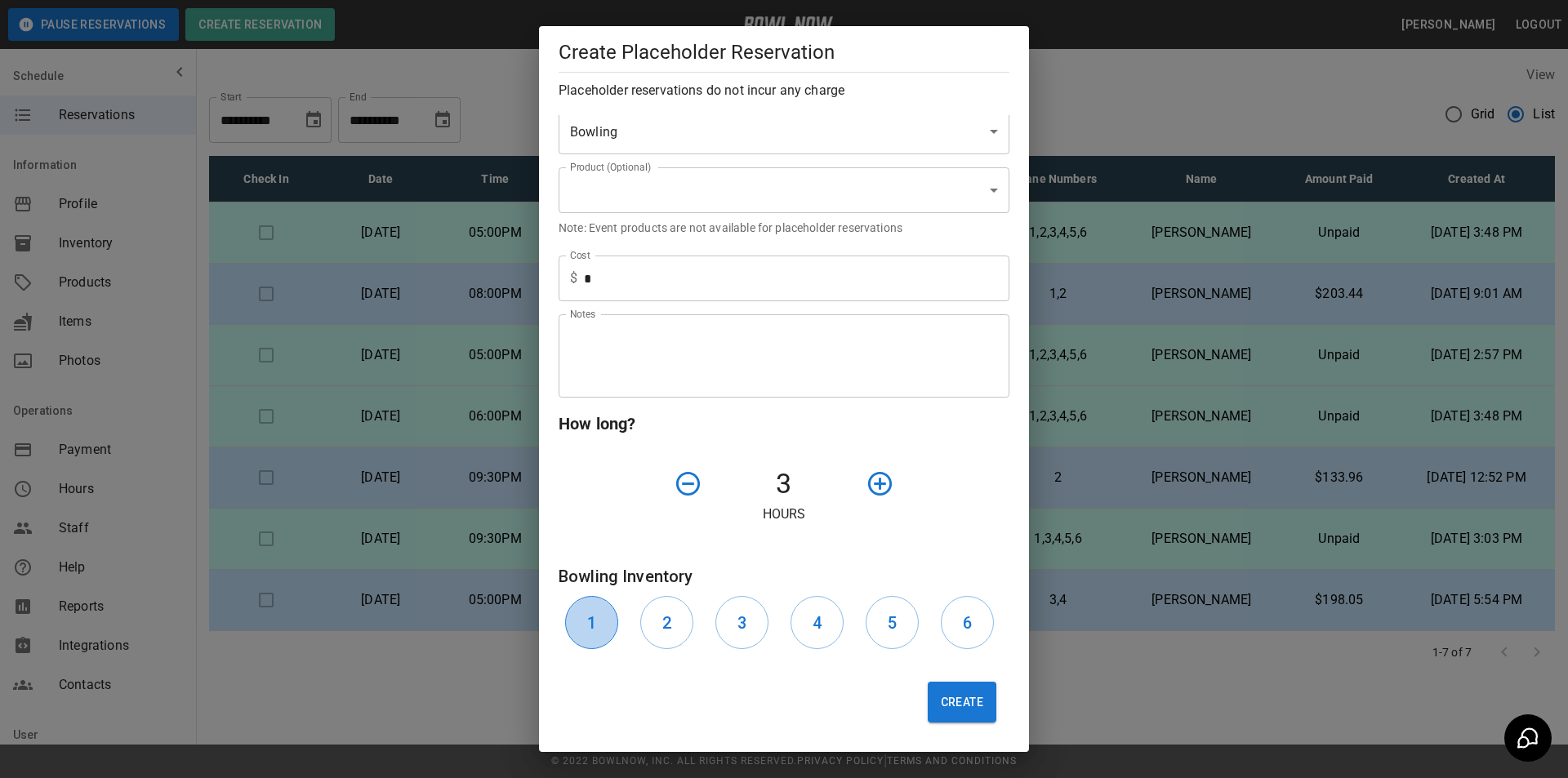
click at [590, 629] on h6 "1" at bounding box center [592, 623] width 9 height 26
drag, startPoint x: 658, startPoint y: 625, endPoint x: 719, endPoint y: 616, distance: 61.7
click at [674, 622] on button "2" at bounding box center [666, 623] width 53 height 53
drag, startPoint x: 737, startPoint y: 629, endPoint x: 811, endPoint y: 638, distance: 74.5
click at [750, 627] on button "3" at bounding box center [741, 623] width 53 height 53
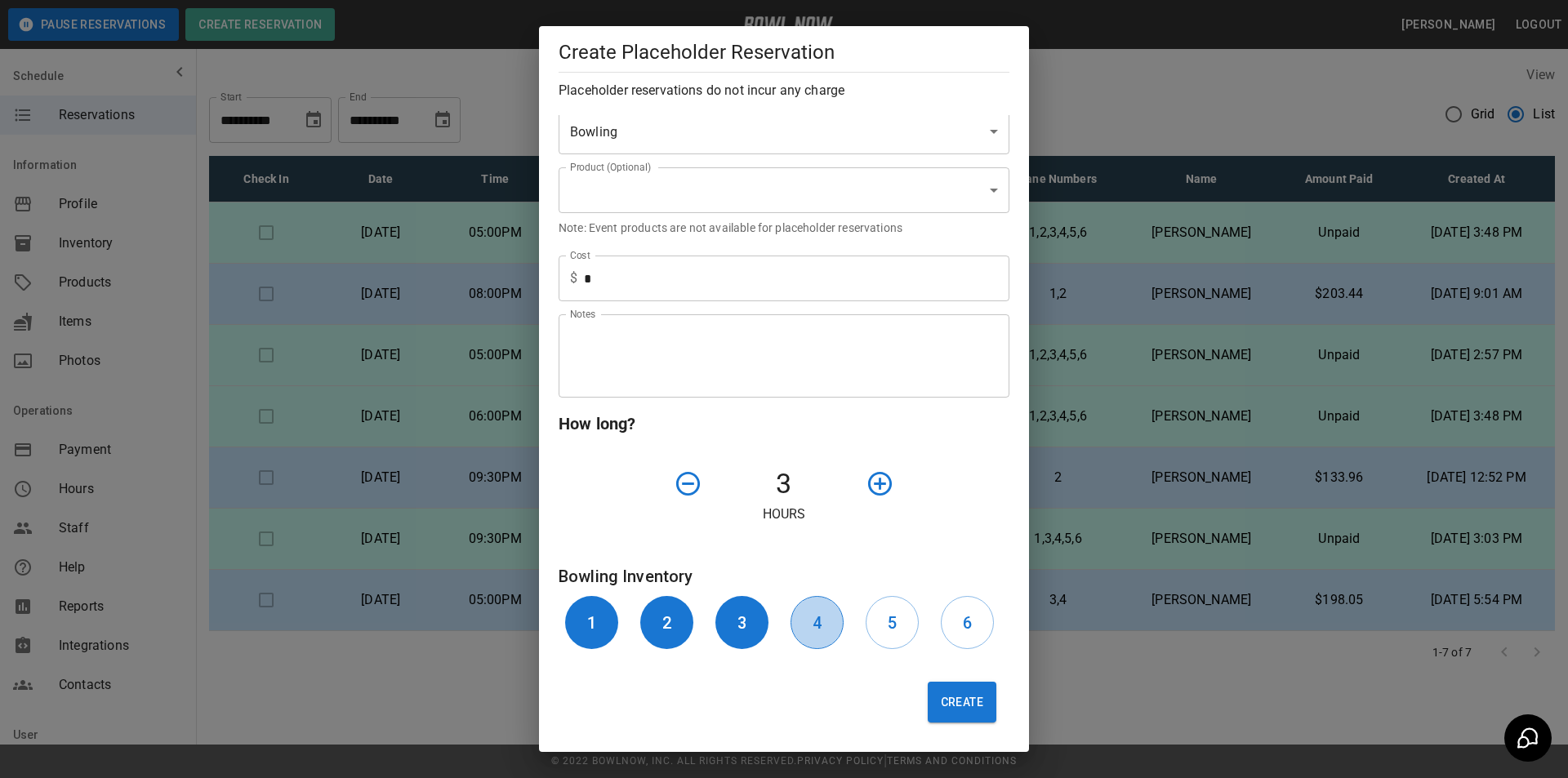
click at [810, 637] on button "4" at bounding box center [816, 623] width 53 height 53
drag, startPoint x: 877, startPoint y: 623, endPoint x: 944, endPoint y: 634, distance: 67.9
click at [877, 623] on button "5" at bounding box center [891, 623] width 53 height 53
click at [945, 634] on button "6" at bounding box center [967, 623] width 53 height 53
click at [936, 705] on button "Create" at bounding box center [962, 702] width 69 height 41
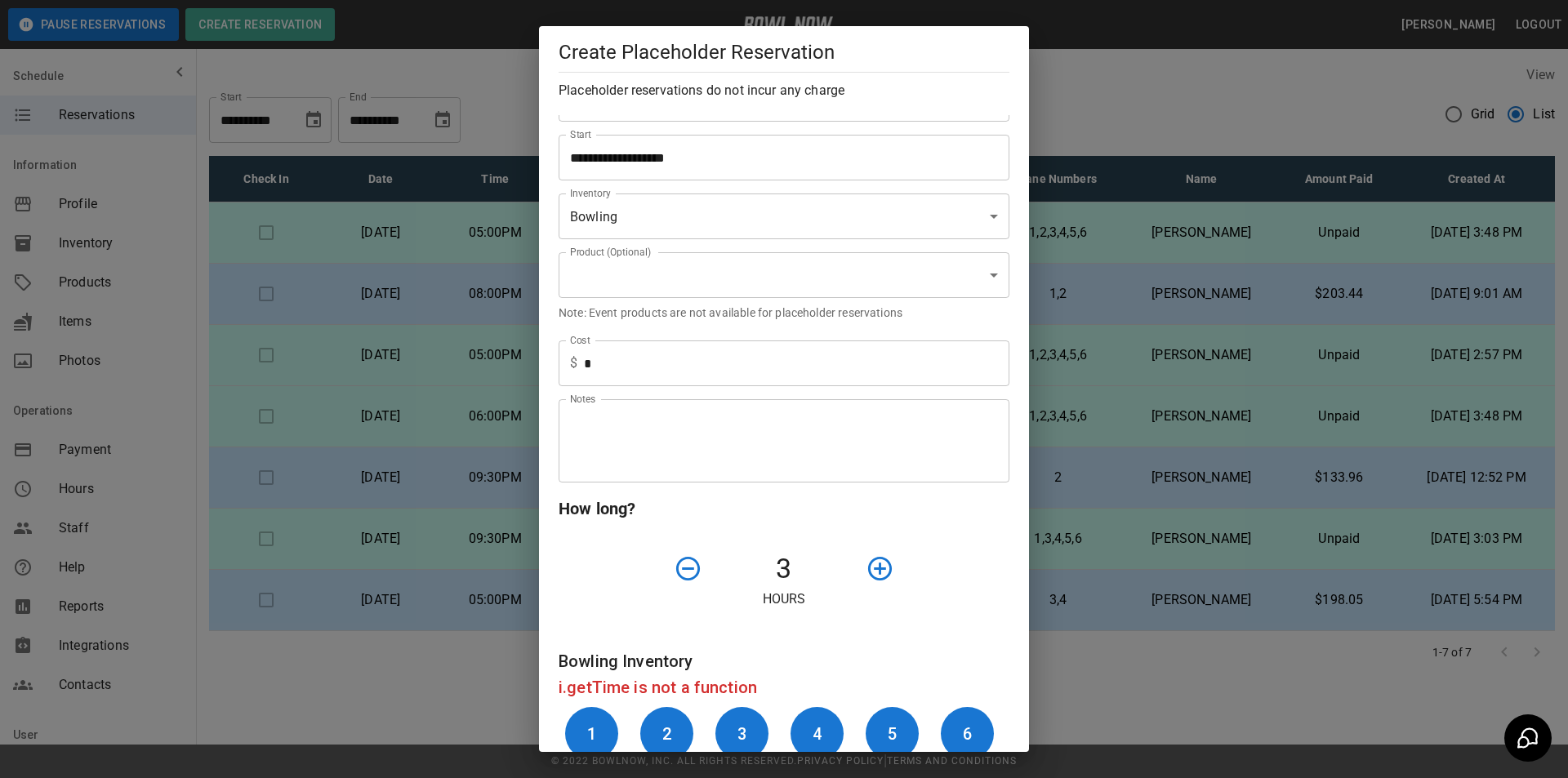
scroll to position [93, 0]
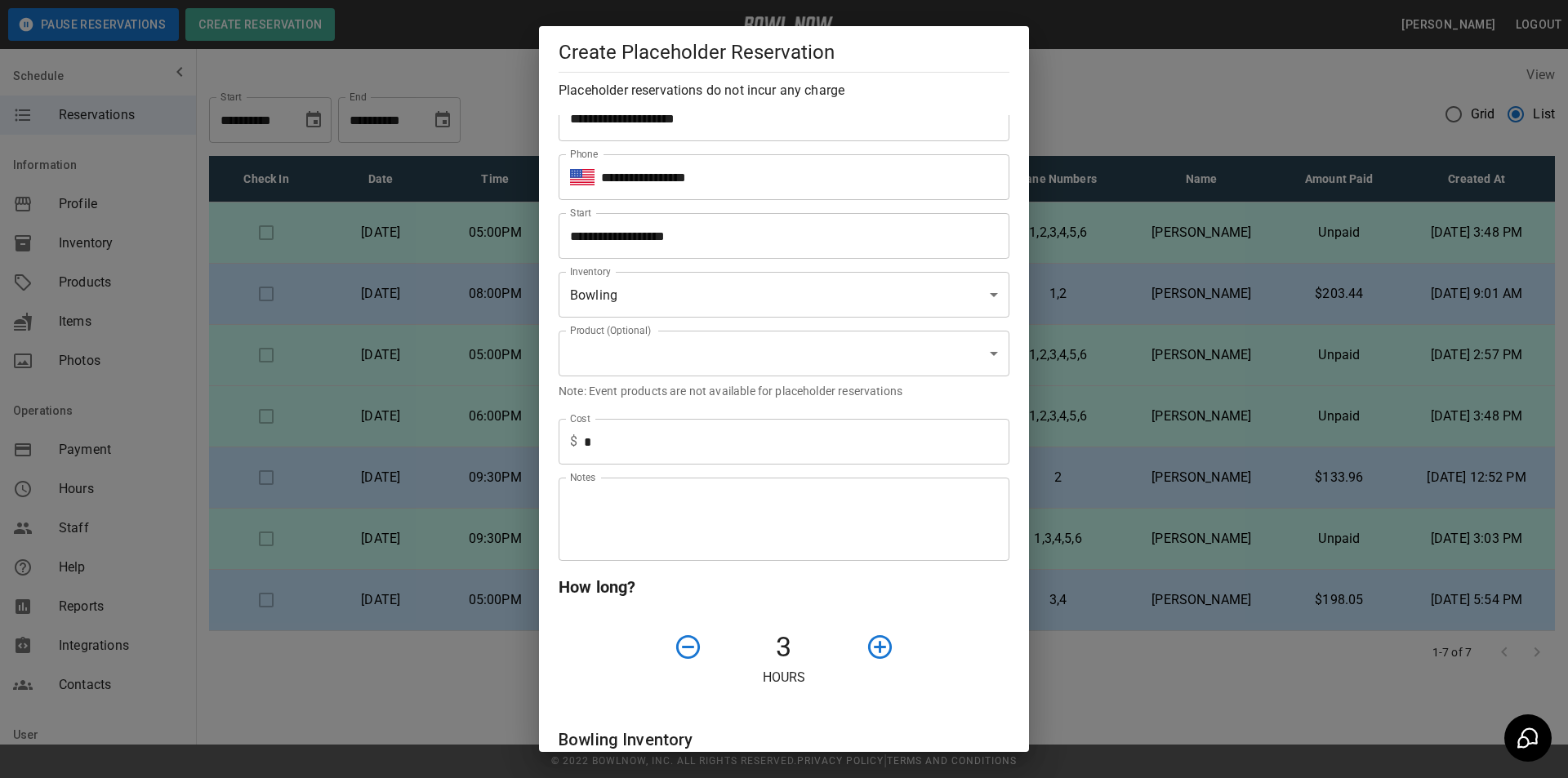
click at [655, 249] on input "**********" at bounding box center [778, 236] width 439 height 45
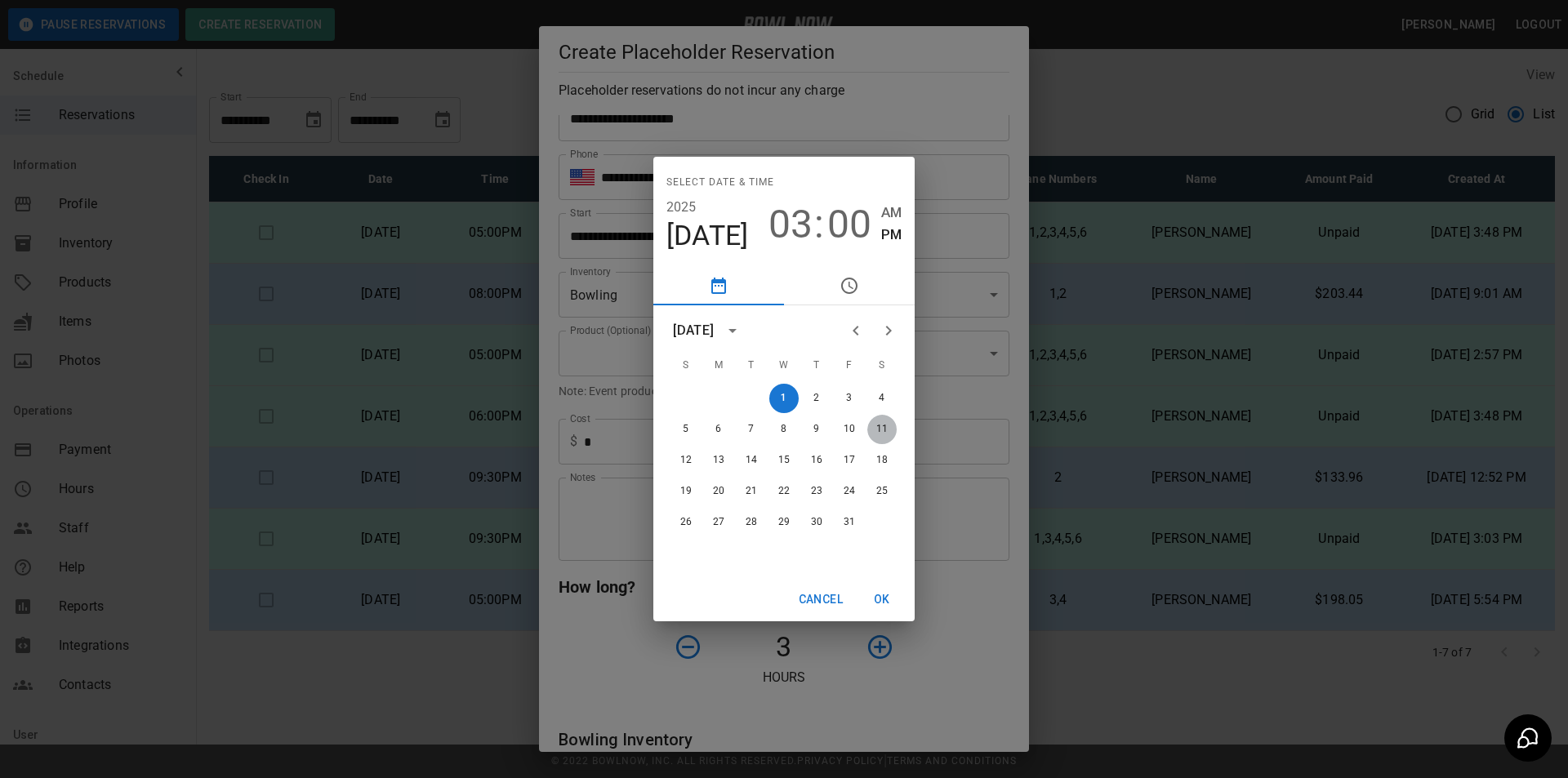
click at [877, 428] on button "11" at bounding box center [882, 430] width 30 height 30
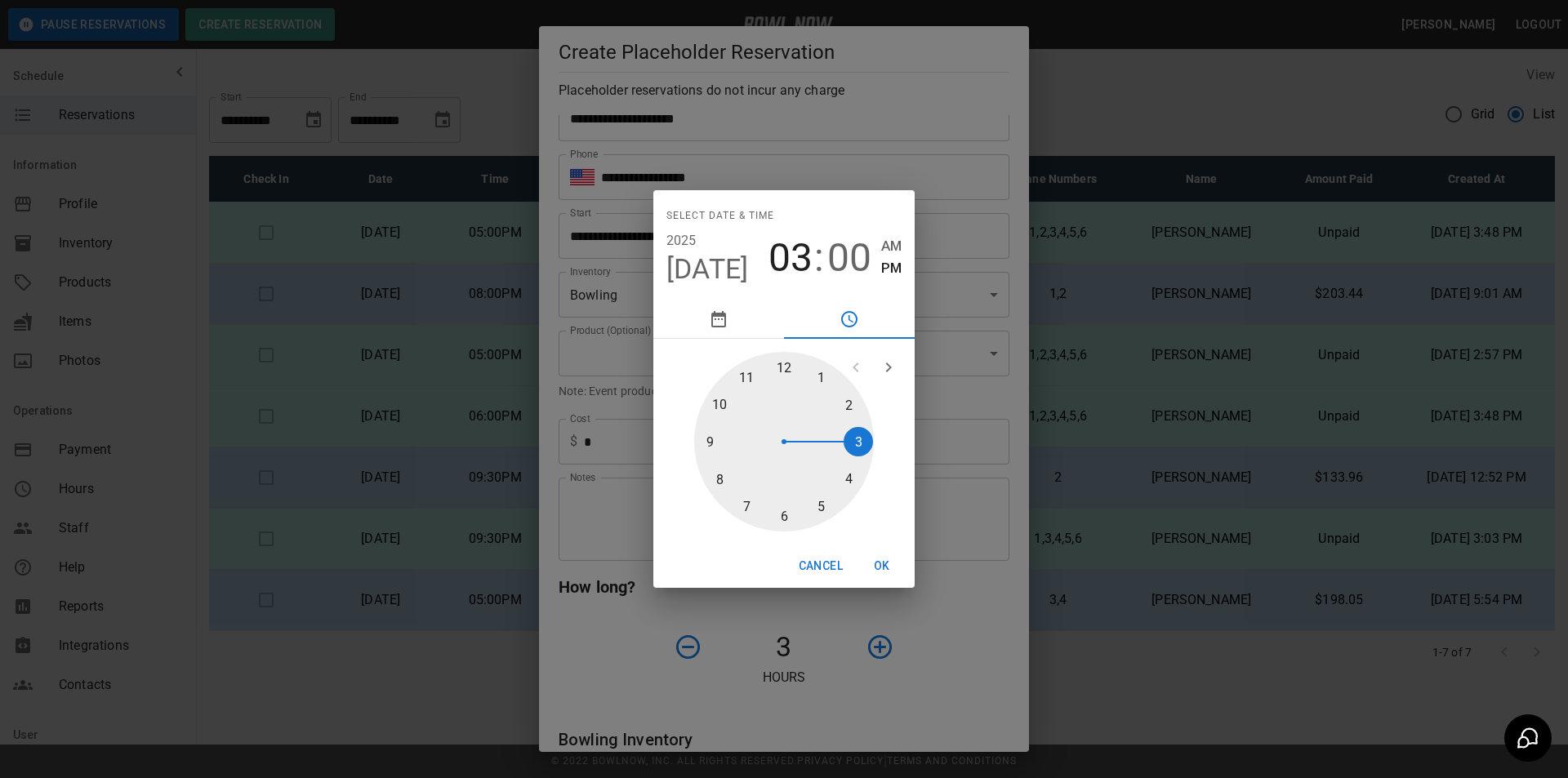
click at [784, 517] on div at bounding box center [784, 442] width 180 height 180
click at [787, 512] on div at bounding box center [784, 442] width 180 height 180
type input "**********"
click at [877, 563] on button "OK" at bounding box center [882, 566] width 52 height 31
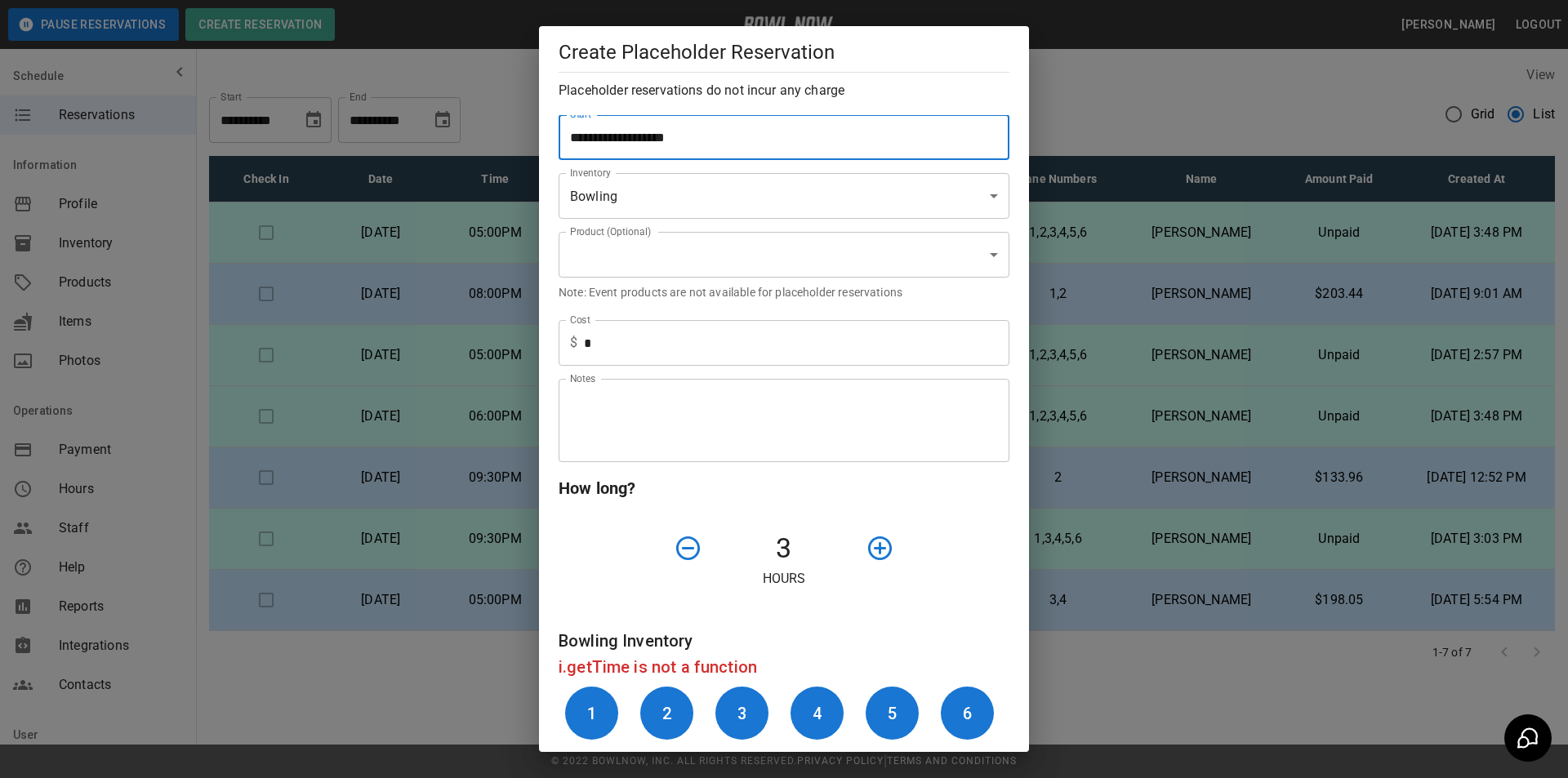
scroll to position [283, 0]
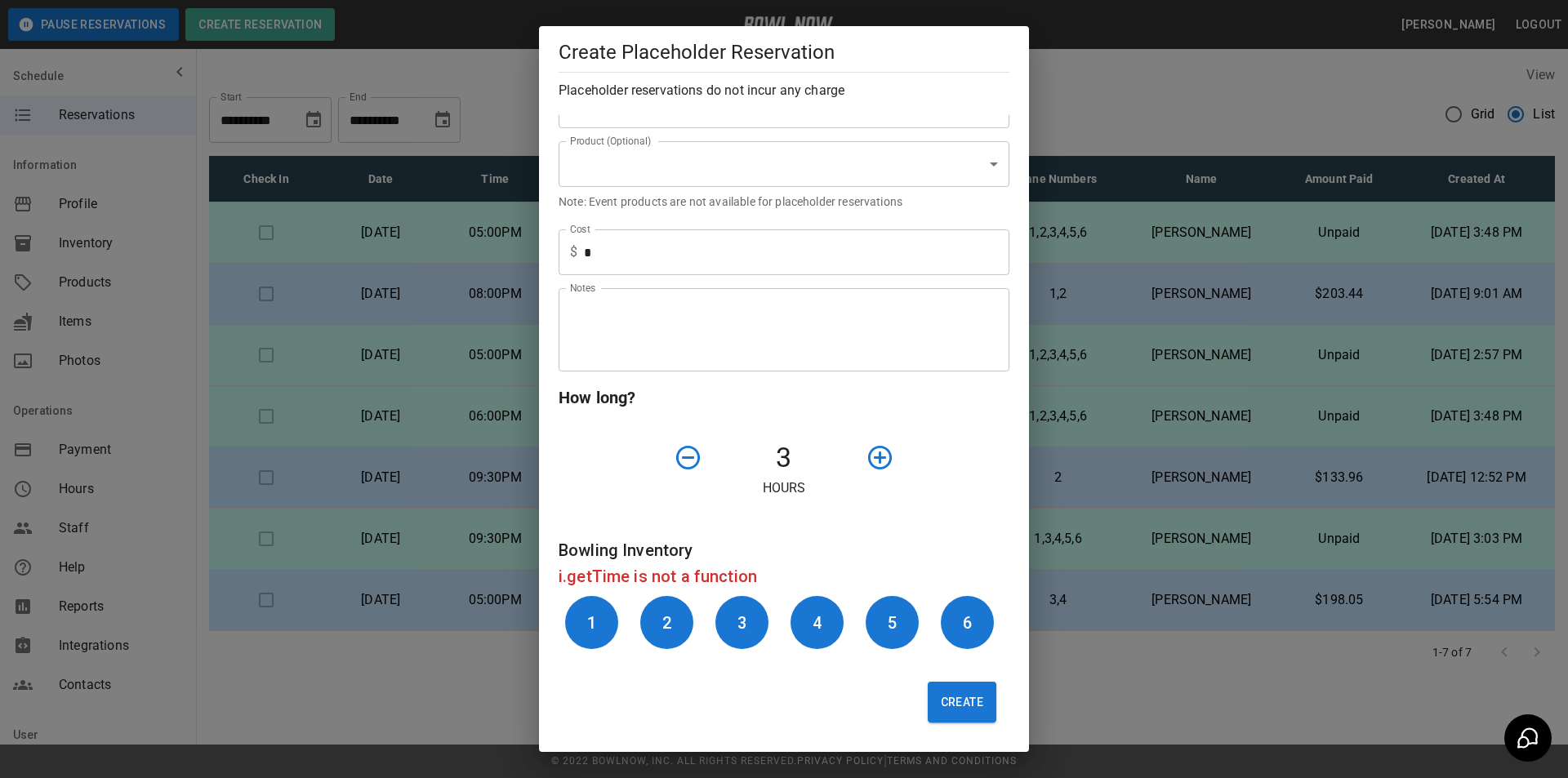
drag, startPoint x: 952, startPoint y: 718, endPoint x: 946, endPoint y: 711, distance: 9.2
click at [946, 712] on button "Create" at bounding box center [962, 702] width 69 height 41
